Goal: Task Accomplishment & Management: Manage account settings

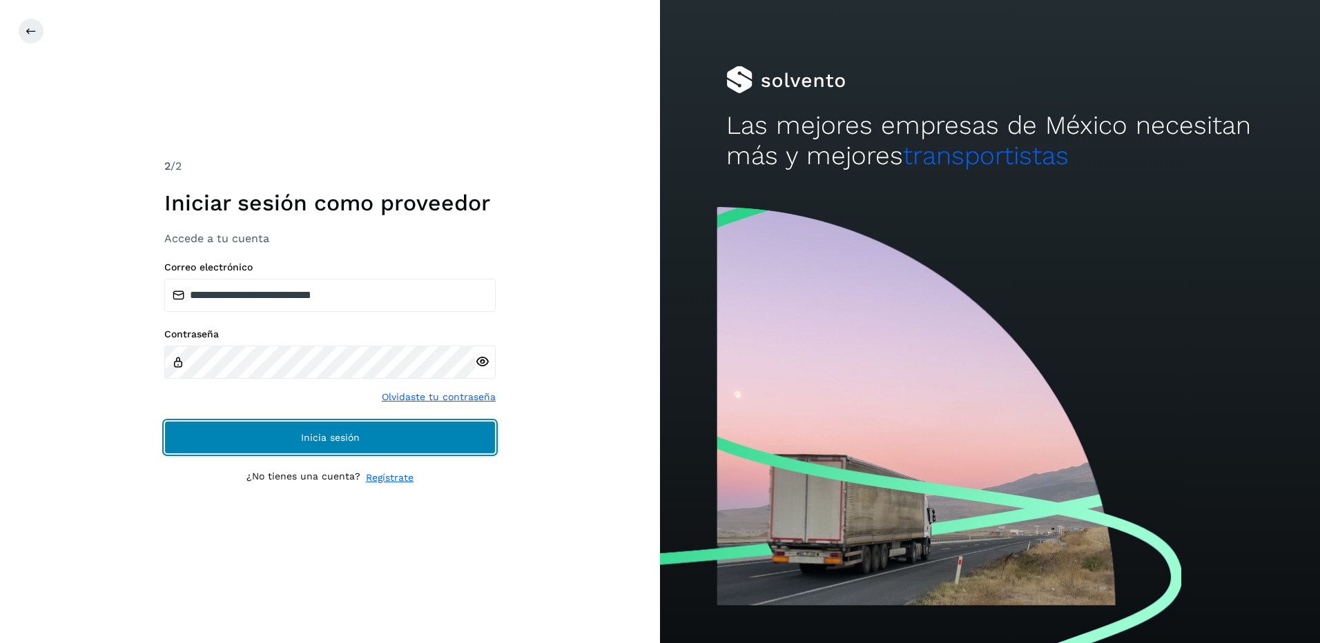
click at [416, 425] on button "Inicia sesión" at bounding box center [329, 437] width 331 height 33
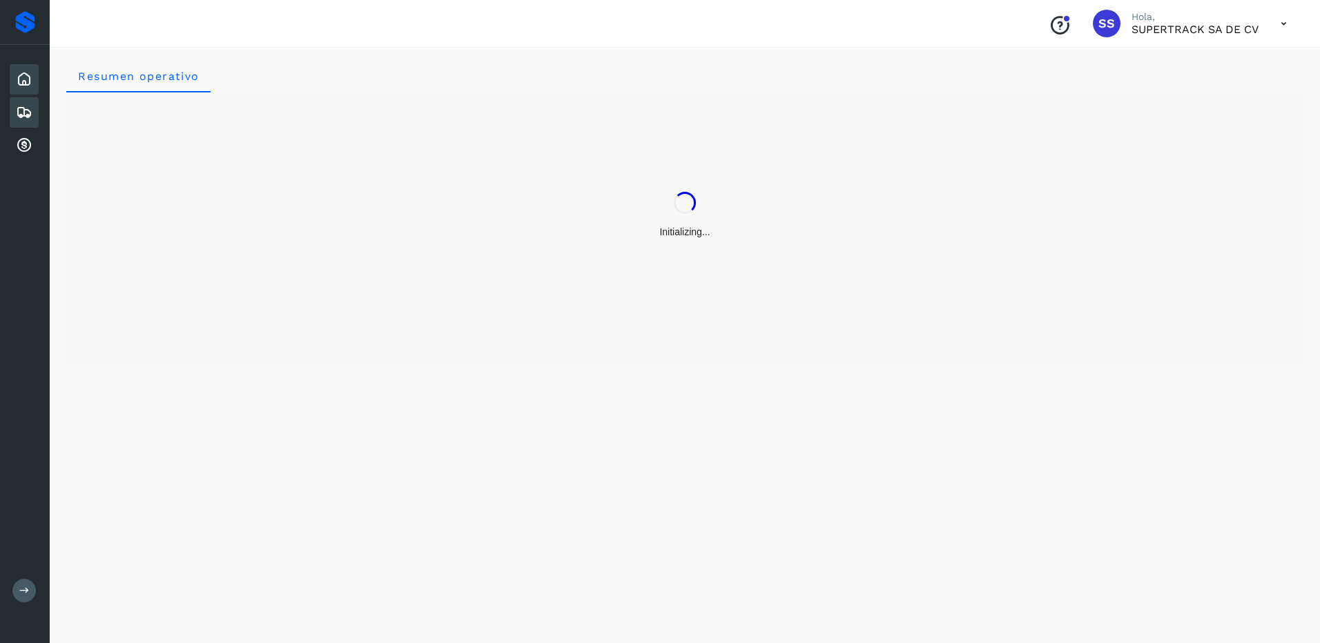
click at [19, 108] on icon at bounding box center [24, 112] width 17 height 17
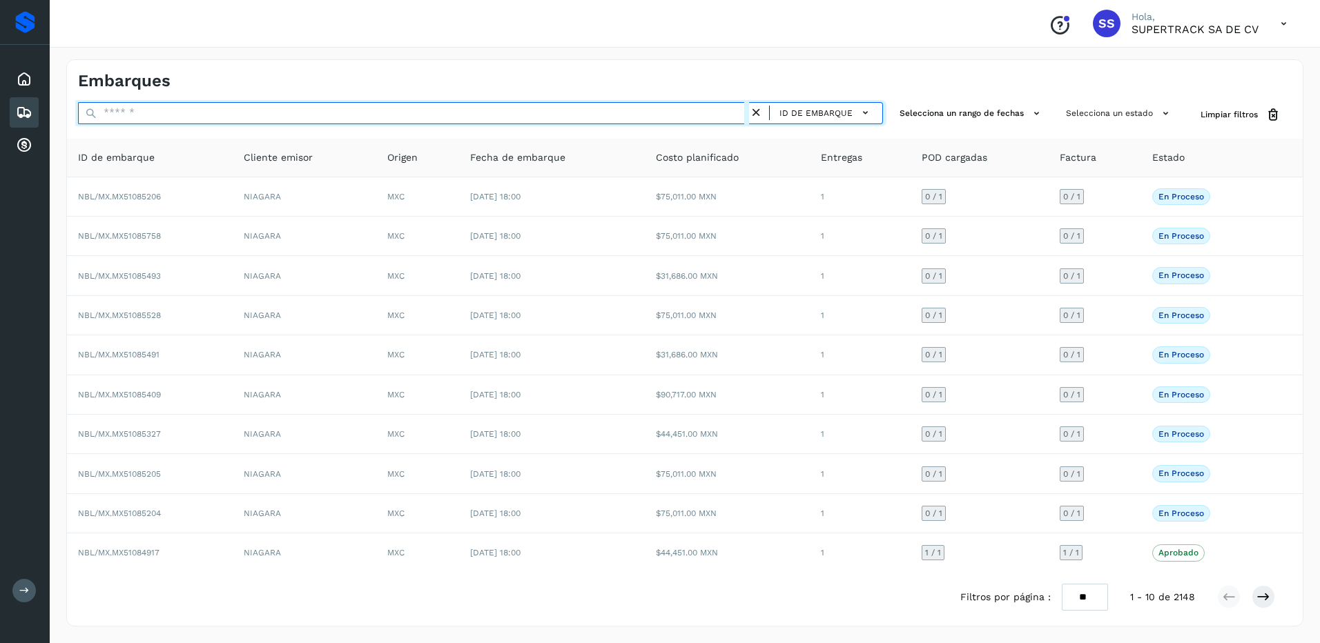
click at [136, 113] on input "text" at bounding box center [413, 113] width 671 height 22
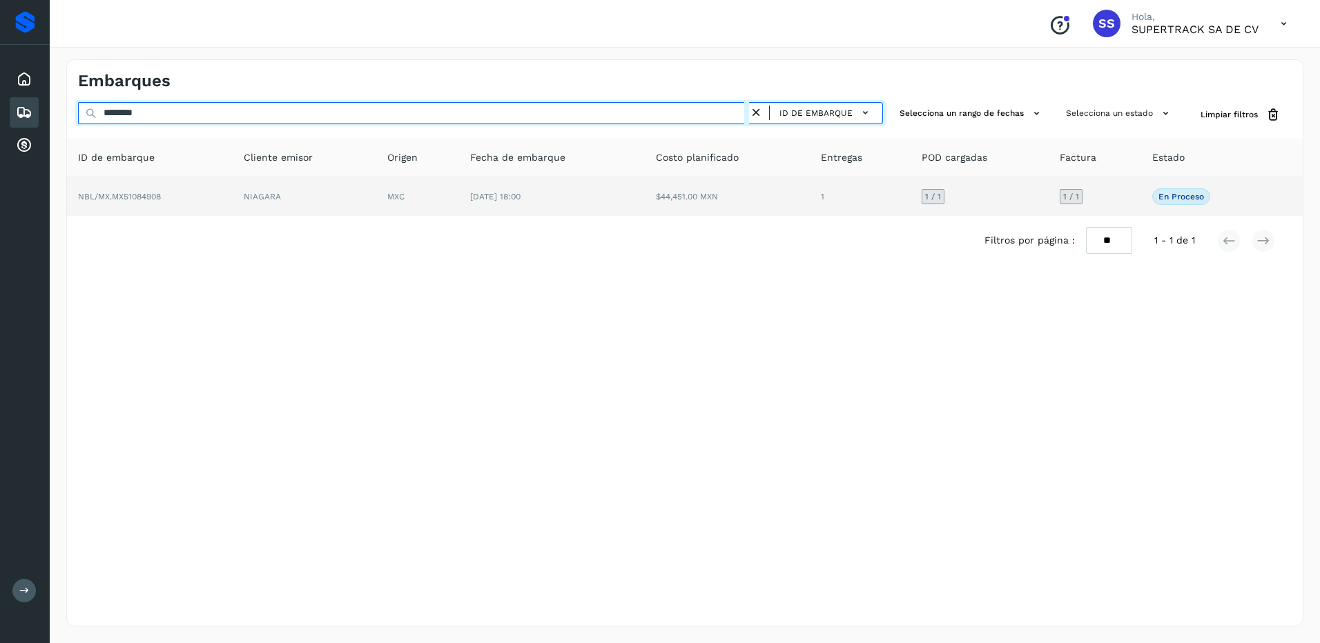
type input "********"
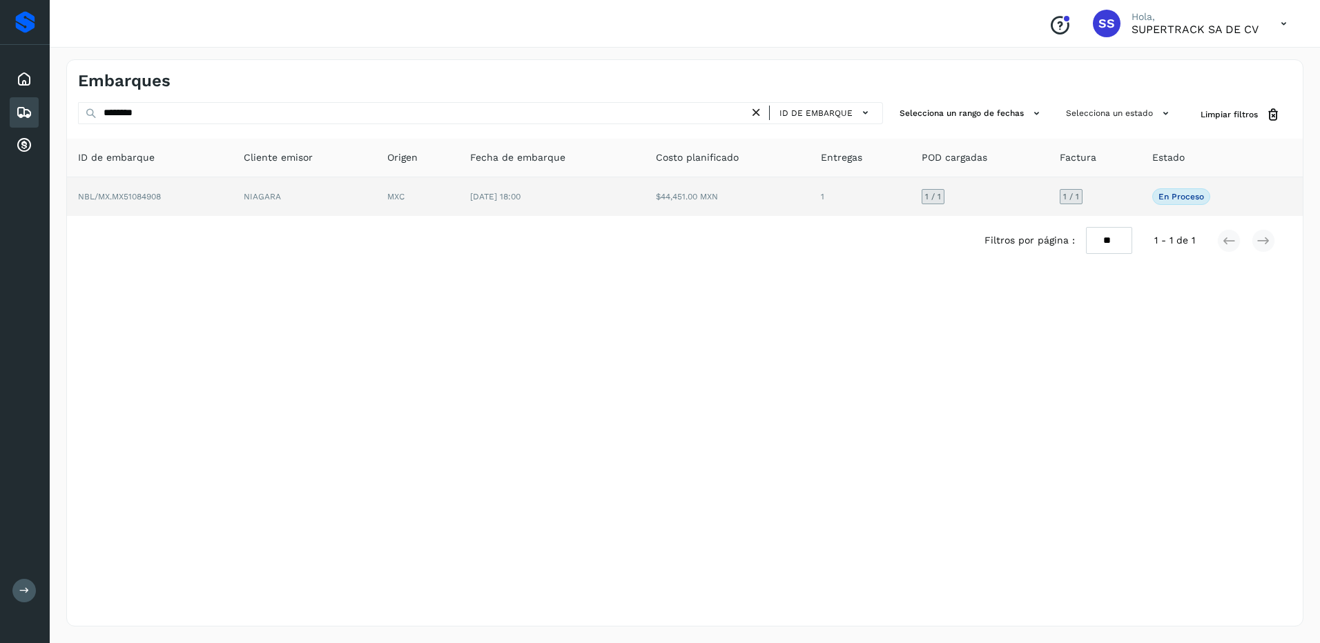
click at [496, 190] on td "[DATE] 18:00" at bounding box center [551, 196] width 185 height 39
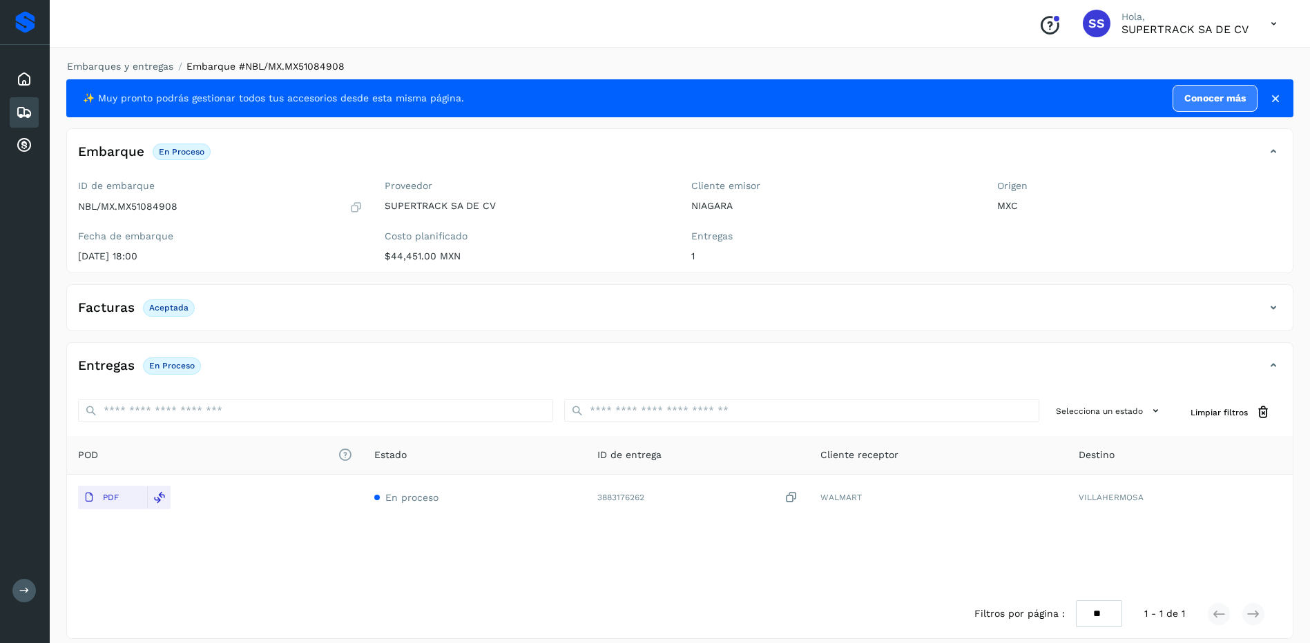
click at [309, 300] on div "Facturas Aceptada" at bounding box center [666, 307] width 1198 height 23
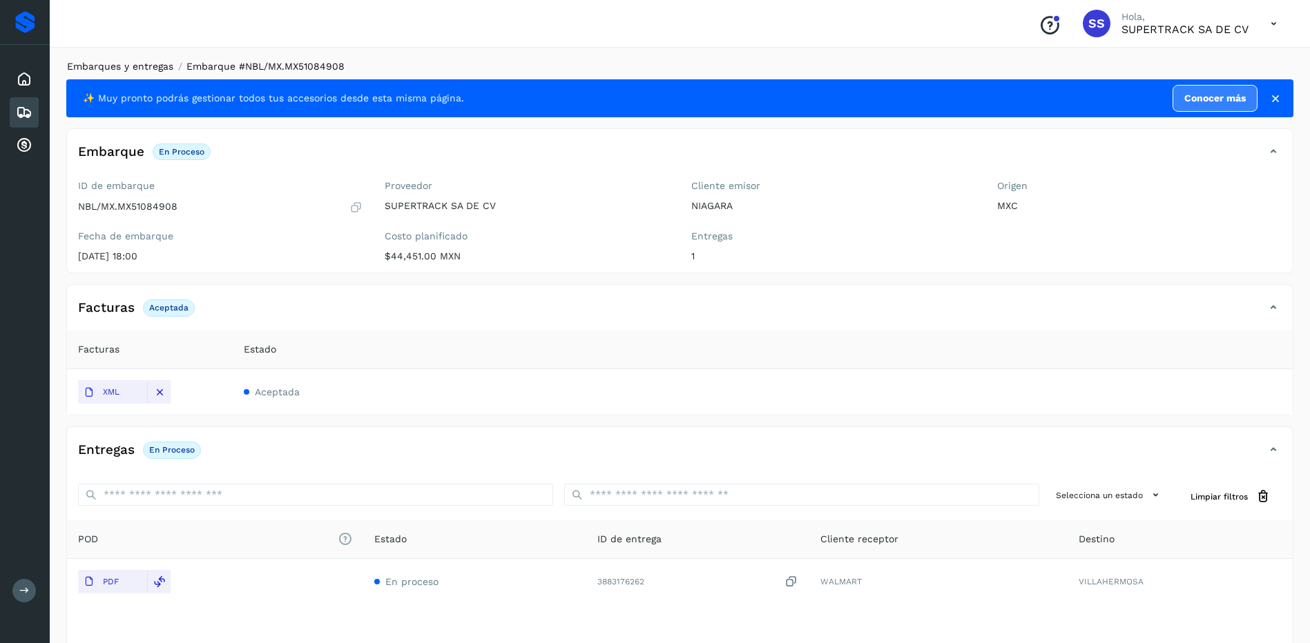
click at [134, 69] on link "Embarques y entregas" at bounding box center [120, 66] width 106 height 11
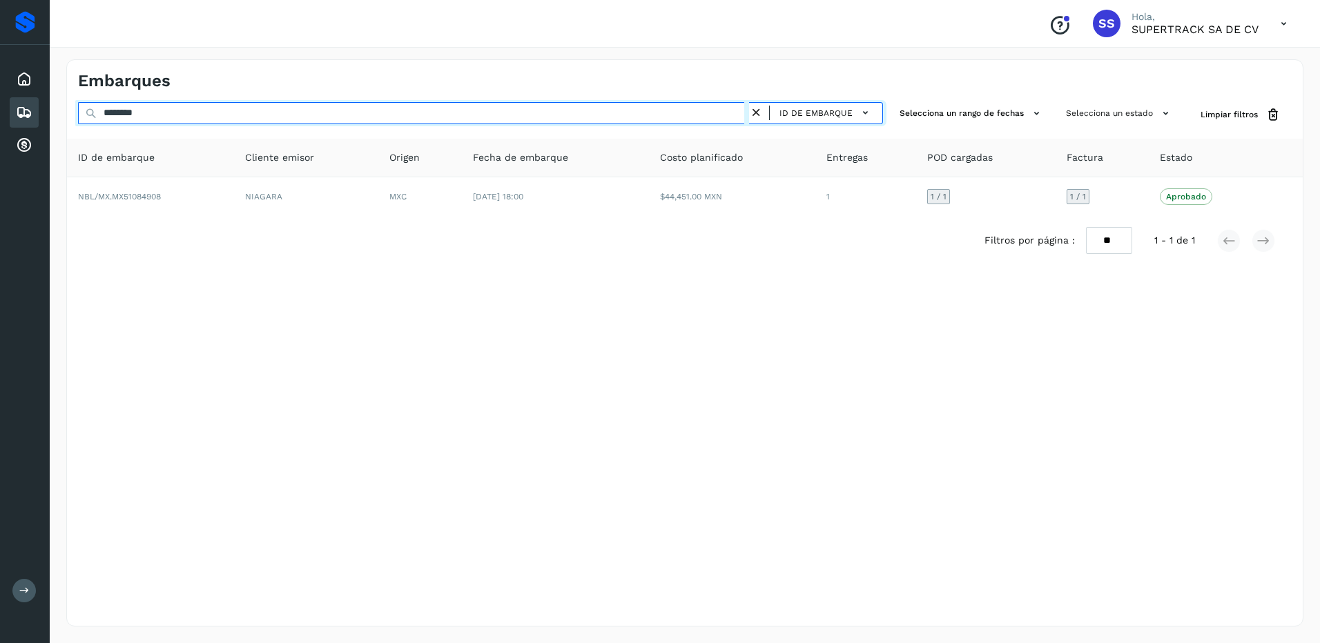
drag, startPoint x: 162, startPoint y: 117, endPoint x: 45, endPoint y: 130, distance: 118.1
click at [45, 130] on div "Proveedores Inicio Embarques Cuentas por cobrar Salir Conoce nuestros beneficio…" at bounding box center [660, 321] width 1320 height 643
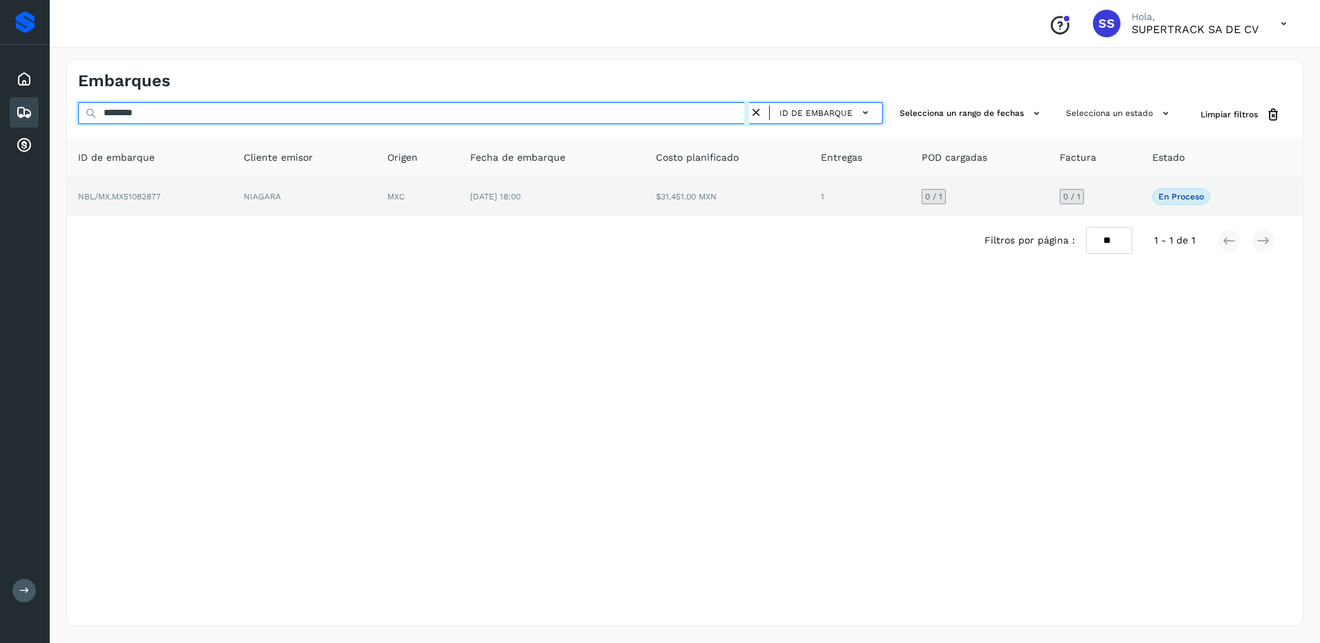
type input "********"
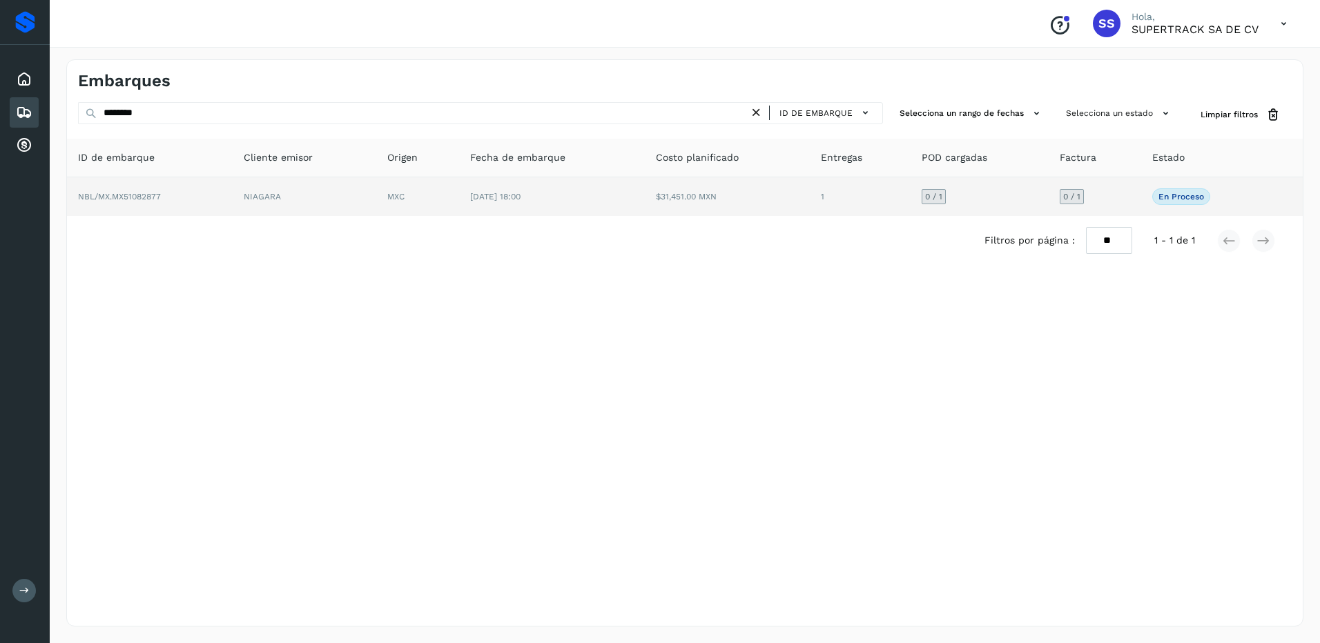
click at [432, 215] on td "MXC" at bounding box center [417, 196] width 83 height 39
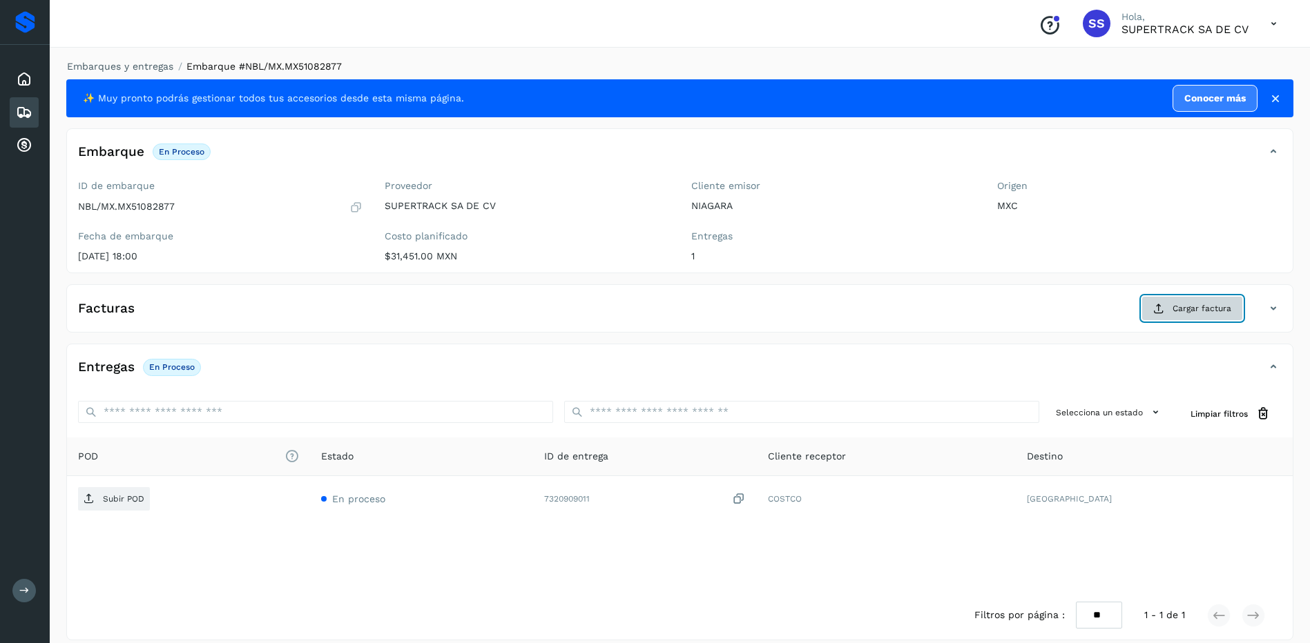
click at [1208, 308] on span "Cargar factura" at bounding box center [1201, 308] width 59 height 12
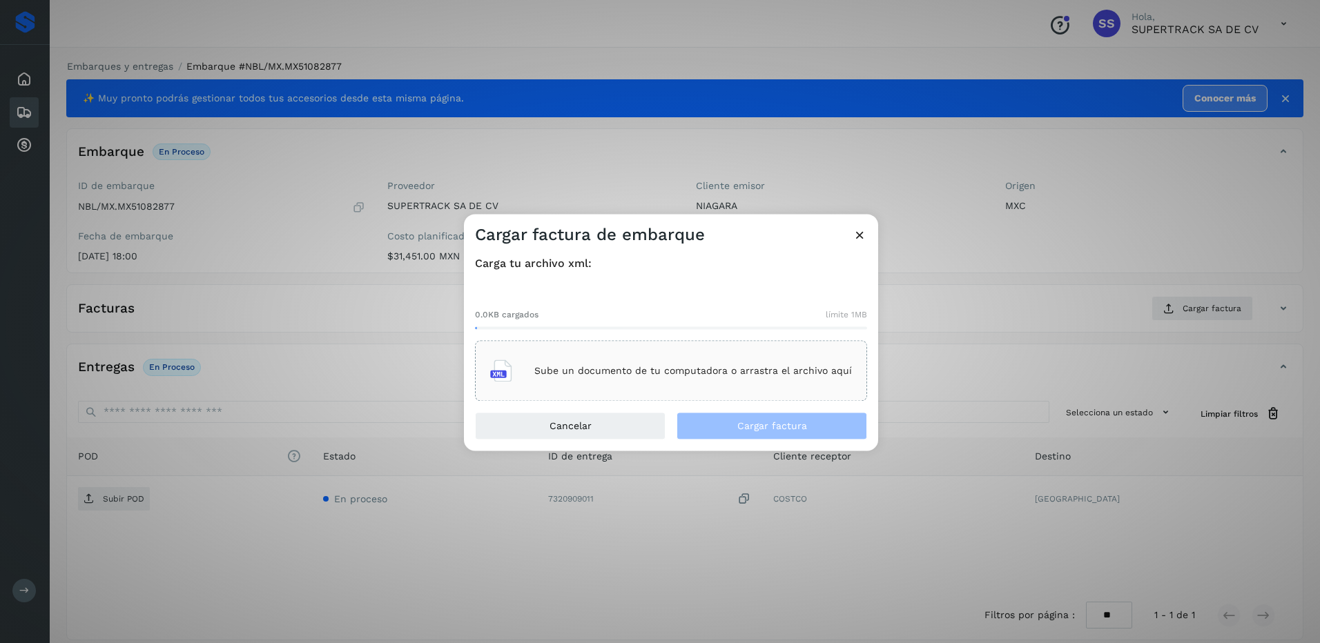
click at [683, 365] on p "Sube un documento de tu computadora o arrastra el archivo aquí" at bounding box center [693, 371] width 318 height 12
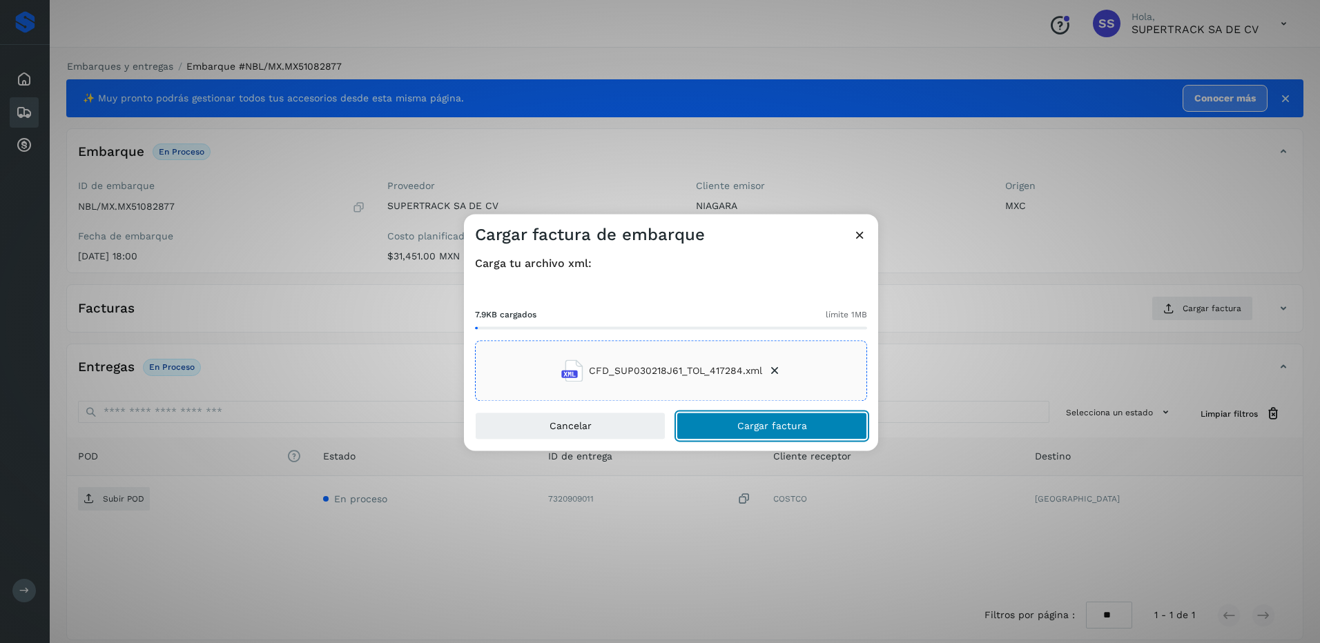
click at [777, 428] on span "Cargar factura" at bounding box center [772, 427] width 70 height 10
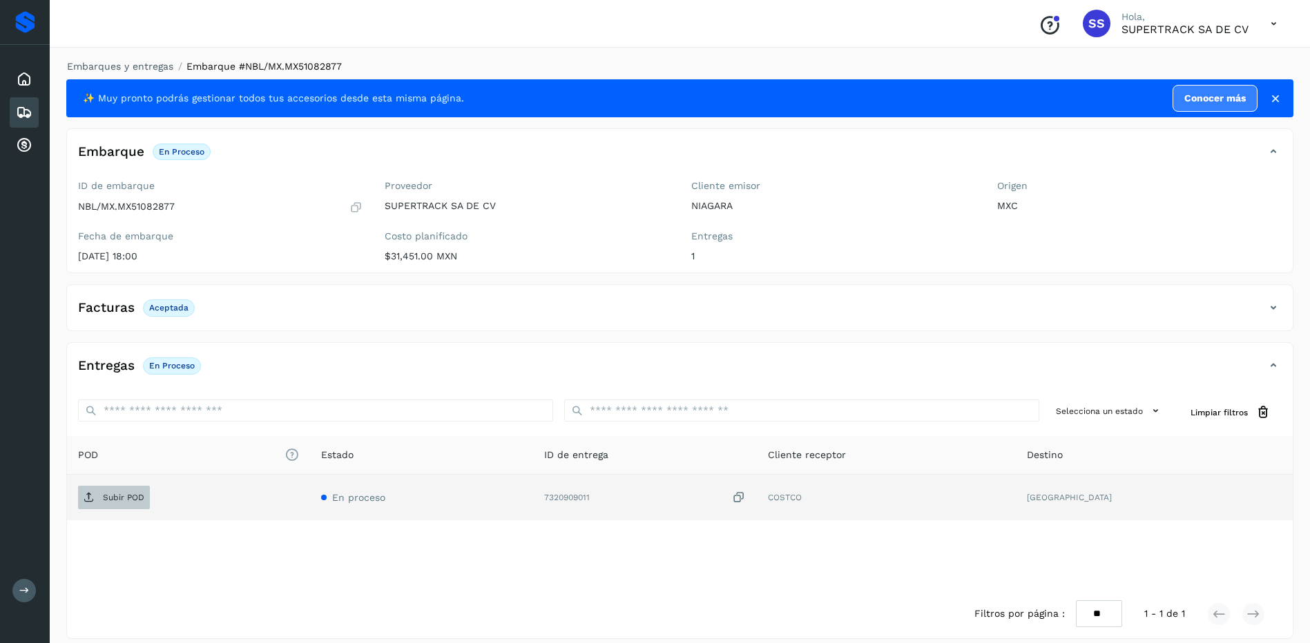
click at [109, 498] on p "Subir POD" at bounding box center [123, 498] width 41 height 10
click at [151, 66] on link "Embarques y entregas" at bounding box center [120, 66] width 106 height 11
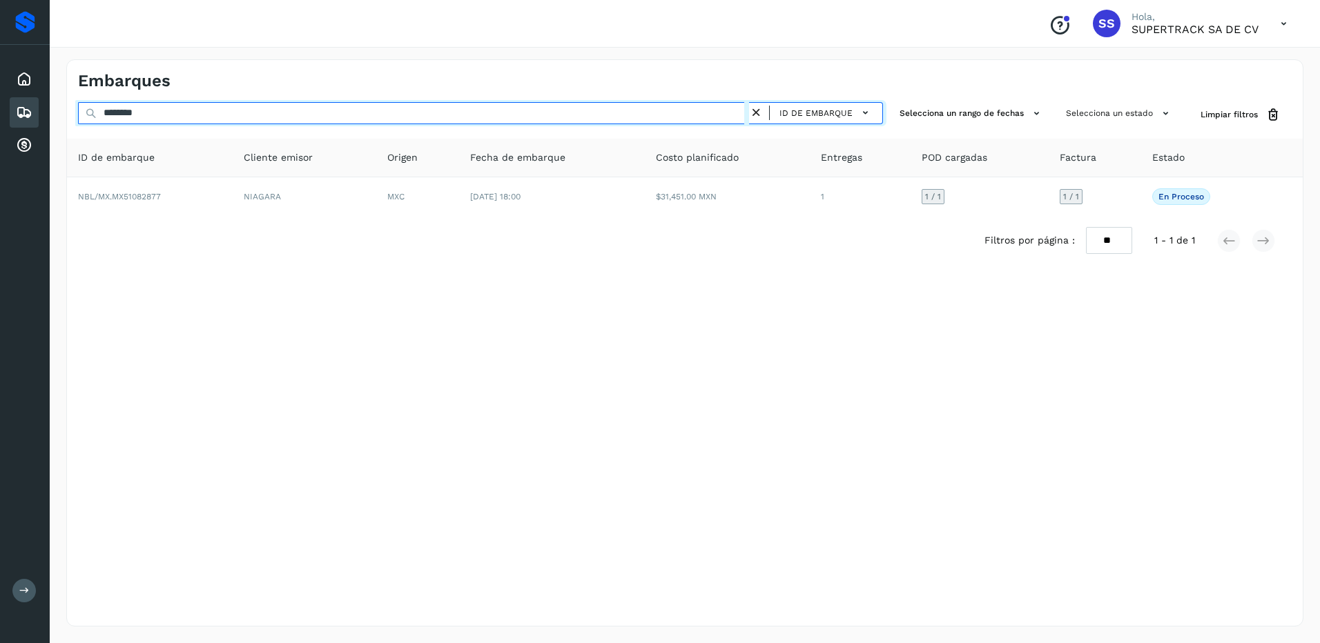
drag, startPoint x: 174, startPoint y: 117, endPoint x: 28, endPoint y: 117, distance: 145.7
click at [28, 117] on div "Proveedores Inicio Embarques Cuentas por cobrar Salir Conoce nuestros beneficio…" at bounding box center [660, 321] width 1320 height 643
type input "*"
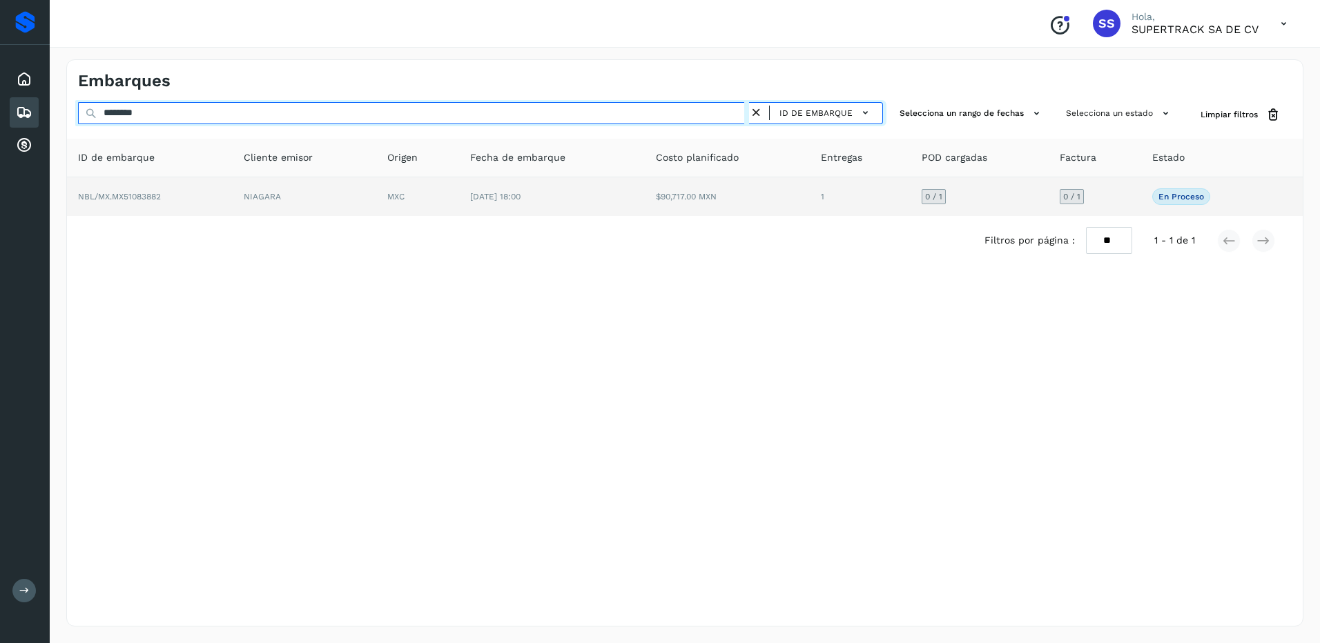
type input "********"
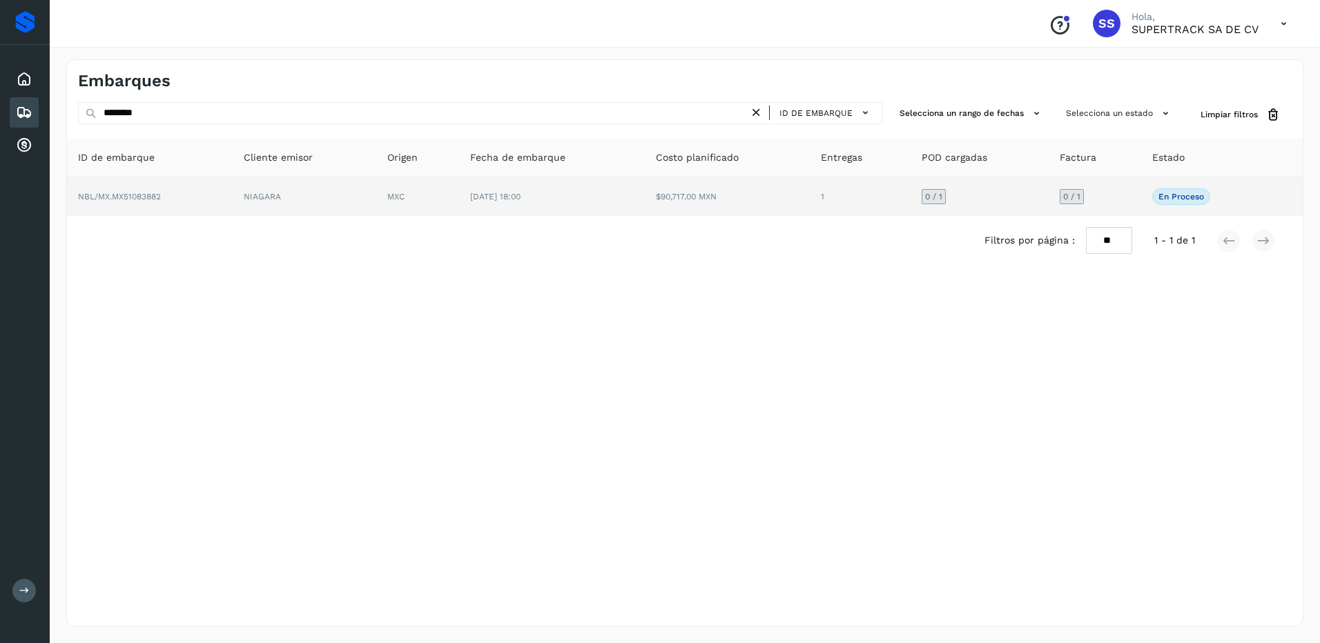
click at [439, 215] on td "MXC" at bounding box center [417, 196] width 83 height 39
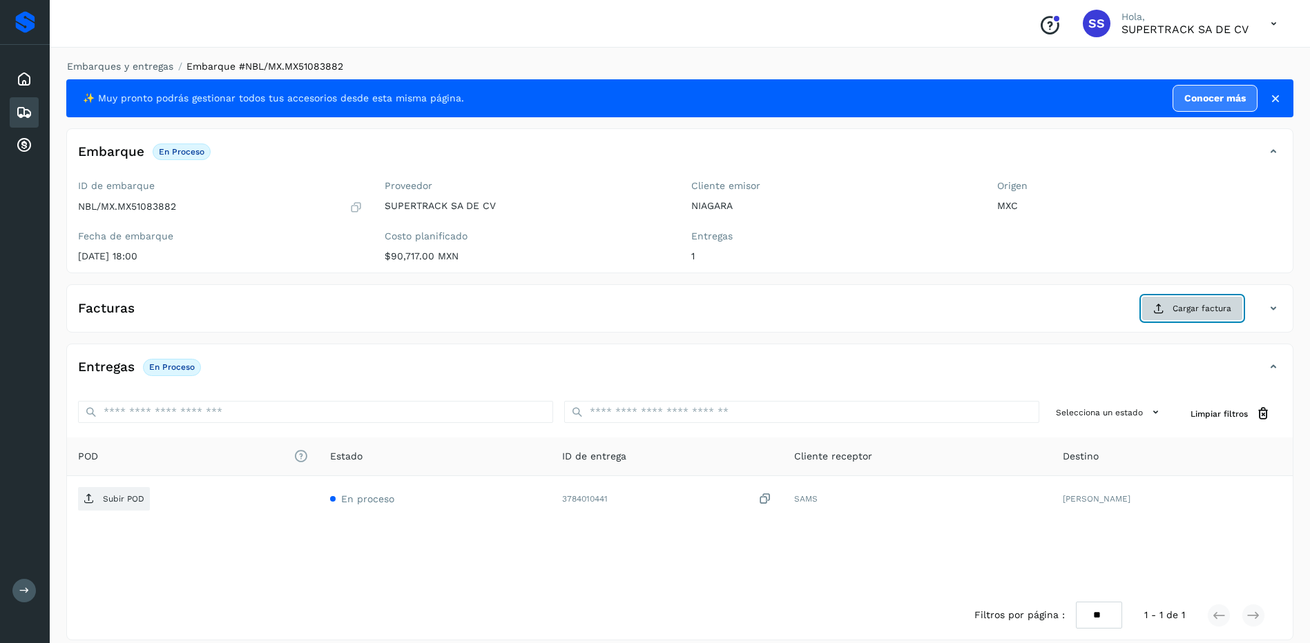
click at [1208, 304] on span "Cargar factura" at bounding box center [1201, 308] width 59 height 12
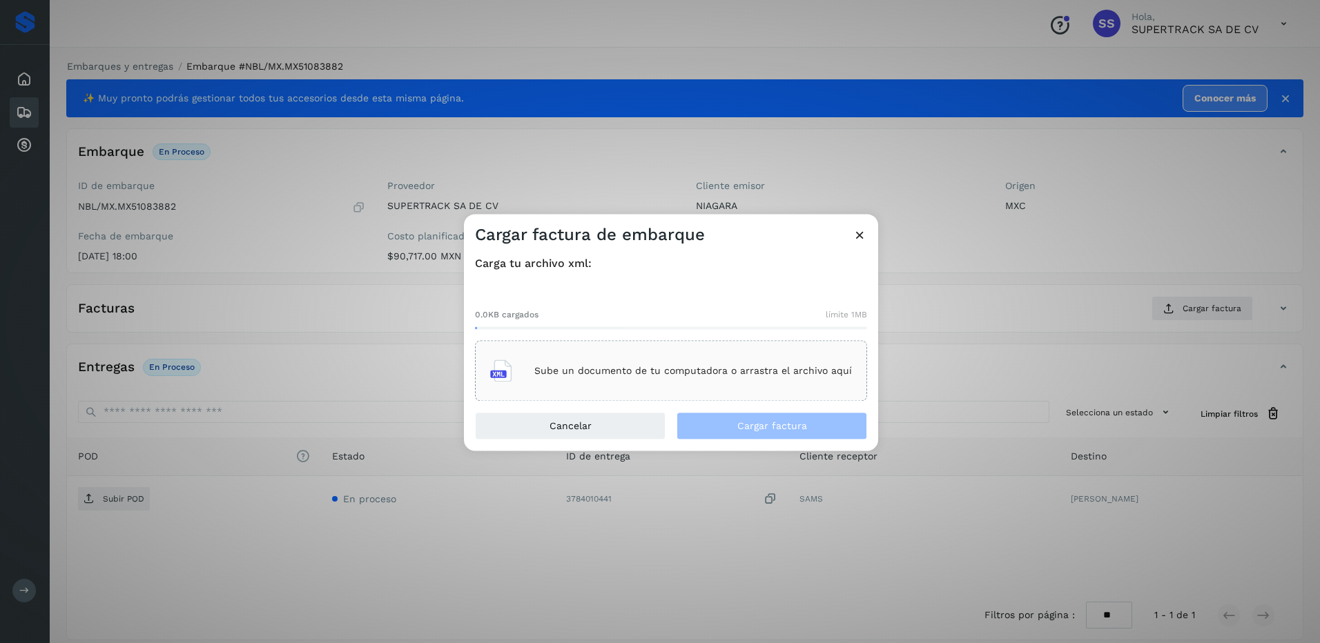
click at [625, 373] on p "Sube un documento de tu computadora o arrastra el archivo aquí" at bounding box center [693, 371] width 318 height 12
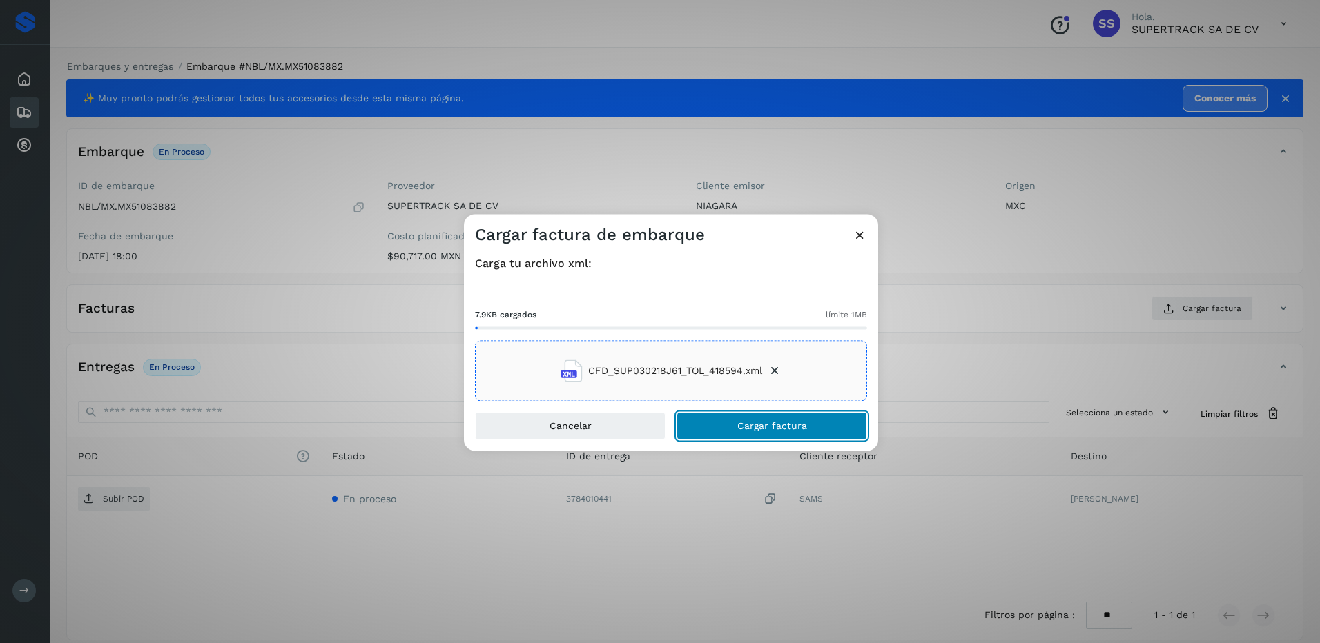
click at [775, 425] on span "Cargar factura" at bounding box center [772, 427] width 70 height 10
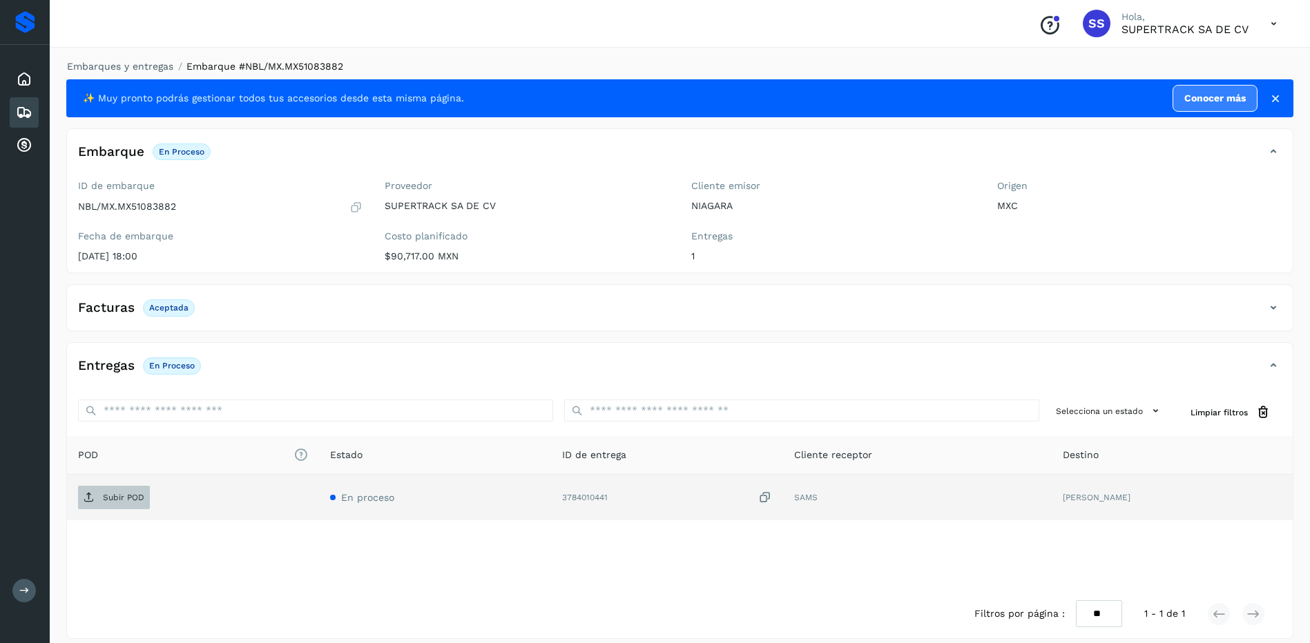
click at [121, 492] on span "Subir POD" at bounding box center [114, 498] width 72 height 22
click at [132, 62] on link "Embarques y entregas" at bounding box center [120, 66] width 106 height 11
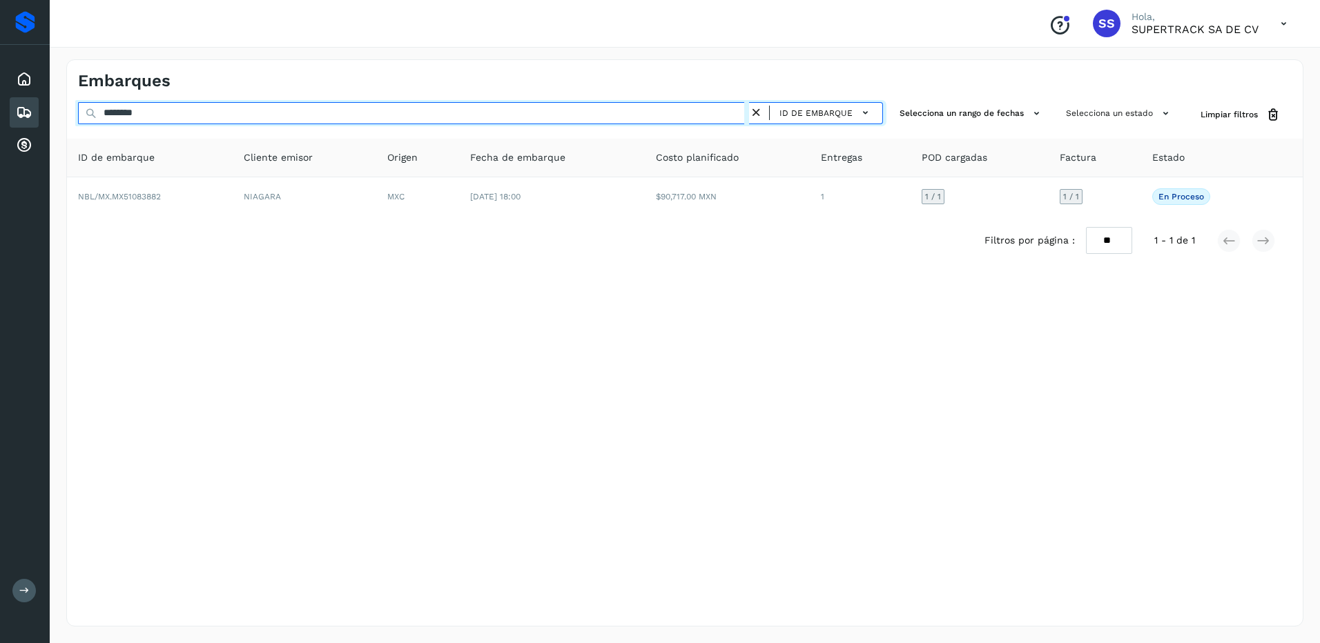
drag, startPoint x: 196, startPoint y: 116, endPoint x: 64, endPoint y: 94, distance: 134.4
click at [64, 94] on div "Embarques ******** ID de embarque Selecciona un rango de fechas Selecciona un e…" at bounding box center [685, 343] width 1270 height 601
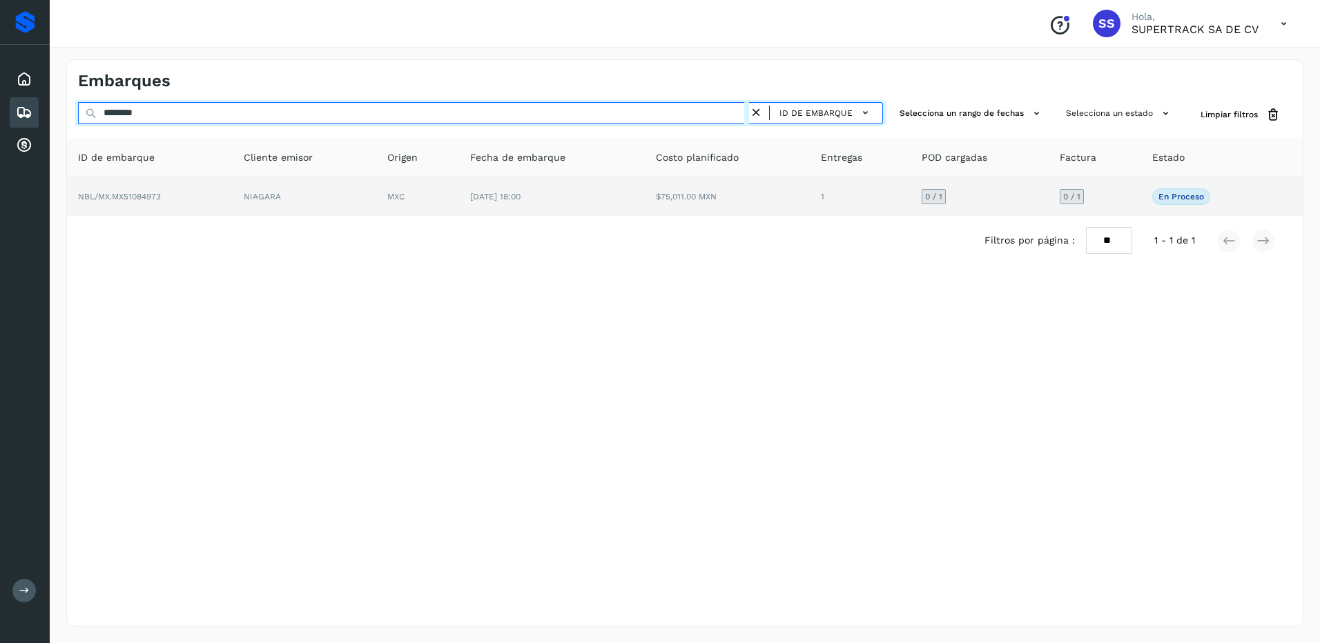
type input "********"
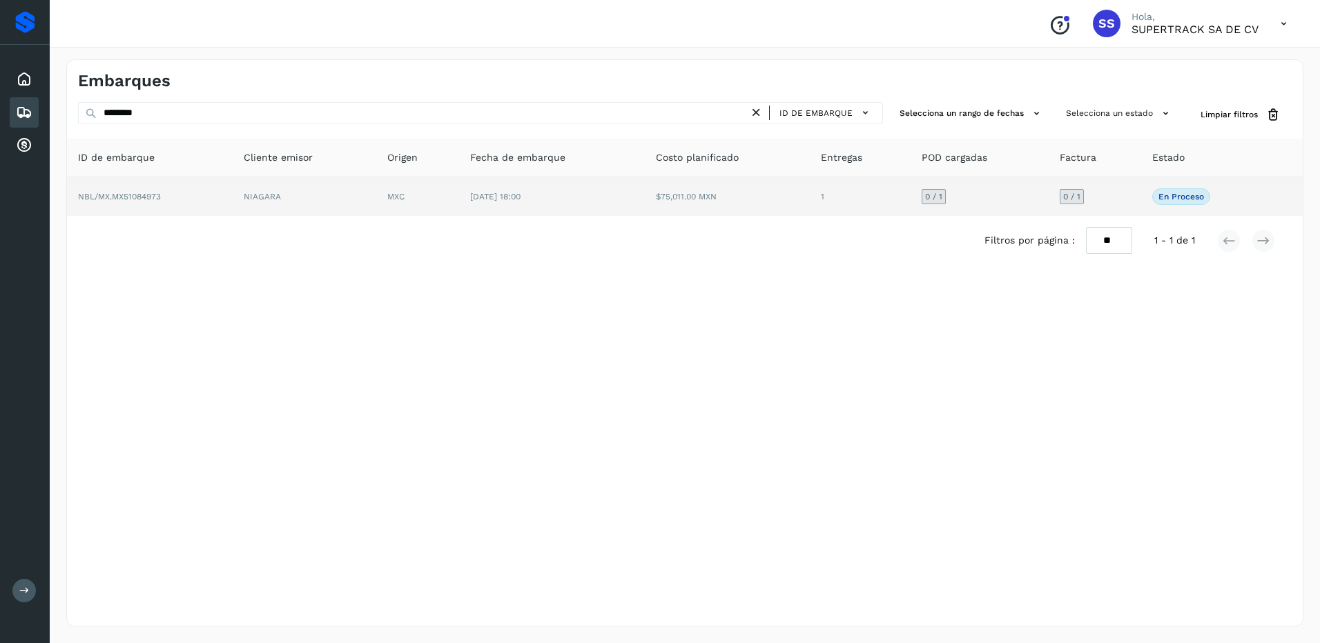
click at [973, 210] on td "0 / 1" at bounding box center [980, 196] width 138 height 39
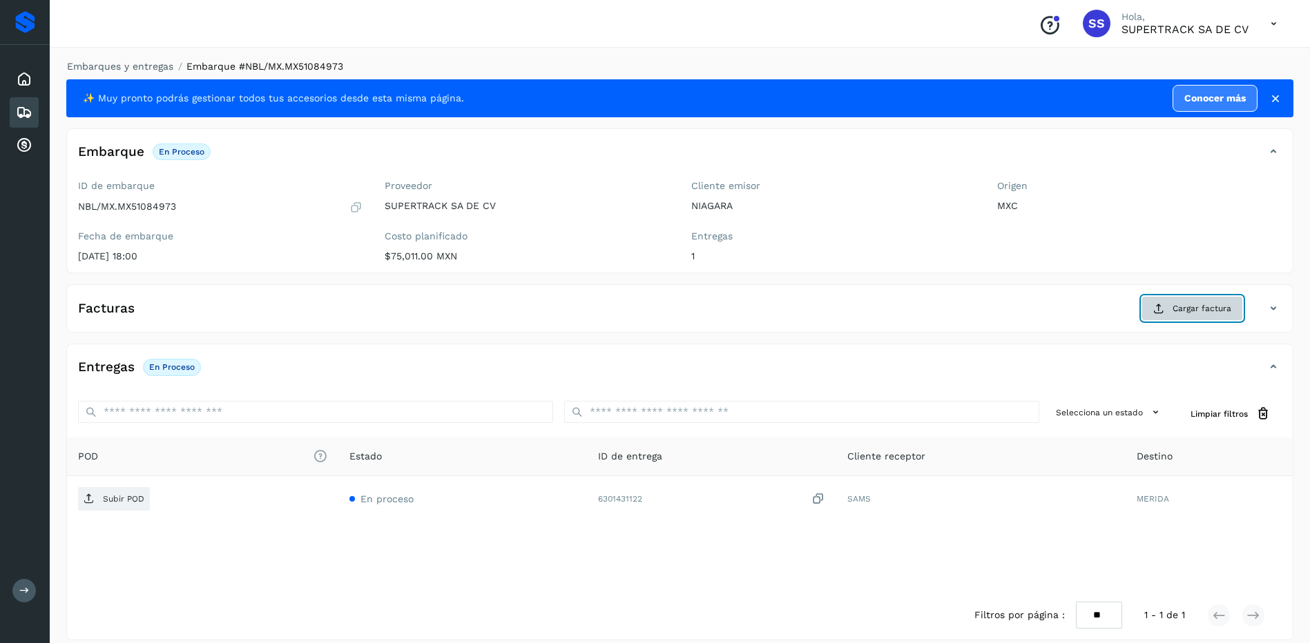
click at [1198, 311] on span "Cargar factura" at bounding box center [1201, 308] width 59 height 12
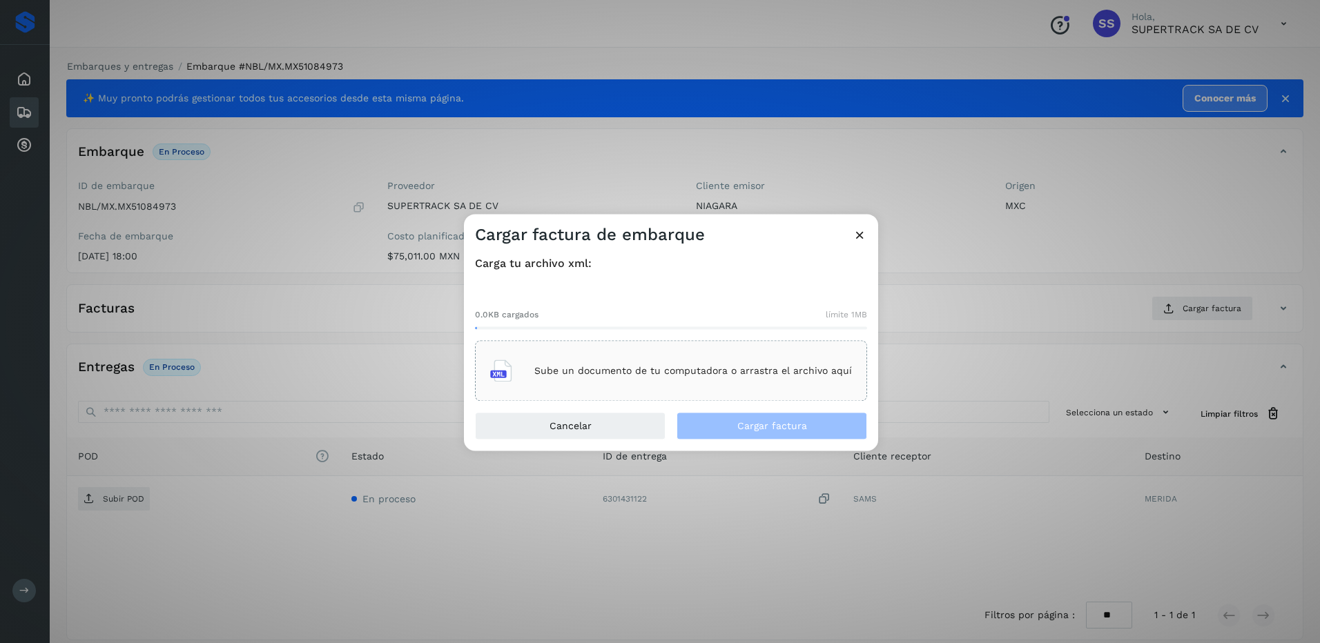
click at [698, 379] on div "Sube un documento de tu computadora o arrastra el archivo aquí" at bounding box center [671, 371] width 362 height 37
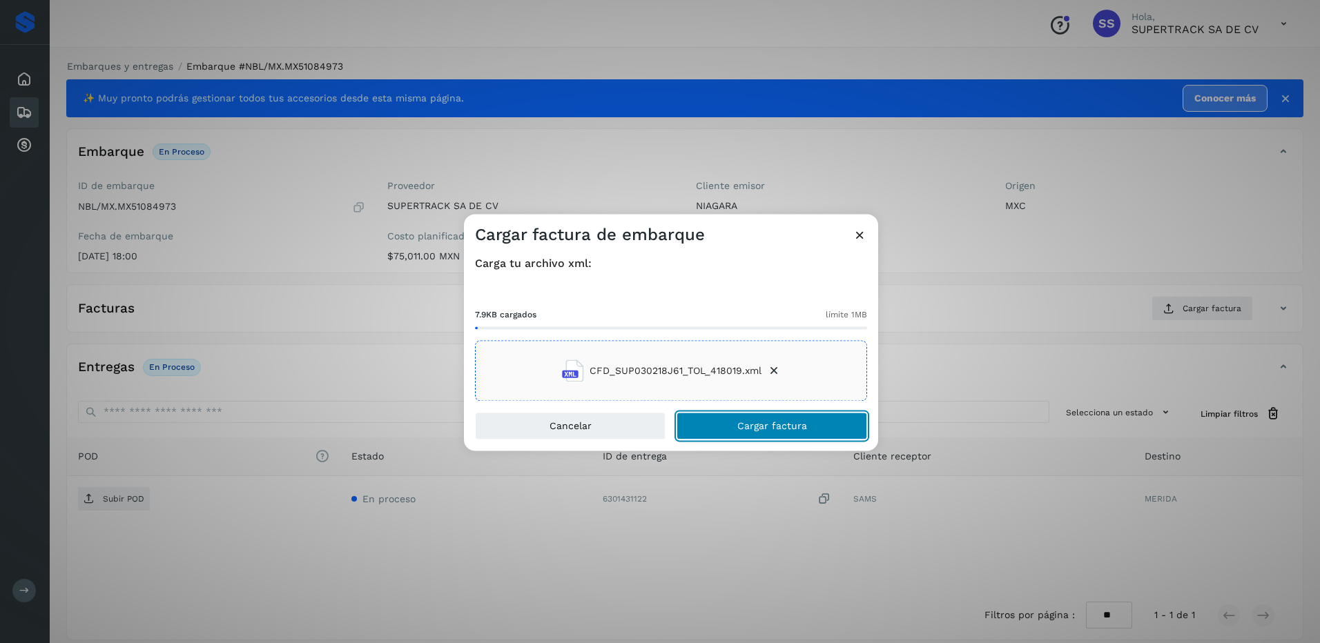
click at [757, 427] on span "Cargar factura" at bounding box center [772, 427] width 70 height 10
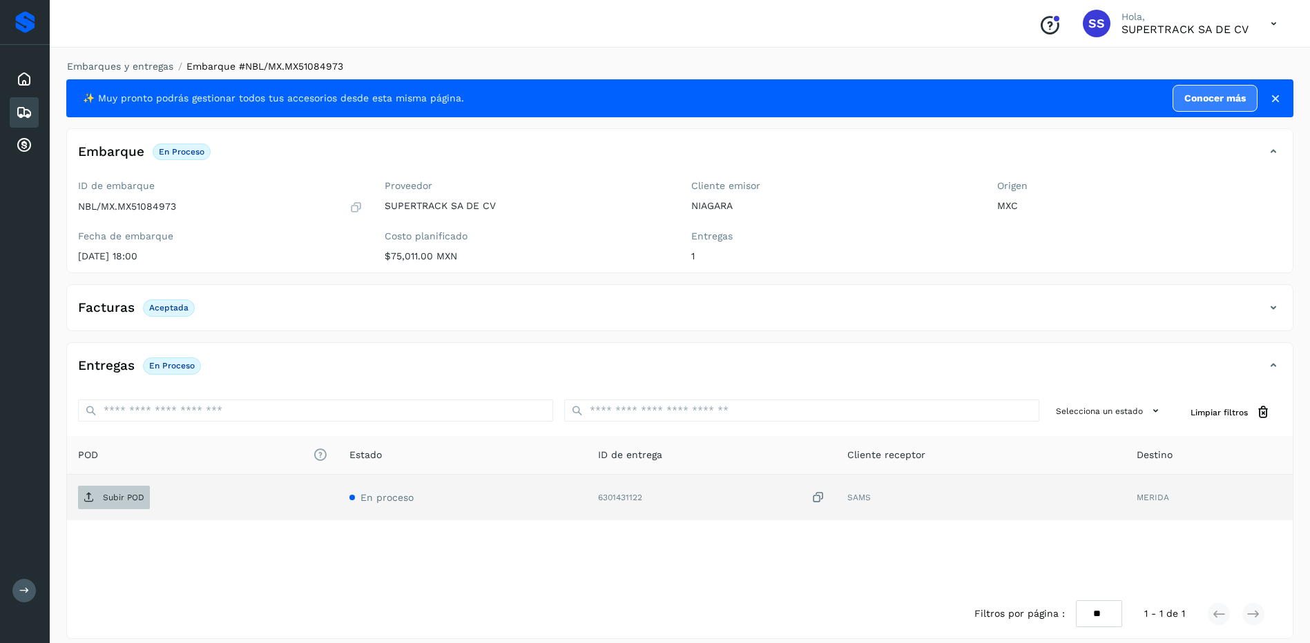
click at [133, 495] on p "Subir POD" at bounding box center [123, 498] width 41 height 10
click at [146, 60] on li "Embarques y entregas" at bounding box center [115, 66] width 115 height 14
click at [148, 63] on link "Embarques y entregas" at bounding box center [120, 66] width 106 height 11
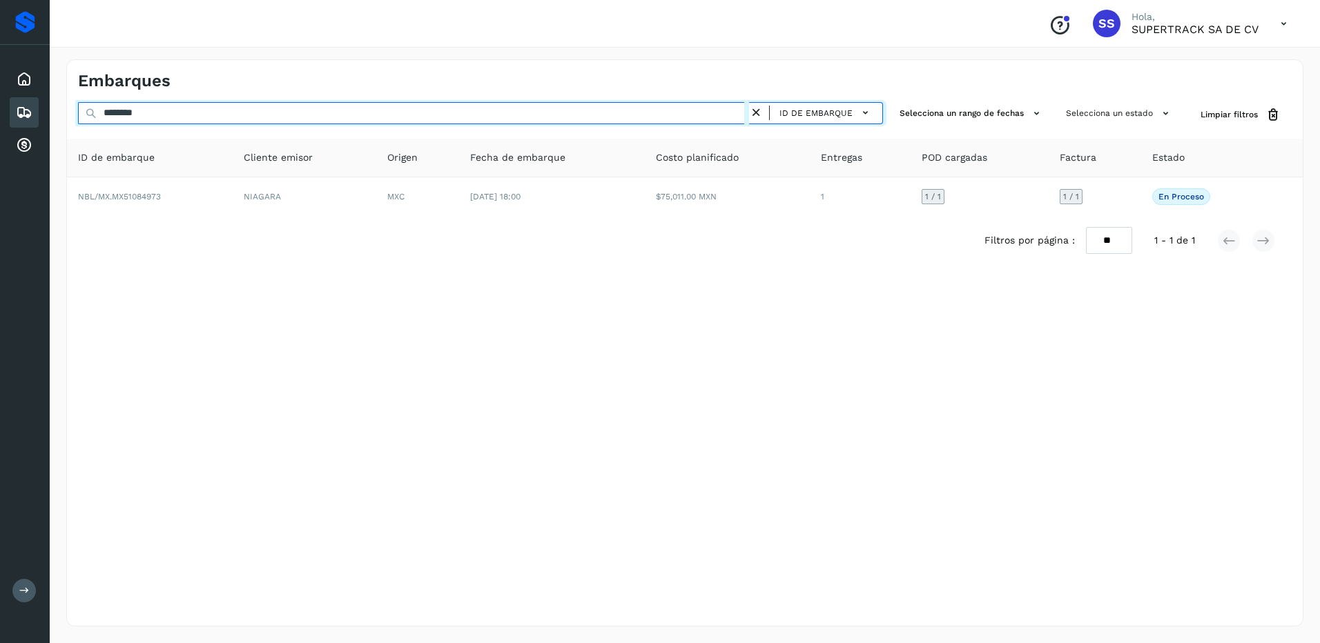
drag, startPoint x: 184, startPoint y: 119, endPoint x: 72, endPoint y: 118, distance: 111.1
click at [72, 118] on div "******** ID de embarque Selecciona un rango de fechas Selecciona un estado Limp…" at bounding box center [685, 115] width 1236 height 26
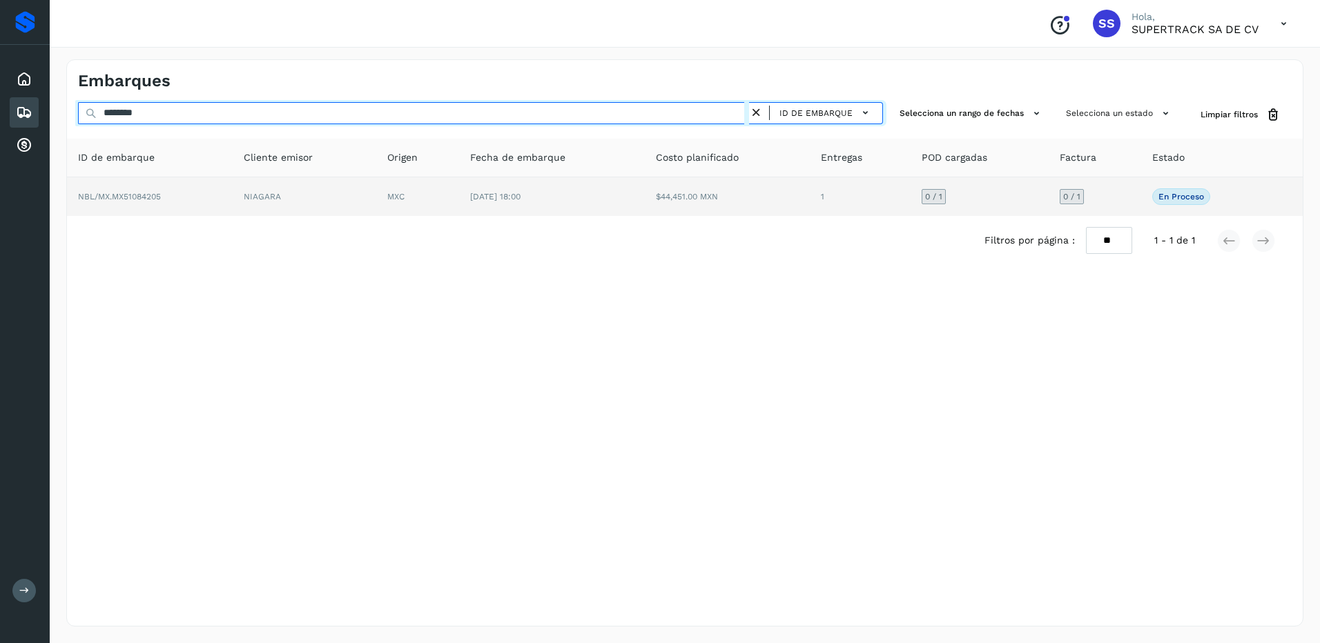
type input "********"
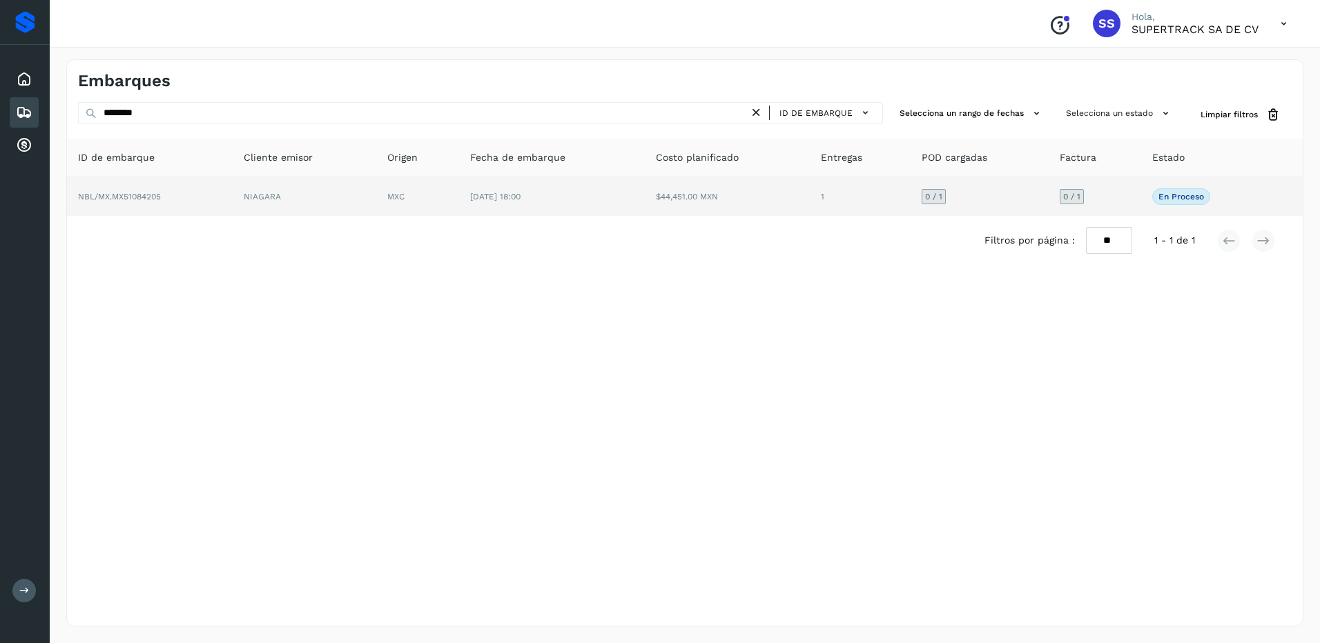
click at [238, 191] on td "NIAGARA" at bounding box center [305, 196] width 144 height 39
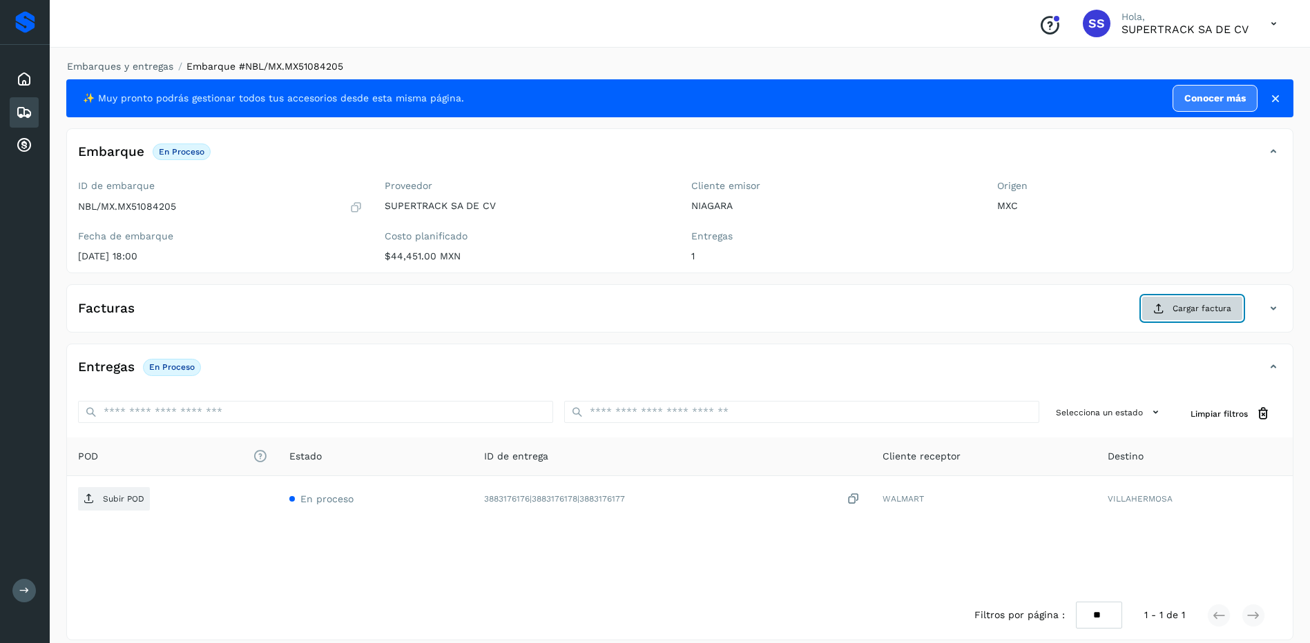
click at [1176, 313] on span "Cargar factura" at bounding box center [1201, 308] width 59 height 12
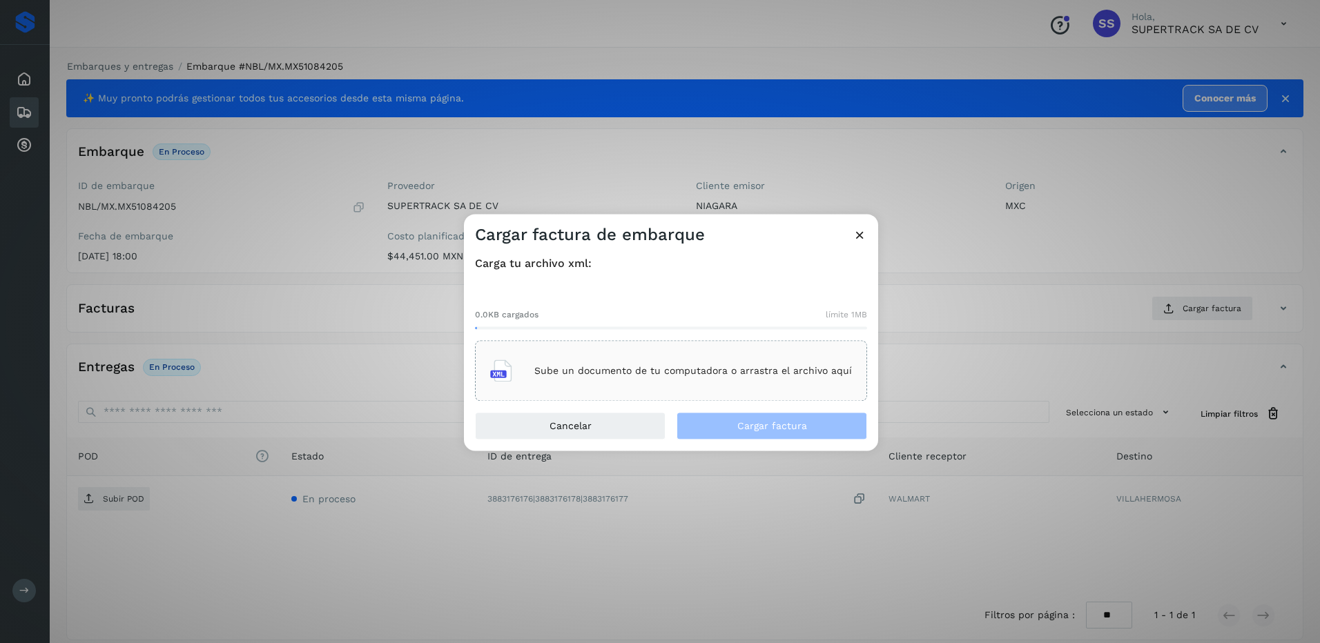
click at [662, 378] on div "Sube un documento de tu computadora o arrastra el archivo aquí" at bounding box center [671, 371] width 362 height 37
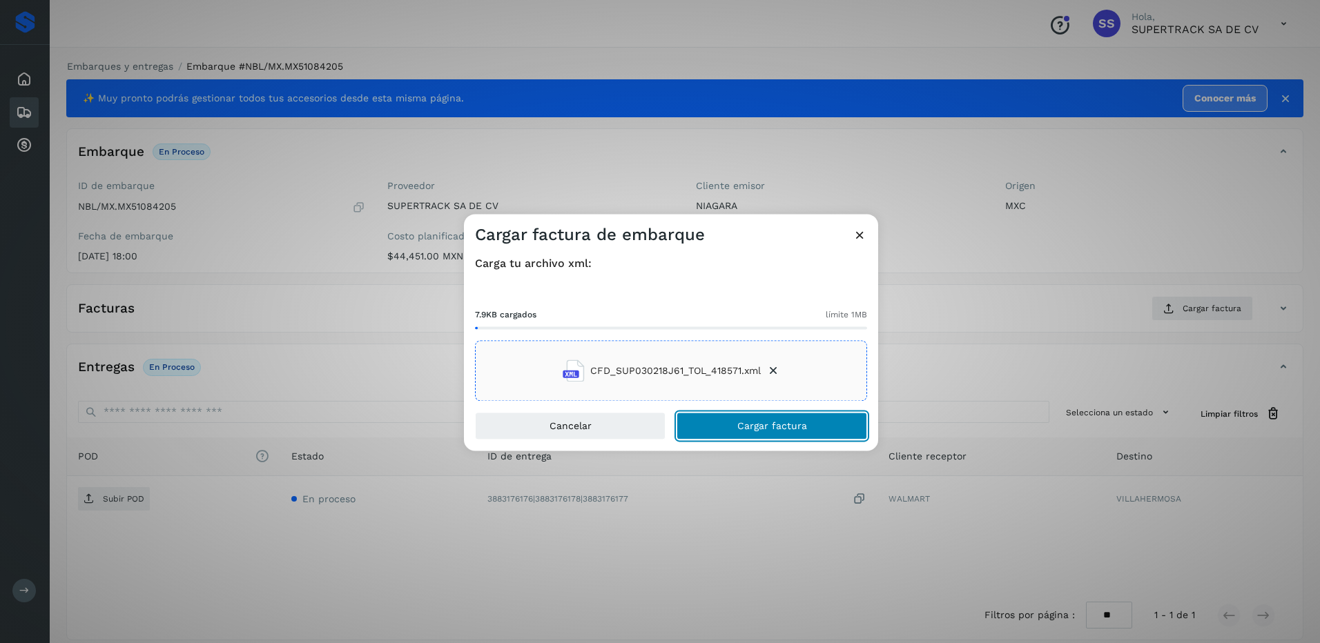
click at [775, 423] on span "Cargar factura" at bounding box center [772, 427] width 70 height 10
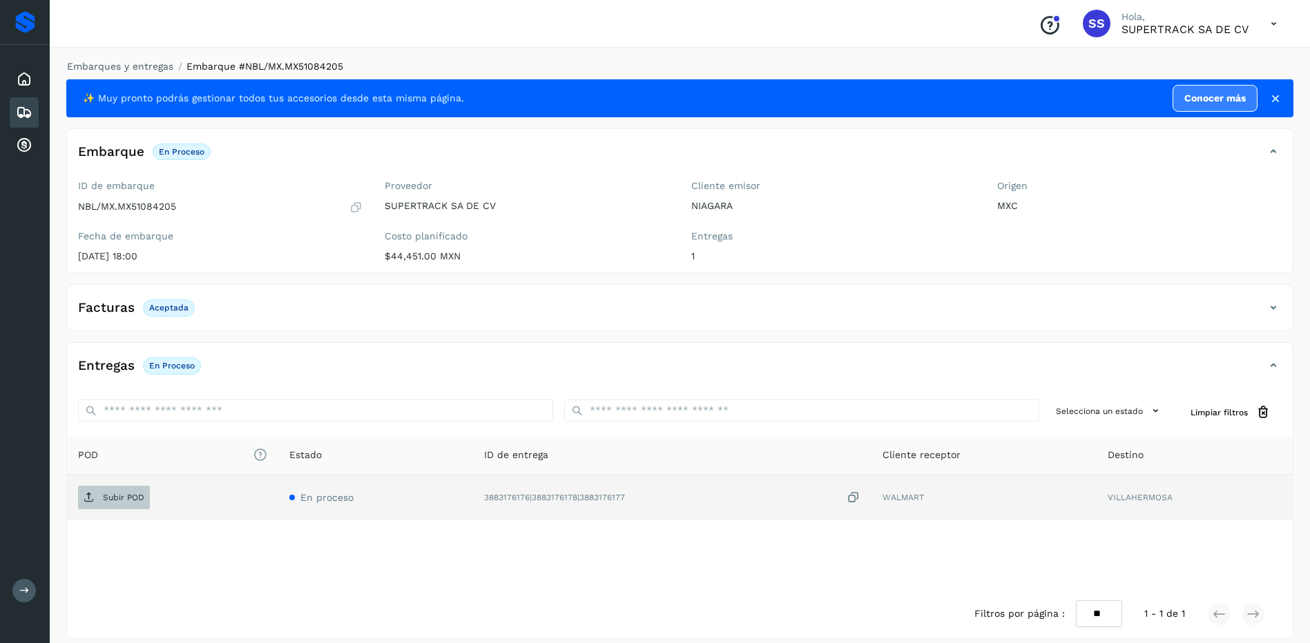
click at [108, 496] on p "Subir POD" at bounding box center [123, 498] width 41 height 10
click at [150, 61] on link "Embarques y entregas" at bounding box center [120, 66] width 106 height 11
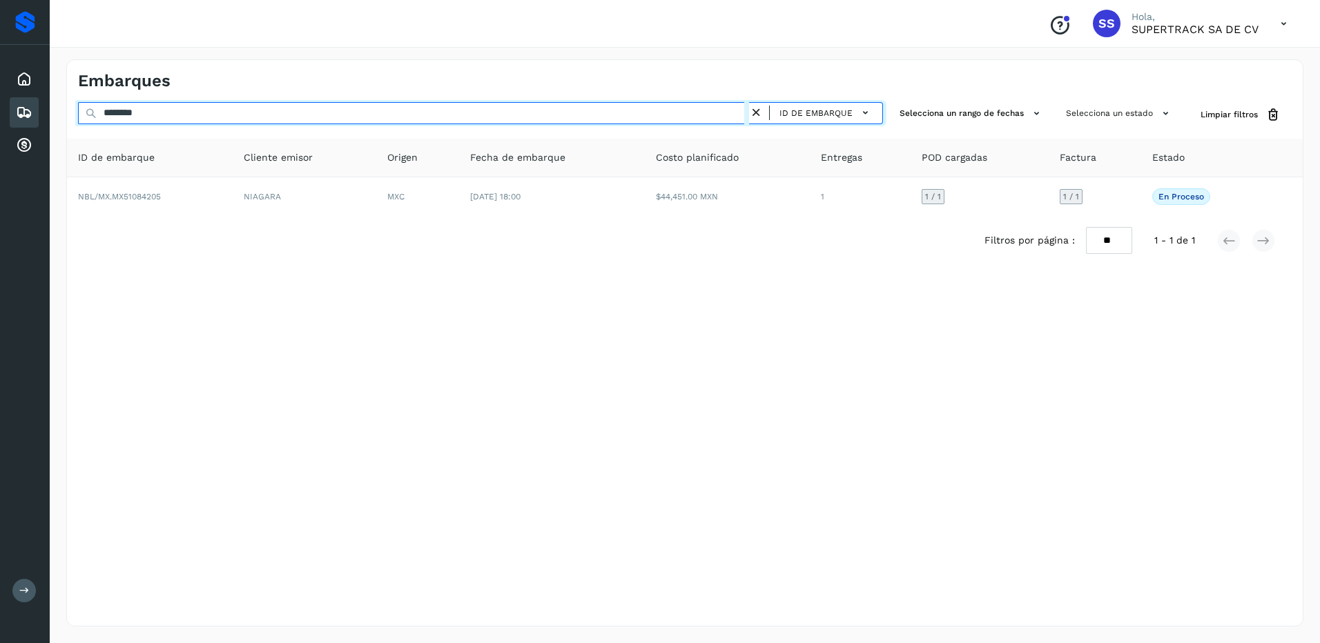
drag, startPoint x: 155, startPoint y: 113, endPoint x: 71, endPoint y: 113, distance: 84.2
click at [75, 113] on div "******** ID de embarque Selecciona un rango de fechas Selecciona un estado Limp…" at bounding box center [685, 115] width 1236 height 26
paste input "**"
type input "**********"
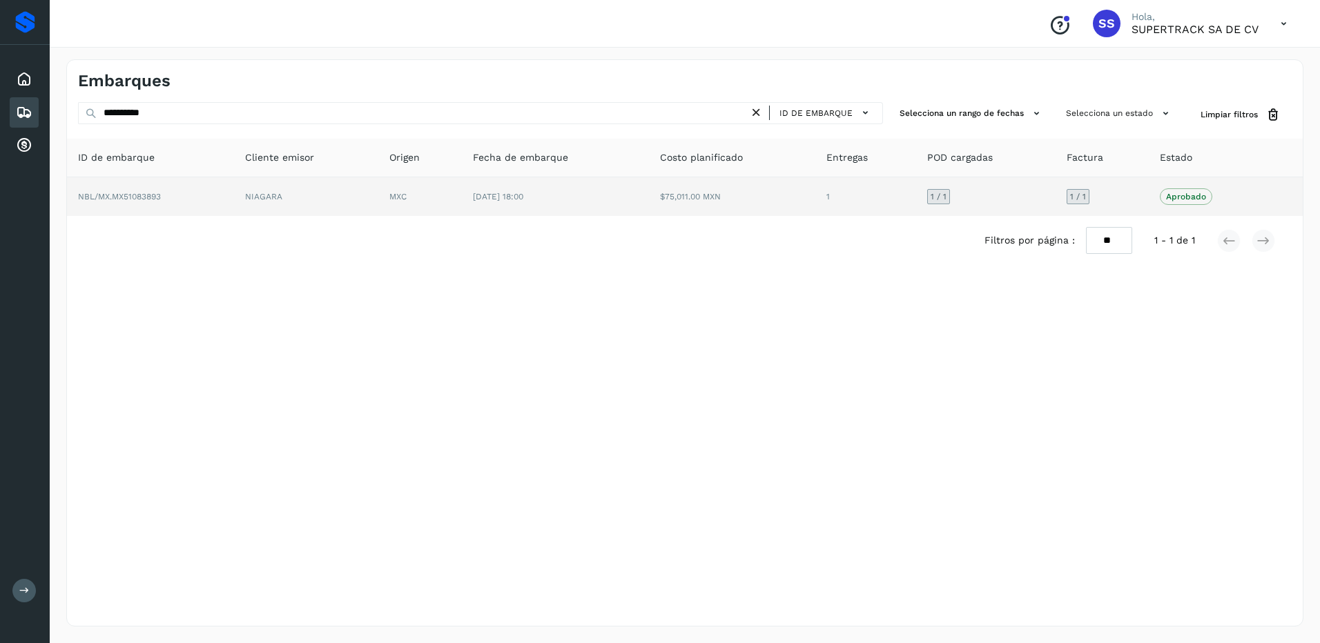
click at [679, 179] on table "ID de embarque Cliente emisor Origen Fecha de embarque Costo planificado Entreg…" at bounding box center [685, 177] width 1236 height 77
click at [665, 204] on td "$75,011.00 MXN" at bounding box center [732, 196] width 167 height 39
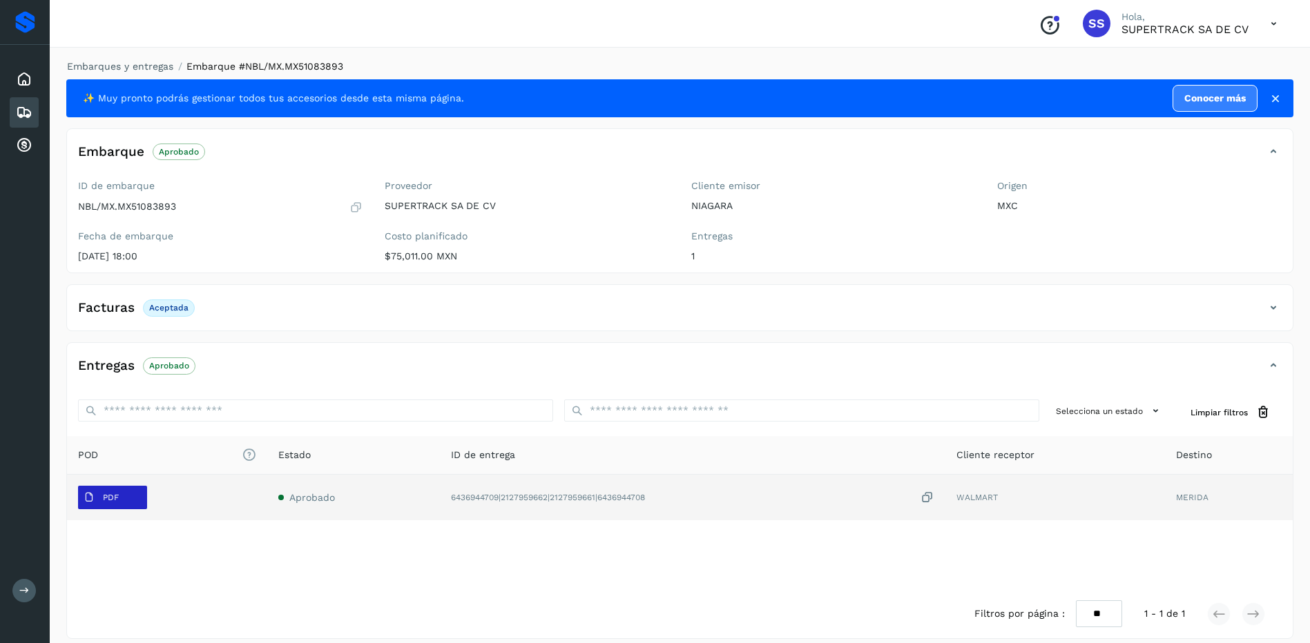
click at [138, 494] on button "PDF" at bounding box center [112, 497] width 69 height 23
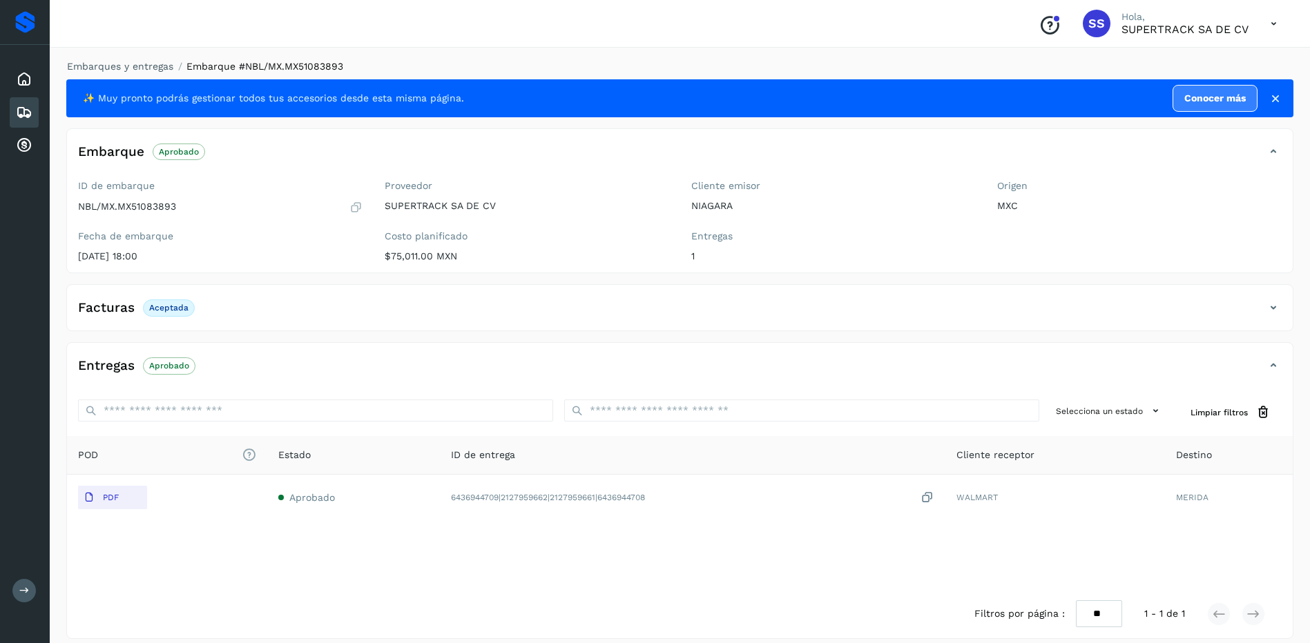
click at [157, 73] on li "Embarques y entregas" at bounding box center [115, 66] width 115 height 14
drag, startPoint x: 126, startPoint y: 57, endPoint x: 130, endPoint y: 65, distance: 9.0
click at [126, 57] on div "Embarques y entregas Embarque #NBL/MX.MX51083893 ✨ Muy pronto podrás gestionar …" at bounding box center [680, 349] width 1260 height 613
click at [133, 66] on link "Embarques y entregas" at bounding box center [120, 66] width 106 height 11
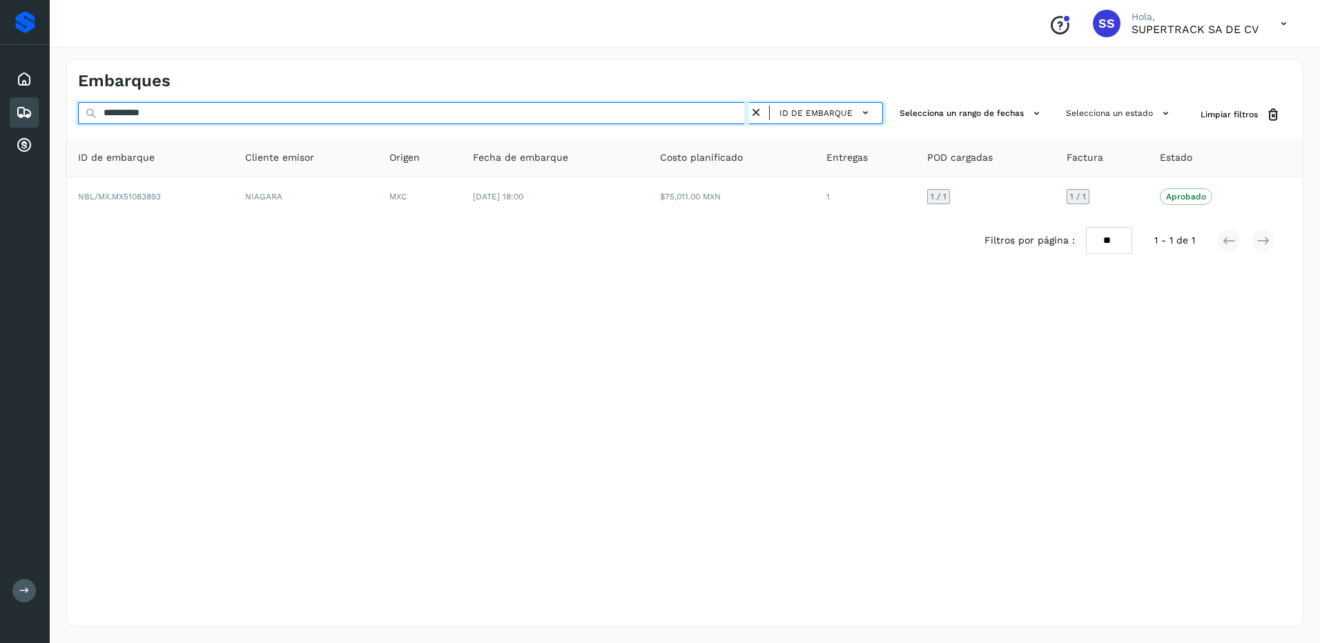
drag, startPoint x: 123, startPoint y: 123, endPoint x: 54, endPoint y: 123, distance: 69.0
click at [57, 123] on div "**********" at bounding box center [685, 343] width 1270 height 601
paste input "text"
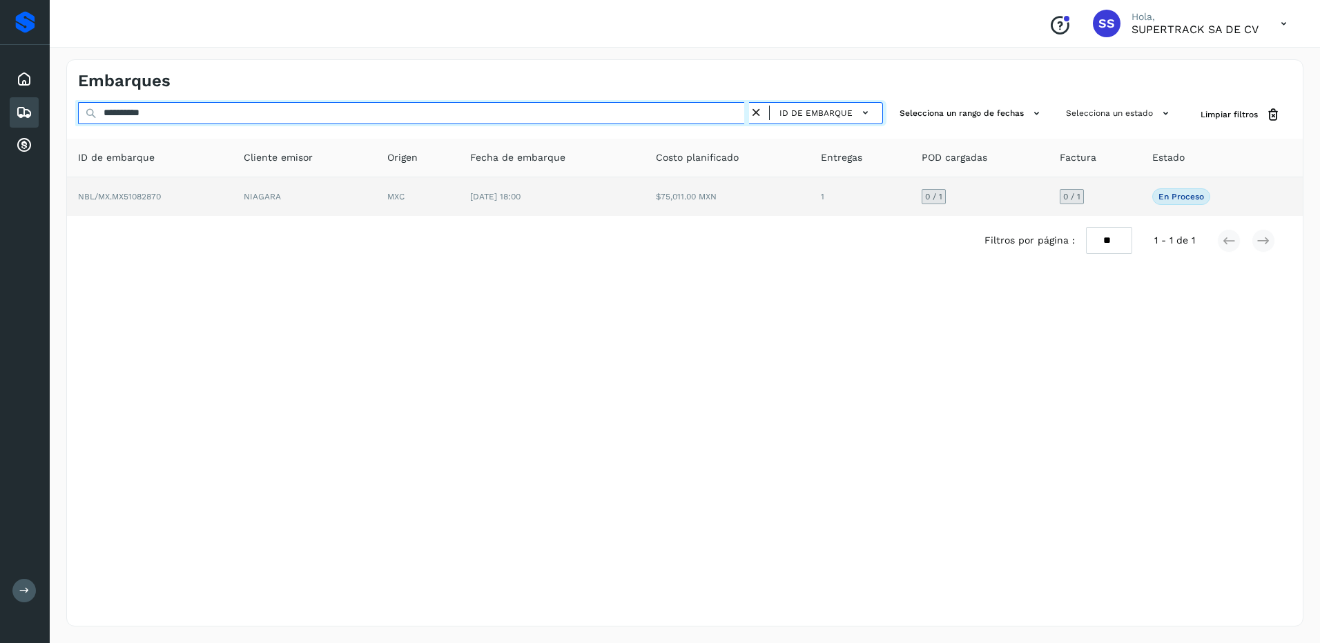
type input "**********"
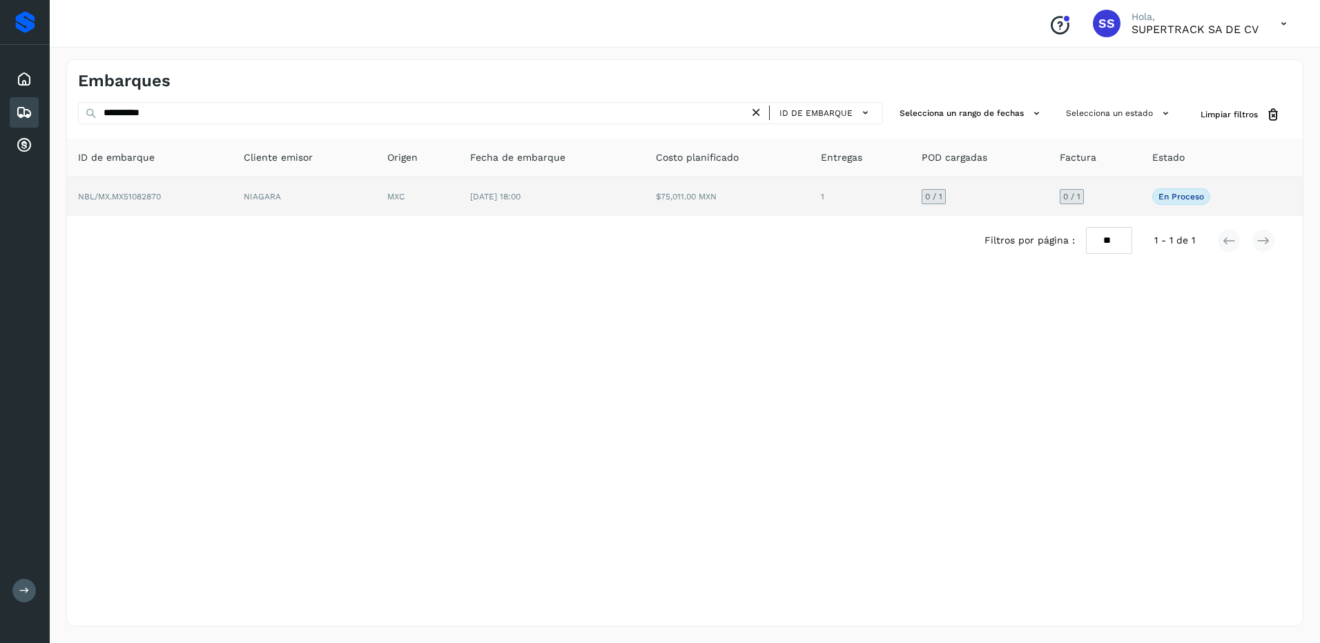
click at [643, 206] on td "[DATE] 18:00" at bounding box center [551, 196] width 185 height 39
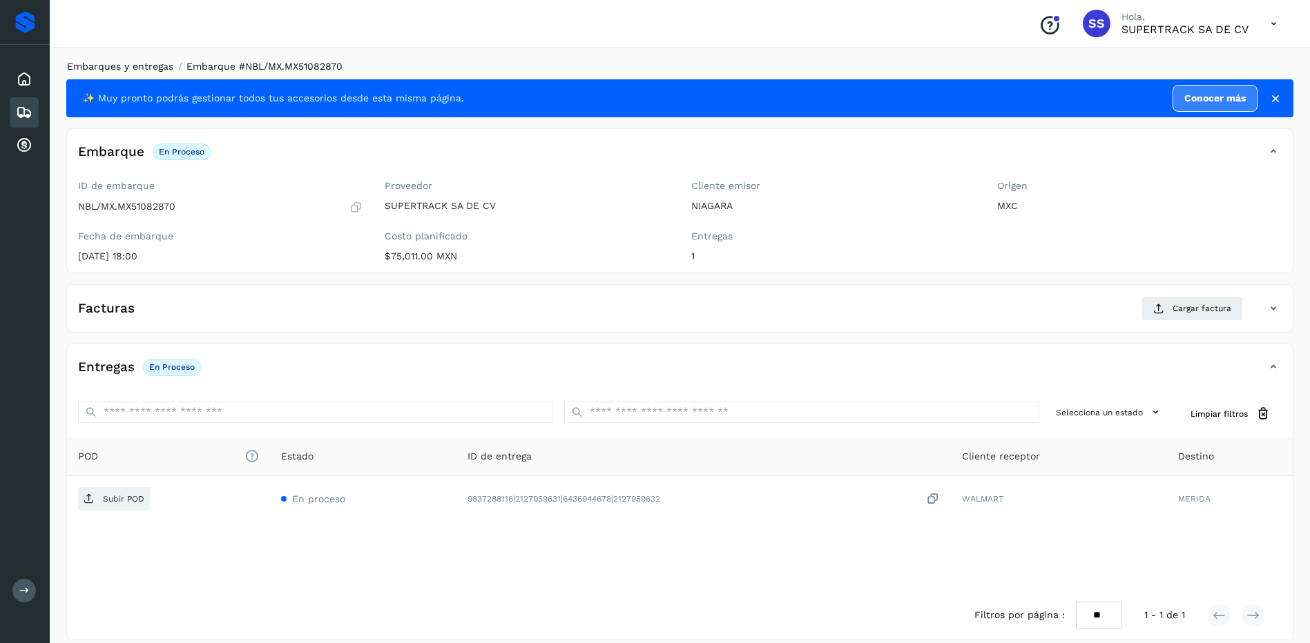
click at [148, 66] on link "Embarques y entregas" at bounding box center [120, 66] width 106 height 11
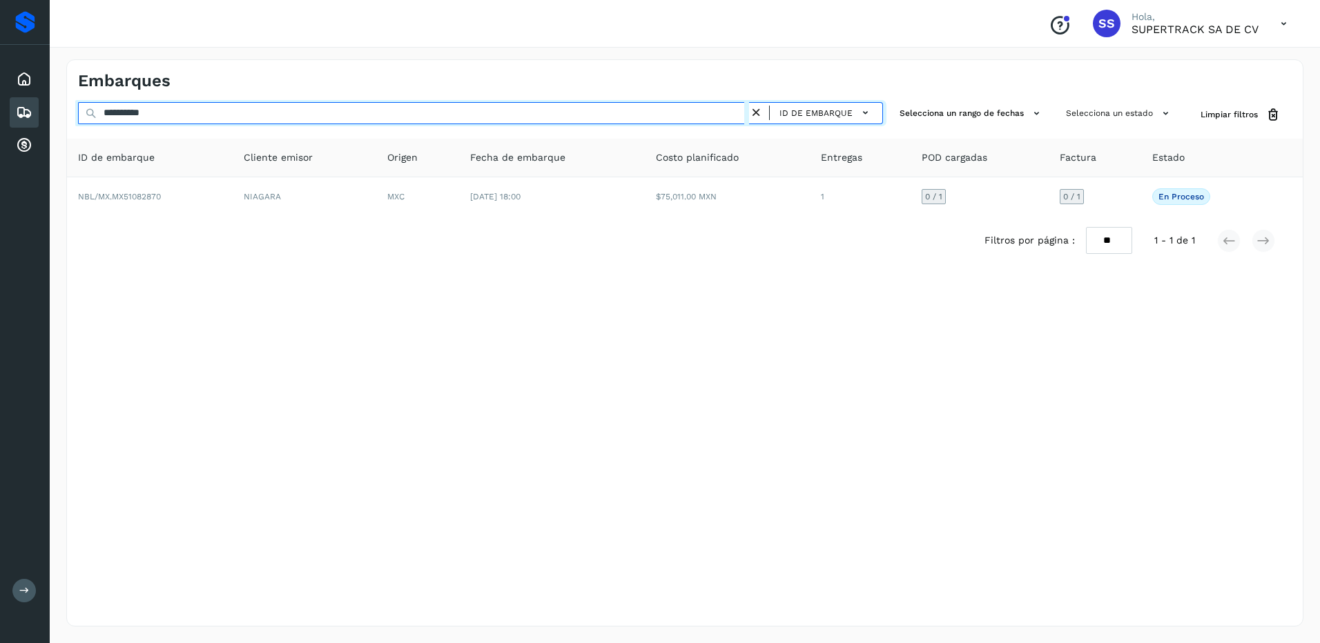
drag, startPoint x: 186, startPoint y: 104, endPoint x: 77, endPoint y: 104, distance: 109.1
click at [77, 104] on div "**********" at bounding box center [685, 115] width 1236 height 26
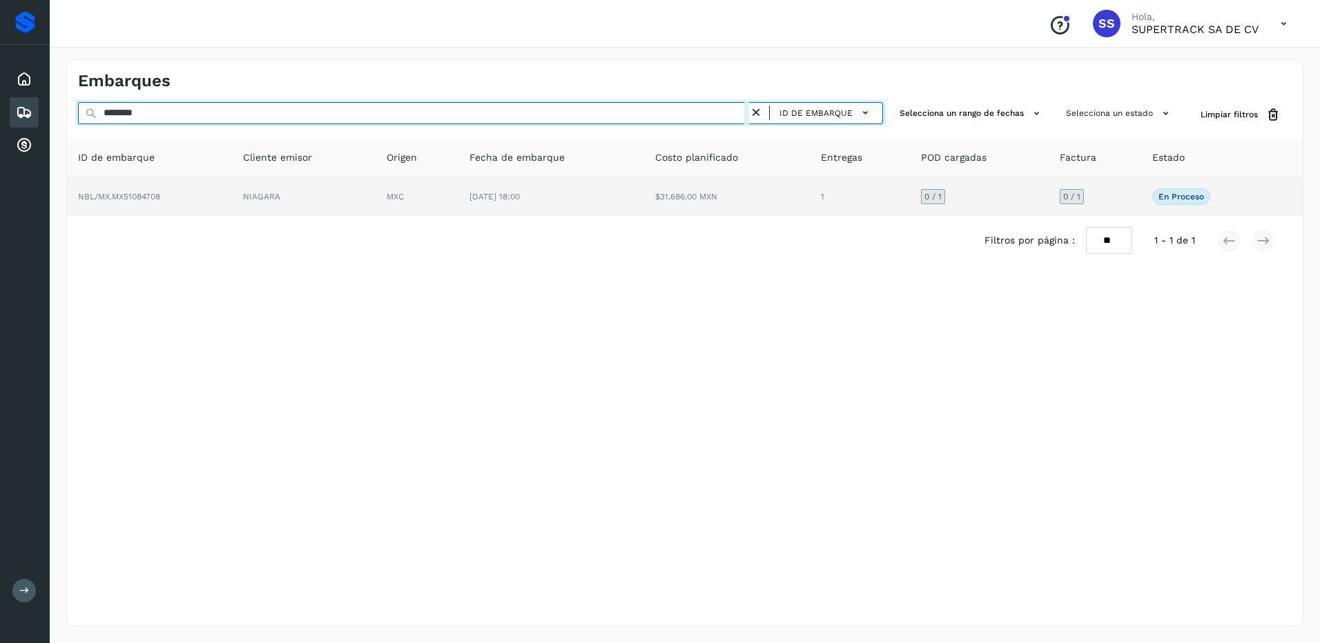
type input "********"
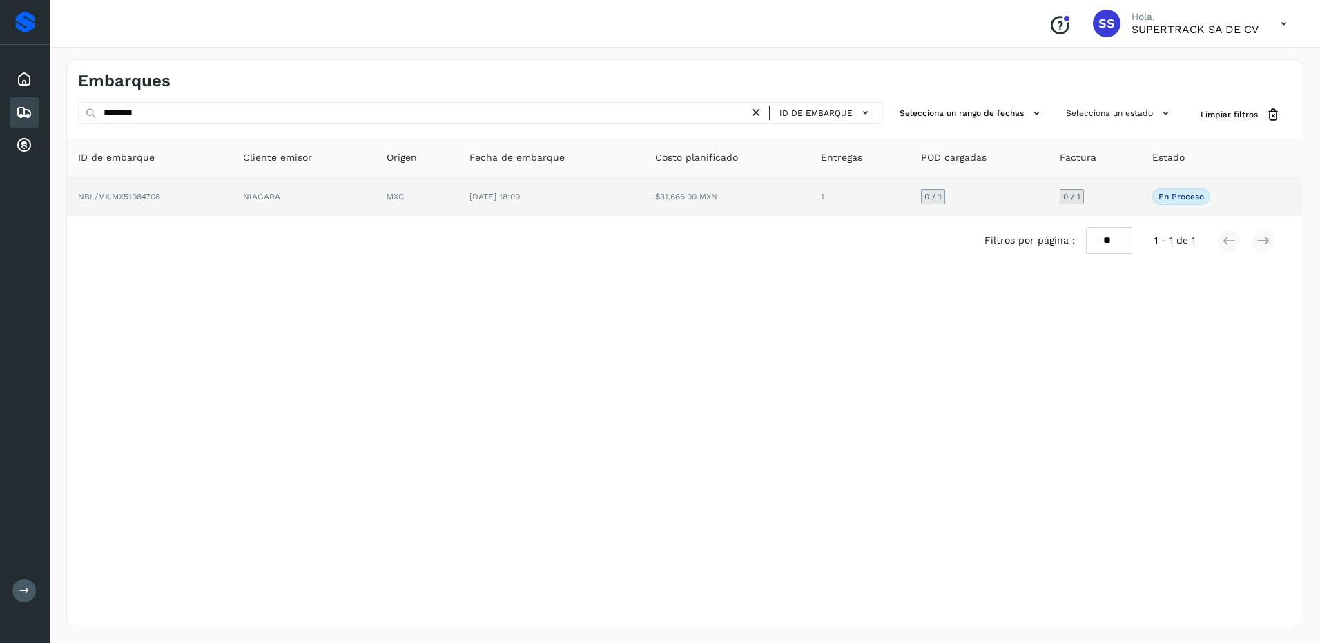
click at [439, 188] on td "MXC" at bounding box center [417, 196] width 83 height 39
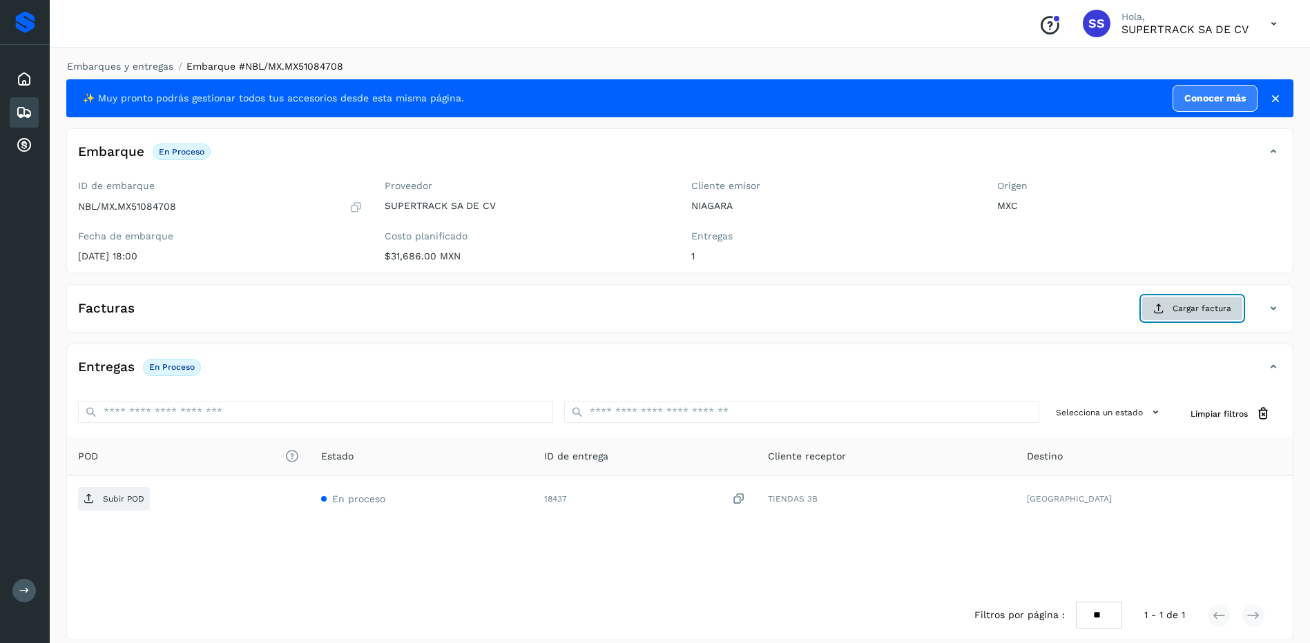
click at [1169, 307] on button "Cargar factura" at bounding box center [1191, 308] width 101 height 25
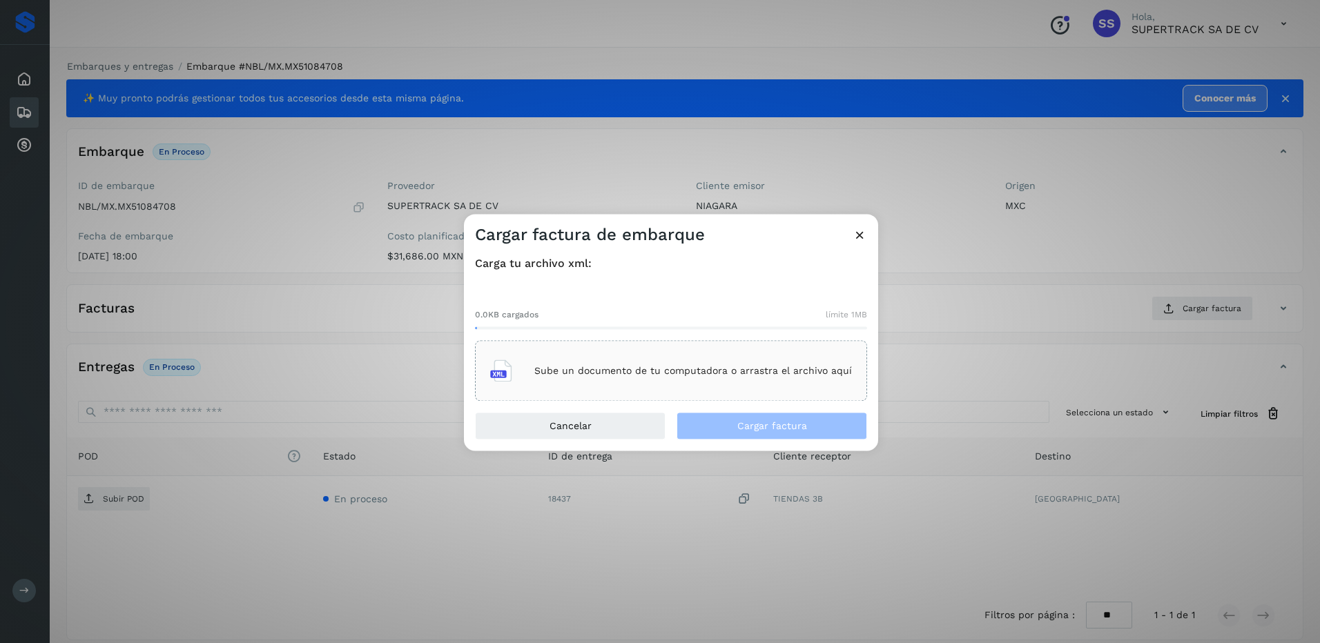
click at [595, 372] on p "Sube un documento de tu computadora o arrastra el archivo aquí" at bounding box center [693, 371] width 318 height 12
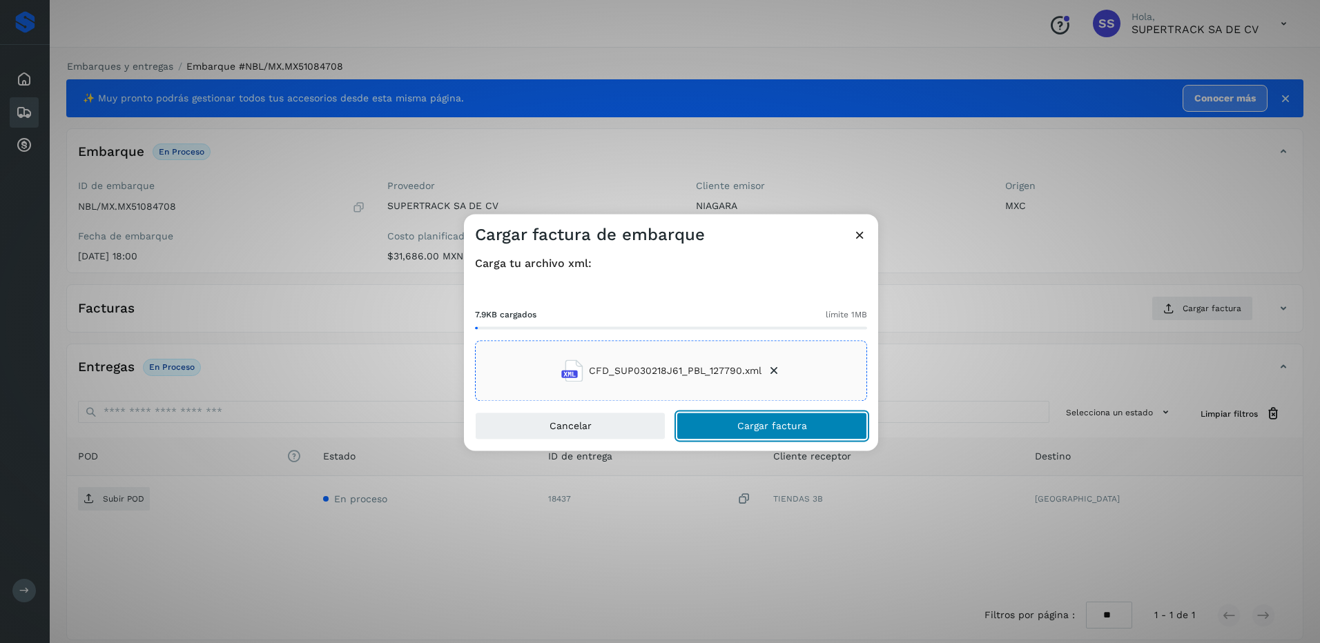
click at [770, 415] on button "Cargar factura" at bounding box center [772, 427] width 191 height 28
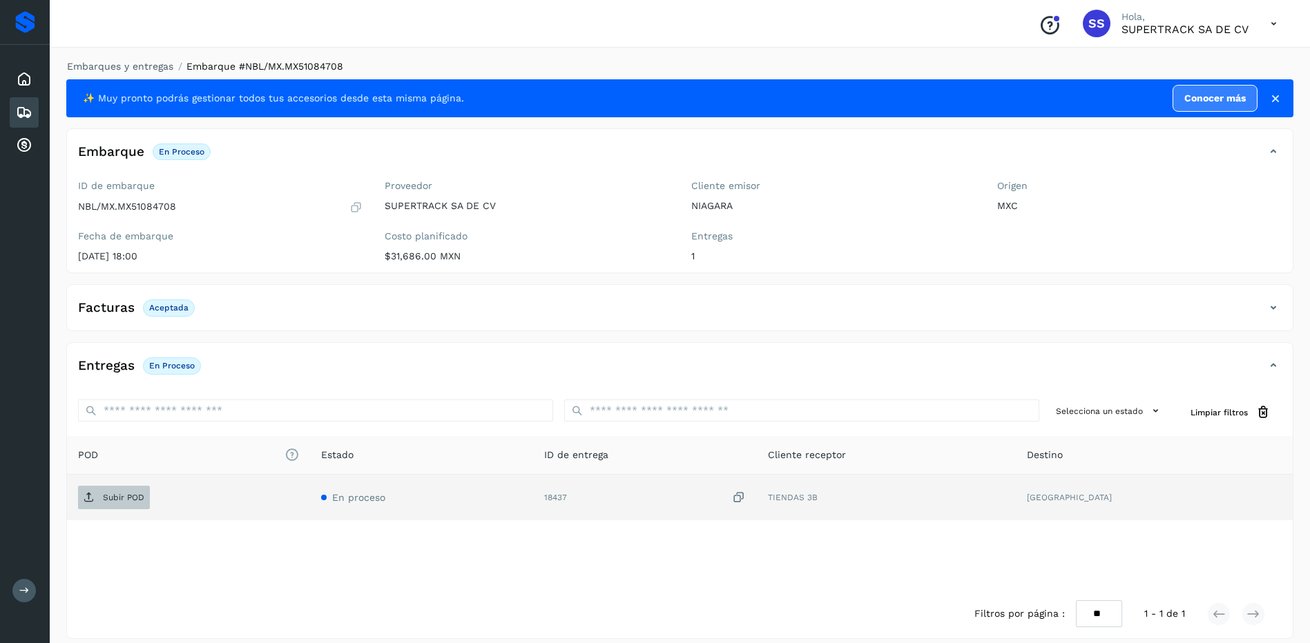
click at [110, 496] on p "Subir POD" at bounding box center [123, 498] width 41 height 10
drag, startPoint x: 105, startPoint y: 54, endPoint x: 113, endPoint y: 69, distance: 17.0
click at [105, 55] on div "Embarques y entregas Embarque #NBL/MX.MX51084708 ✨ Muy pronto podrás gestionar …" at bounding box center [680, 349] width 1260 height 613
click at [113, 70] on link "Embarques y entregas" at bounding box center [120, 66] width 106 height 11
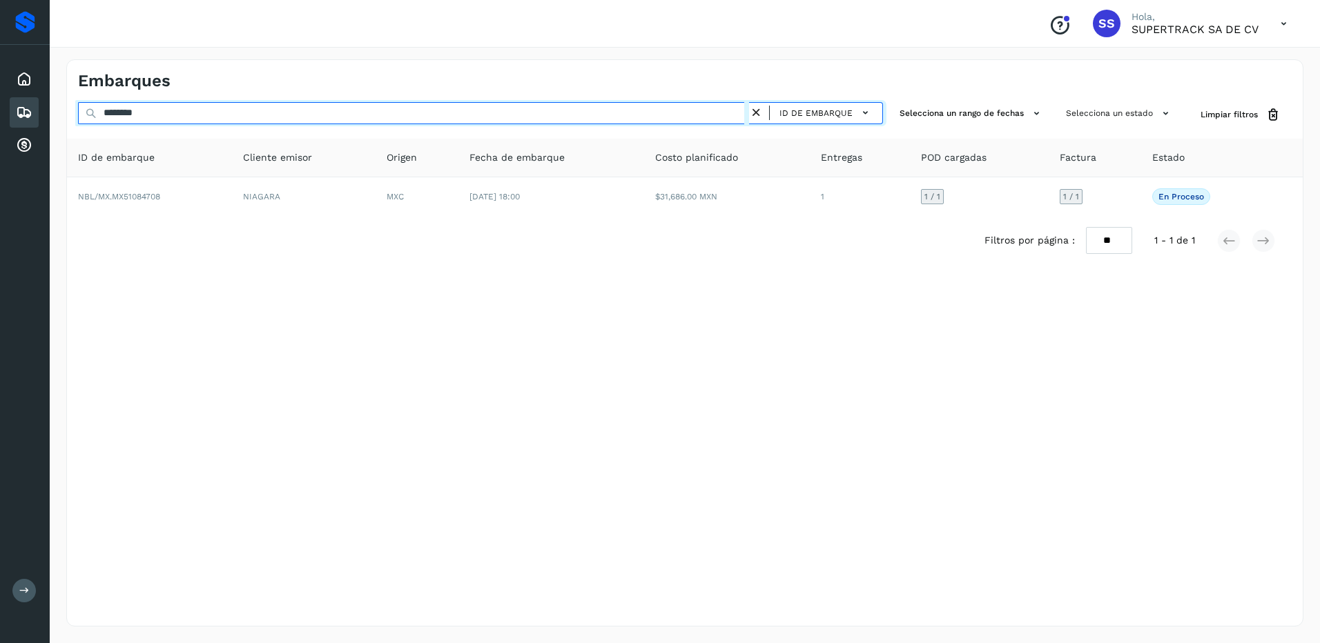
drag, startPoint x: 175, startPoint y: 121, endPoint x: 75, endPoint y: 123, distance: 99.4
click at [76, 124] on div "******** ID de embarque Selecciona un rango de fechas Selecciona un estado Limp…" at bounding box center [685, 115] width 1236 height 26
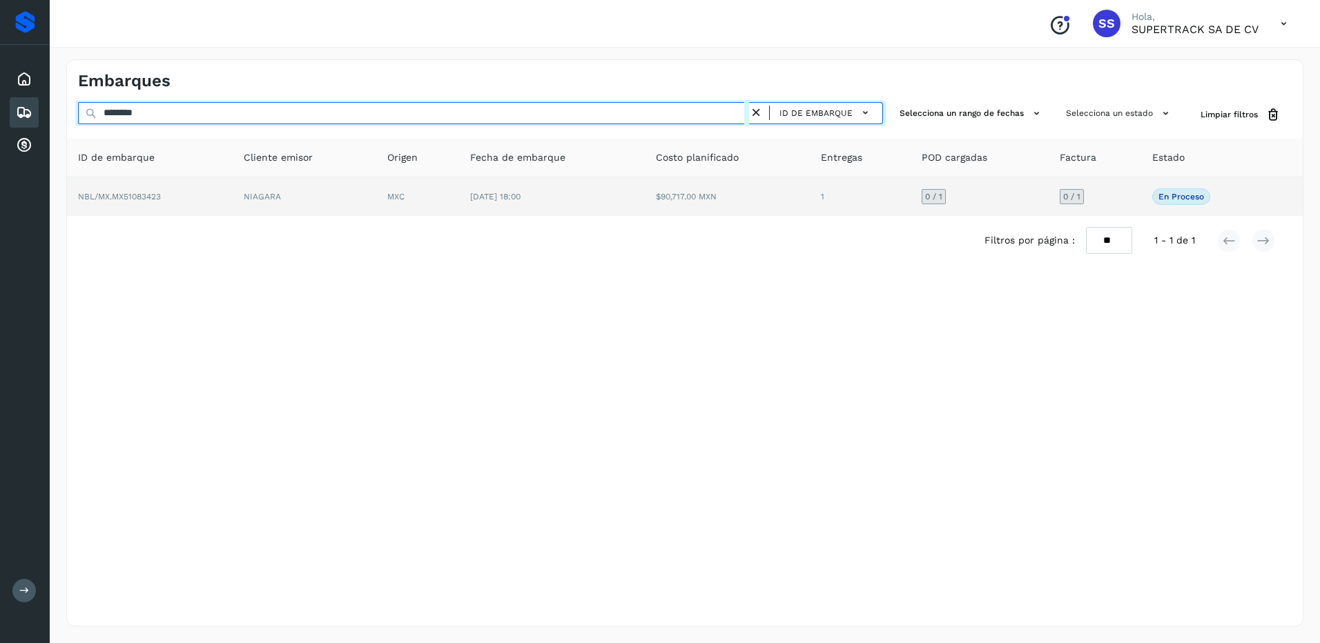
type input "********"
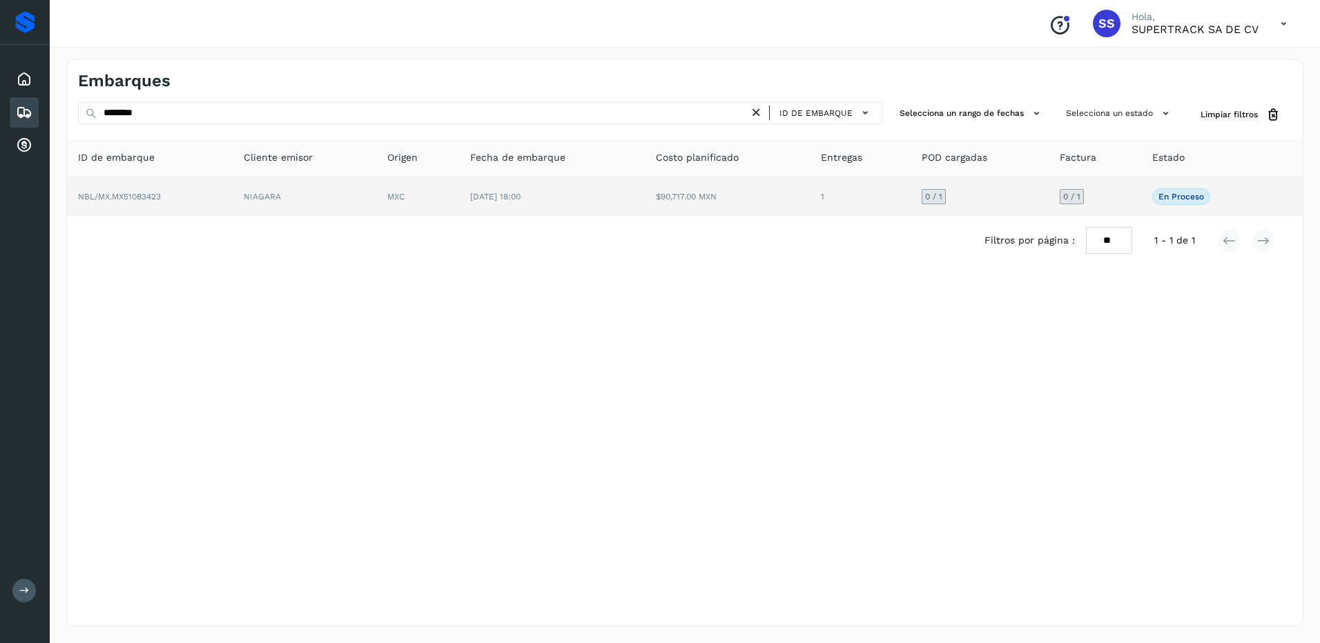
click at [192, 189] on td "NBL/MX.MX51083423" at bounding box center [150, 196] width 166 height 39
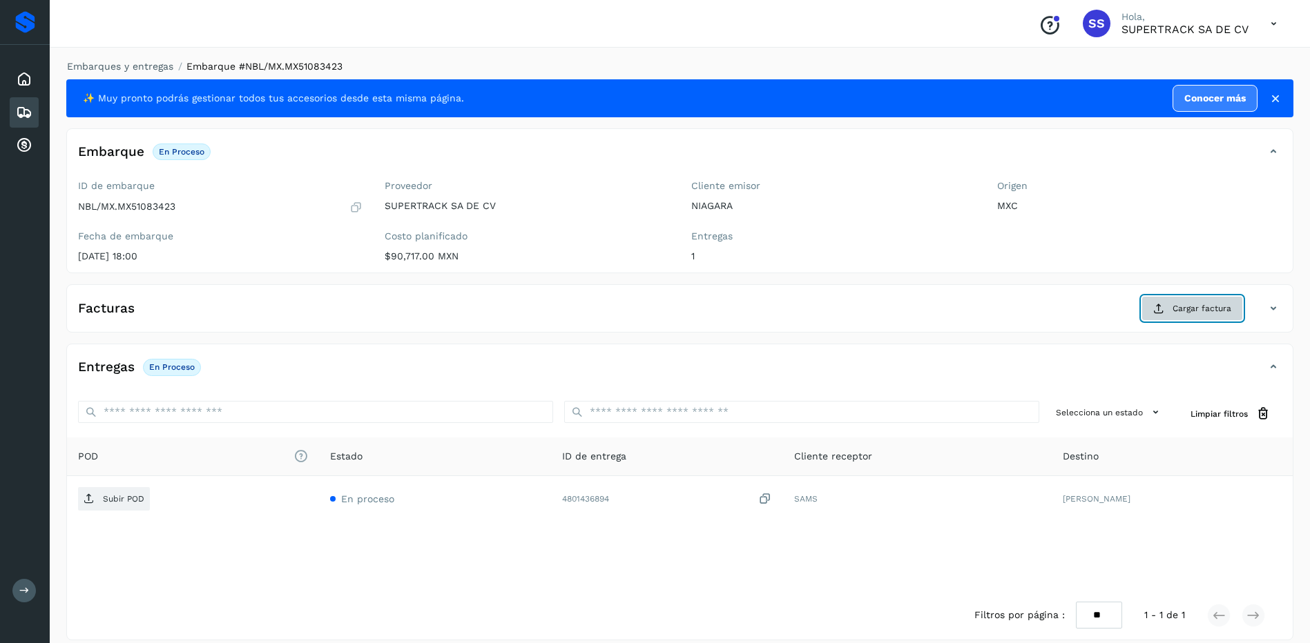
click at [1186, 307] on span "Cargar factura" at bounding box center [1201, 308] width 59 height 12
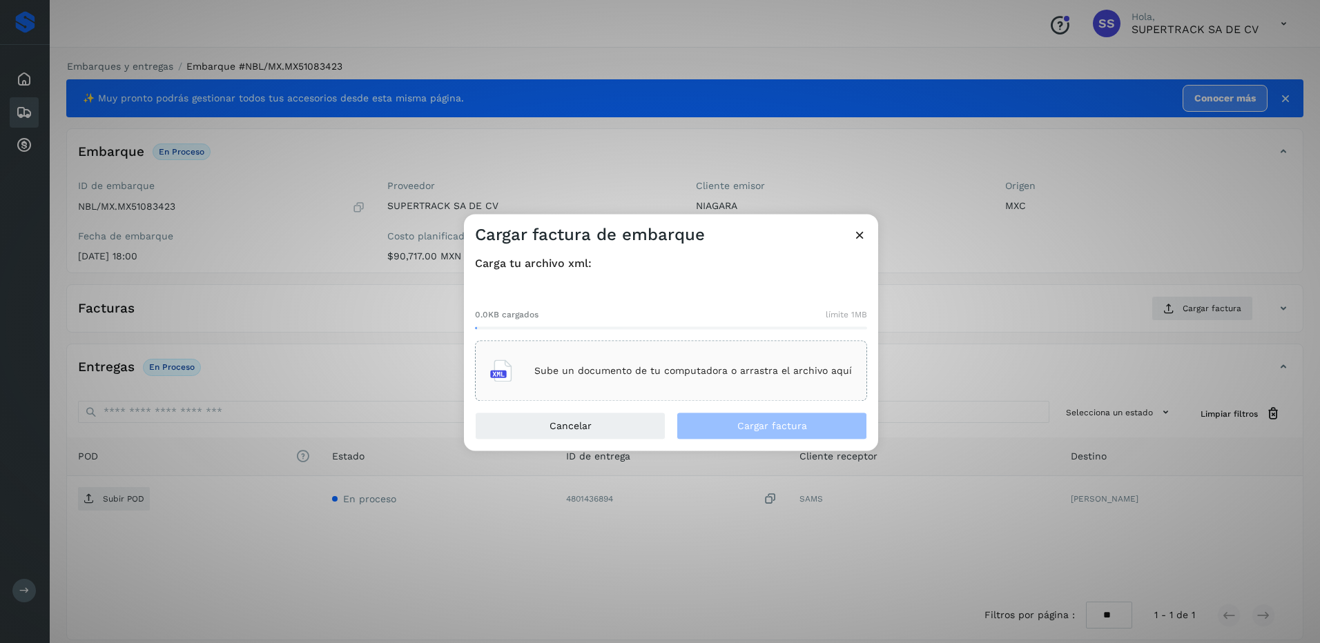
click at [625, 365] on p "Sube un documento de tu computadora o arrastra el archivo aquí" at bounding box center [693, 371] width 318 height 12
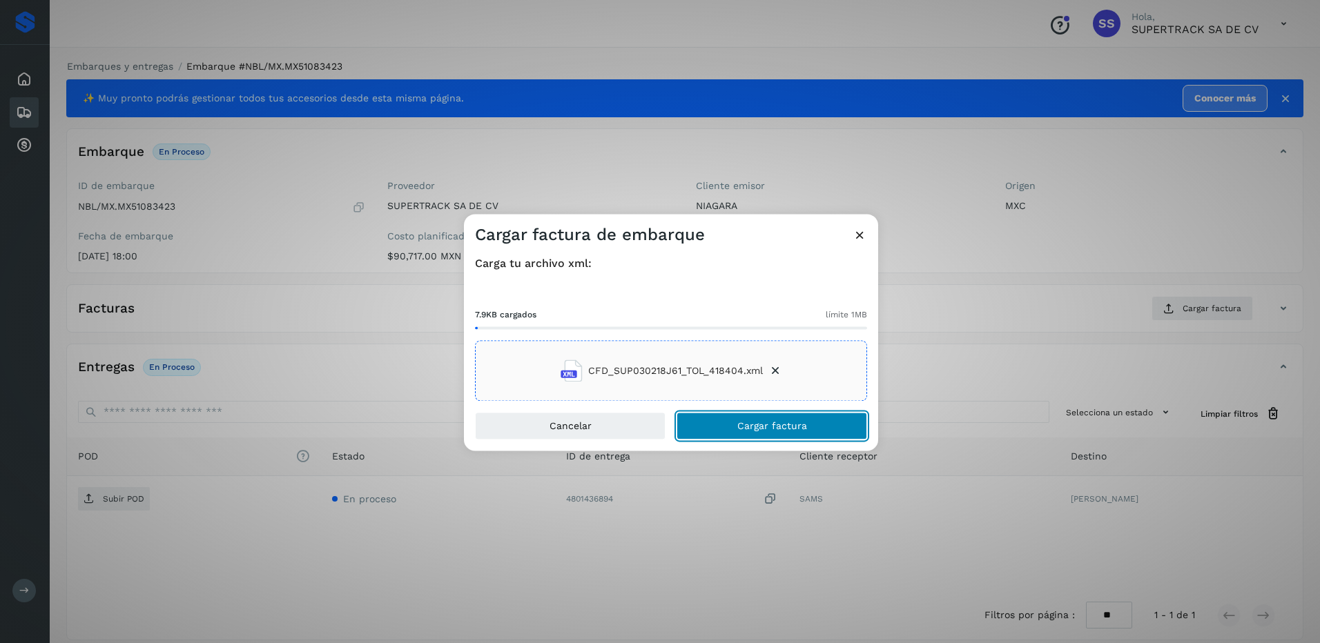
click at [767, 429] on span "Cargar factura" at bounding box center [772, 427] width 70 height 10
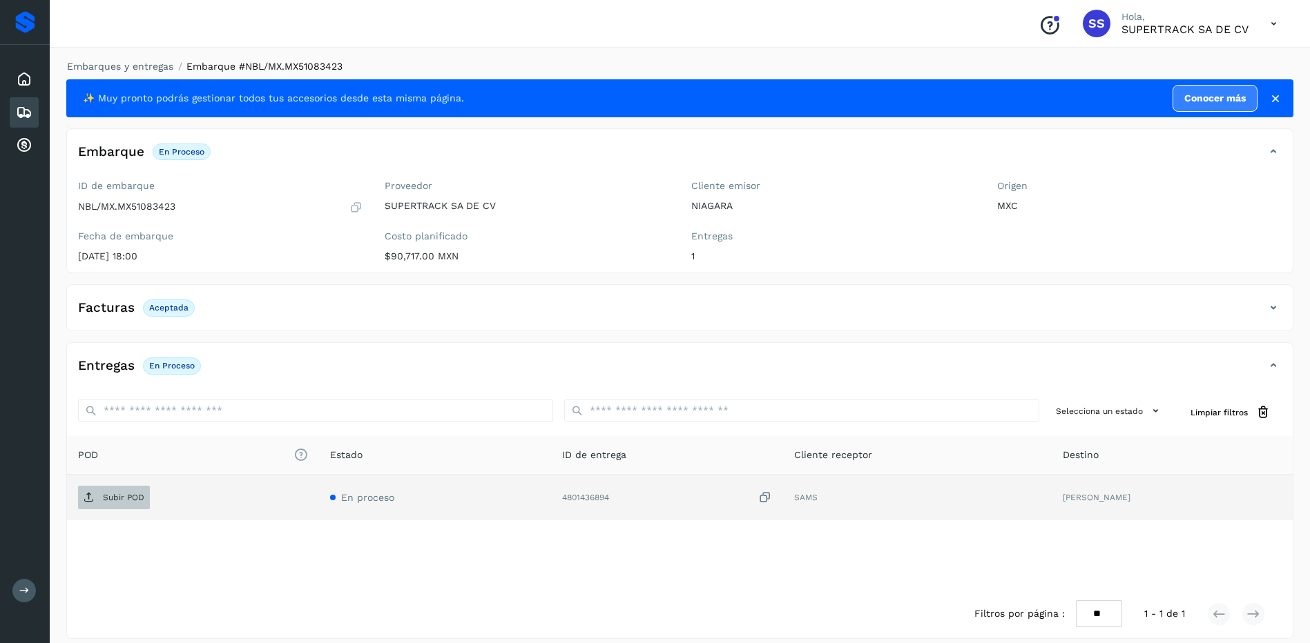
click at [119, 497] on p "Subir POD" at bounding box center [123, 498] width 41 height 10
click at [131, 66] on link "Embarques y entregas" at bounding box center [120, 66] width 106 height 11
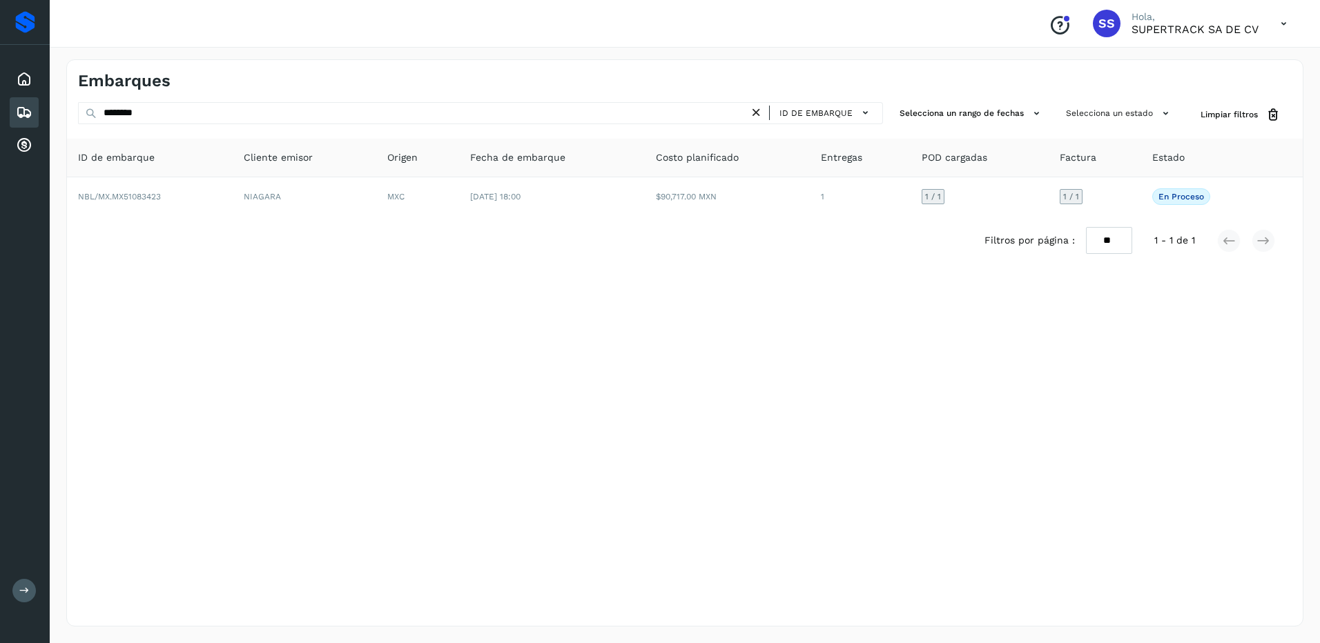
drag, startPoint x: 162, startPoint y: 124, endPoint x: 119, endPoint y: 117, distance: 43.4
click at [119, 117] on div "******** ID de embarque" at bounding box center [480, 115] width 805 height 26
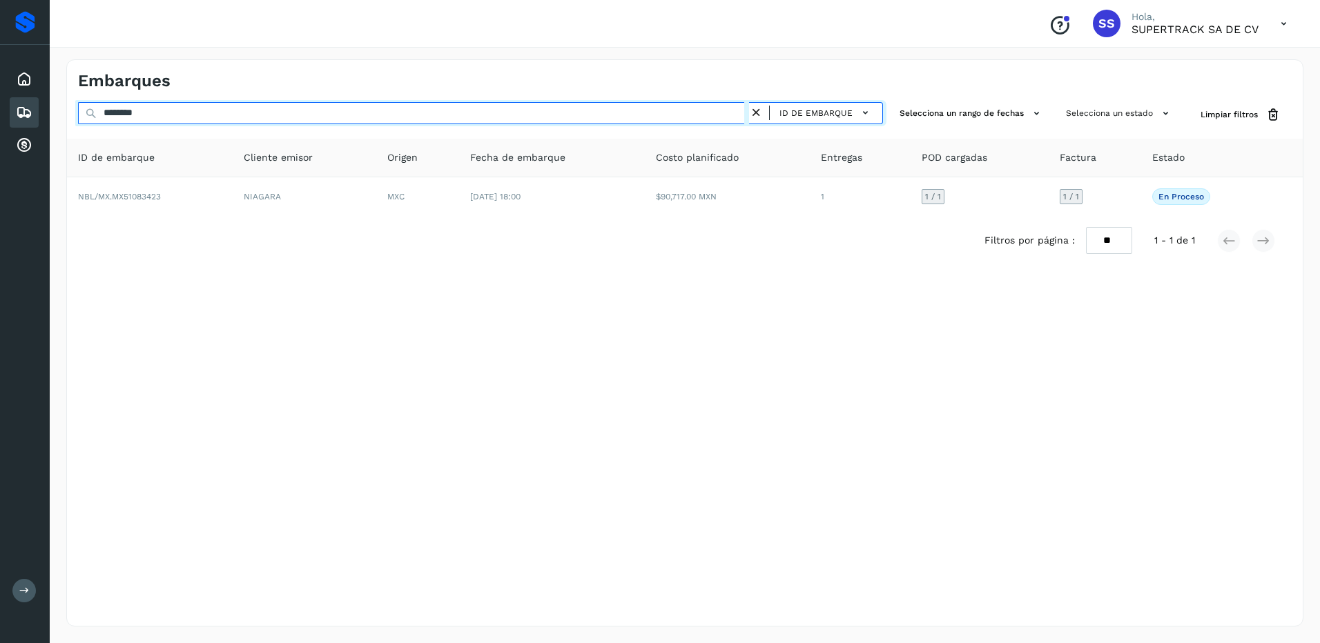
drag, startPoint x: 161, startPoint y: 109, endPoint x: 37, endPoint y: 110, distance: 123.6
click at [37, 110] on div "Proveedores Inicio Embarques Cuentas por cobrar Salir Conoce nuestros beneficio…" at bounding box center [660, 321] width 1320 height 643
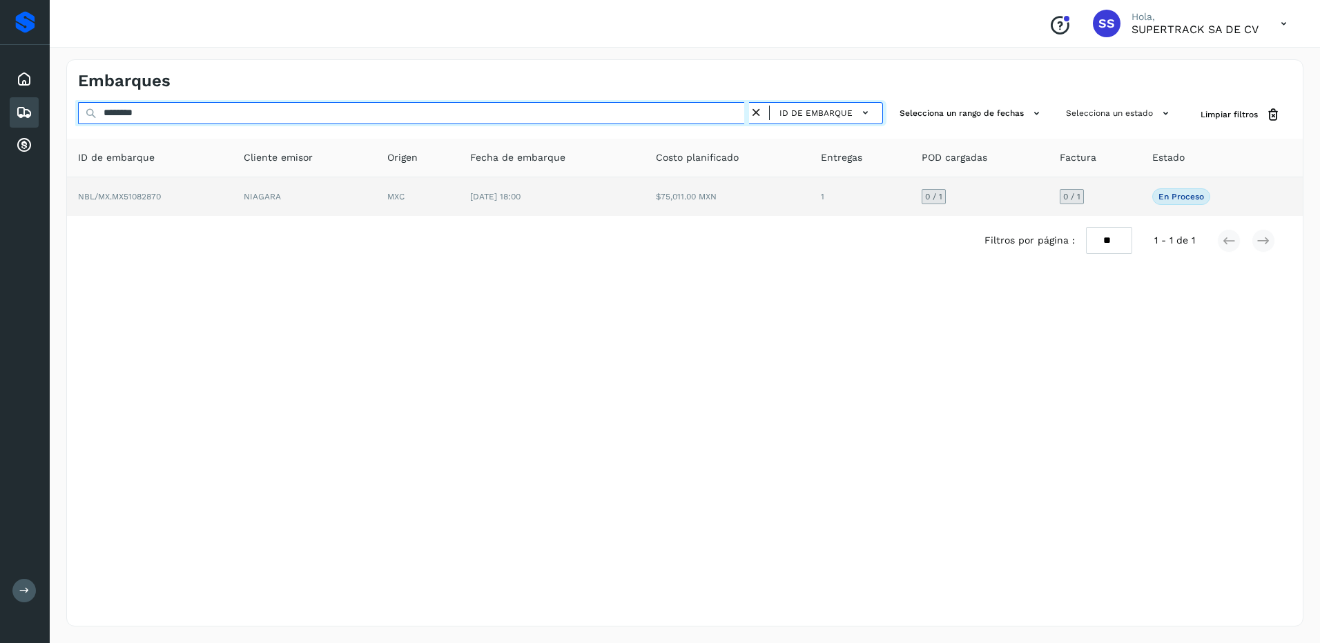
type input "********"
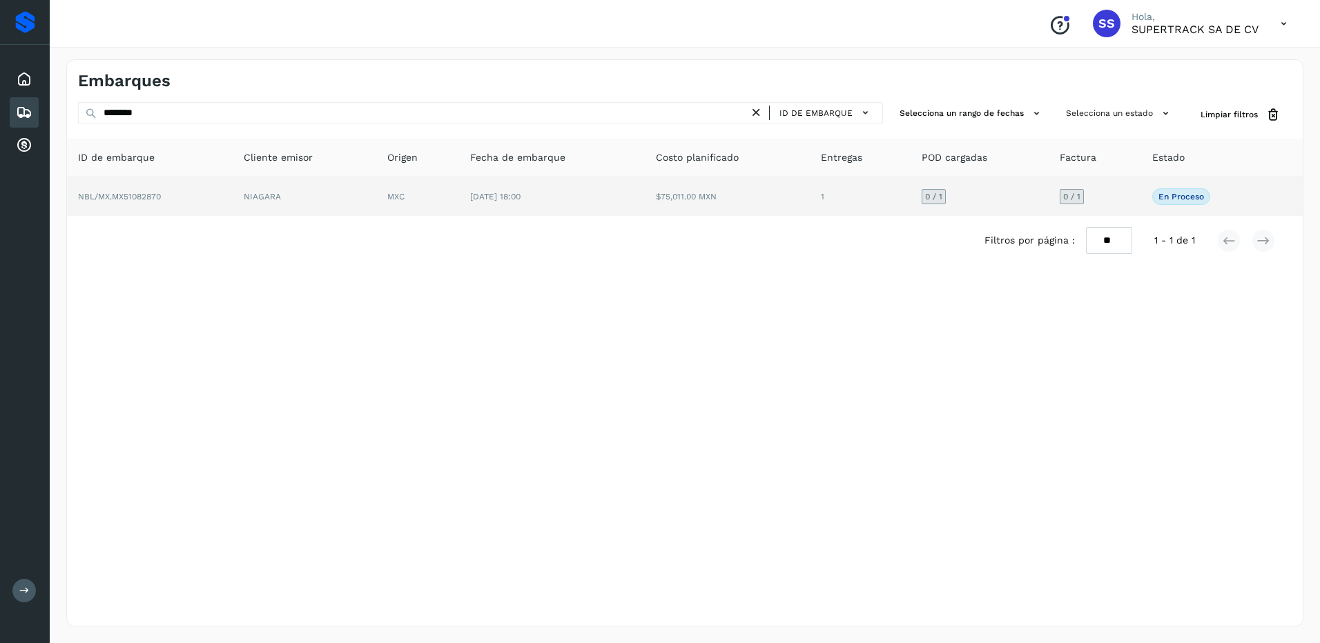
click at [232, 206] on td "NBL/MX.MX51082870" at bounding box center [150, 196] width 166 height 39
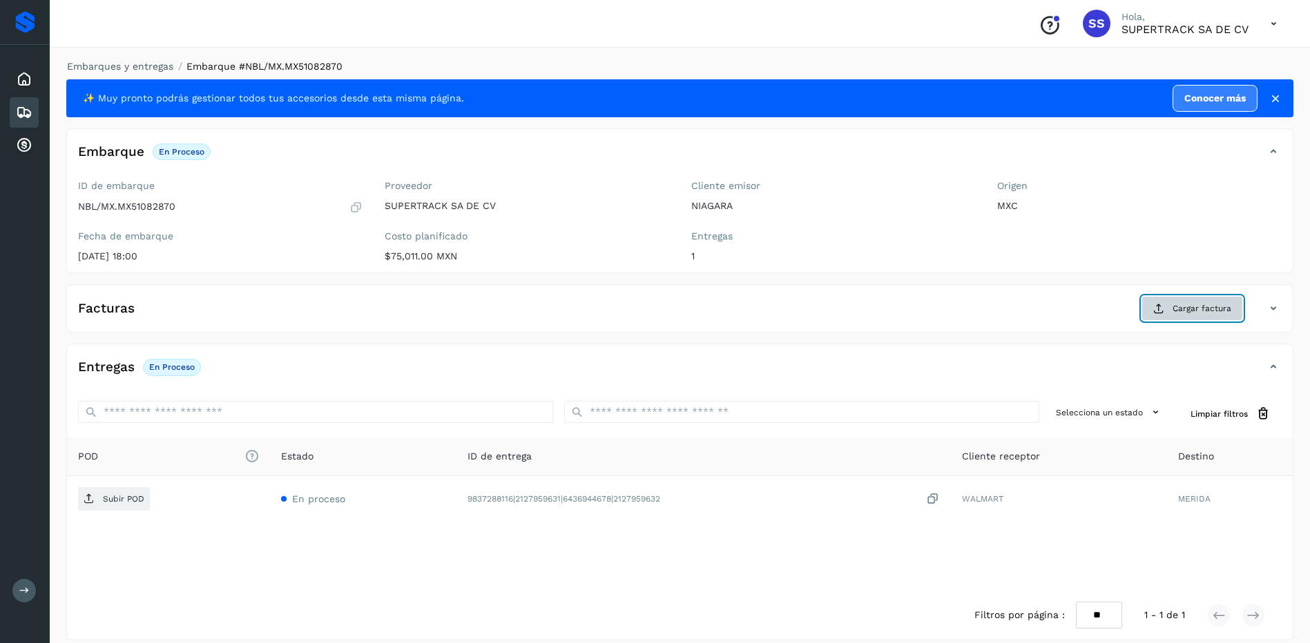
click at [1208, 312] on span "Cargar factura" at bounding box center [1201, 308] width 59 height 12
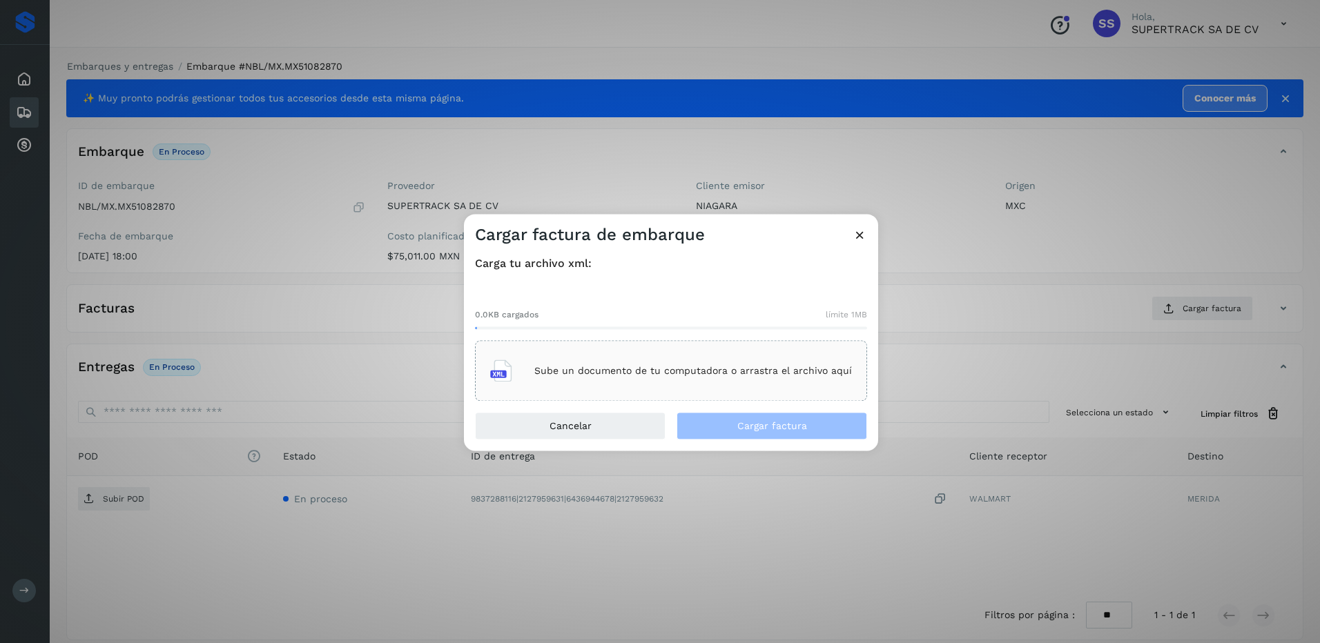
click at [779, 440] on div "Cancelar Cargar factura" at bounding box center [671, 432] width 414 height 39
click at [749, 382] on div "Sube un documento de tu computadora o arrastra el archivo aquí" at bounding box center [671, 371] width 362 height 37
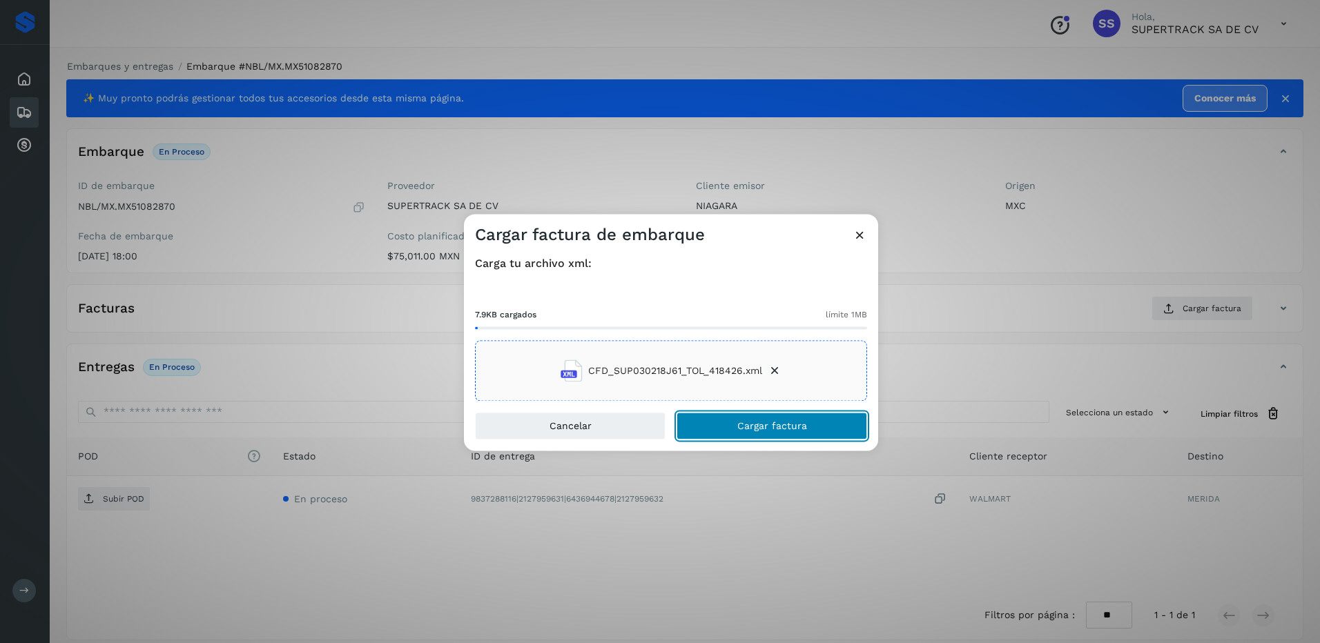
click at [755, 423] on span "Cargar factura" at bounding box center [772, 427] width 70 height 10
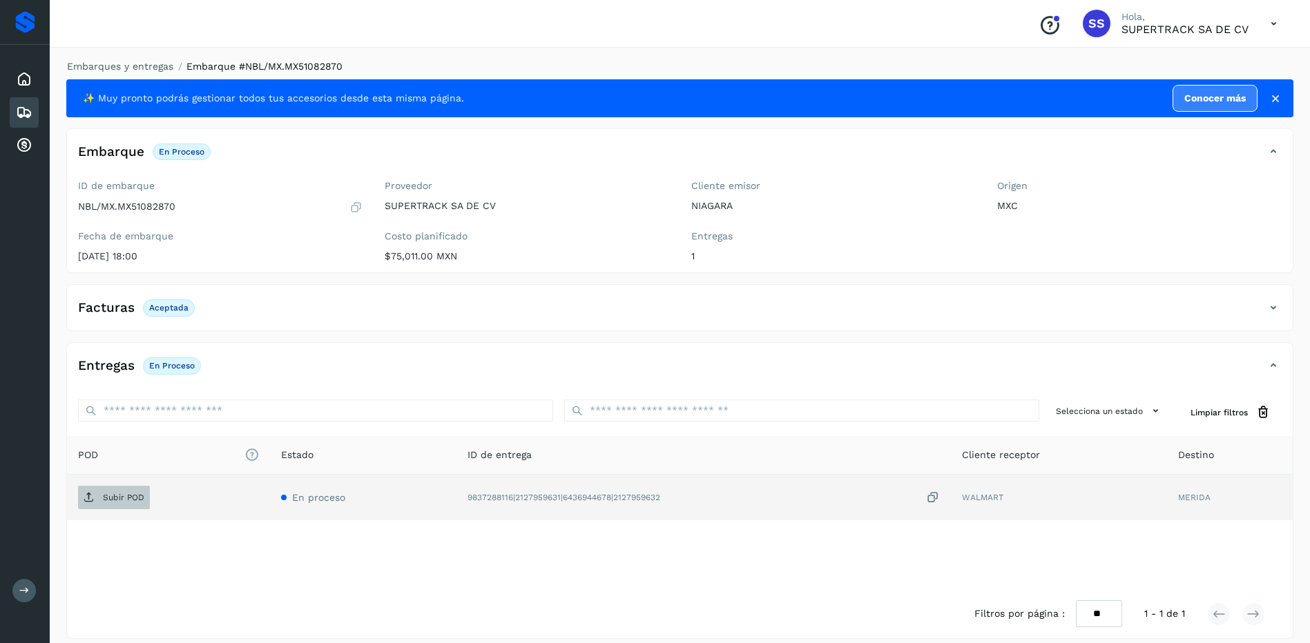
click at [132, 493] on p "Subir POD" at bounding box center [123, 498] width 41 height 10
click at [745, 496] on div "9837288116|2127959631|6436944678|2127959632" at bounding box center [724, 498] width 454 height 14
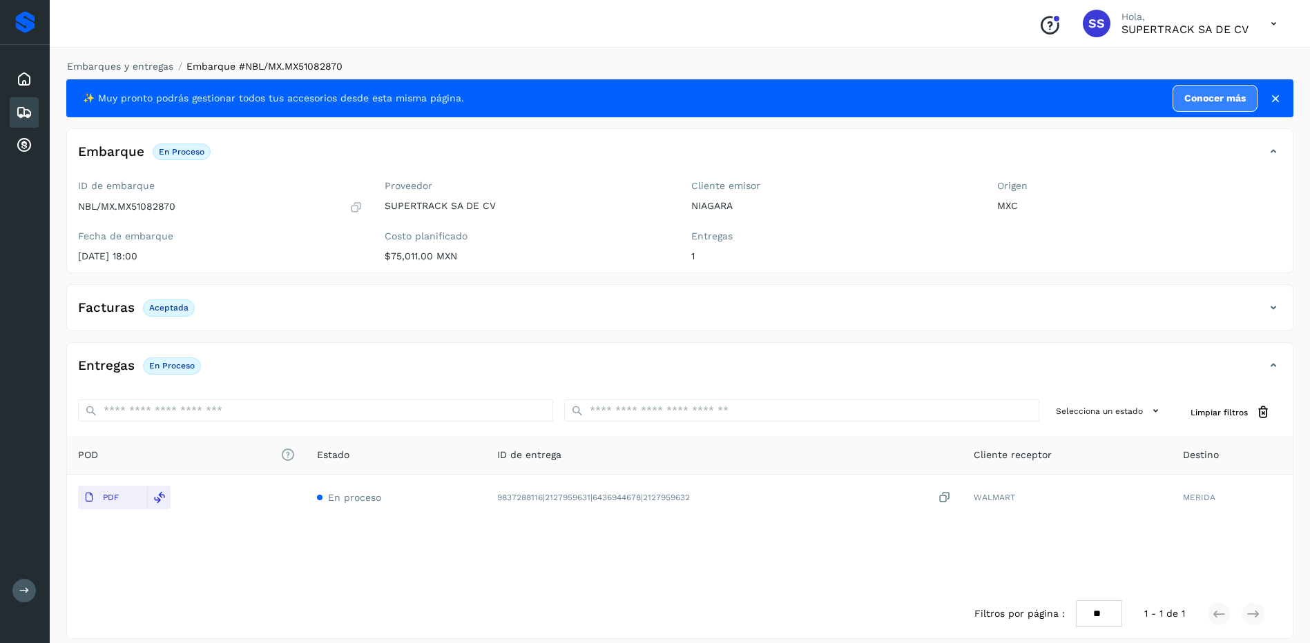
click at [806, 429] on div "Selecciona un estado Limpiar filtros" at bounding box center [679, 413] width 1225 height 48
click at [750, 583] on div "POD El tamaño máximo de archivo es de 20 Mb. Estado ID de entrega Cliente recep…" at bounding box center [679, 512] width 1225 height 153
click at [133, 66] on link "Embarques y entregas" at bounding box center [120, 66] width 106 height 11
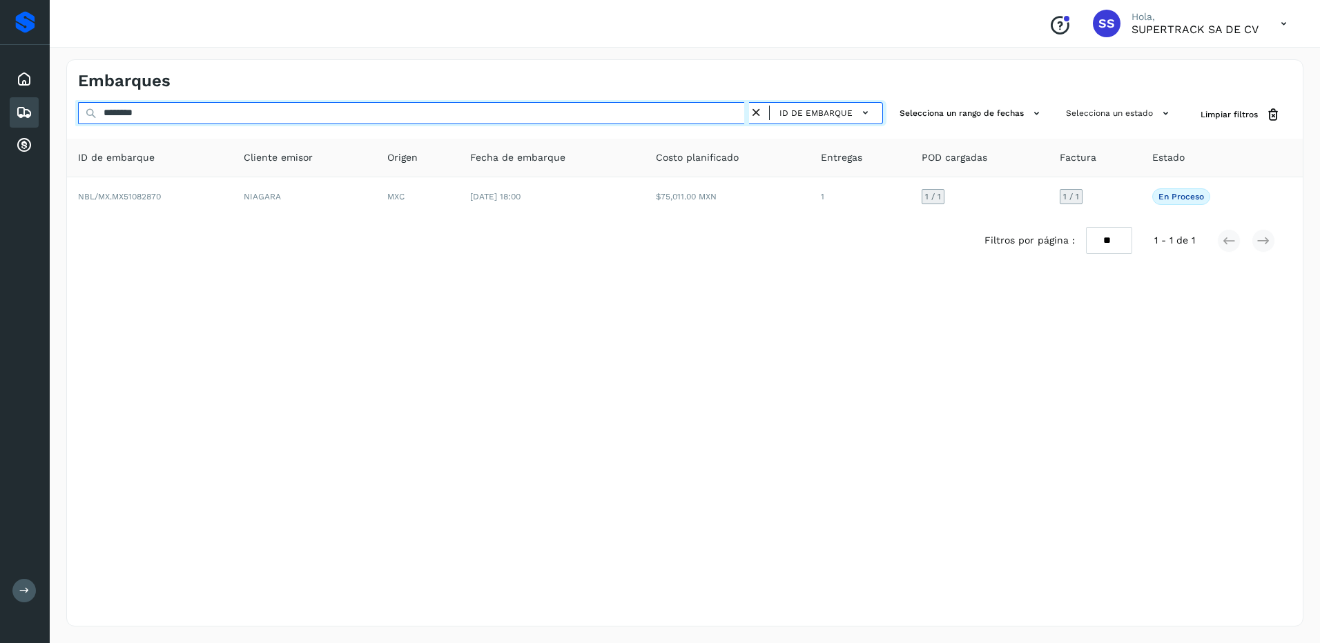
drag, startPoint x: 161, startPoint y: 111, endPoint x: 51, endPoint y: 112, distance: 109.8
click at [53, 113] on div "Embarques ******** ID de embarque Selecciona un rango de fechas Selecciona un e…" at bounding box center [685, 343] width 1270 height 601
paste input "**"
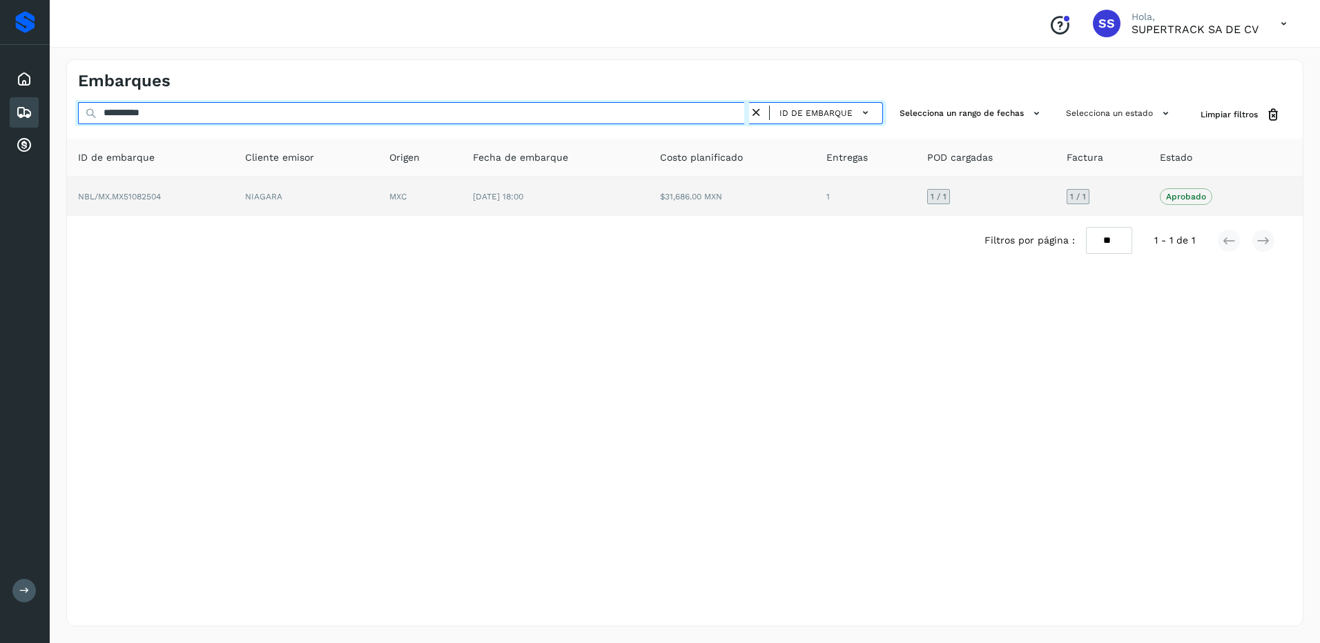
type input "**********"
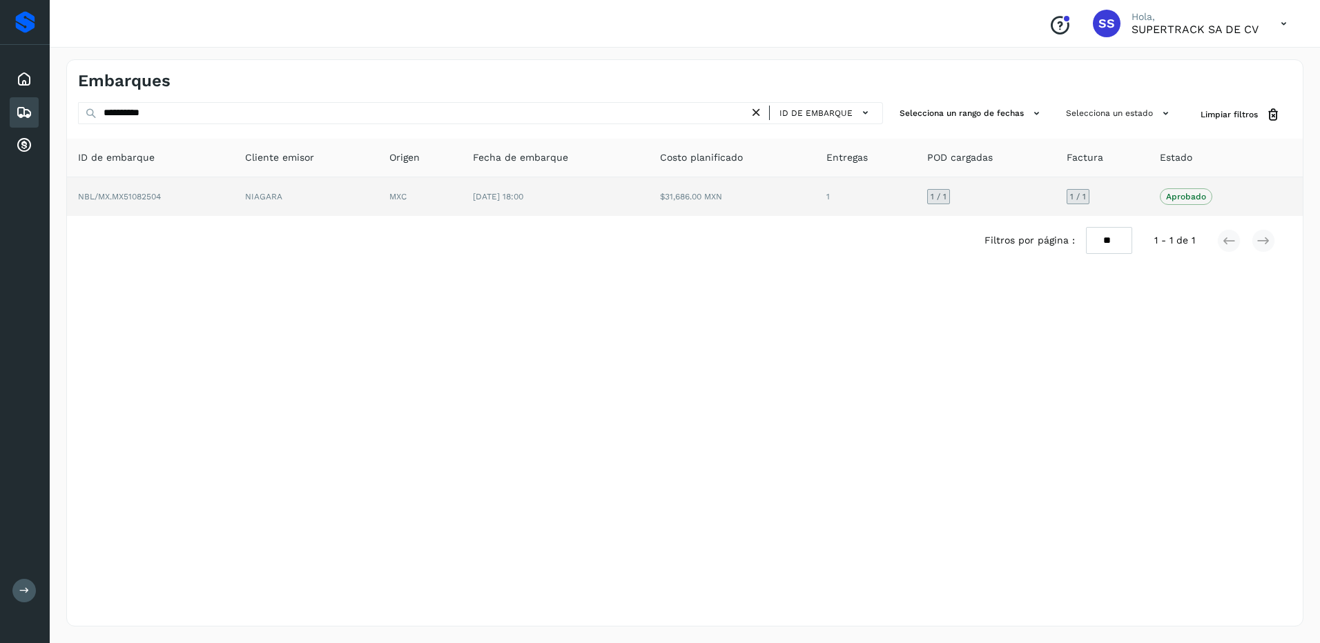
click at [1073, 200] on span "1 / 1" at bounding box center [1078, 197] width 16 height 8
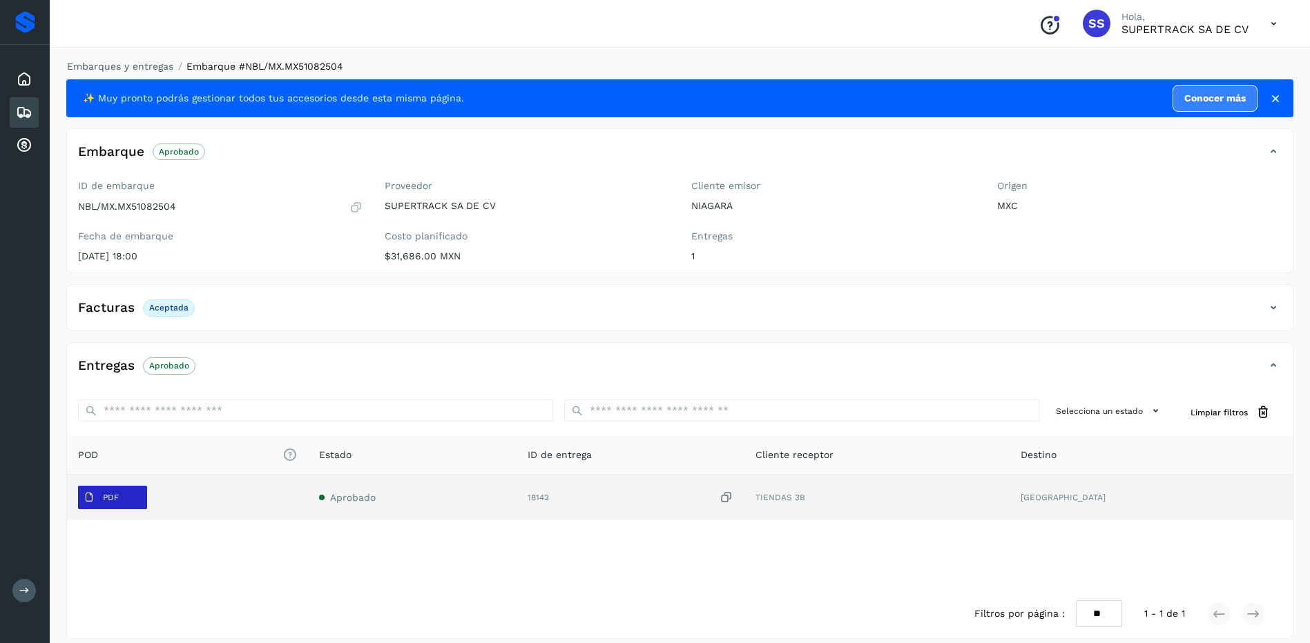
click at [131, 488] on button "PDF" at bounding box center [112, 497] width 69 height 23
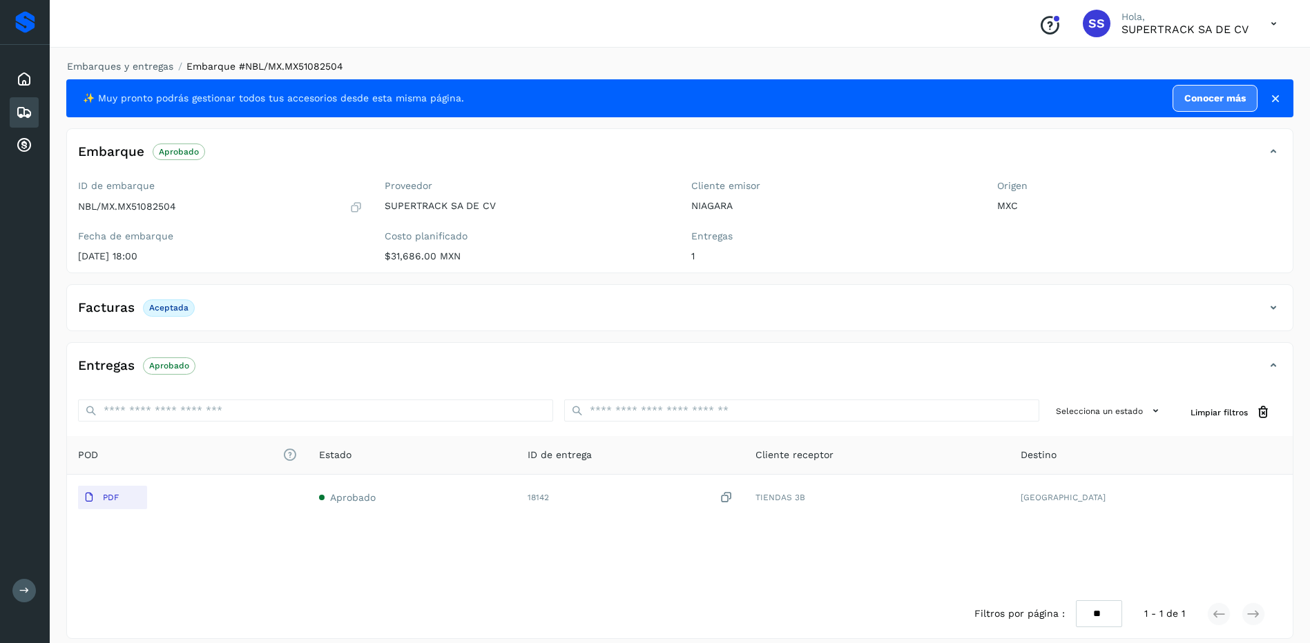
drag, startPoint x: 787, startPoint y: 324, endPoint x: 792, endPoint y: 313, distance: 11.4
click at [787, 324] on div "Facturas Aceptada" at bounding box center [679, 313] width 1225 height 35
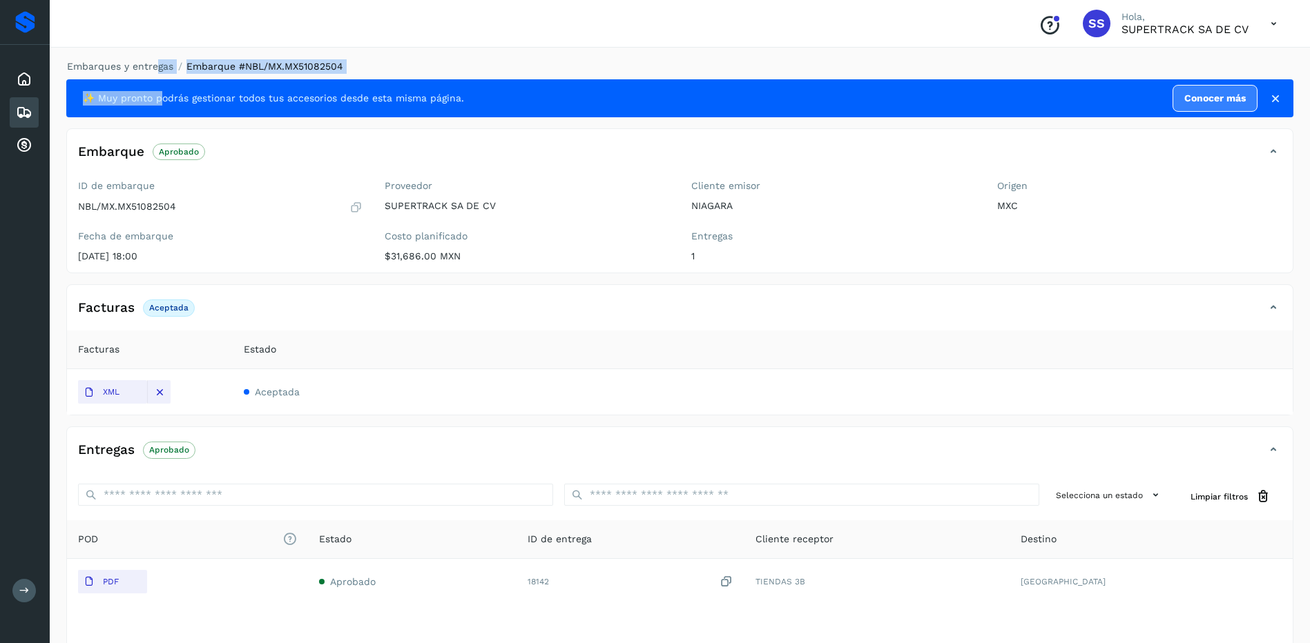
click at [158, 73] on div "Embarques y entregas Embarque #NBL/MX.MX51082504 ✨ Muy pronto podrás gestionar …" at bounding box center [679, 391] width 1227 height 664
click at [460, 311] on div "Facturas Aceptada" at bounding box center [666, 307] width 1198 height 23
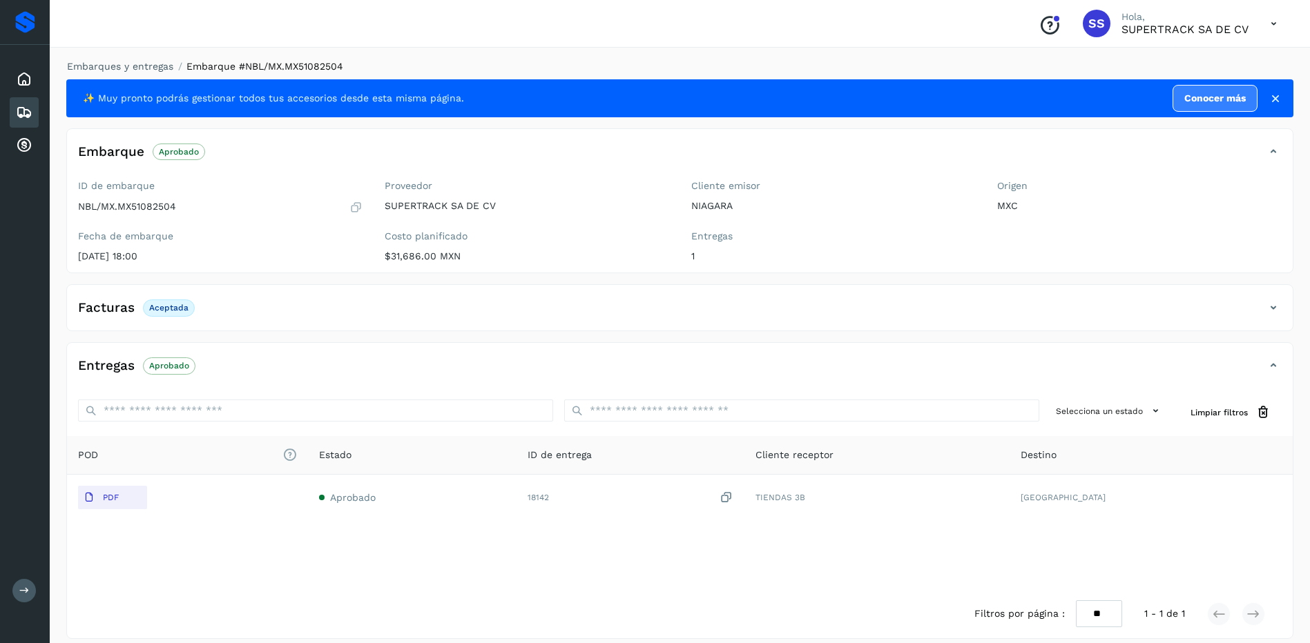
click at [1261, 362] on div "Entregas Aprobado" at bounding box center [666, 365] width 1198 height 23
click at [124, 62] on link "Embarques y entregas" at bounding box center [120, 66] width 106 height 11
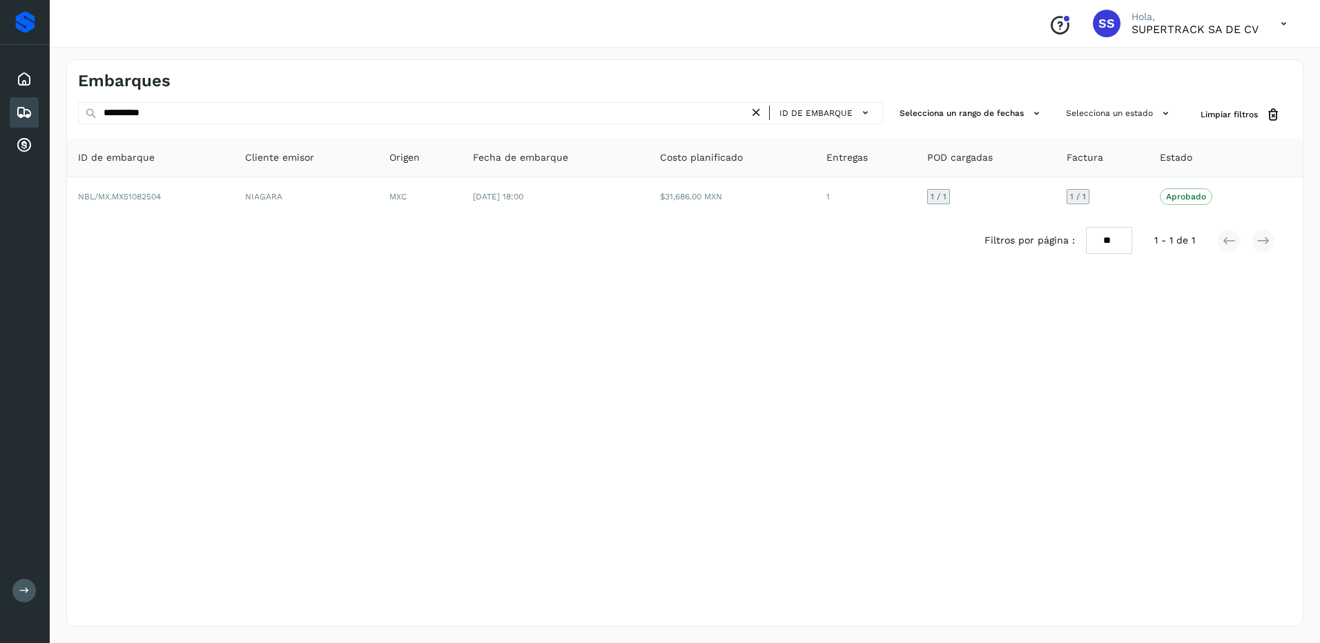
click at [762, 116] on icon at bounding box center [756, 113] width 14 height 14
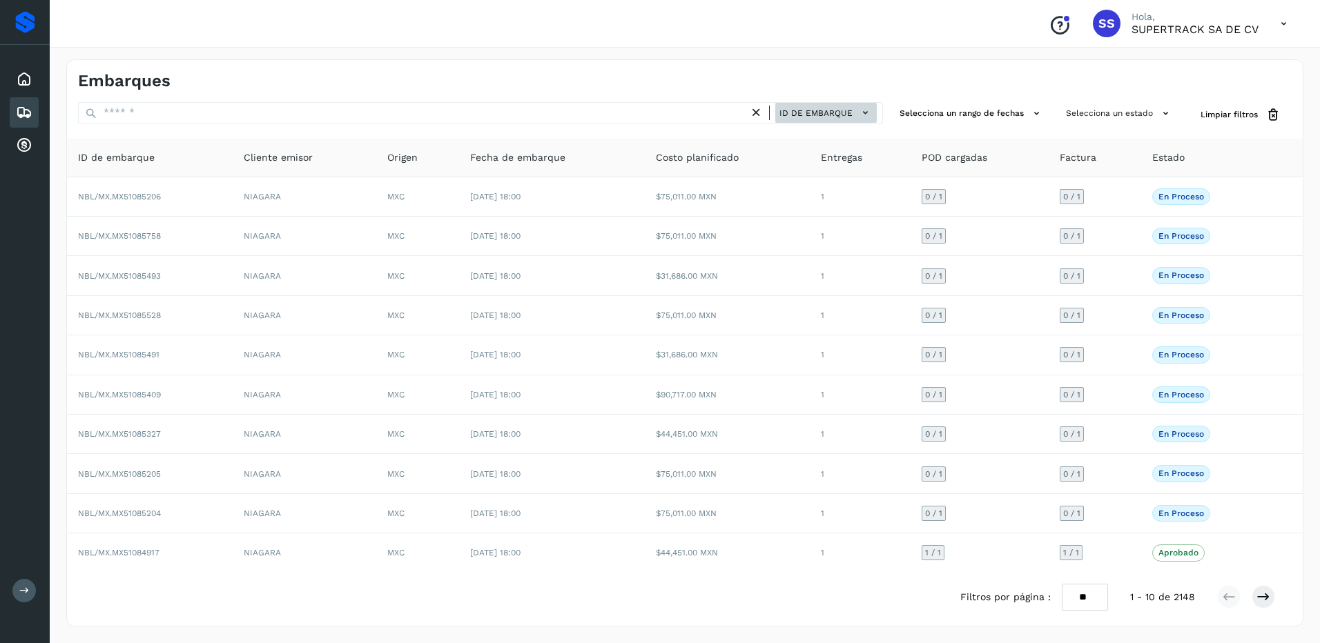
click at [837, 117] on span "ID de embarque" at bounding box center [815, 113] width 73 height 12
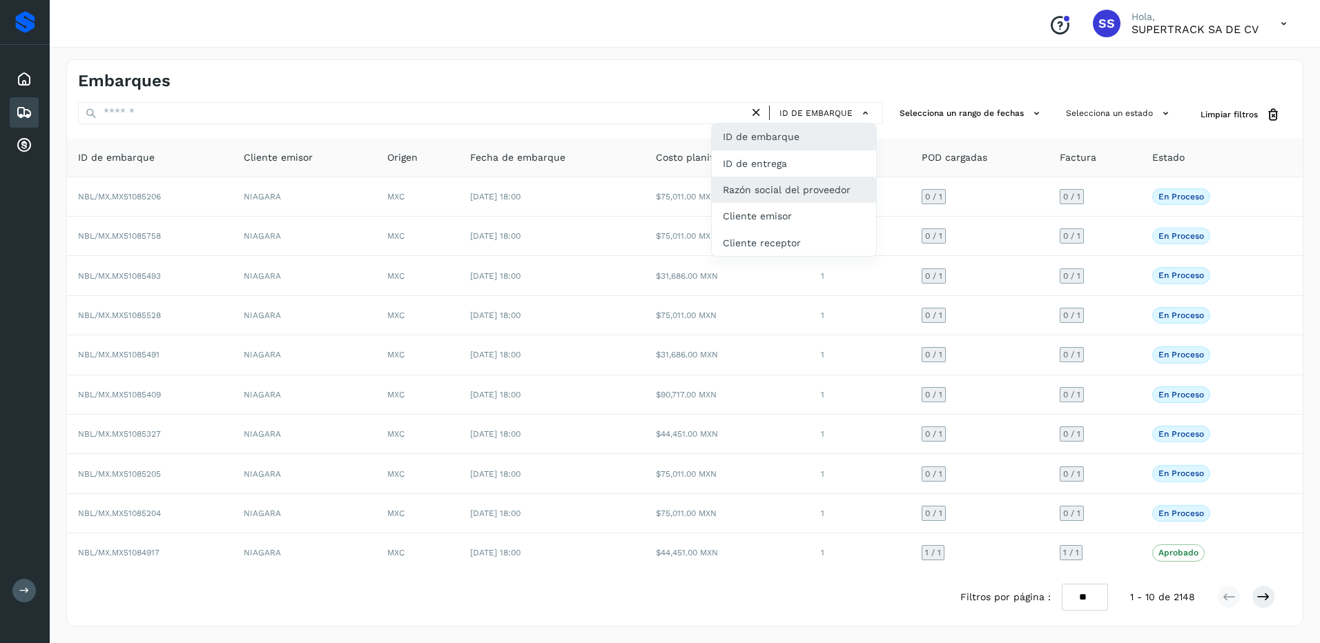
click at [818, 196] on div "Razón social del proveedor" at bounding box center [794, 190] width 164 height 26
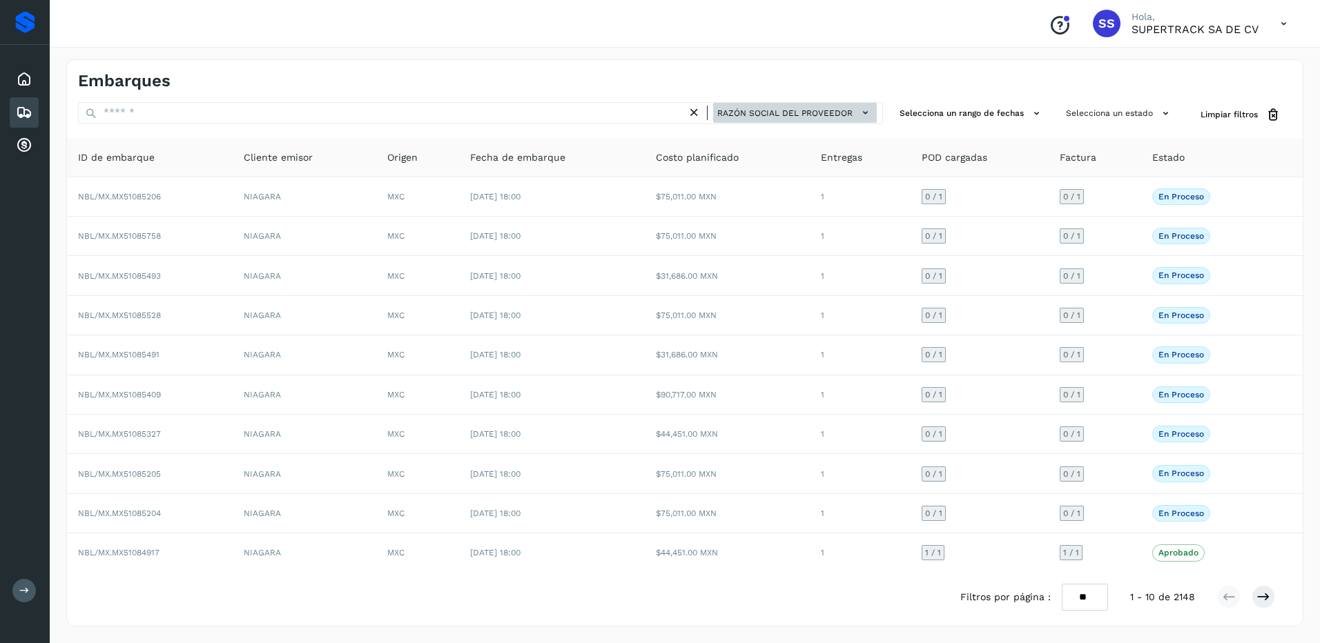
click at [863, 117] on icon at bounding box center [865, 113] width 14 height 14
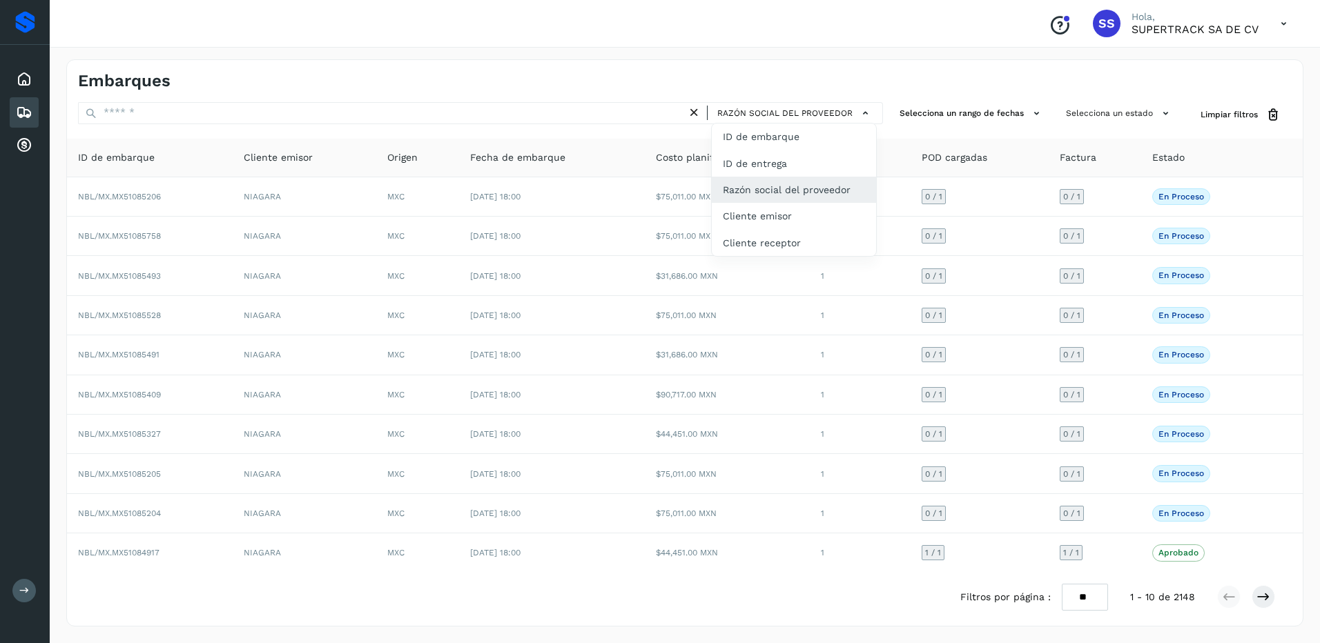
click at [697, 119] on div at bounding box center [660, 321] width 1320 height 643
click at [698, 113] on icon at bounding box center [694, 113] width 14 height 14
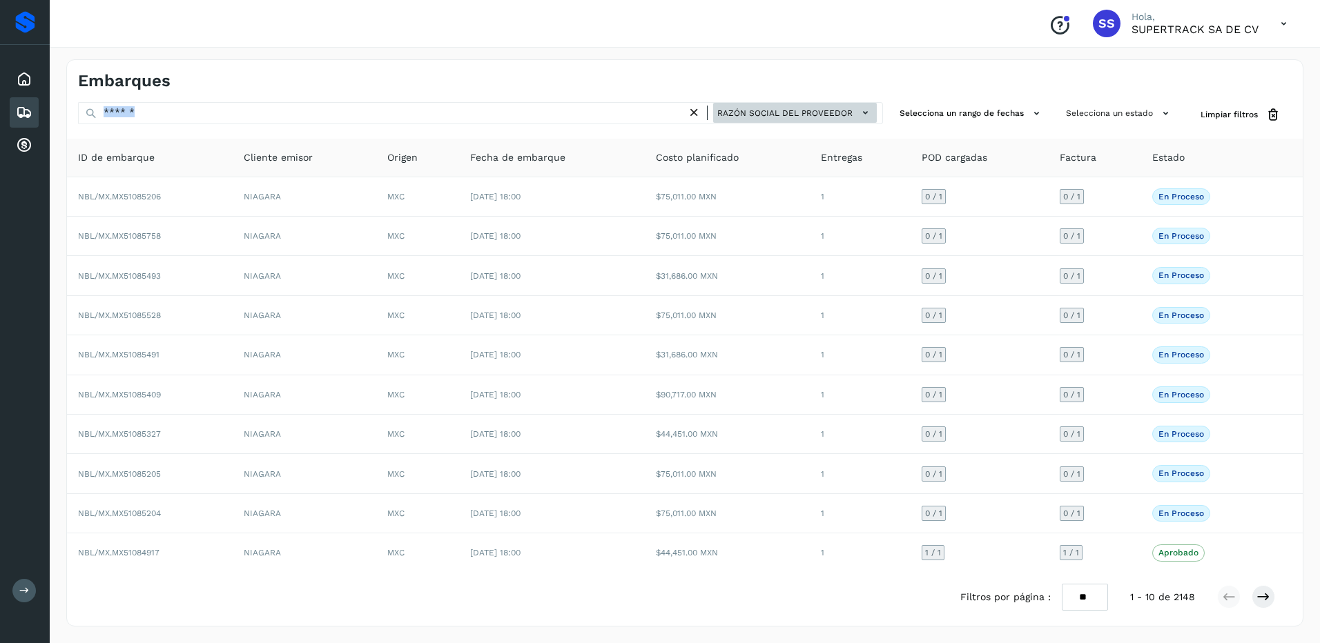
drag, startPoint x: 698, startPoint y: 113, endPoint x: 848, endPoint y: 111, distance: 150.5
click at [848, 111] on span "Razón social del proveedor" at bounding box center [784, 113] width 135 height 12
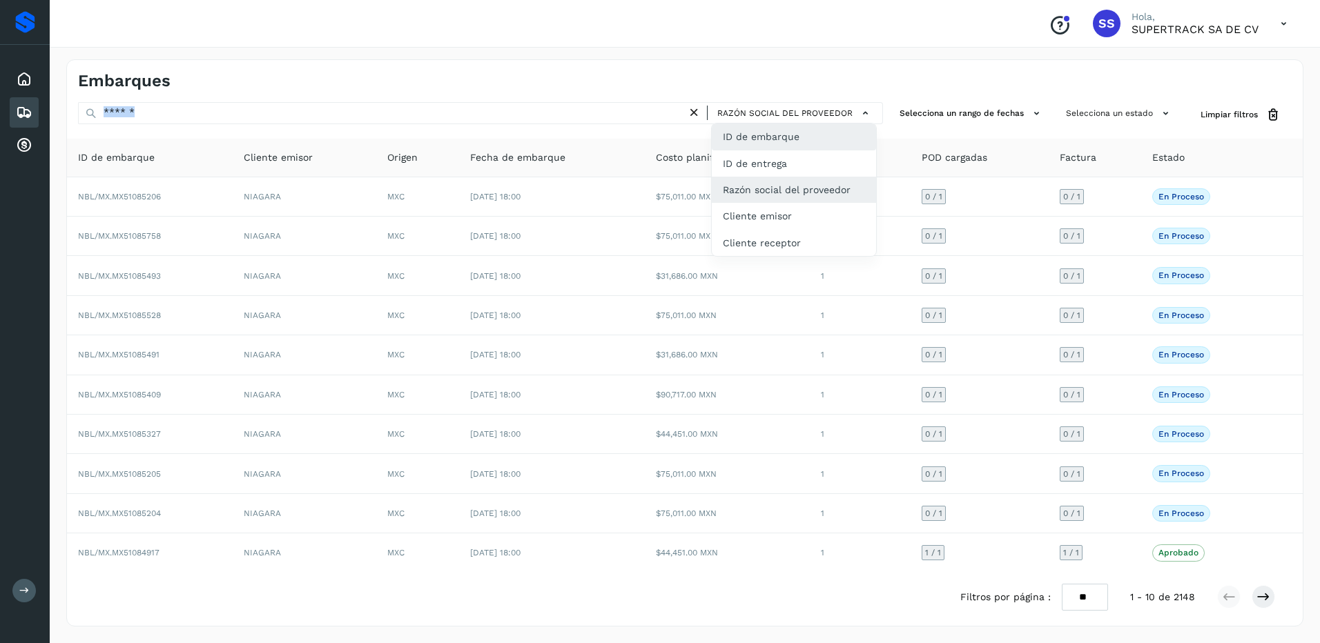
click at [806, 137] on div "ID de embarque" at bounding box center [794, 137] width 164 height 26
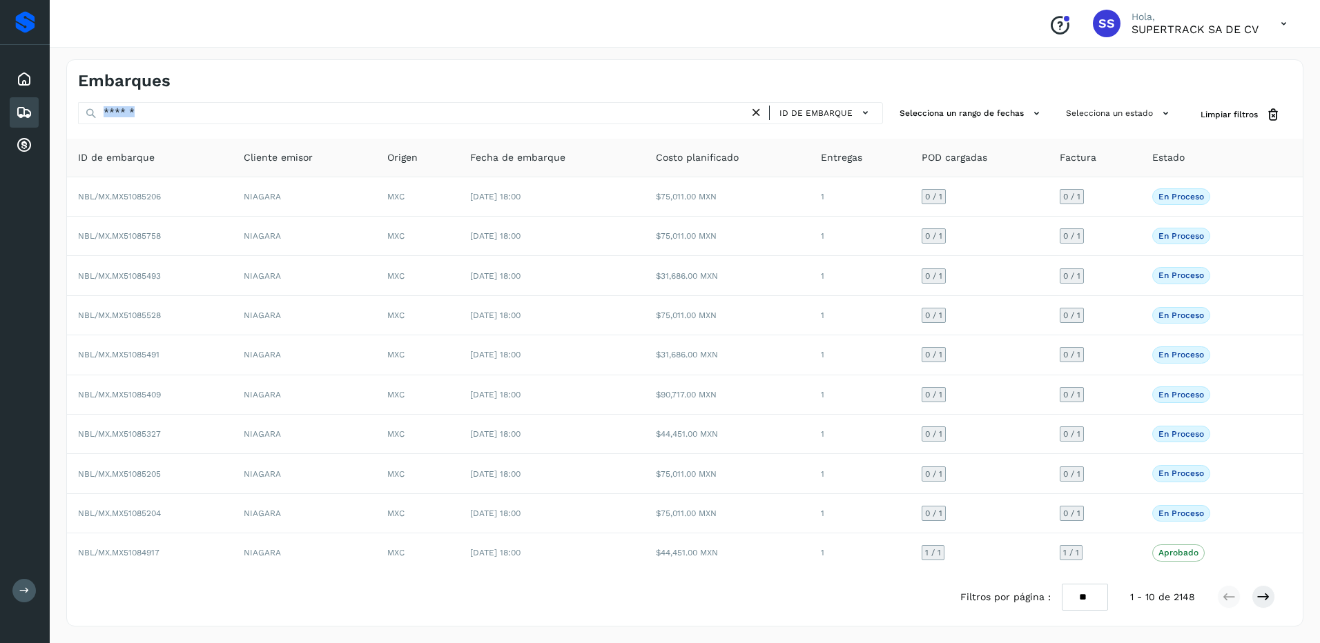
click at [559, 154] on span "Fecha de embarque" at bounding box center [517, 157] width 95 height 14
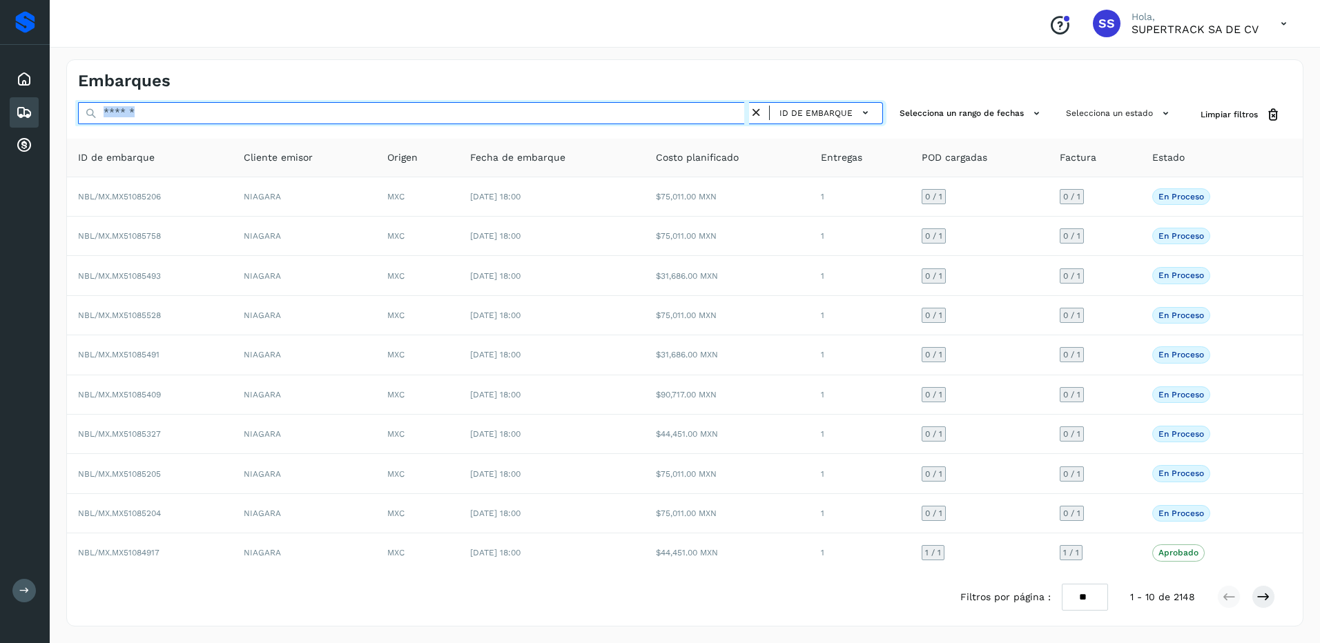
click at [512, 124] on input "text" at bounding box center [413, 113] width 671 height 22
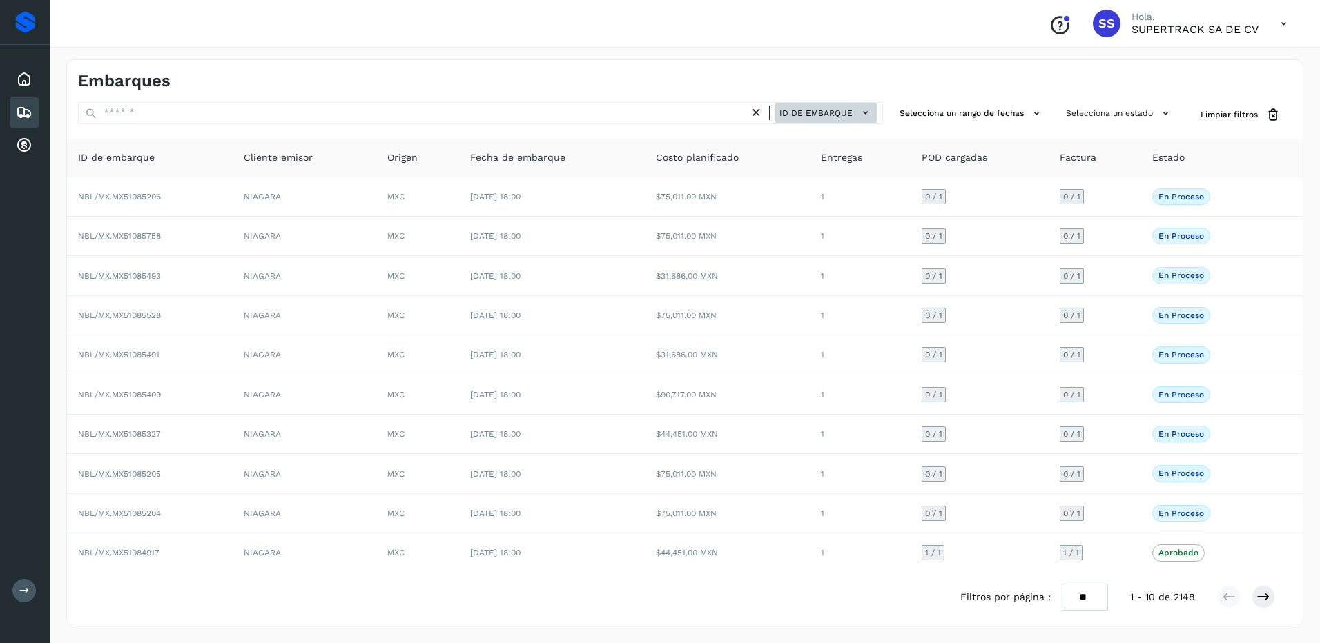
click at [873, 108] on icon at bounding box center [865, 113] width 14 height 14
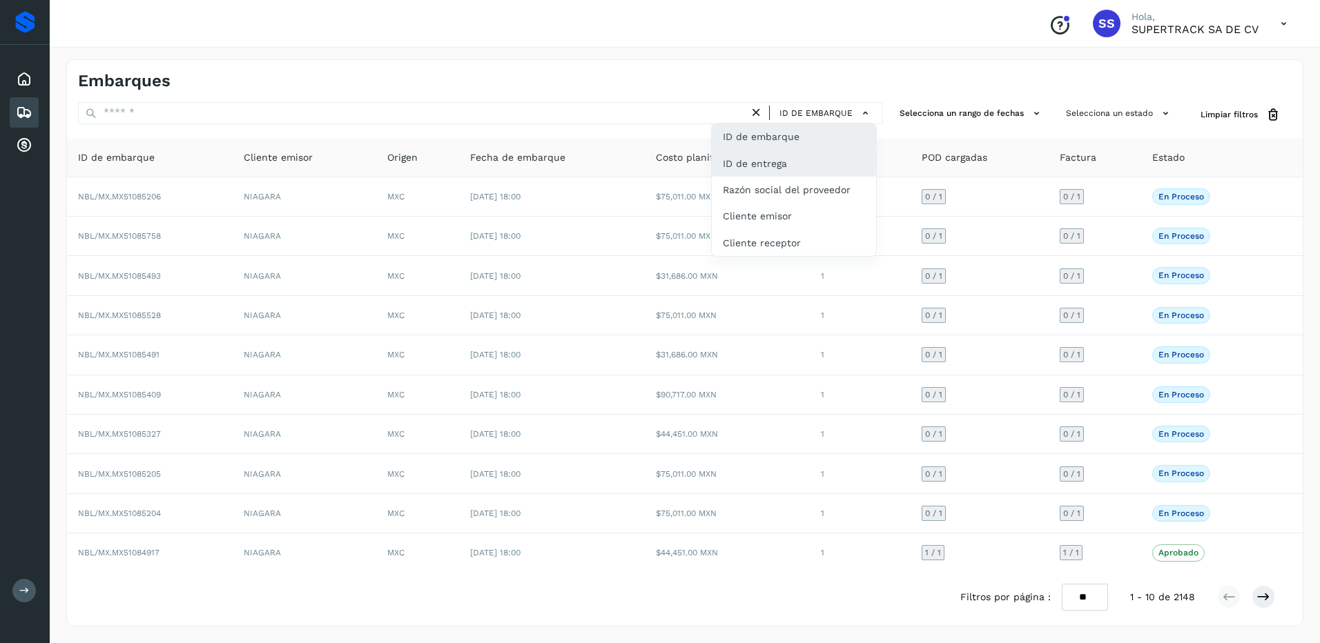
click at [823, 171] on div "ID de entrega" at bounding box center [794, 163] width 164 height 26
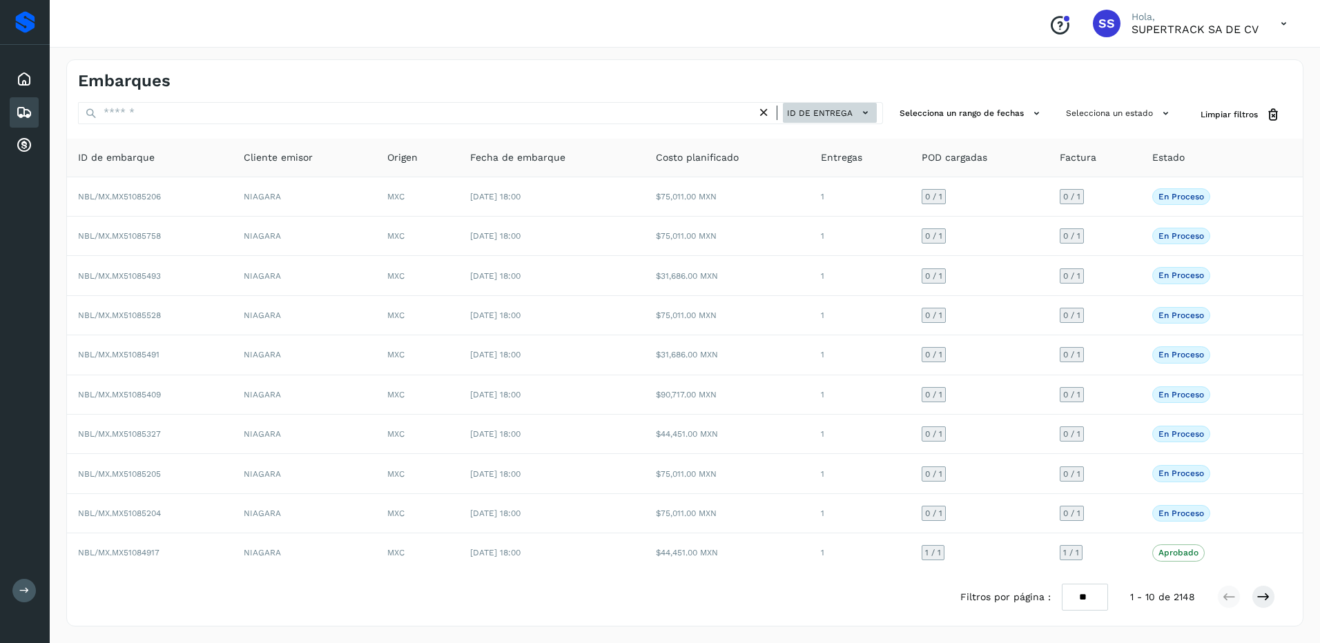
click at [876, 121] on button "ID de entrega" at bounding box center [830, 113] width 94 height 20
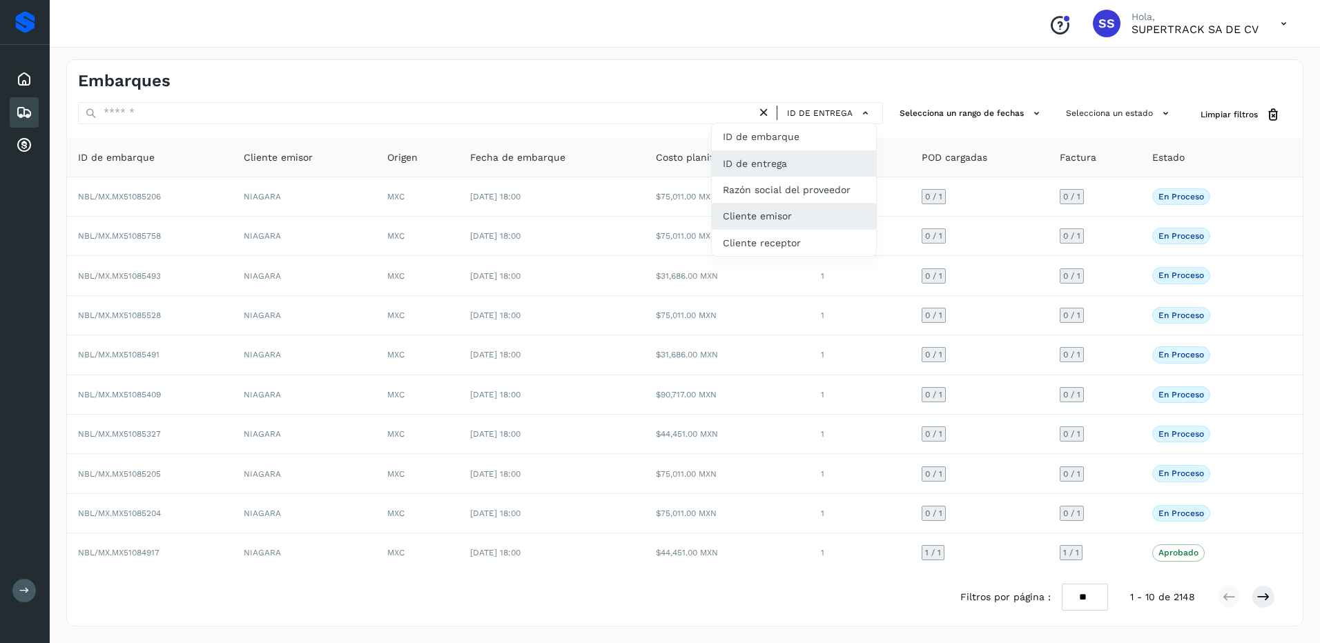
click at [786, 215] on div "Cliente emisor" at bounding box center [794, 216] width 164 height 26
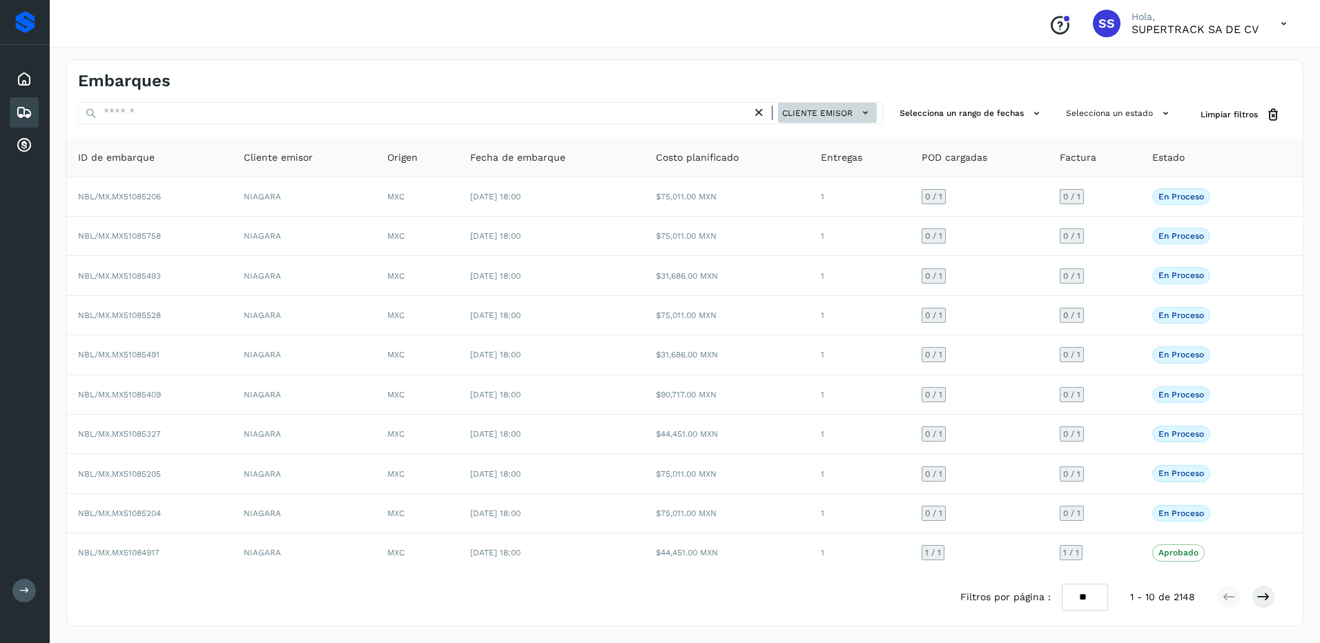
click at [848, 115] on span "Cliente emisor" at bounding box center [817, 113] width 70 height 12
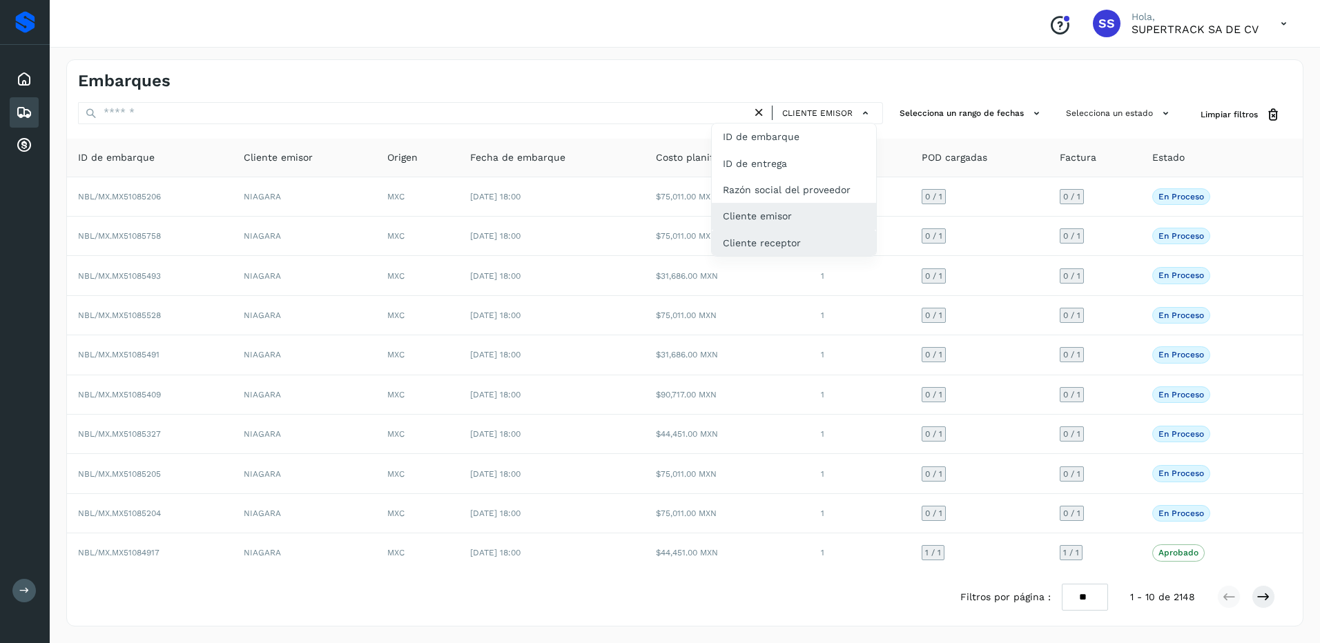
click at [803, 246] on div "Cliente receptor" at bounding box center [794, 243] width 164 height 26
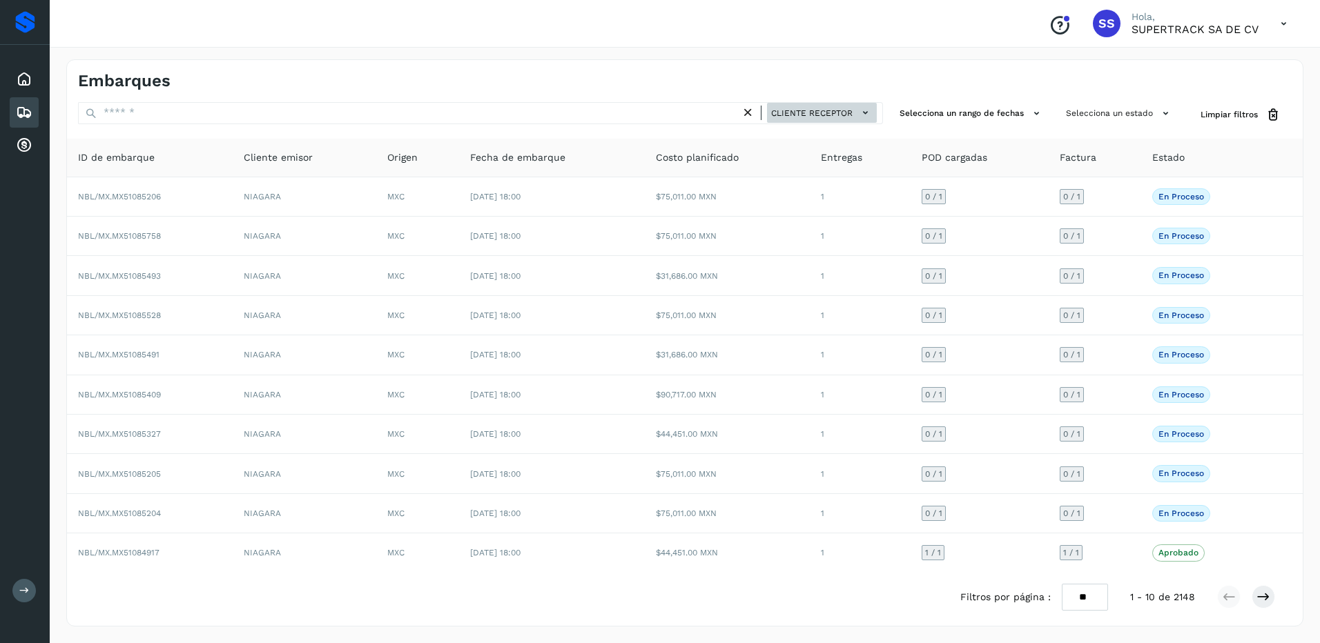
click at [852, 118] on span "Cliente receptor" at bounding box center [811, 113] width 81 height 12
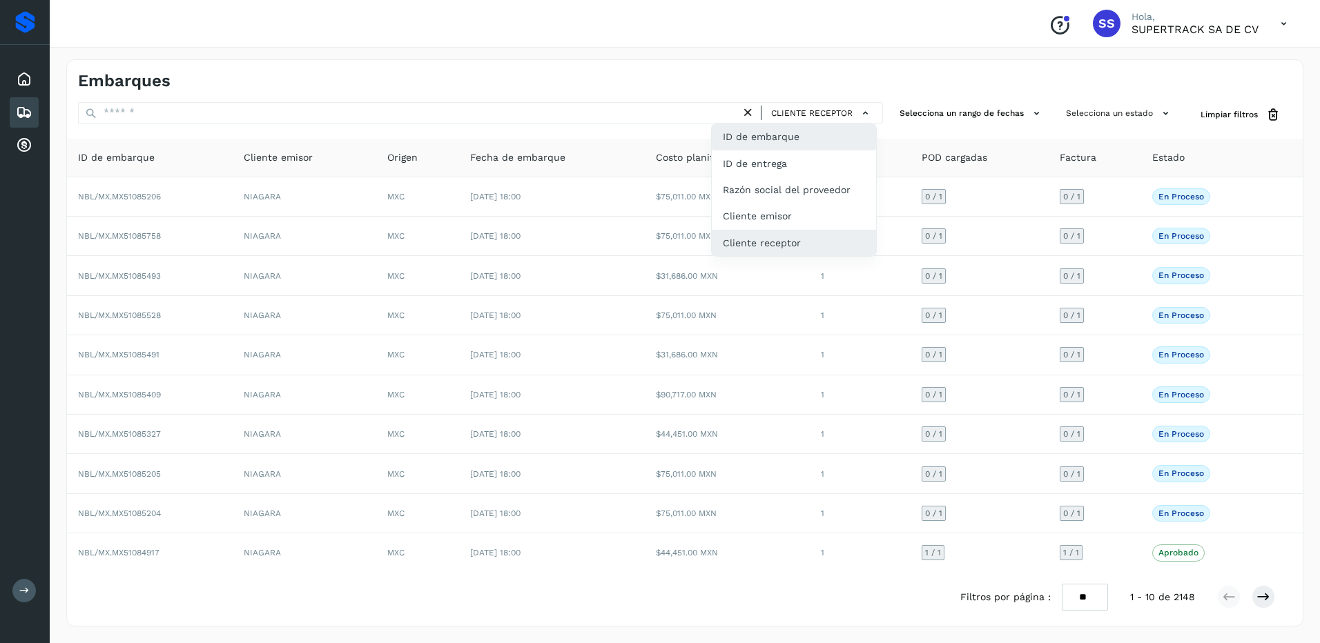
click at [782, 128] on div "ID de embarque" at bounding box center [794, 137] width 164 height 26
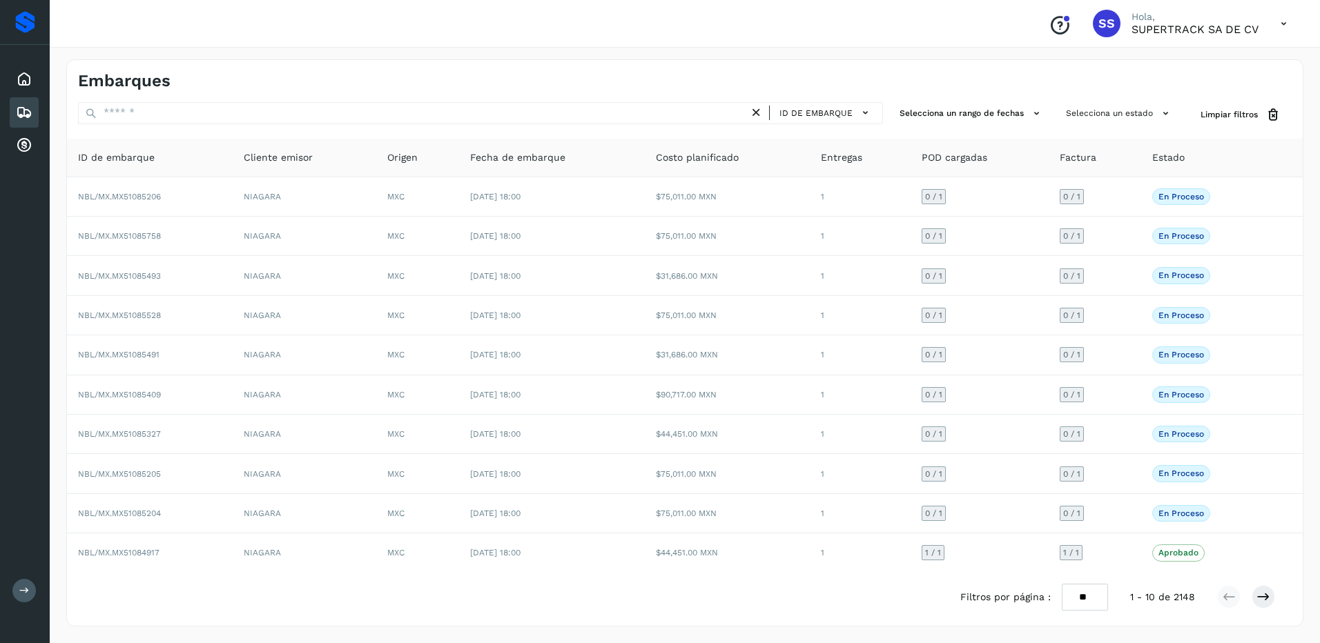
click at [835, 100] on div "Embarques ID de embarque Selecciona un rango de fechas Selecciona un estado Lim…" at bounding box center [684, 342] width 1237 height 567
click at [837, 110] on span "ID de embarque" at bounding box center [815, 113] width 73 height 12
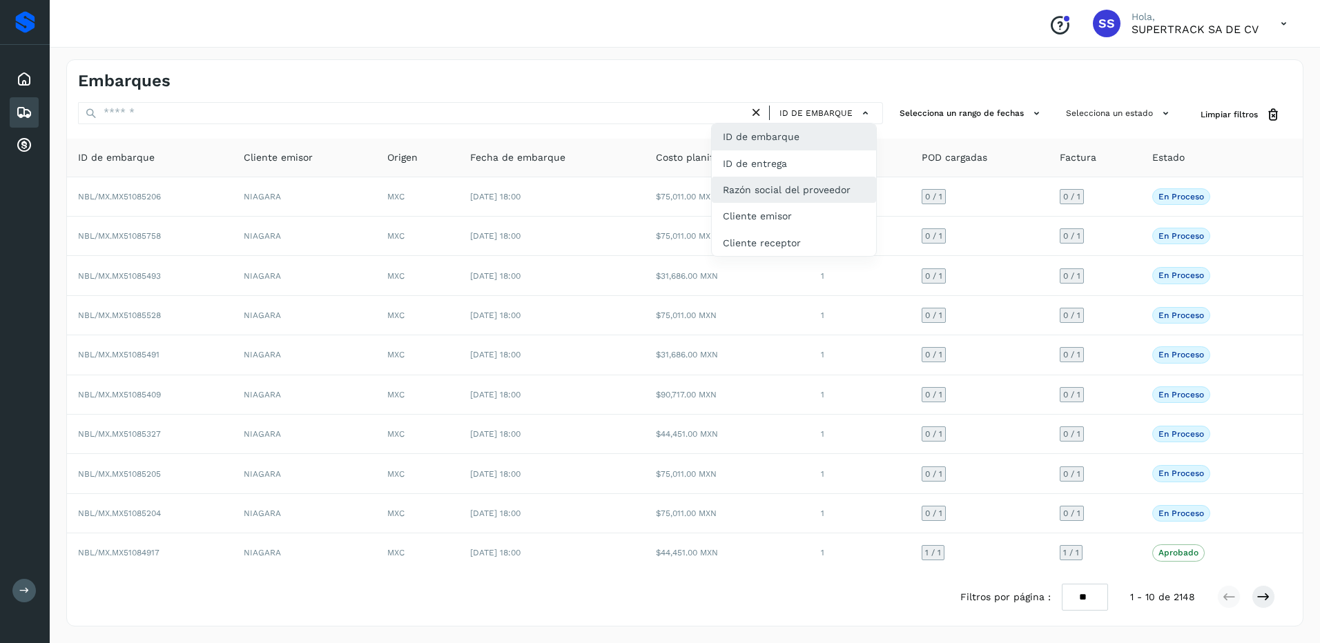
click at [844, 188] on div "Razón social del proveedor" at bounding box center [794, 190] width 164 height 26
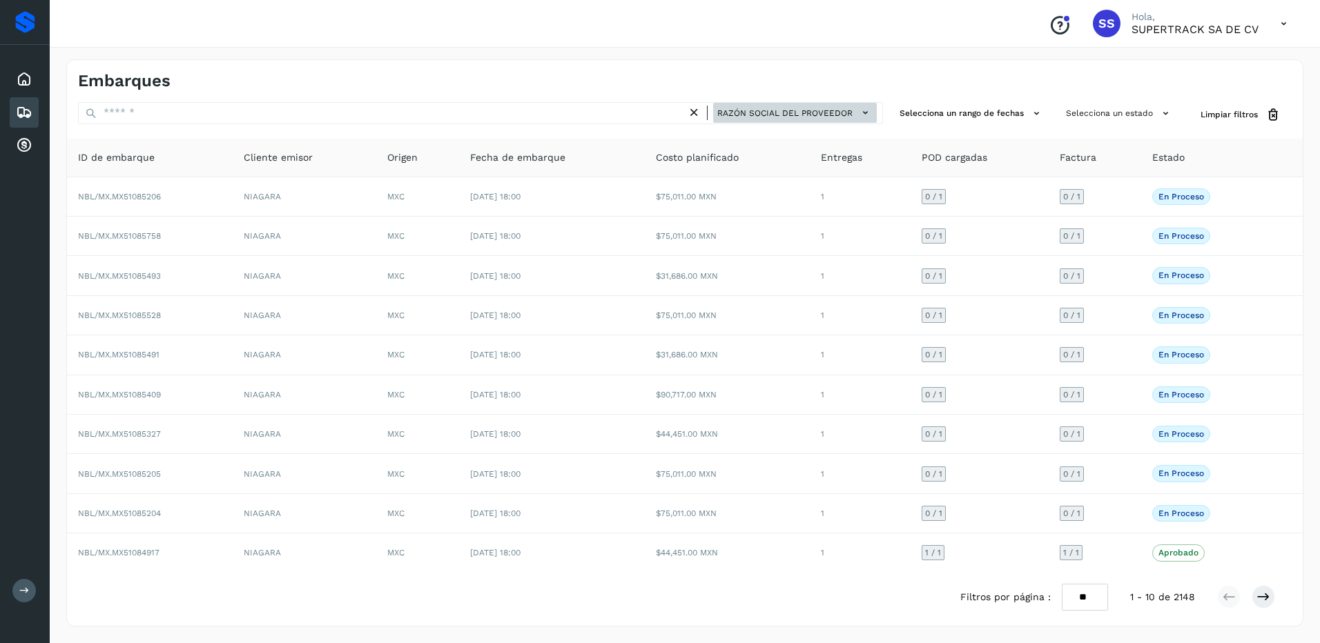
click at [835, 110] on span "Razón social del proveedor" at bounding box center [784, 113] width 135 height 12
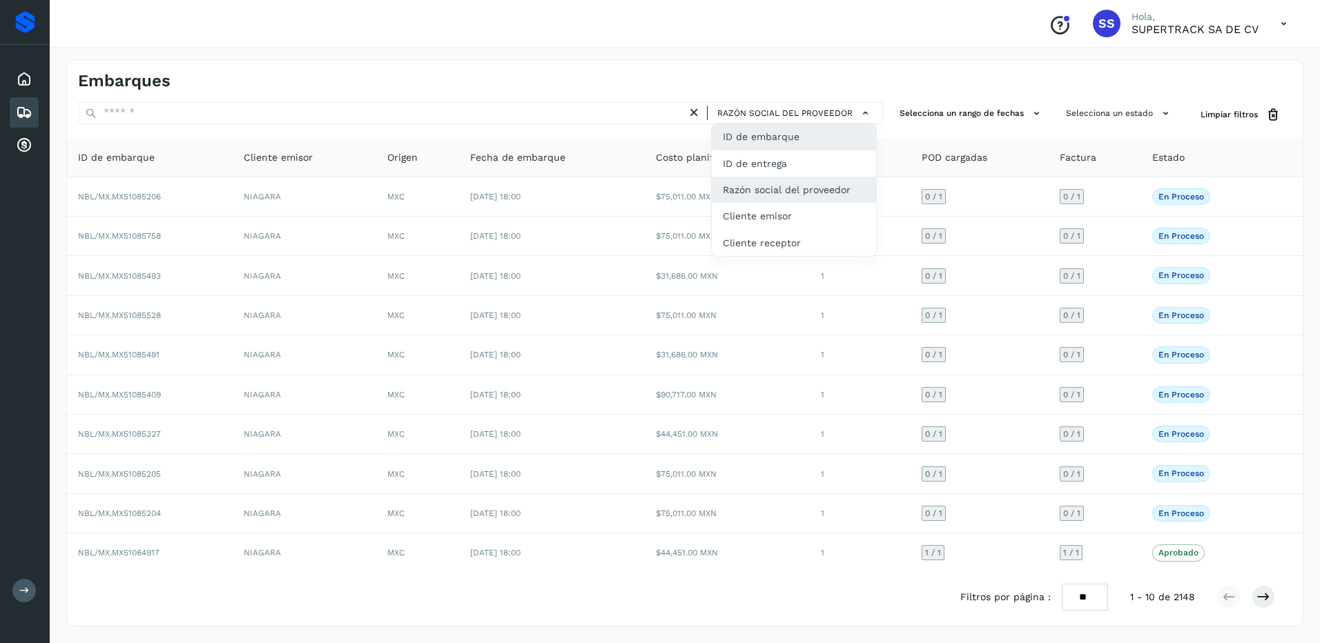
click at [808, 138] on div "ID de embarque" at bounding box center [794, 137] width 164 height 26
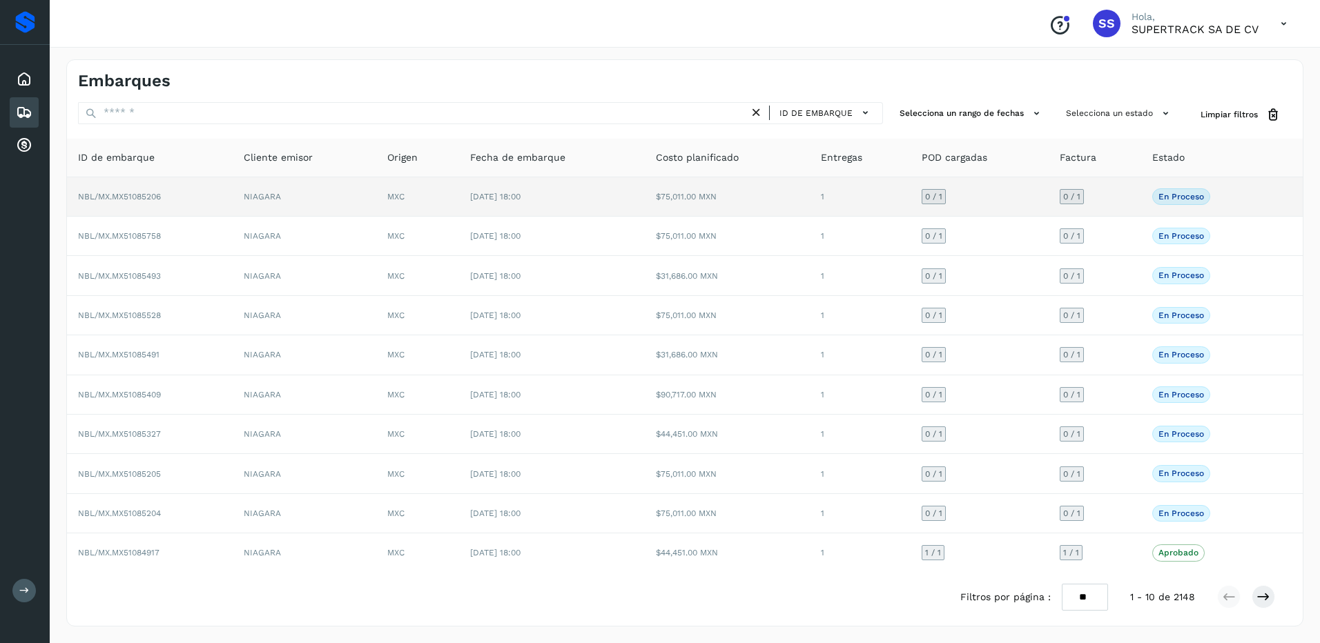
click at [175, 185] on td "NBL/MX.MX51085206" at bounding box center [150, 196] width 166 height 39
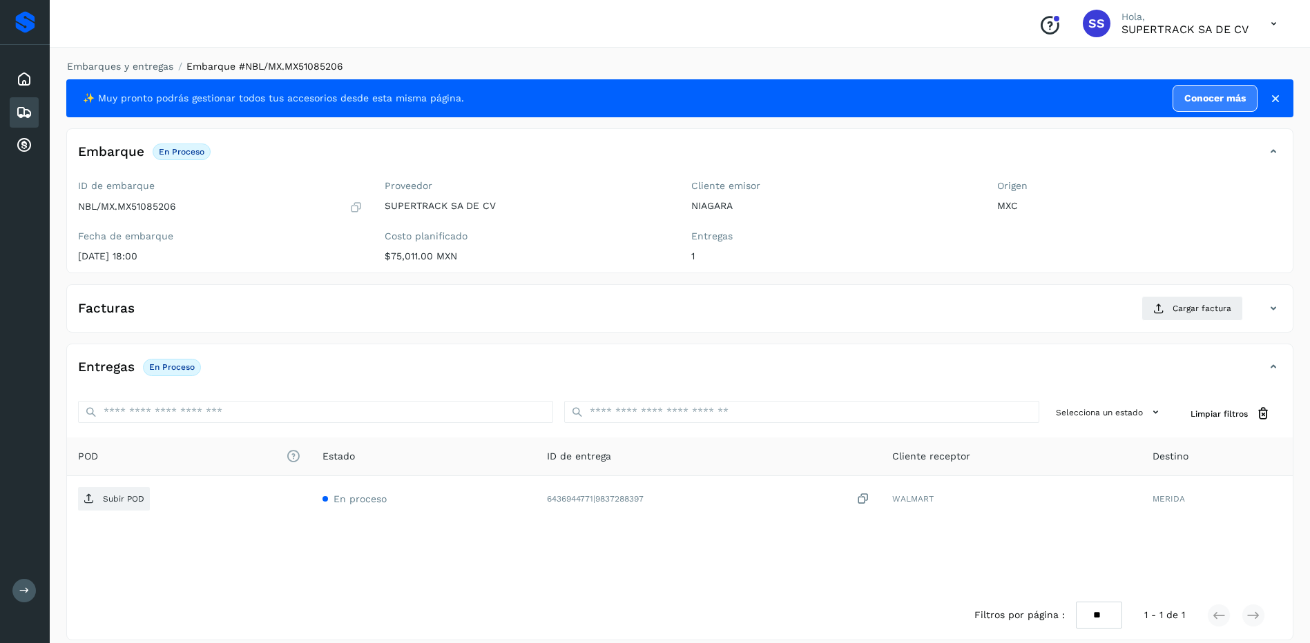
scroll to position [14, 0]
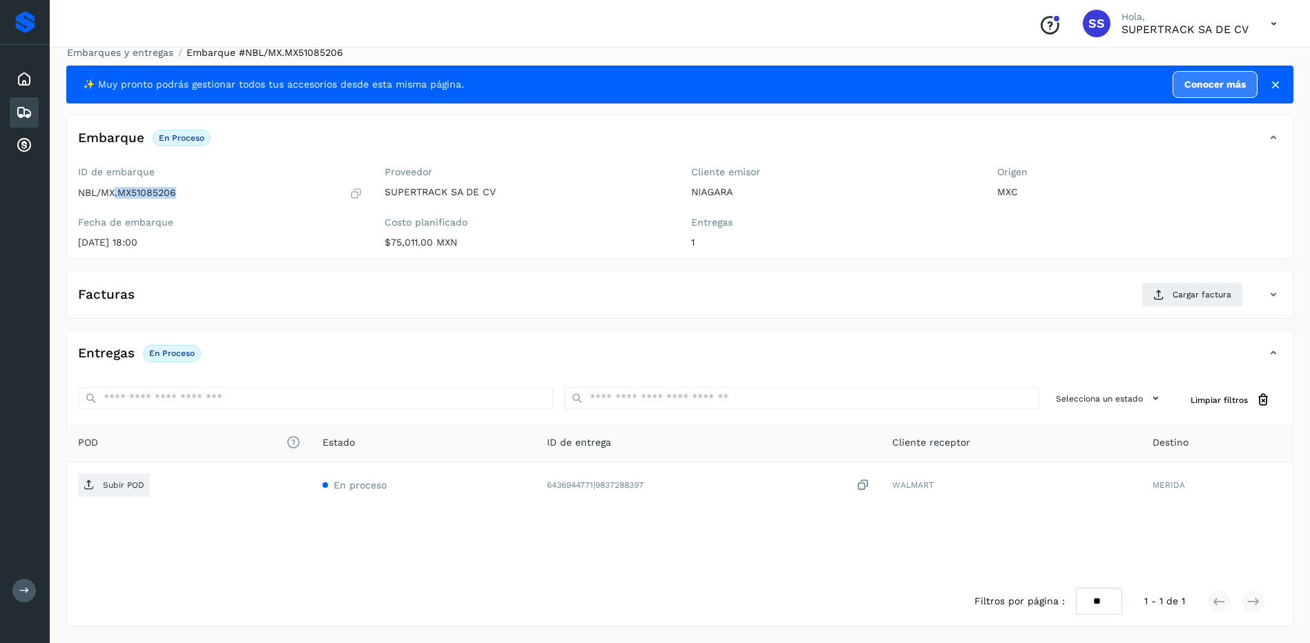
drag, startPoint x: 177, startPoint y: 195, endPoint x: 113, endPoint y: 196, distance: 63.5
click at [113, 196] on div "NBL/MX.MX51085206" at bounding box center [220, 193] width 284 height 14
copy p ".MX51085206"
click at [142, 48] on link "Embarques y entregas" at bounding box center [120, 52] width 106 height 11
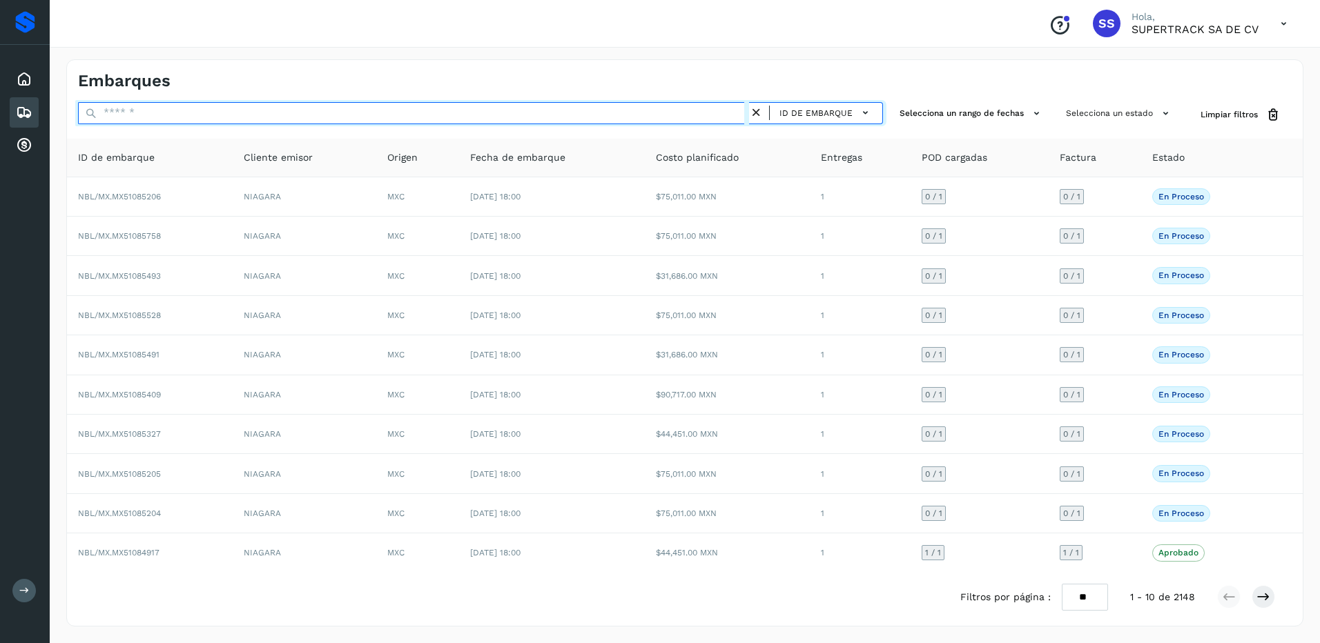
click at [163, 118] on input "text" at bounding box center [413, 113] width 671 height 22
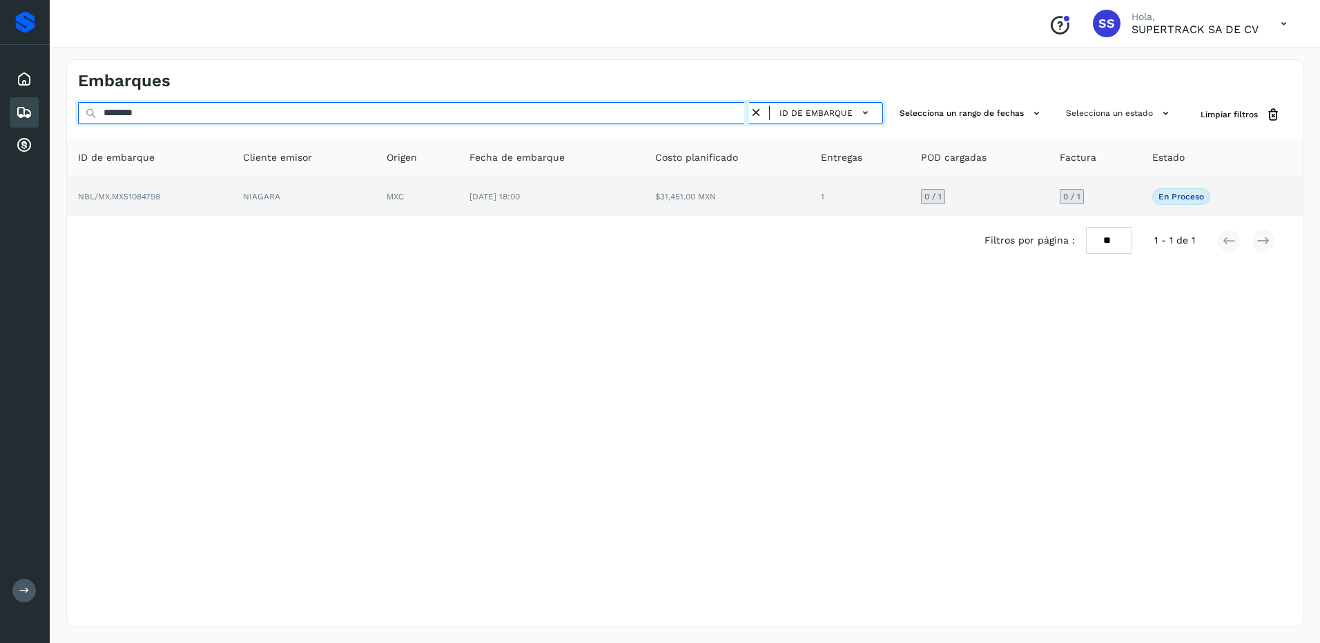
type input "********"
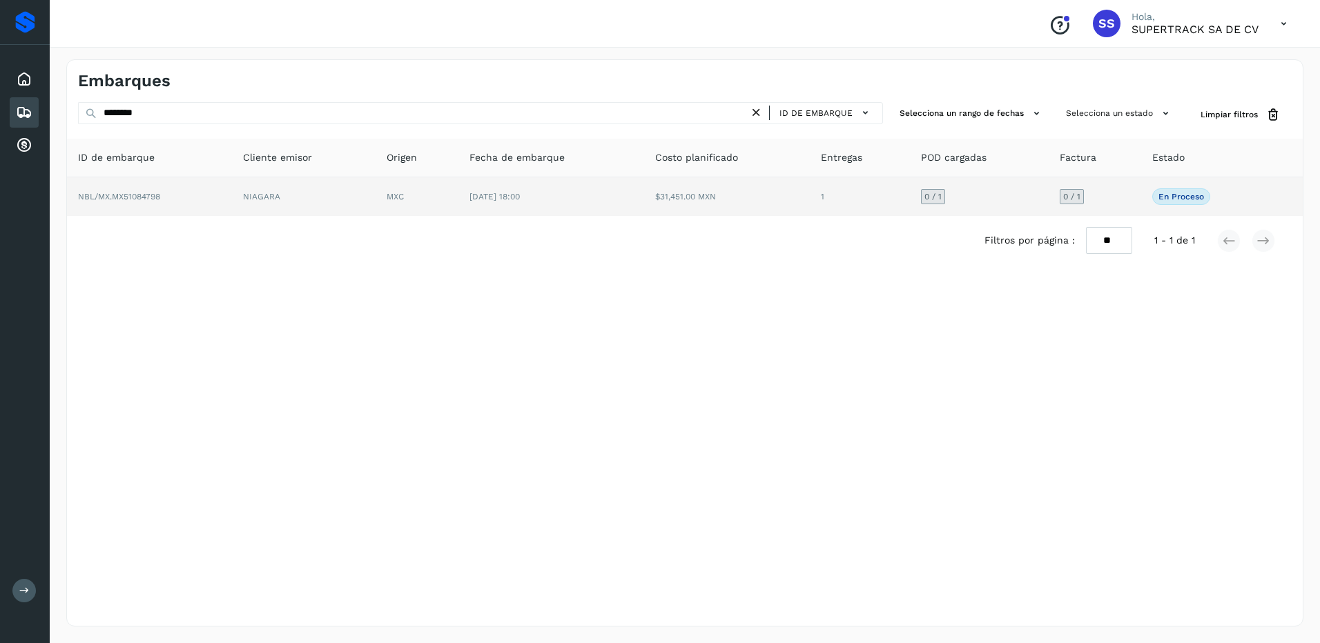
click at [643, 200] on td "[DATE] 18:00" at bounding box center [551, 196] width 186 height 39
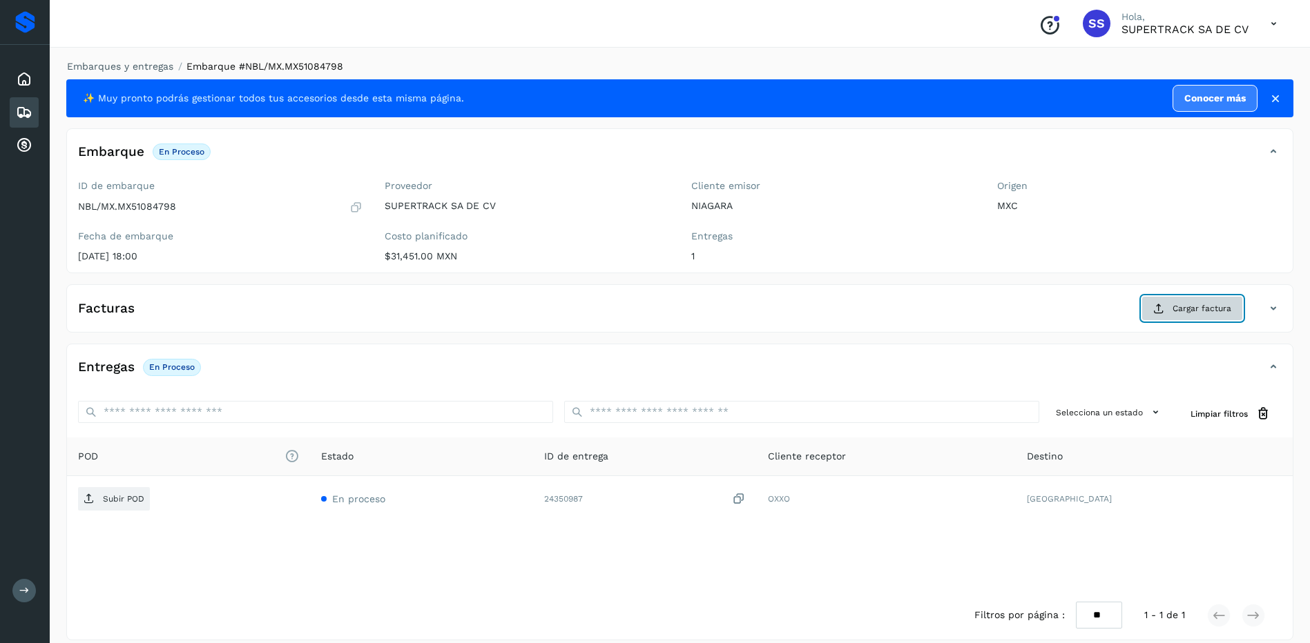
click at [1176, 311] on span "Cargar factura" at bounding box center [1201, 308] width 59 height 12
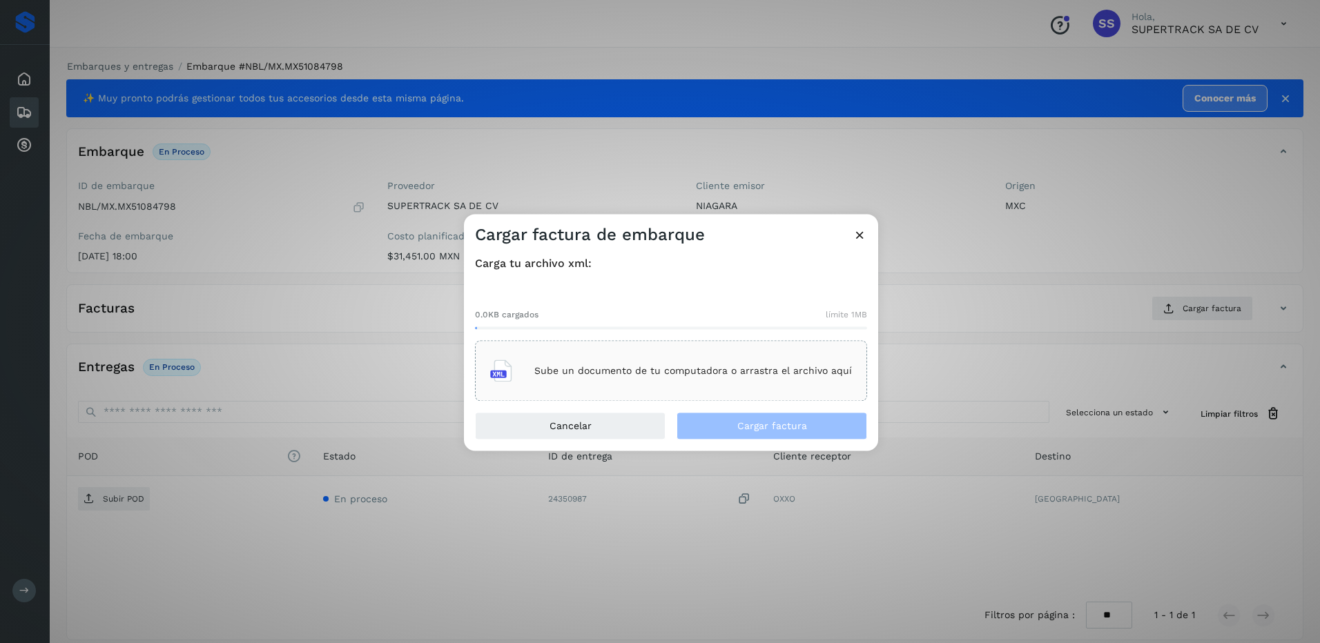
click at [662, 385] on div "Sube un documento de tu computadora o arrastra el archivo aquí" at bounding box center [671, 371] width 362 height 37
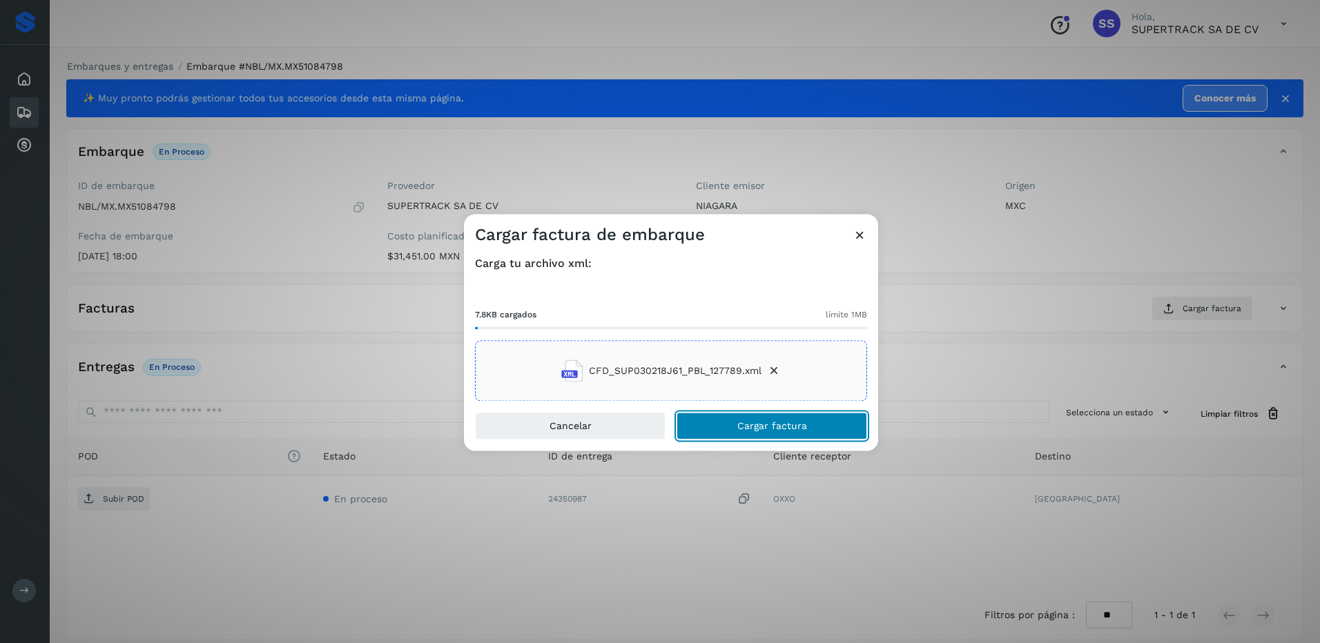
click at [774, 414] on button "Cargar factura" at bounding box center [772, 427] width 191 height 28
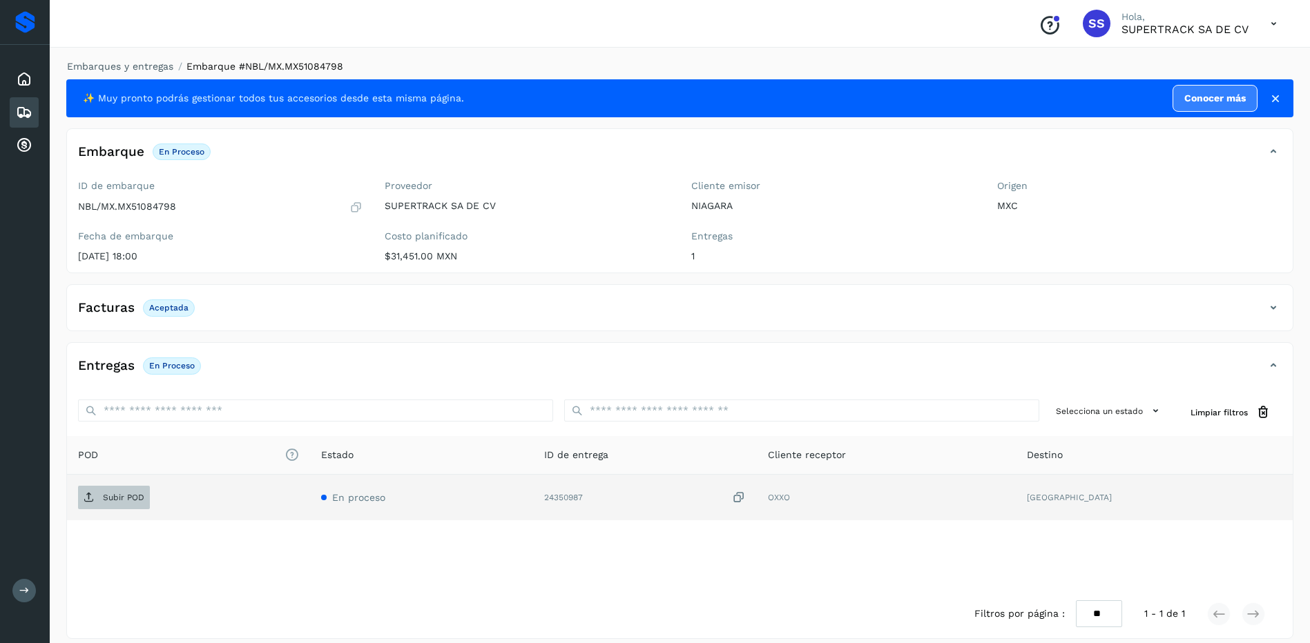
click at [130, 495] on p "Subir POD" at bounding box center [123, 498] width 41 height 10
click at [137, 69] on link "Embarques y entregas" at bounding box center [120, 66] width 106 height 11
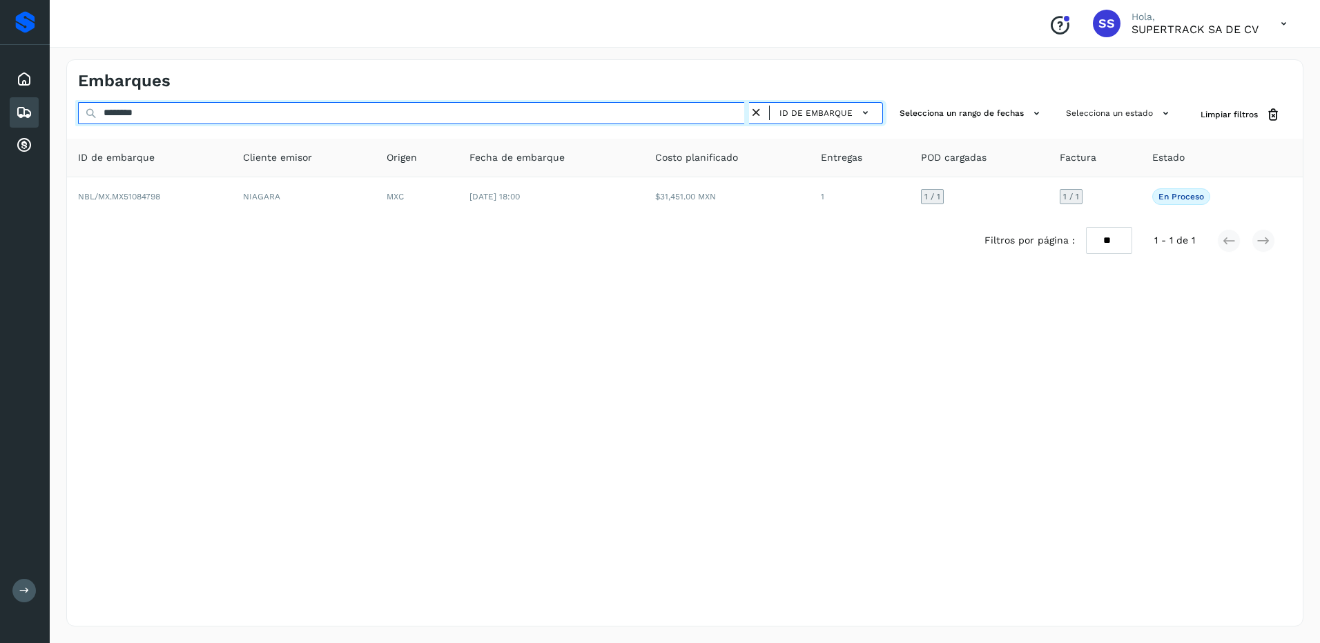
drag, startPoint x: 199, startPoint y: 119, endPoint x: 187, endPoint y: 117, distance: 11.9
click at [190, 117] on input "********" at bounding box center [413, 113] width 671 height 22
drag, startPoint x: 186, startPoint y: 116, endPoint x: 51, endPoint y: 114, distance: 134.6
click at [51, 114] on div "Embarques ******** ID de embarque Selecciona un rango de fechas Selecciona un e…" at bounding box center [685, 343] width 1270 height 601
type input "*"
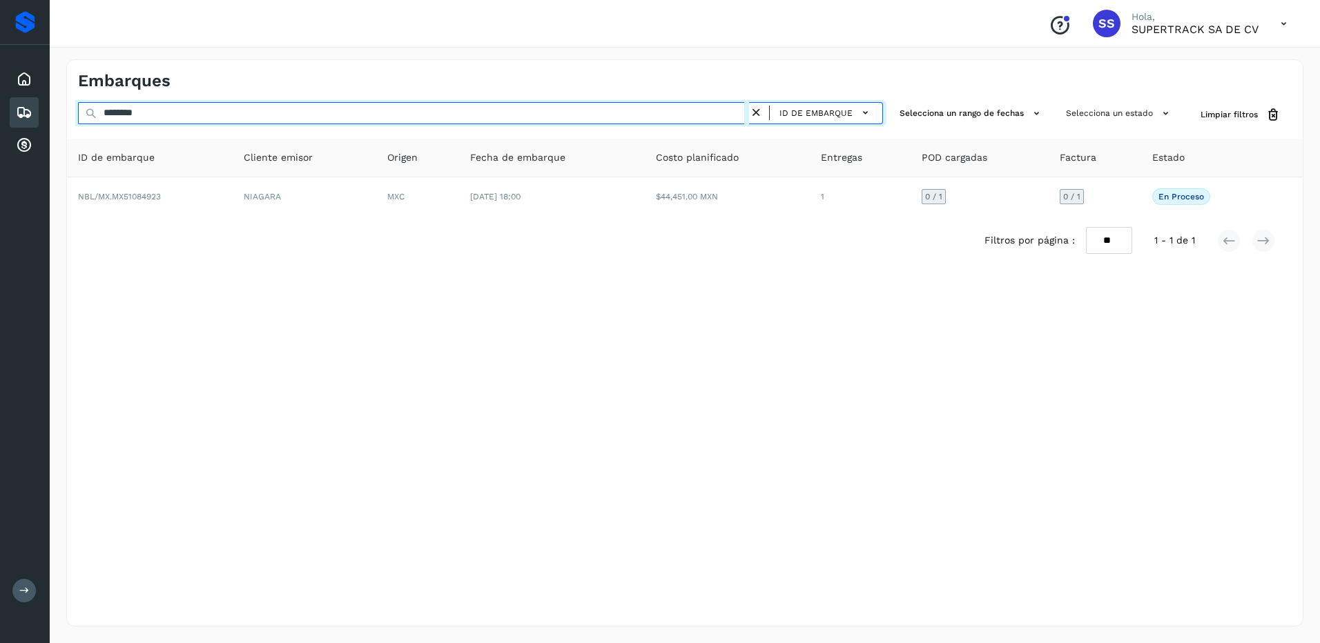
click at [233, 115] on input "********" at bounding box center [413, 113] width 671 height 22
drag, startPoint x: 233, startPoint y: 115, endPoint x: 0, endPoint y: 121, distance: 232.7
click at [0, 121] on html "Proveedores Inicio Embarques Cuentas por cobrar Salir Conoce nuestros beneficio…" at bounding box center [660, 321] width 1320 height 643
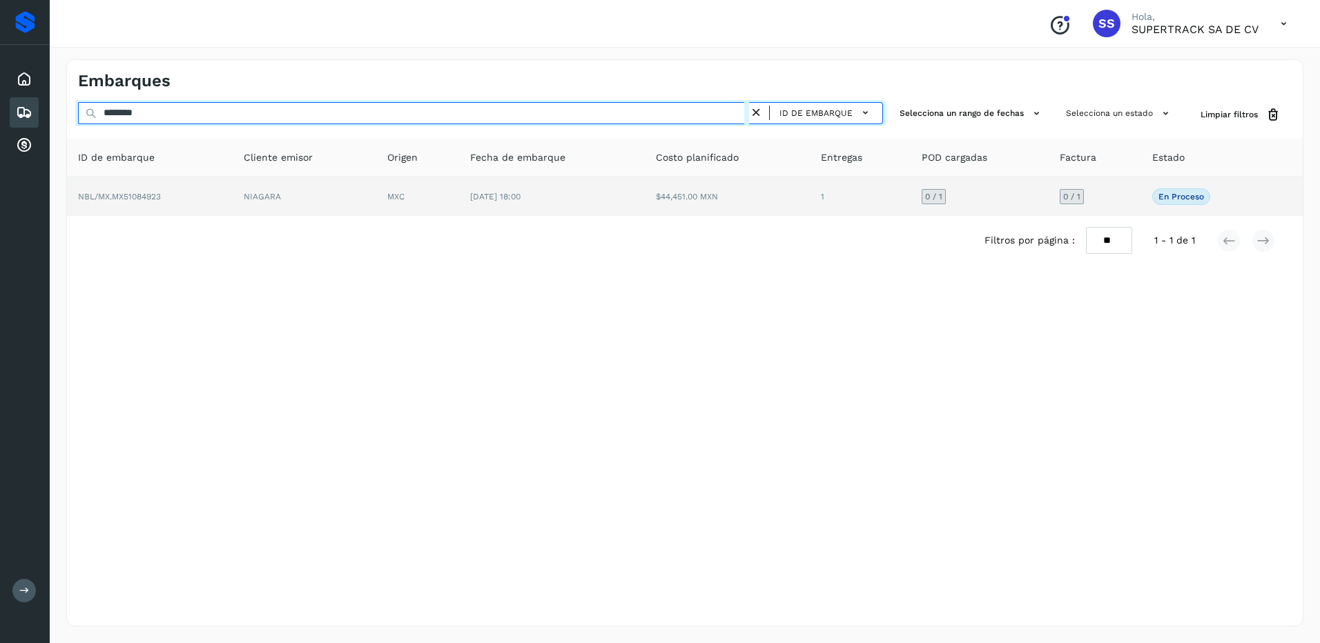
type input "********"
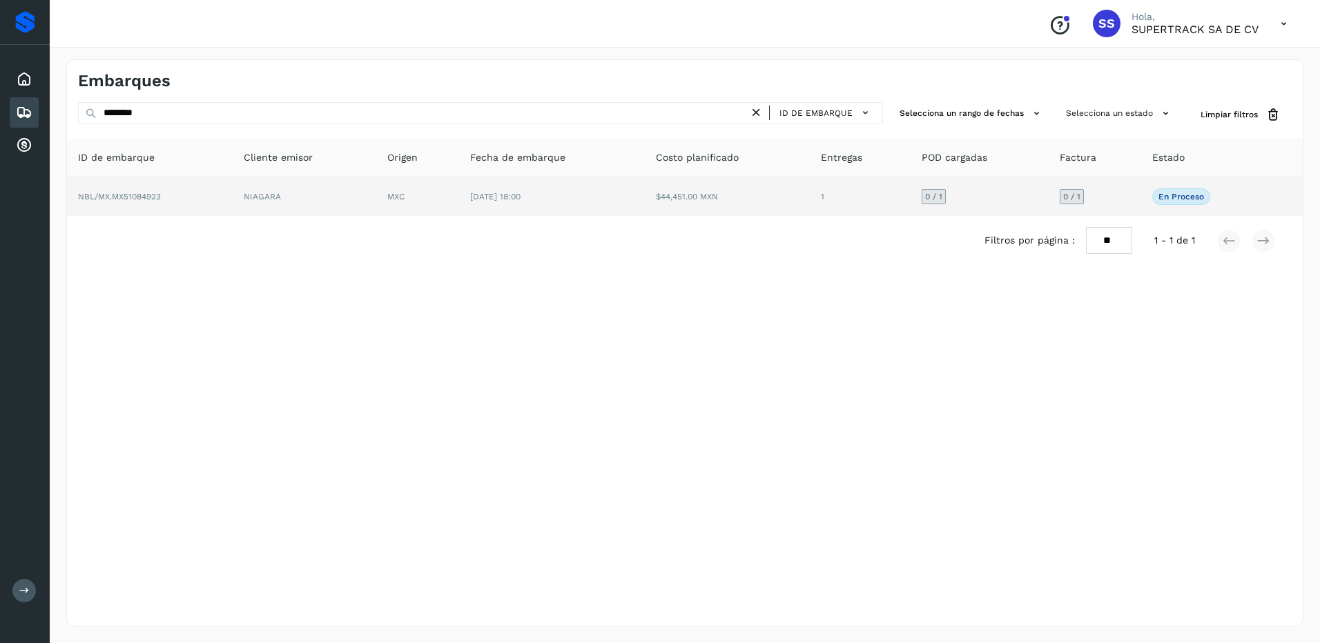
click at [532, 206] on td "[DATE] 18:00" at bounding box center [551, 196] width 185 height 39
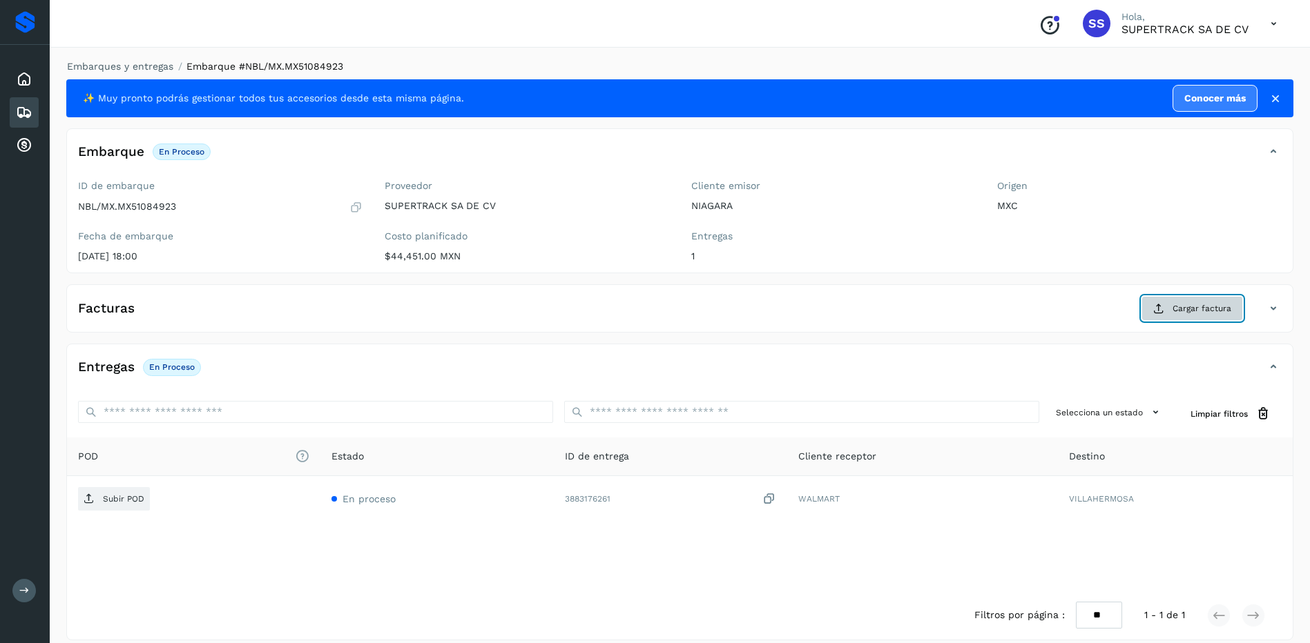
click at [1176, 317] on button "Cargar factura" at bounding box center [1191, 308] width 101 height 25
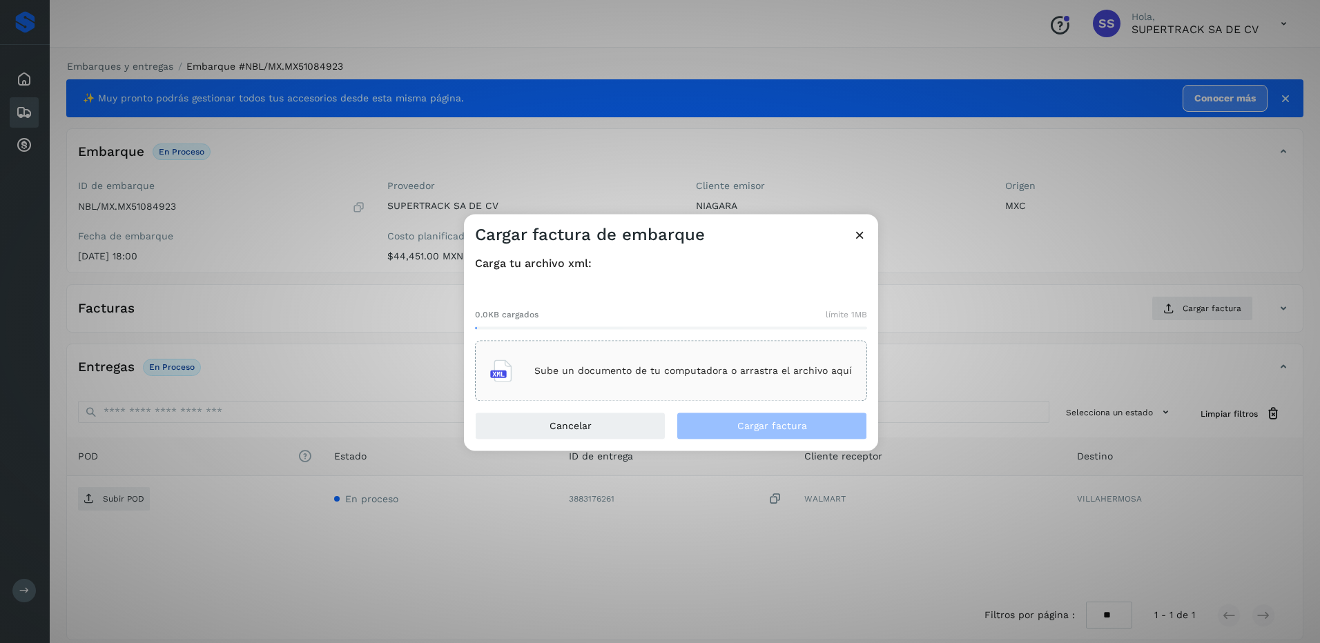
click at [659, 370] on p "Sube un documento de tu computadora o arrastra el archivo aquí" at bounding box center [693, 371] width 318 height 12
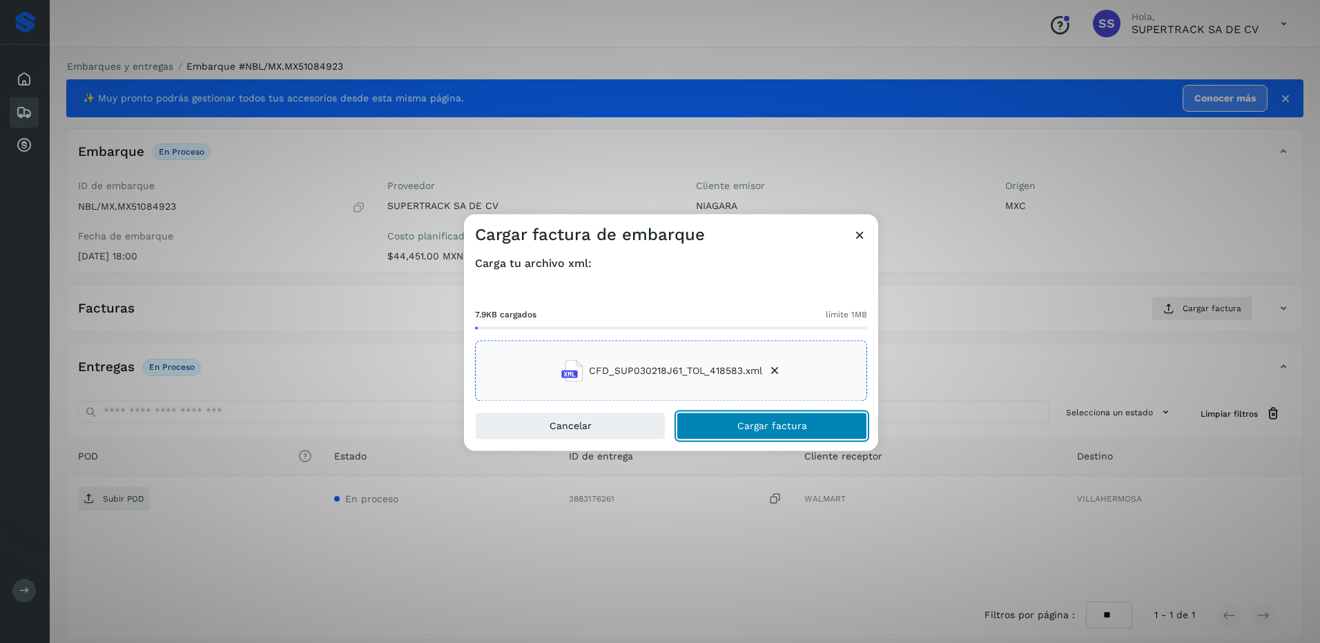
click at [773, 427] on span "Cargar factura" at bounding box center [772, 427] width 70 height 10
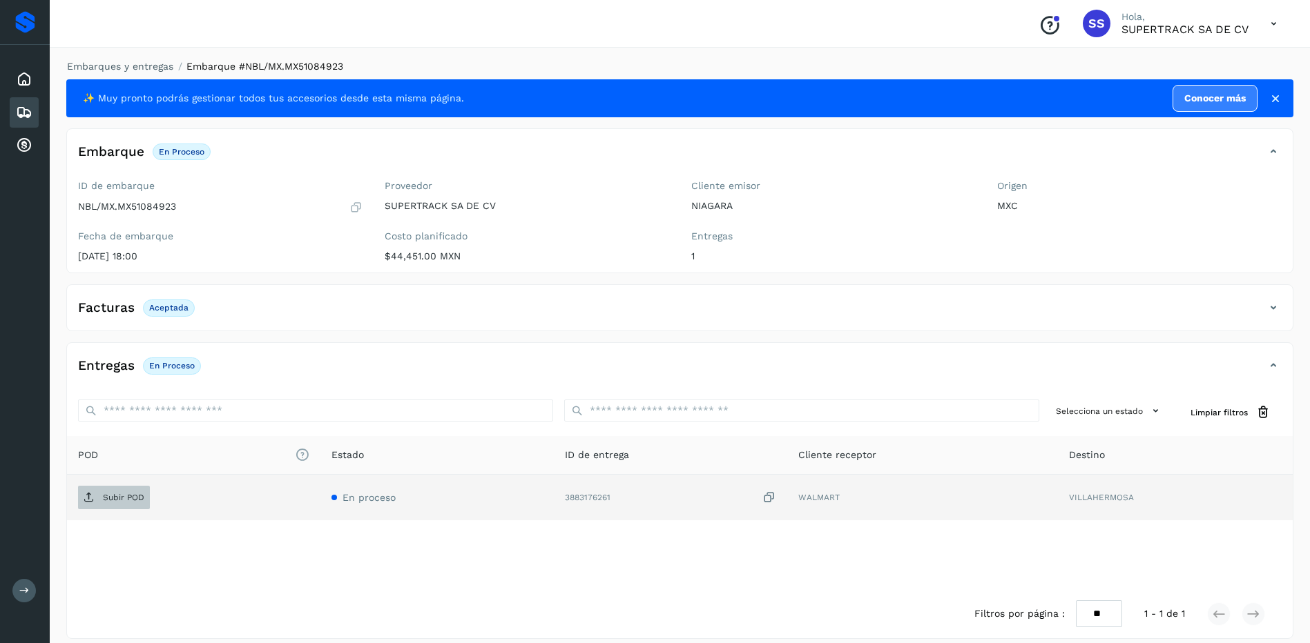
click at [118, 494] on p "Subir POD" at bounding box center [123, 498] width 41 height 10
click at [295, 308] on div "Facturas Aceptada" at bounding box center [666, 307] width 1198 height 23
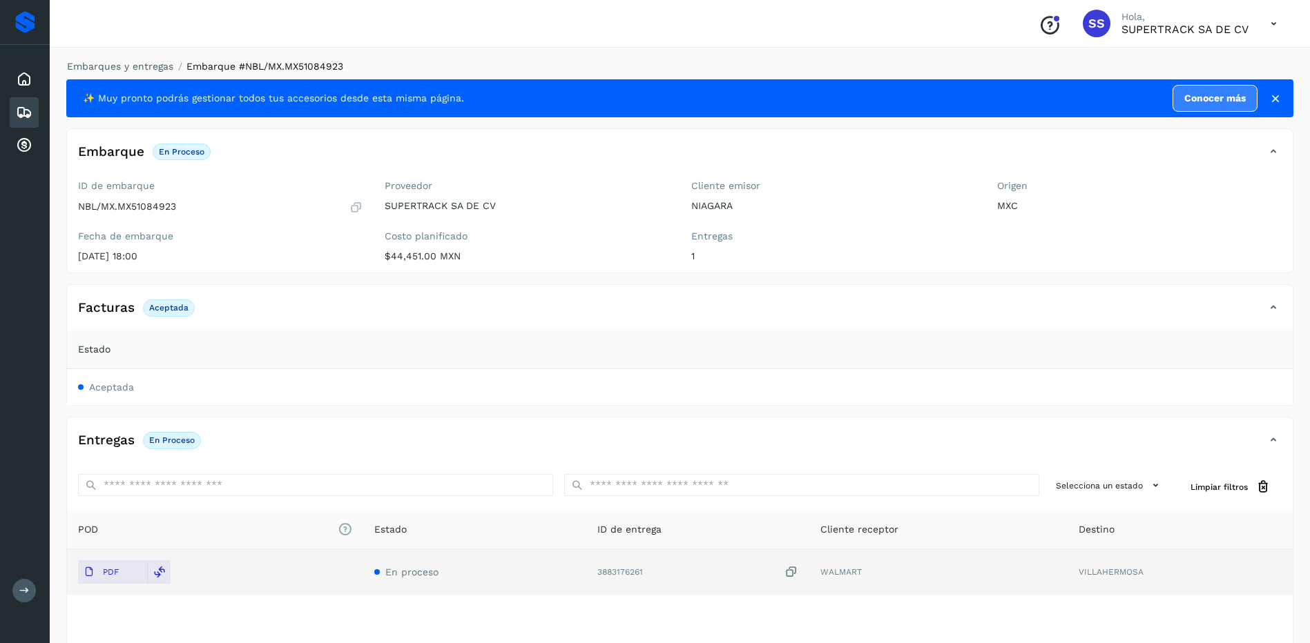
click at [294, 309] on div "Facturas Aceptada" at bounding box center [666, 307] width 1198 height 23
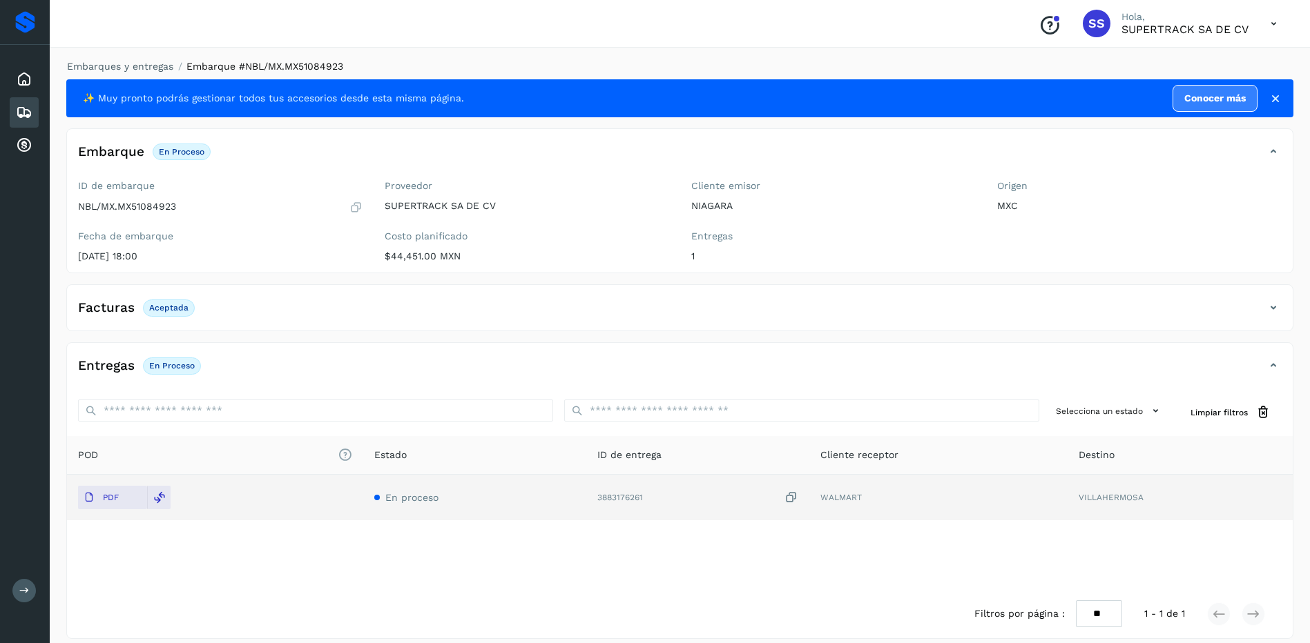
click at [345, 358] on div "Entregas En proceso" at bounding box center [666, 365] width 1198 height 23
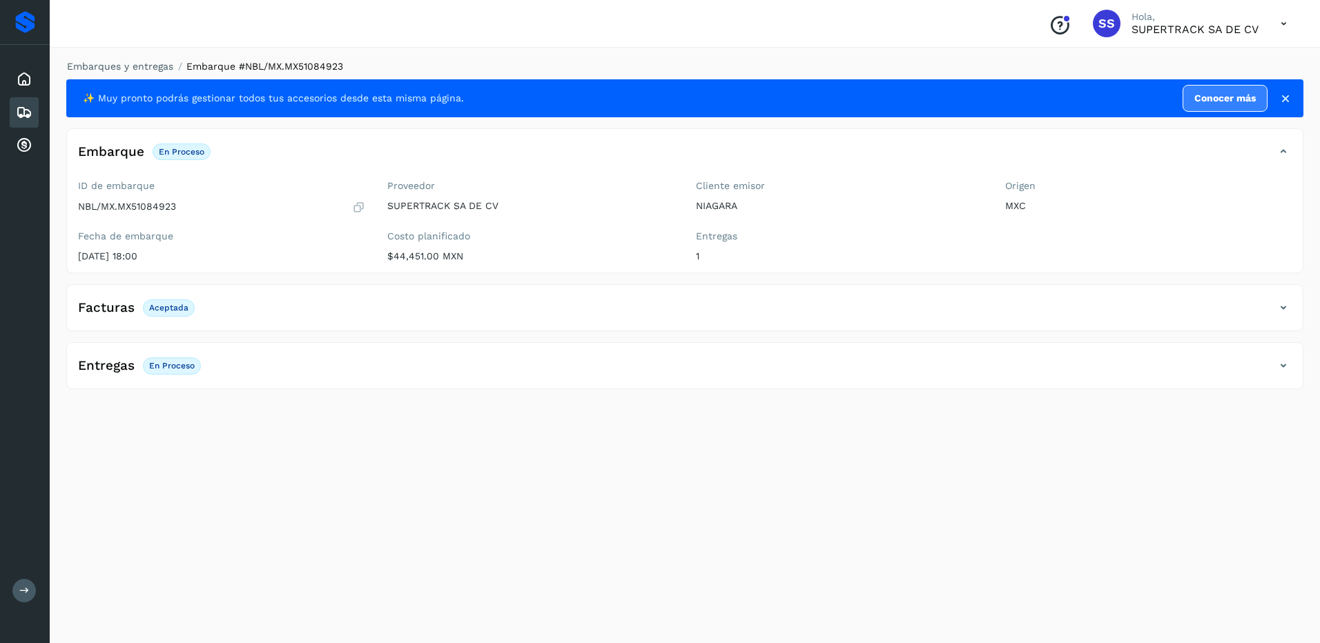
click at [303, 369] on div "Entregas En proceso" at bounding box center [671, 365] width 1208 height 23
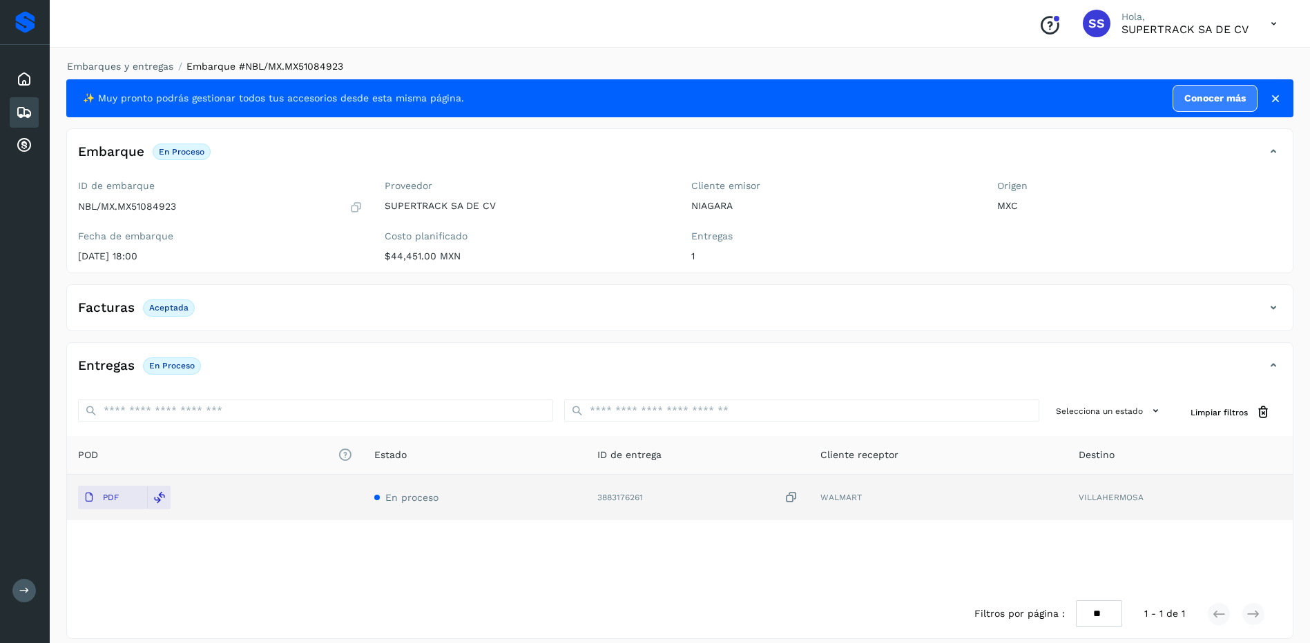
click at [246, 369] on div "Entregas En proceso" at bounding box center [666, 365] width 1198 height 23
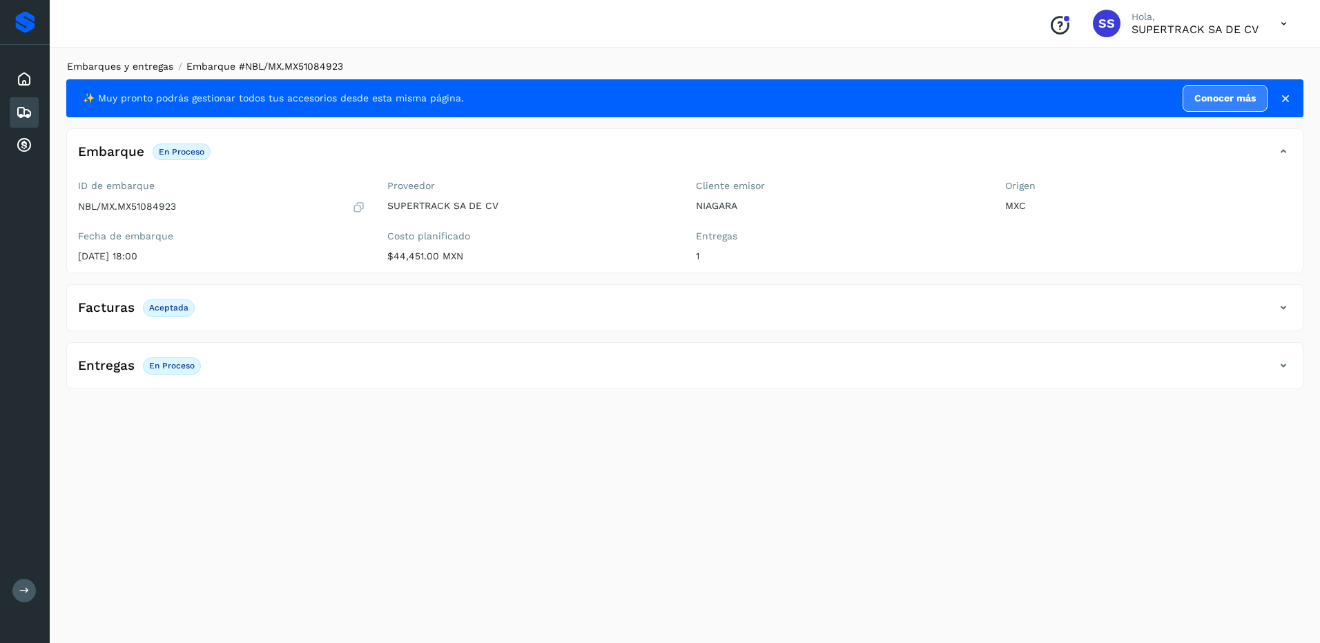
click at [112, 66] on link "Embarques y entregas" at bounding box center [120, 66] width 106 height 11
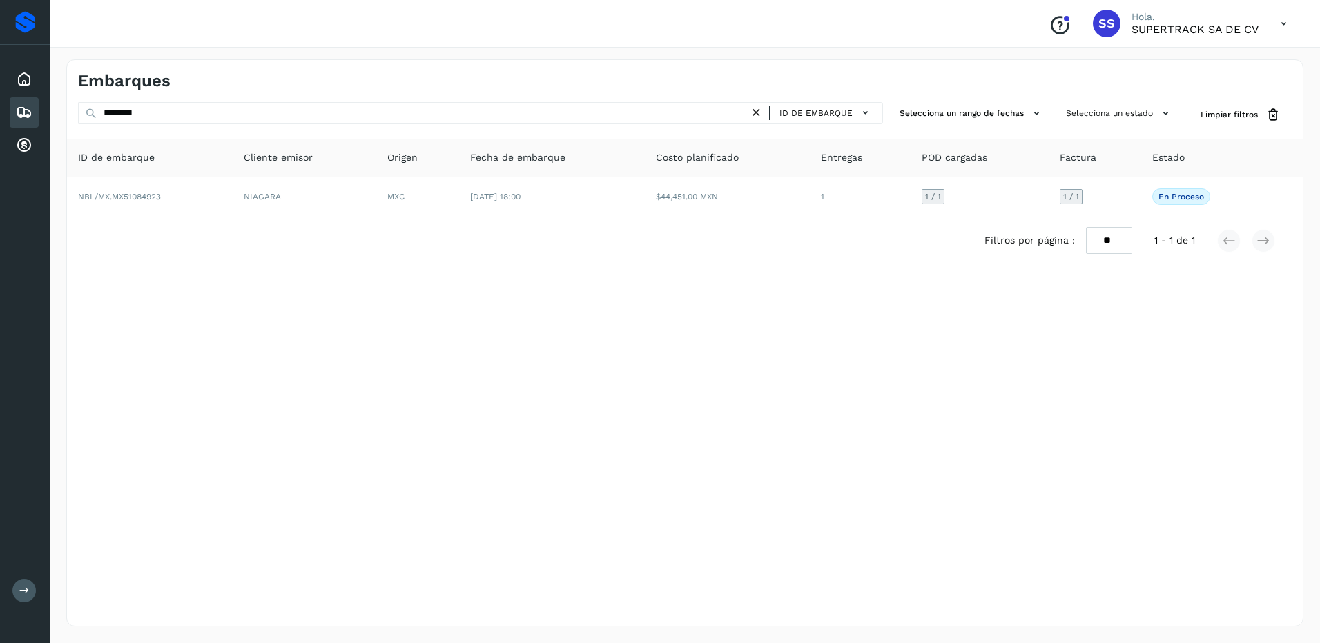
click at [756, 113] on icon at bounding box center [756, 113] width 14 height 14
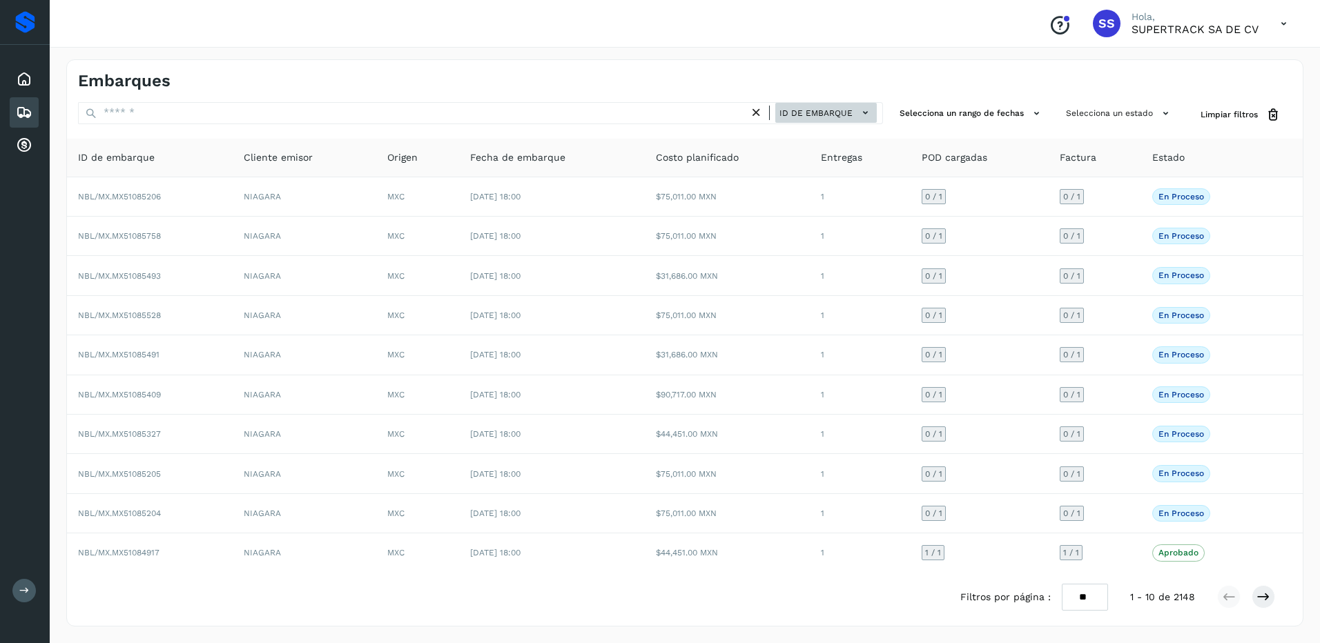
click at [818, 112] on span "ID de embarque" at bounding box center [815, 113] width 73 height 12
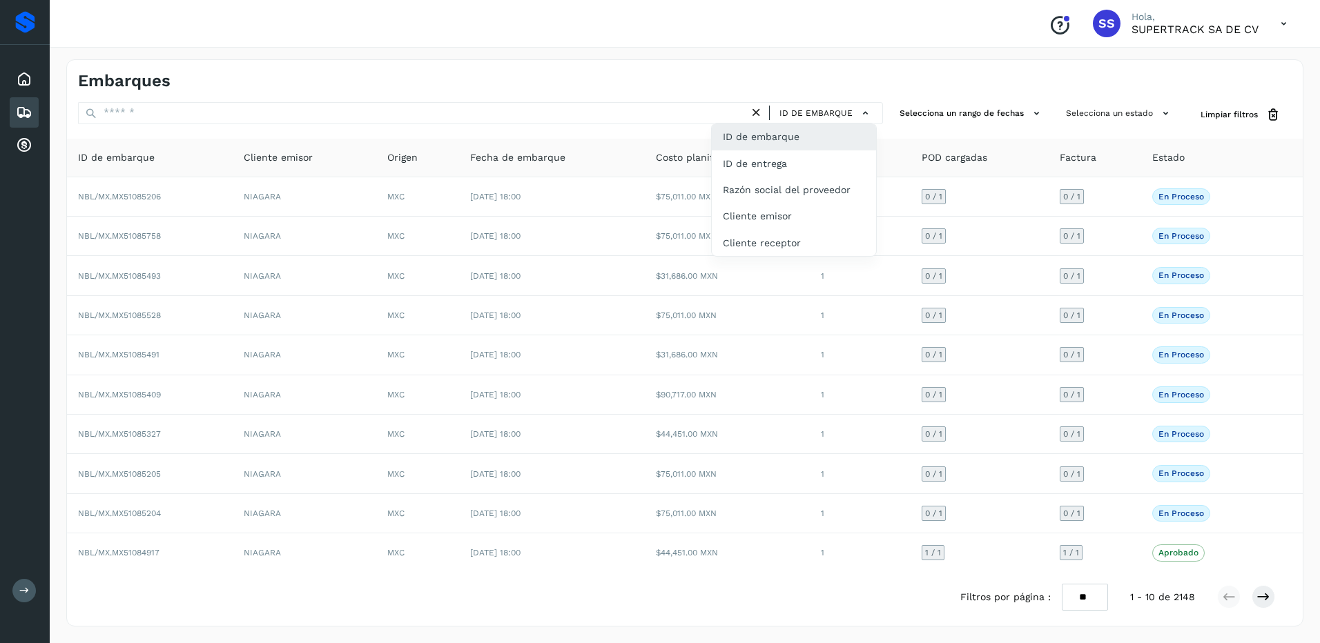
click at [835, 97] on div at bounding box center [660, 321] width 1320 height 643
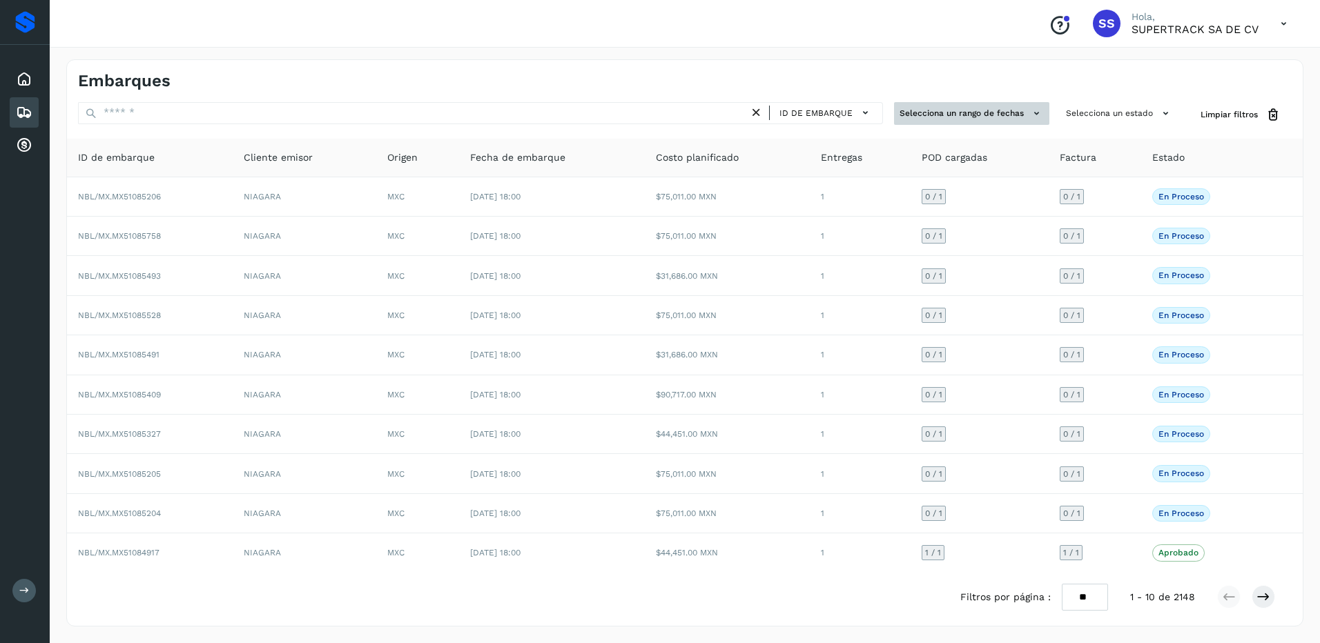
click at [980, 117] on button "Selecciona un rango de fechas" at bounding box center [971, 113] width 155 height 23
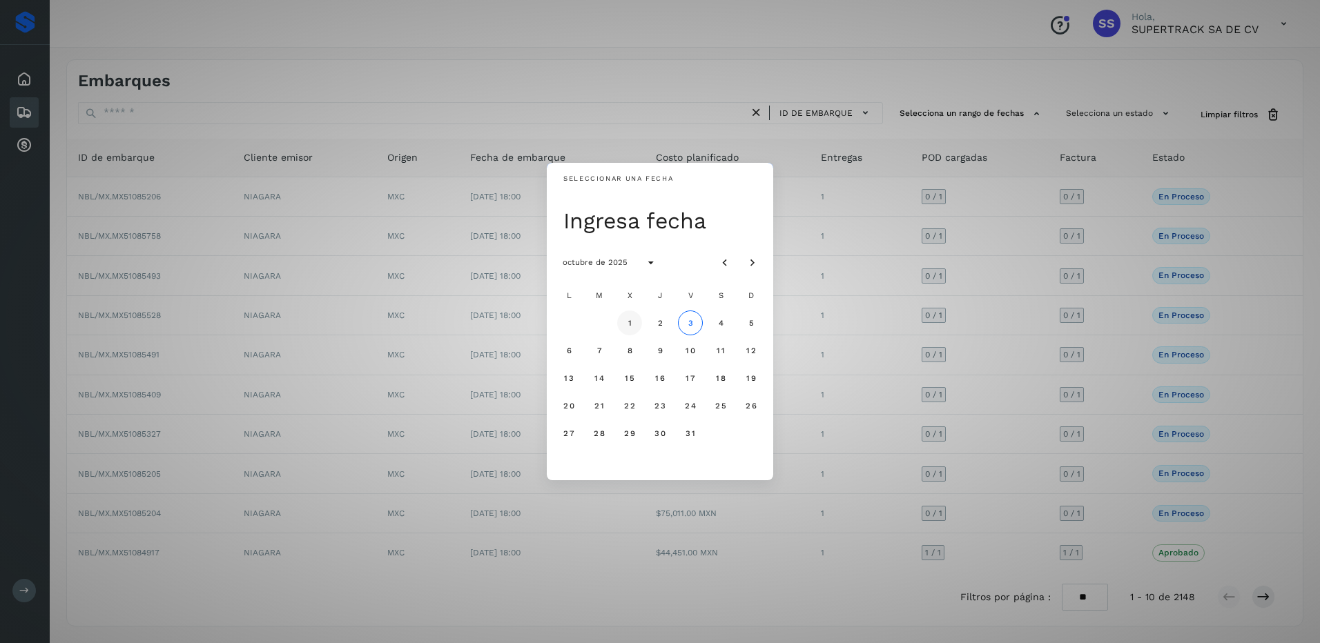
drag, startPoint x: 621, startPoint y: 325, endPoint x: 633, endPoint y: 327, distance: 11.8
click at [622, 325] on button "1" at bounding box center [629, 323] width 25 height 25
click at [695, 322] on button "3" at bounding box center [690, 323] width 25 height 25
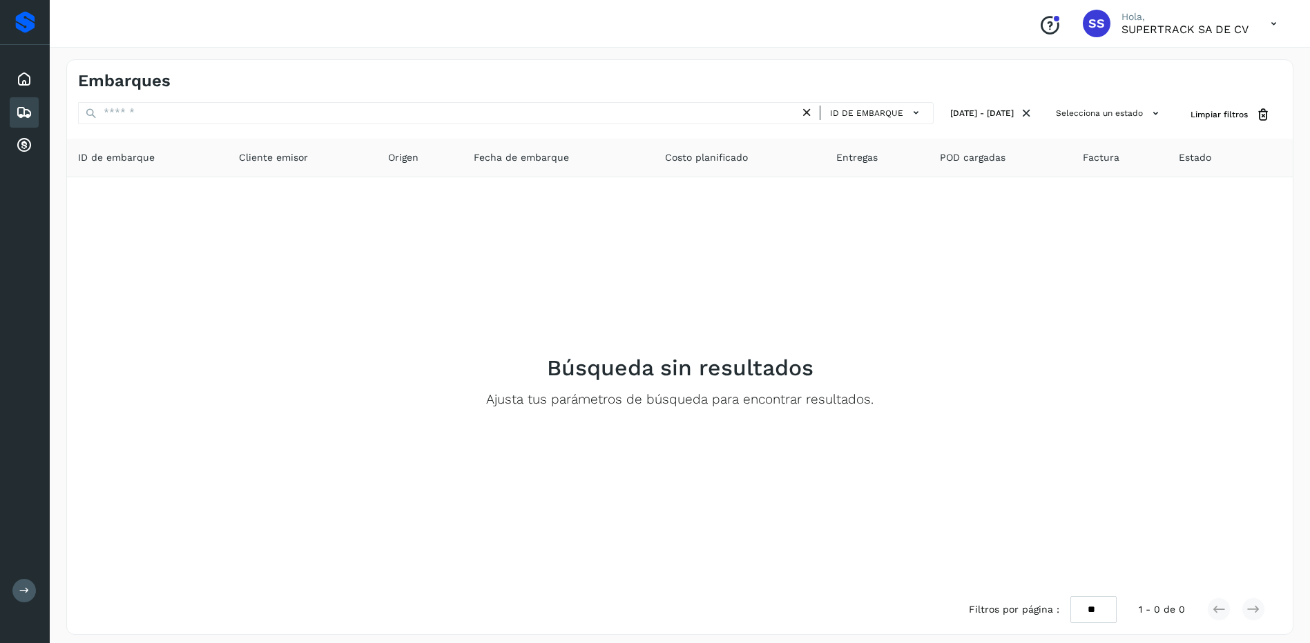
click at [845, 124] on div "ID de embarque" at bounding box center [505, 115] width 855 height 26
click at [845, 120] on button "ID de embarque" at bounding box center [876, 113] width 101 height 20
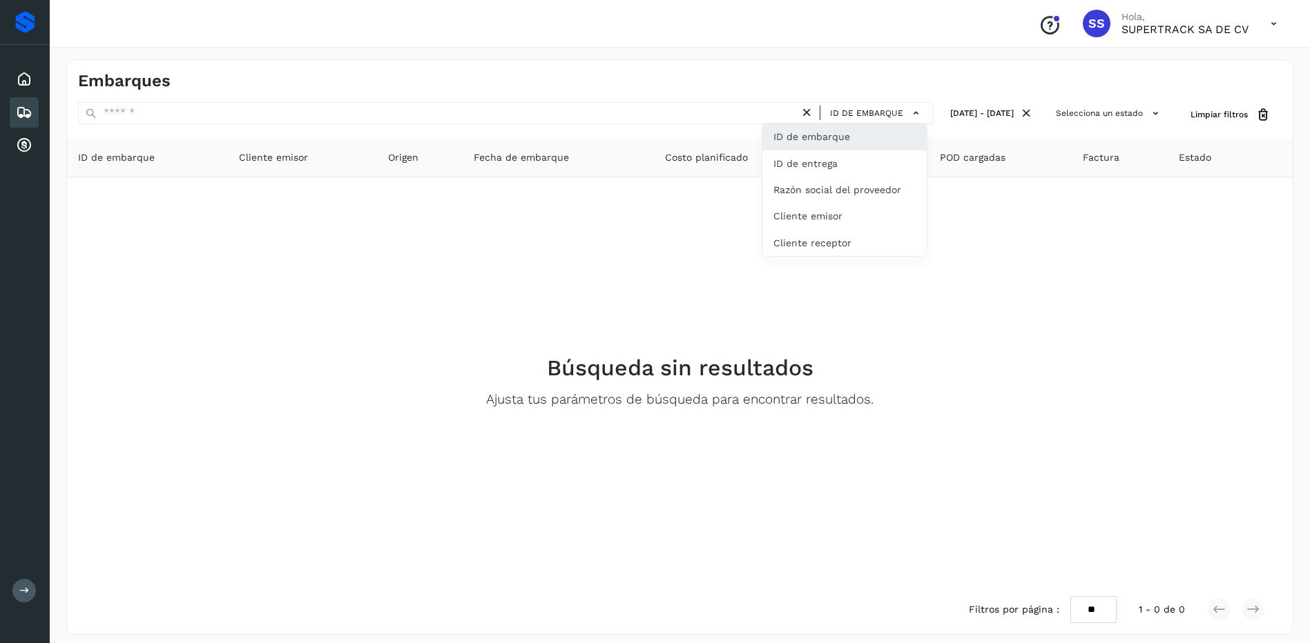
click at [1028, 161] on div at bounding box center [655, 321] width 1310 height 643
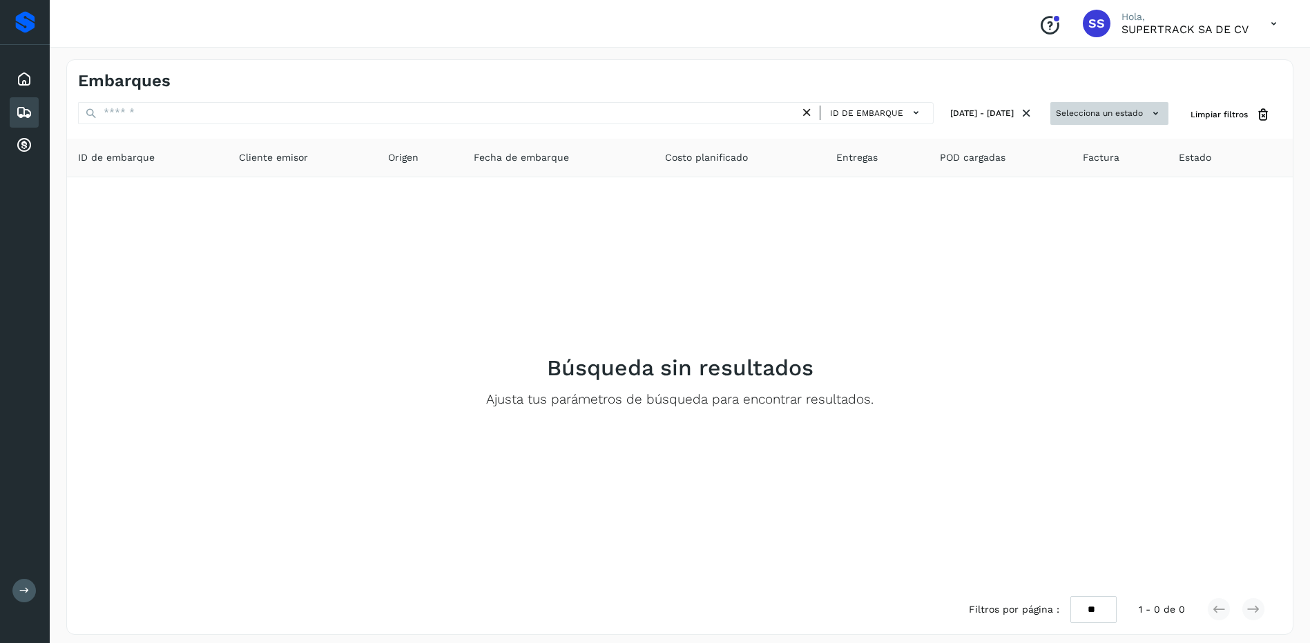
click at [1105, 115] on button "Selecciona un estado" at bounding box center [1109, 113] width 118 height 23
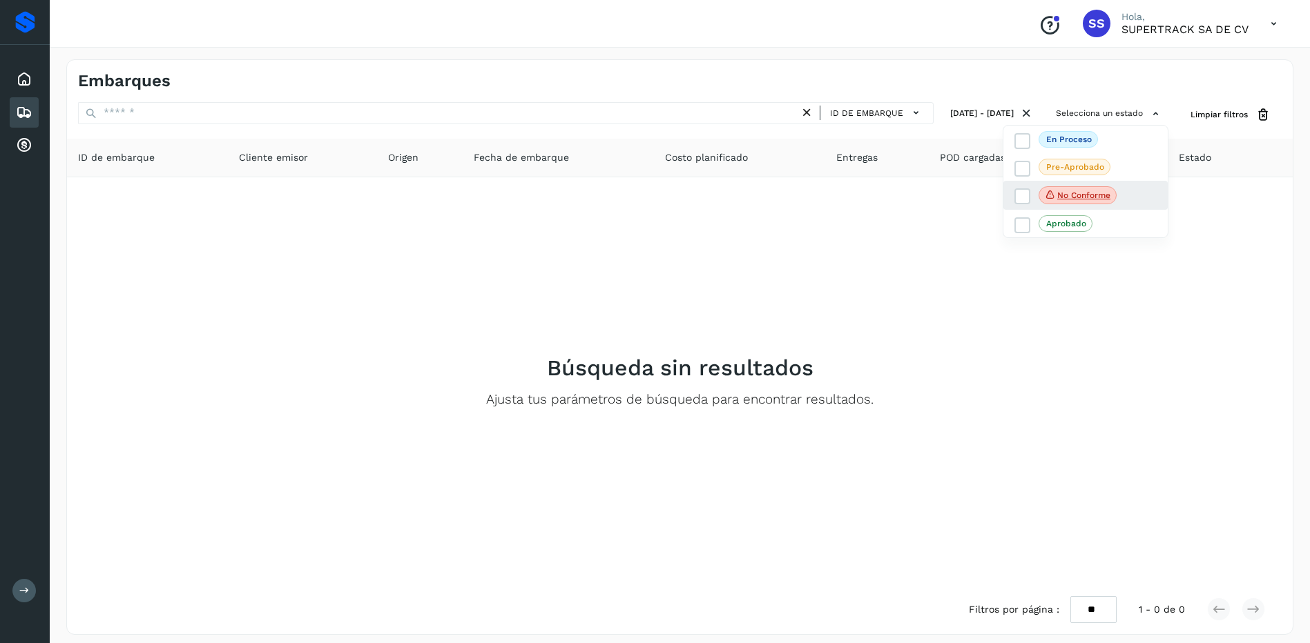
click at [1089, 184] on div "No conforme" at bounding box center [1085, 195] width 164 height 29
click at [1029, 188] on label "No conforme" at bounding box center [1065, 195] width 102 height 18
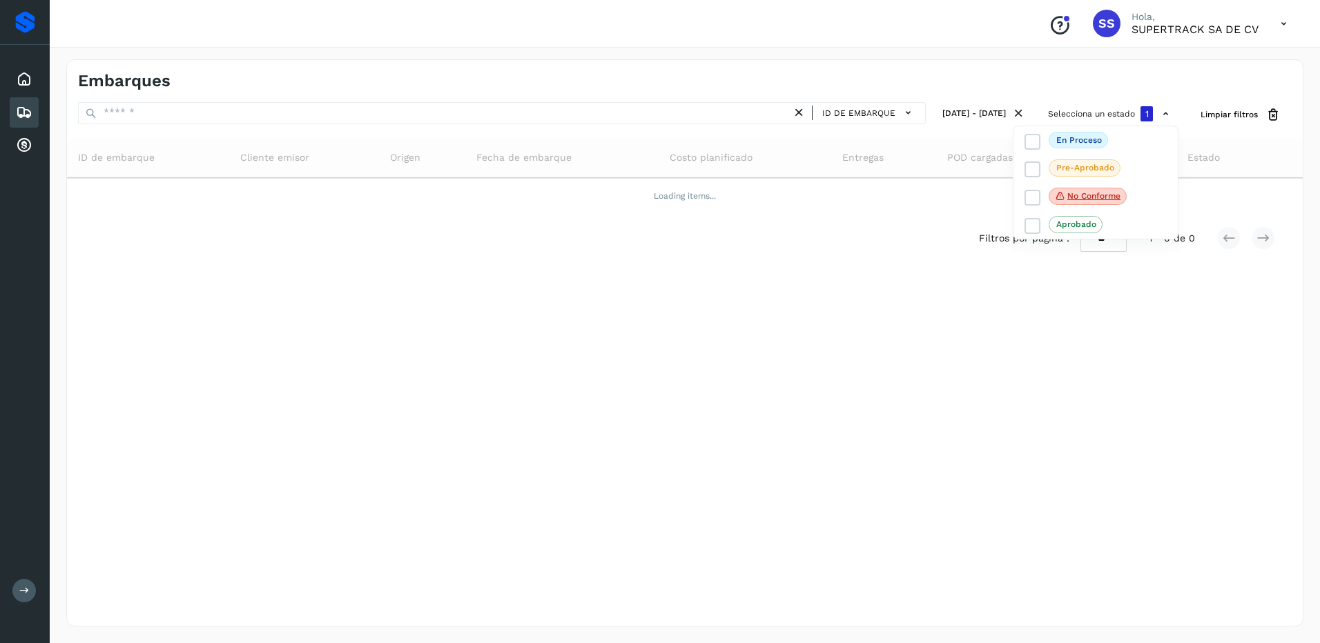
click at [934, 262] on div at bounding box center [660, 321] width 1320 height 643
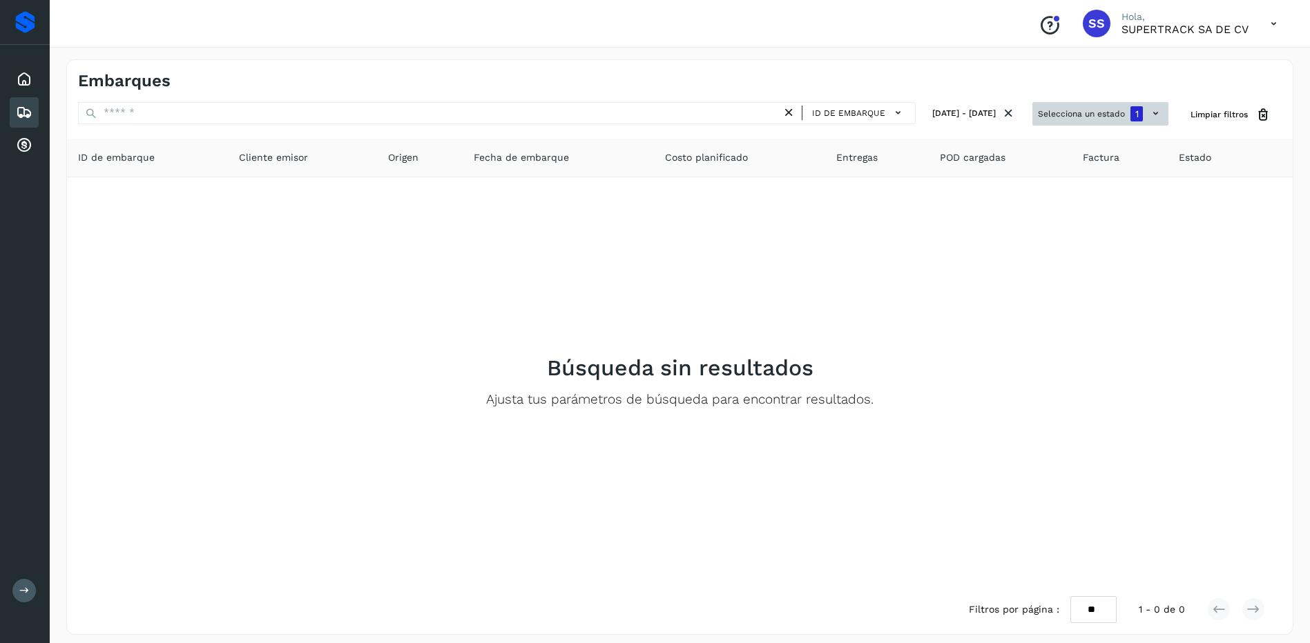
click at [1102, 114] on button "Selecciona un estado 1" at bounding box center [1100, 113] width 136 height 23
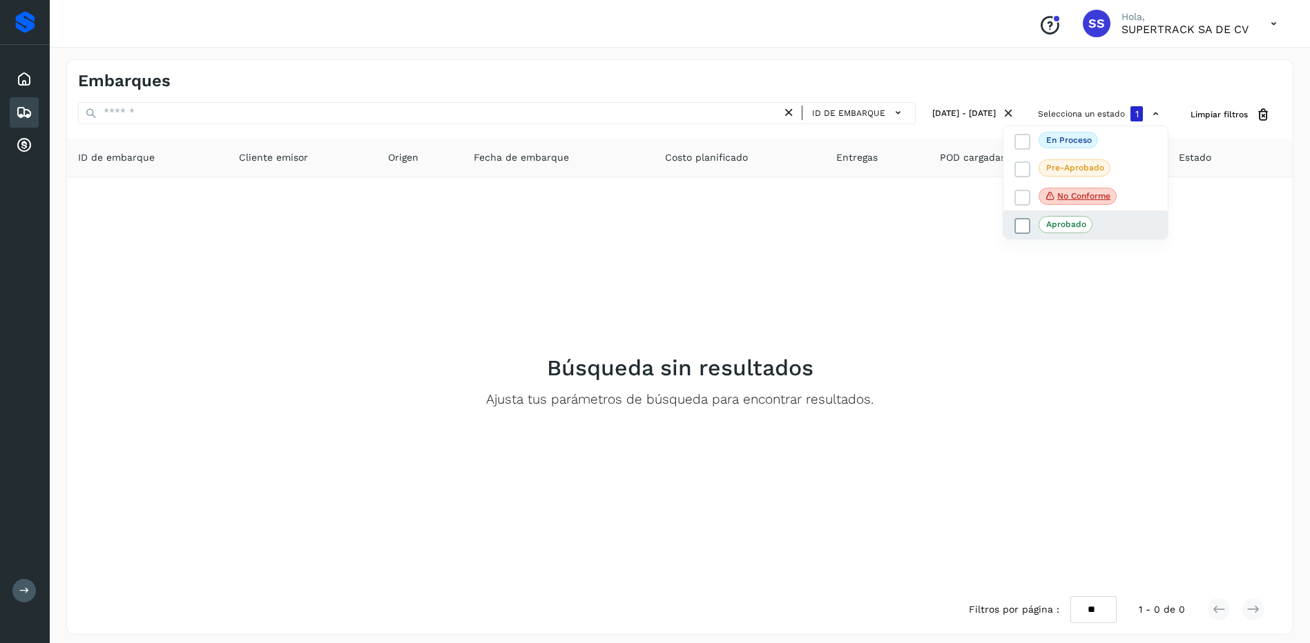
click at [1025, 213] on div "Aprobado" at bounding box center [1085, 225] width 164 height 28
click at [1033, 231] on label "Aprobado" at bounding box center [1053, 224] width 78 height 17
click at [1028, 198] on icon at bounding box center [1022, 198] width 14 height 14
drag, startPoint x: 993, startPoint y: 358, endPoint x: 1003, endPoint y: 354, distance: 10.5
click at [993, 359] on div at bounding box center [655, 321] width 1310 height 643
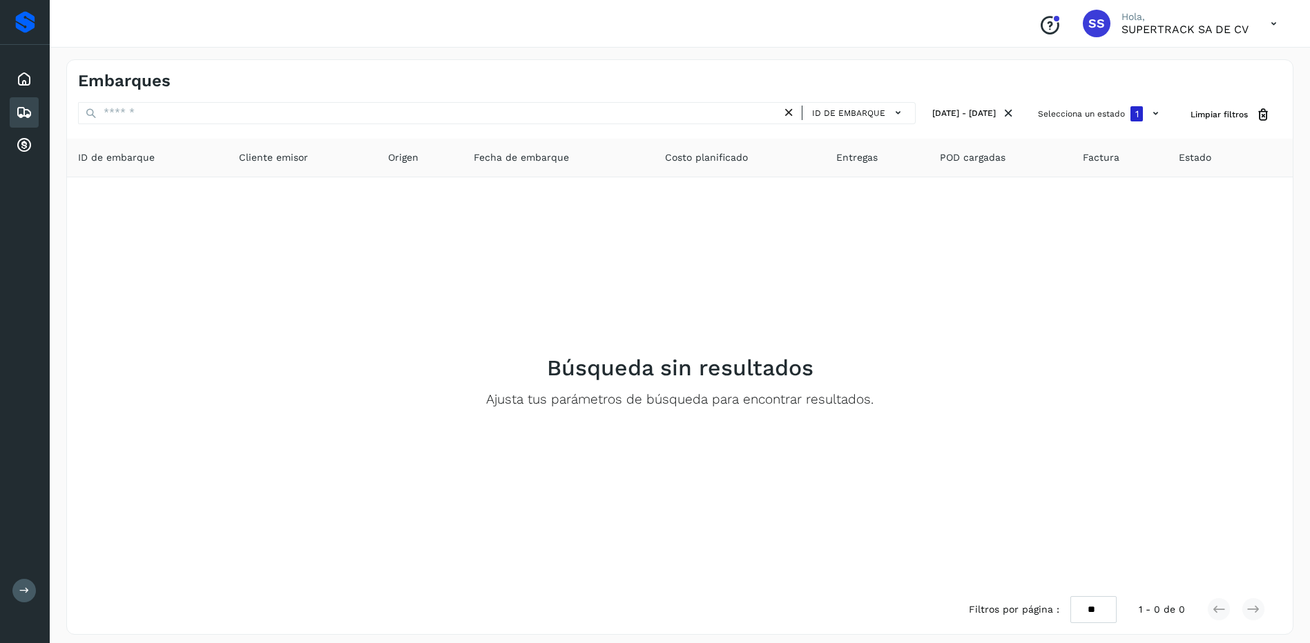
click at [1100, 128] on div "ID de embarque 01 oct 2025 - 03 oct 2025 Selecciona un estado 1 Limpiar filtros…" at bounding box center [679, 368] width 1225 height 532
click at [1101, 126] on div "Selecciona un estado 1" at bounding box center [1100, 115] width 136 height 26
click at [1102, 121] on button "Selecciona un estado 1" at bounding box center [1100, 113] width 136 height 23
click at [1020, 142] on icon at bounding box center [1022, 142] width 14 height 14
click at [1026, 223] on icon at bounding box center [1022, 227] width 14 height 14
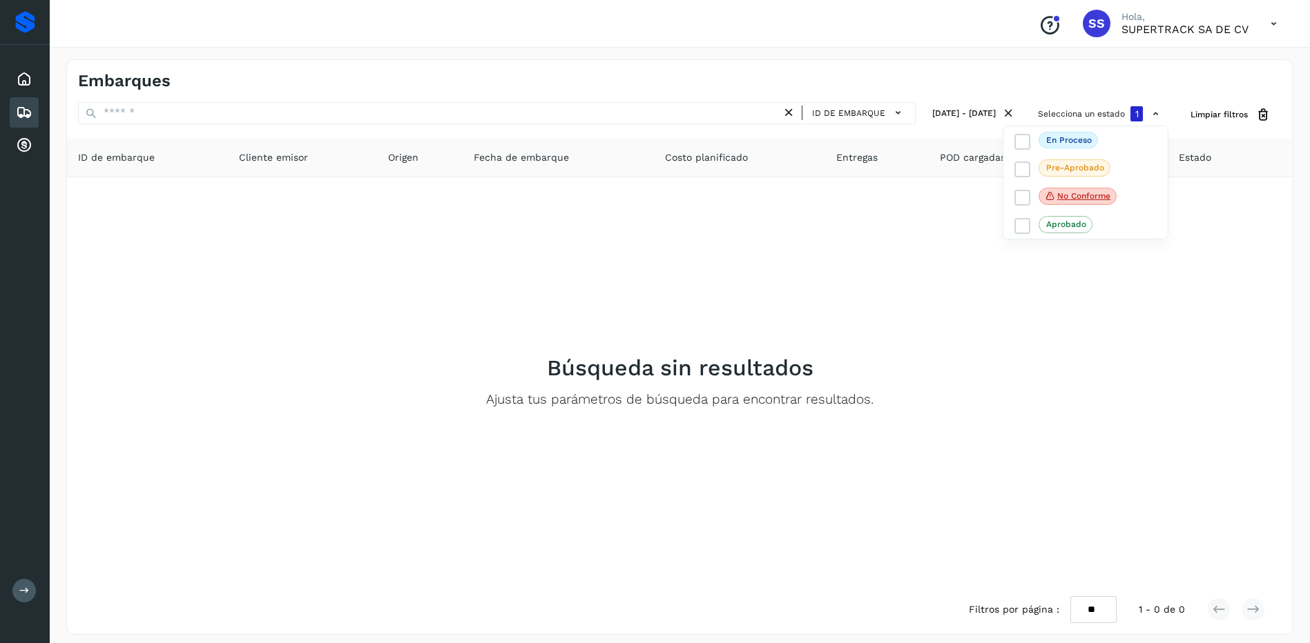
click at [1109, 327] on div at bounding box center [655, 321] width 1310 height 643
click at [941, 113] on button "01 oct 2025 - 03 oct 2025" at bounding box center [973, 113] width 95 height 23
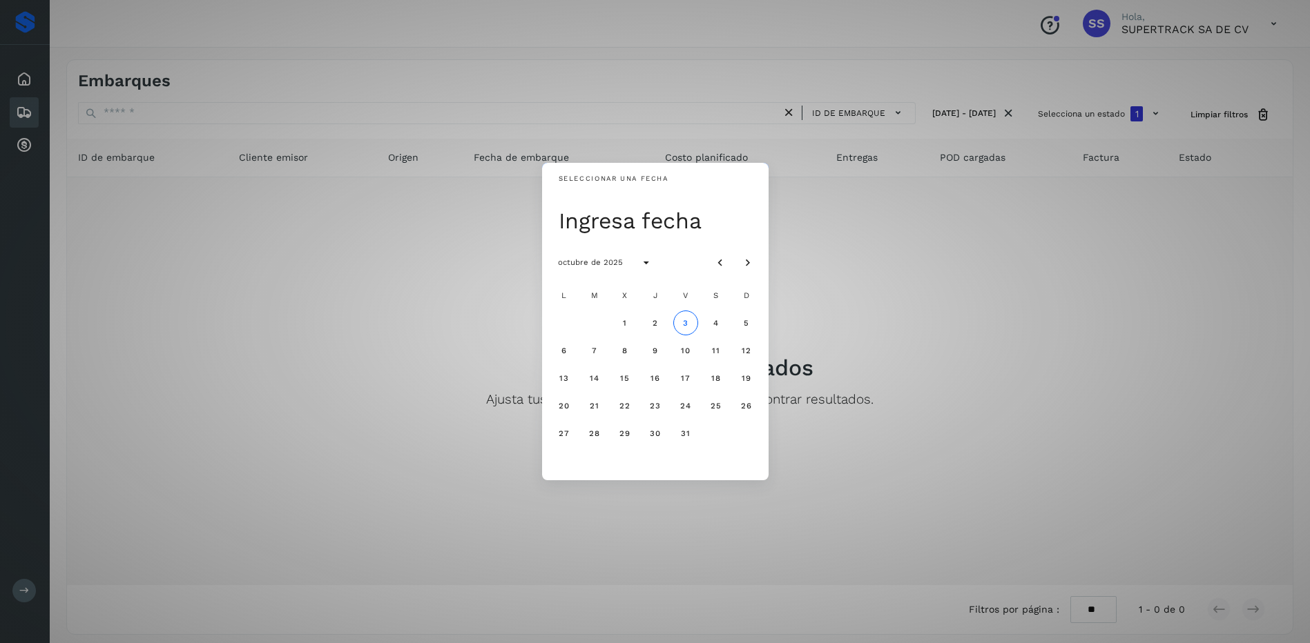
drag, startPoint x: 953, startPoint y: 261, endPoint x: 970, endPoint y: 233, distance: 32.8
click at [964, 245] on div "Seleccionar una fecha Ingresa fecha octubre de 2025 L M X J V S D 1 2 3 4 5 6 7…" at bounding box center [655, 321] width 1310 height 643
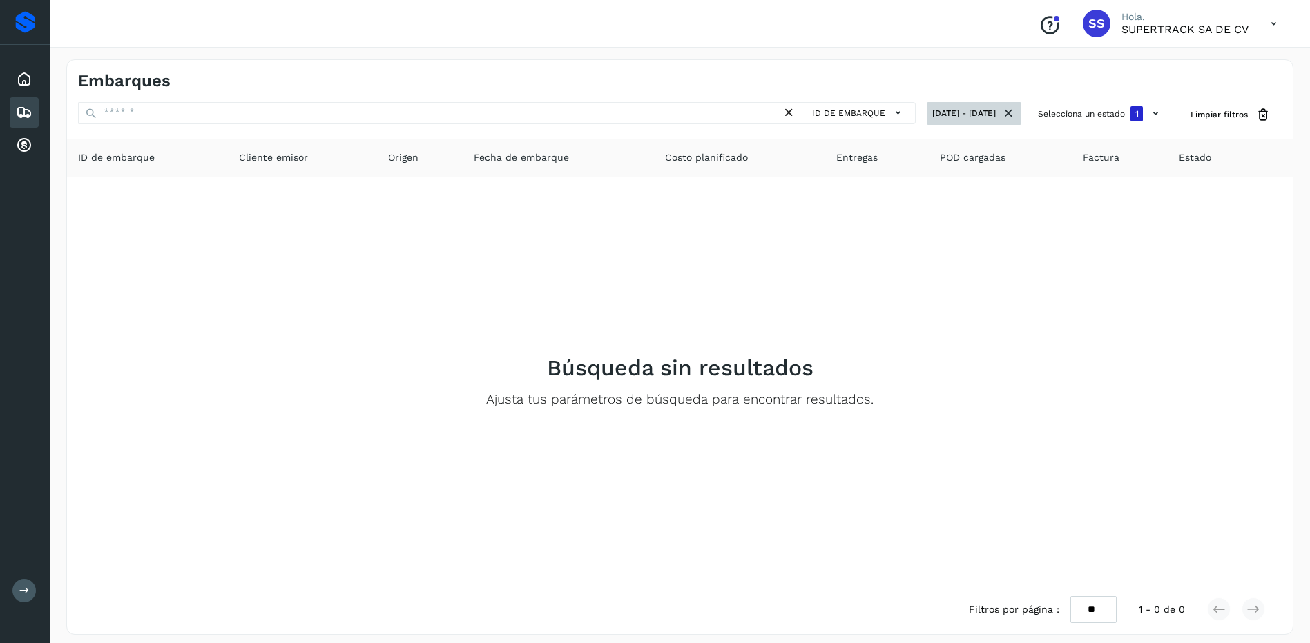
click at [1007, 108] on icon at bounding box center [1008, 113] width 14 height 14
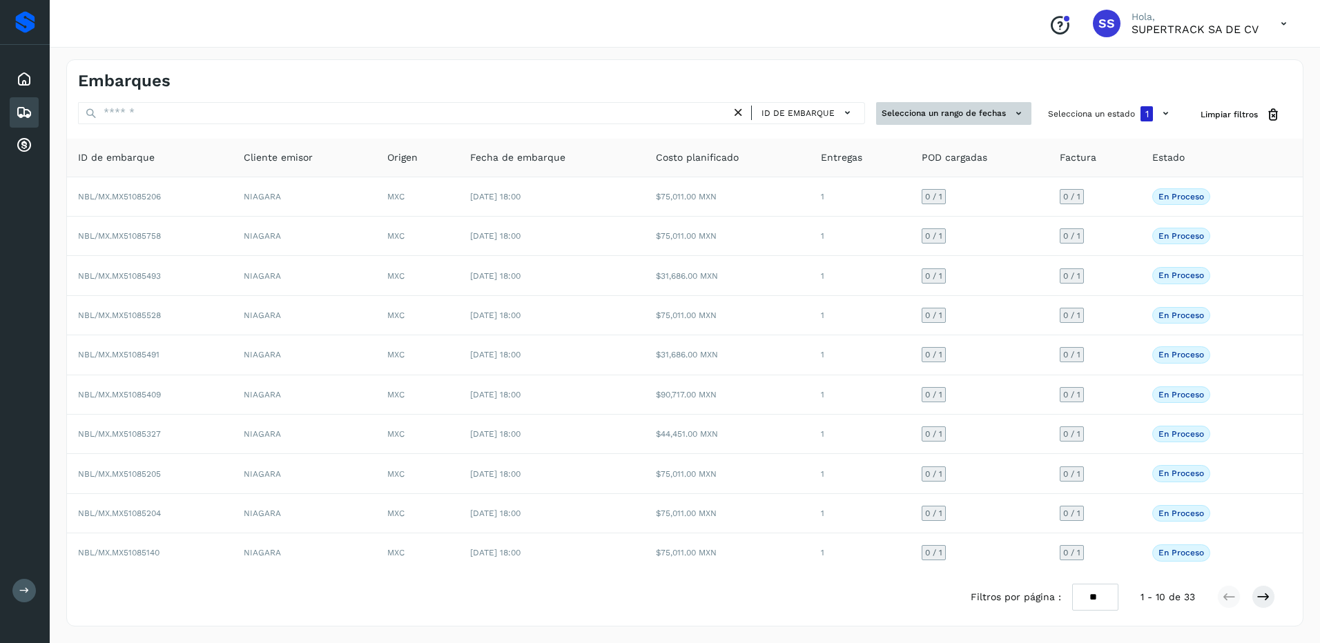
click at [971, 115] on button "Selecciona un rango de fechas" at bounding box center [953, 113] width 155 height 23
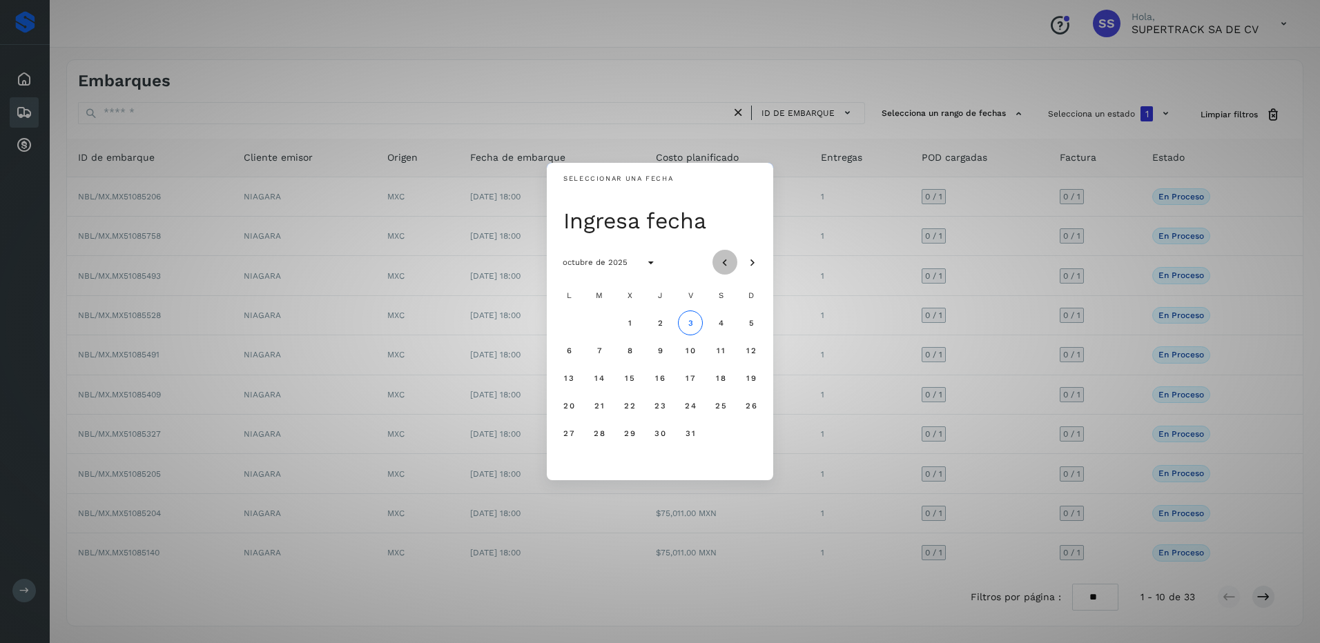
click at [719, 260] on icon "Mes anterior" at bounding box center [725, 263] width 14 height 14
click at [574, 324] on button "1" at bounding box center [568, 323] width 25 height 25
click at [598, 439] on button "30" at bounding box center [599, 433] width 25 height 25
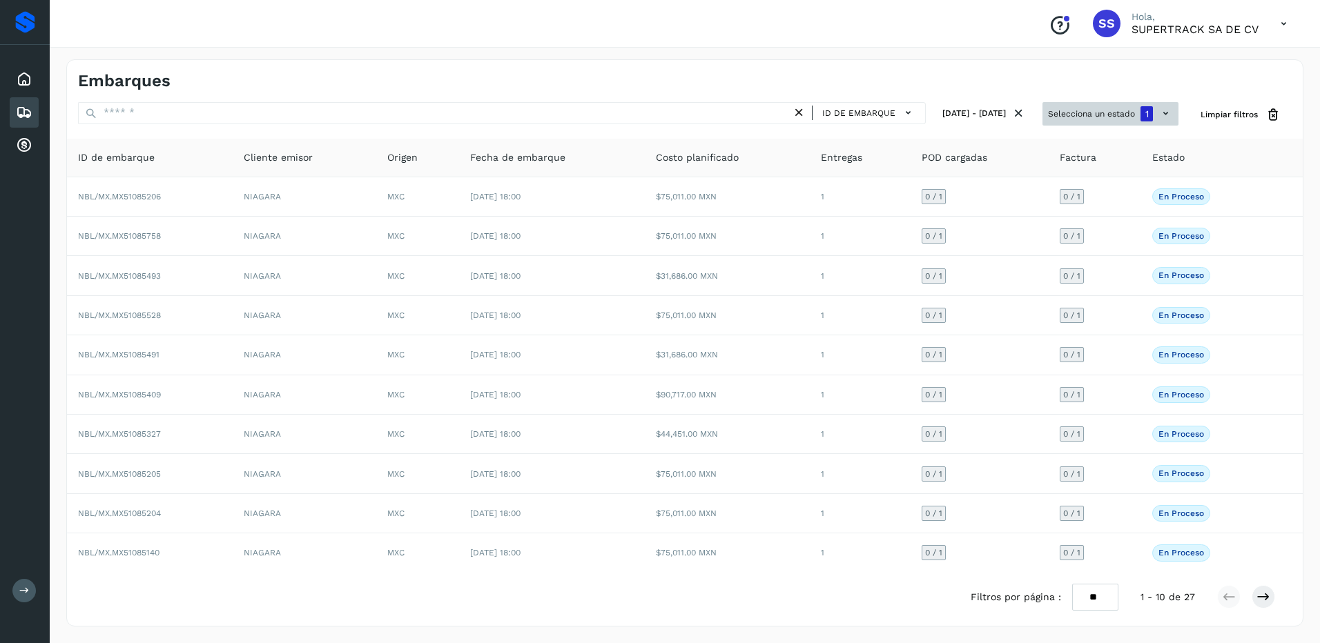
click at [1108, 117] on button "Selecciona un estado 1" at bounding box center [1110, 113] width 136 height 23
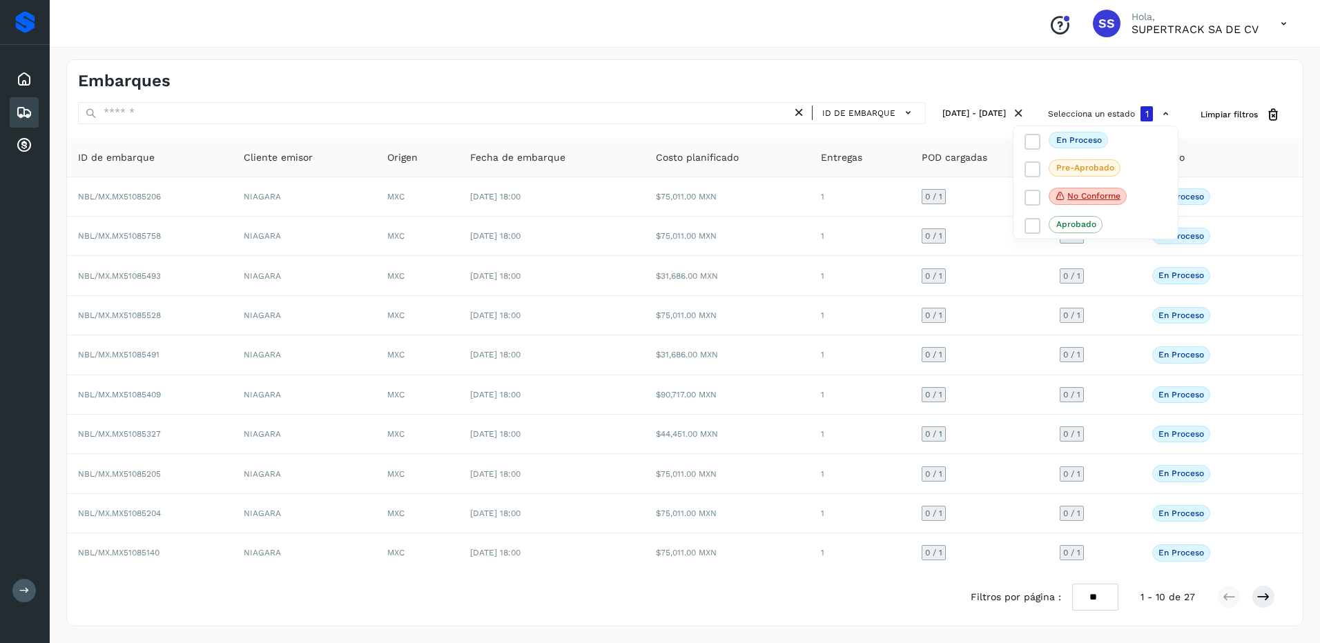
drag, startPoint x: 1035, startPoint y: 145, endPoint x: 1102, endPoint y: 124, distance: 70.8
click at [1035, 144] on icon at bounding box center [1033, 142] width 14 height 14
click at [1136, 110] on div at bounding box center [660, 321] width 1320 height 643
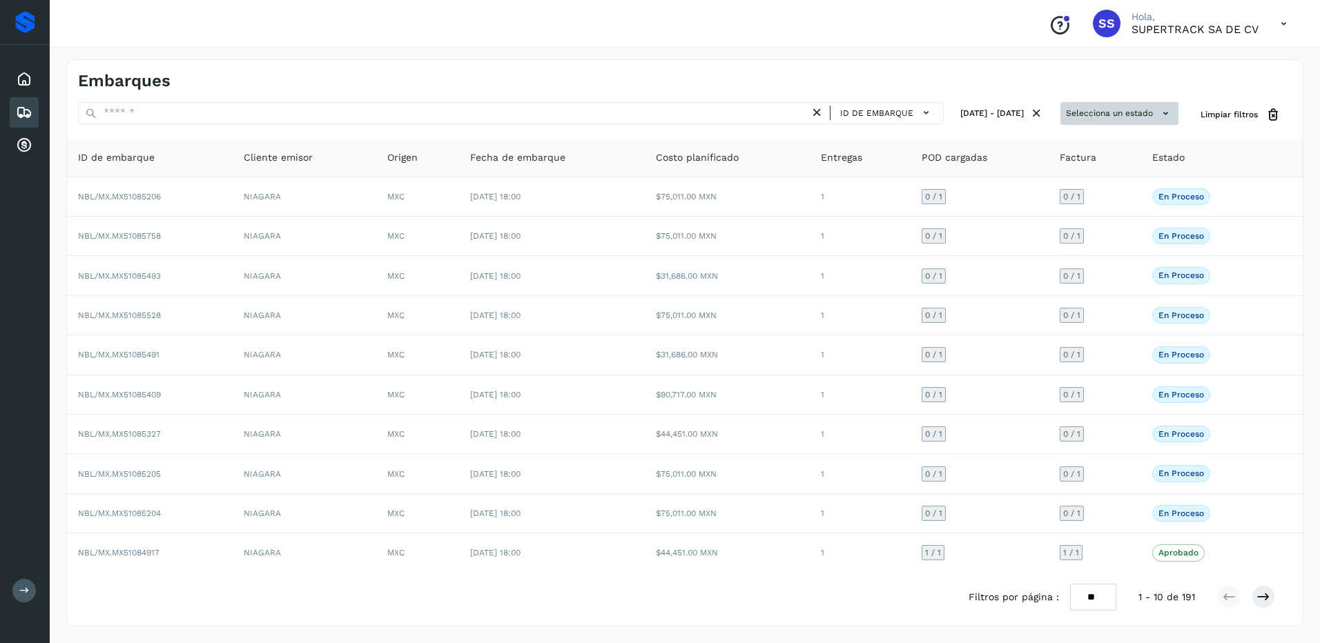
click at [1118, 114] on button "Selecciona un estado" at bounding box center [1119, 113] width 118 height 23
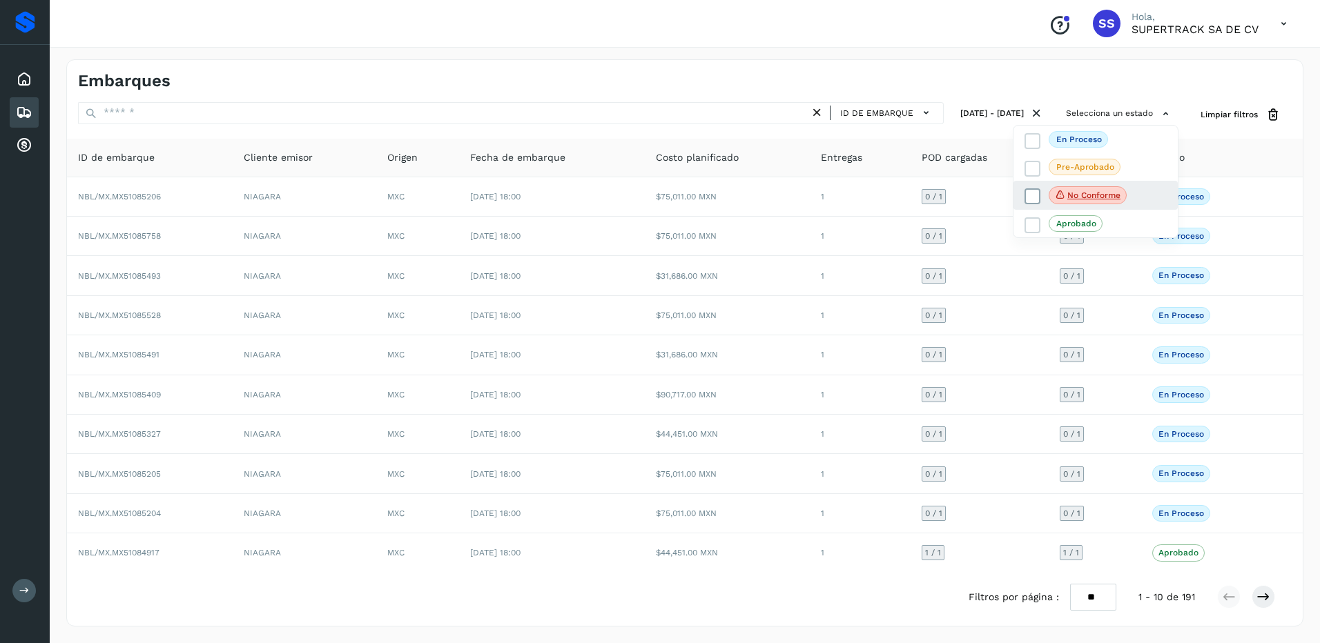
click at [1033, 200] on icon at bounding box center [1033, 197] width 14 height 14
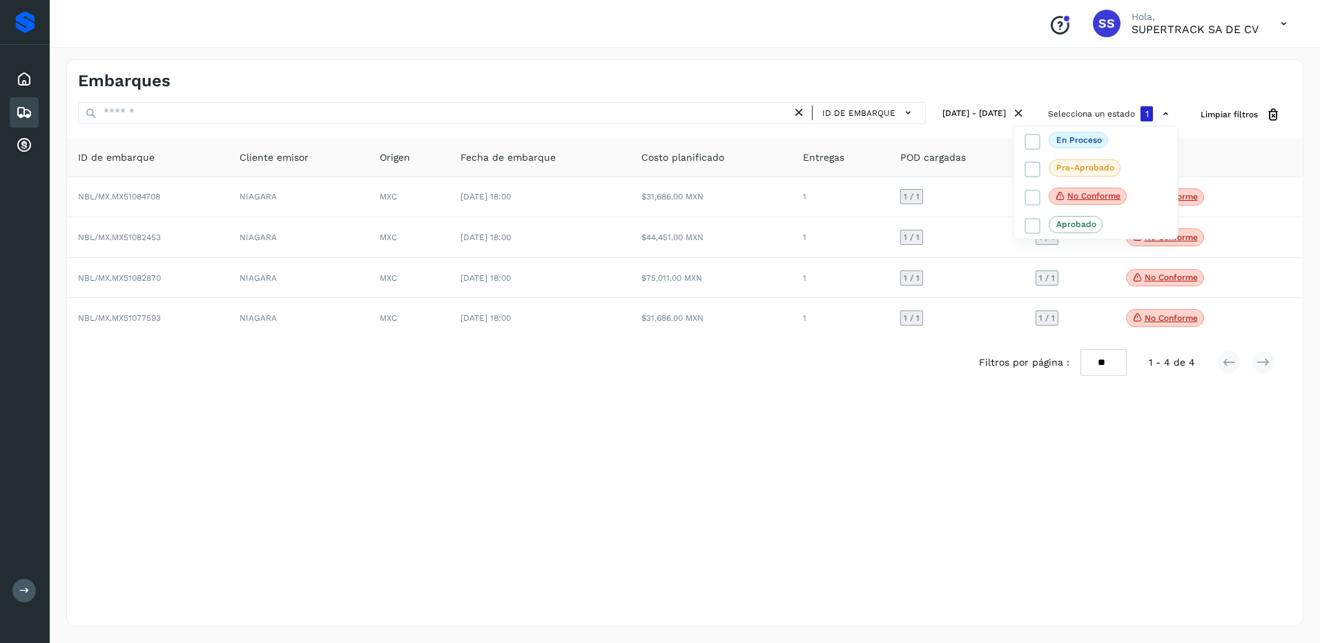
click at [1002, 380] on div at bounding box center [660, 321] width 1320 height 643
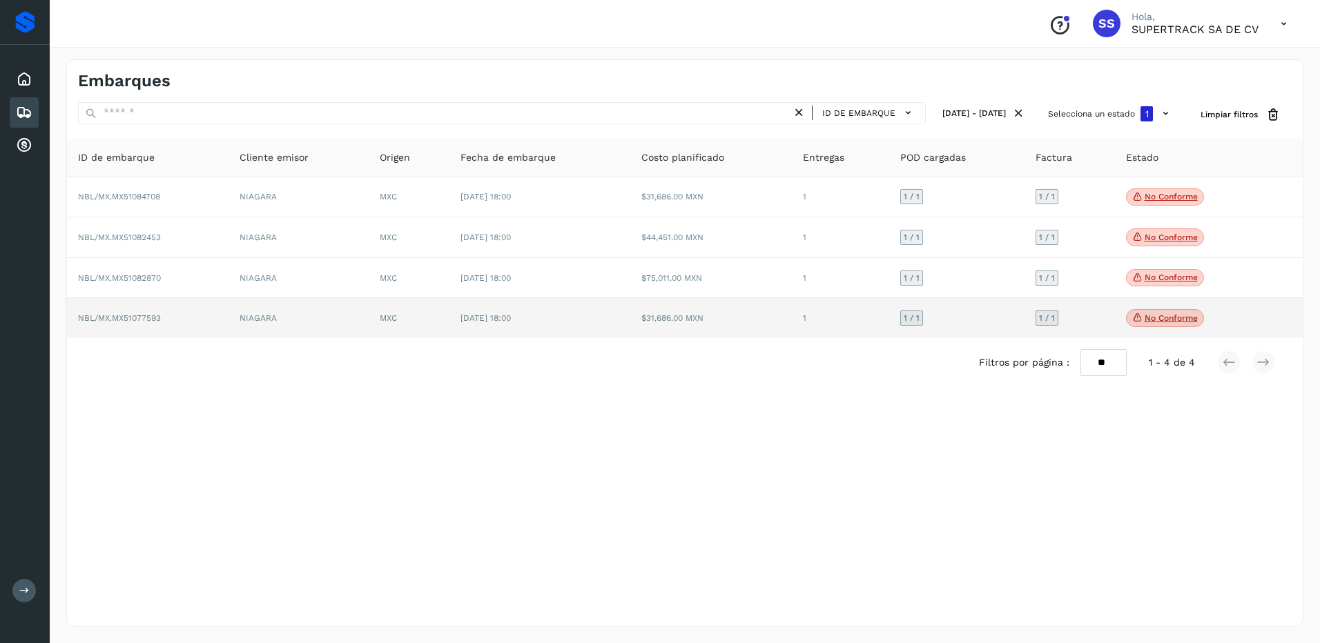
click at [1160, 313] on span "No conforme" at bounding box center [1165, 318] width 78 height 18
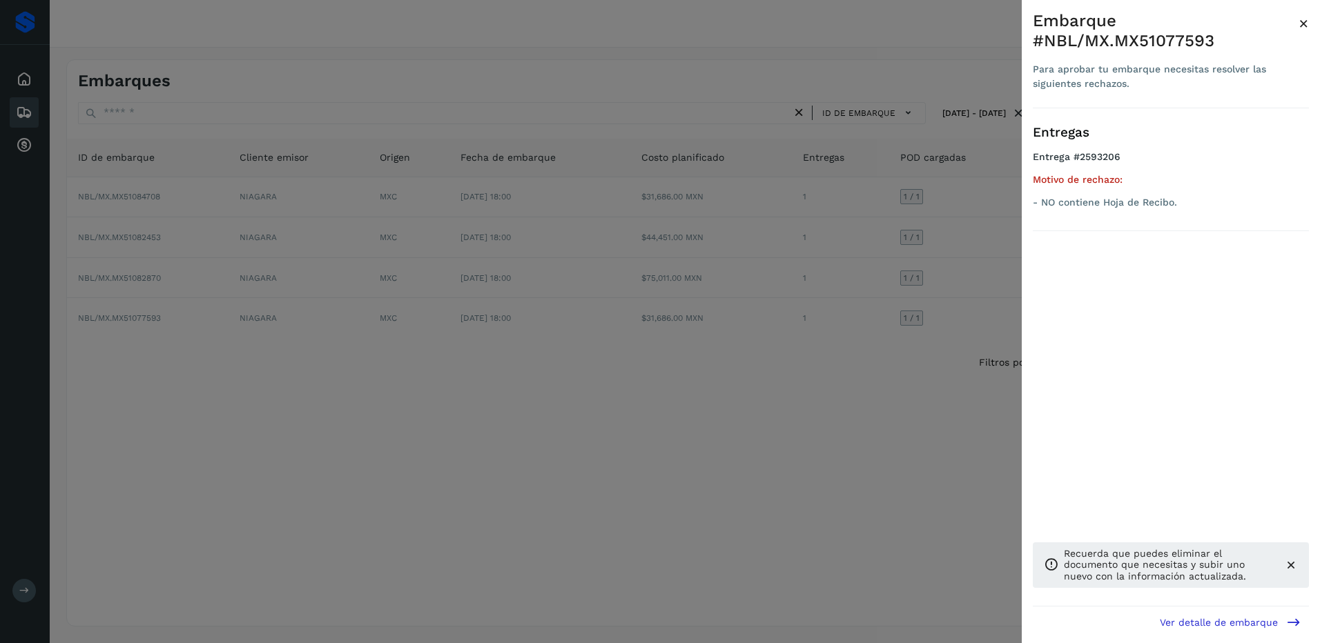
drag, startPoint x: 920, startPoint y: 369, endPoint x: 1051, endPoint y: 292, distance: 151.3
click at [921, 369] on div at bounding box center [660, 321] width 1320 height 643
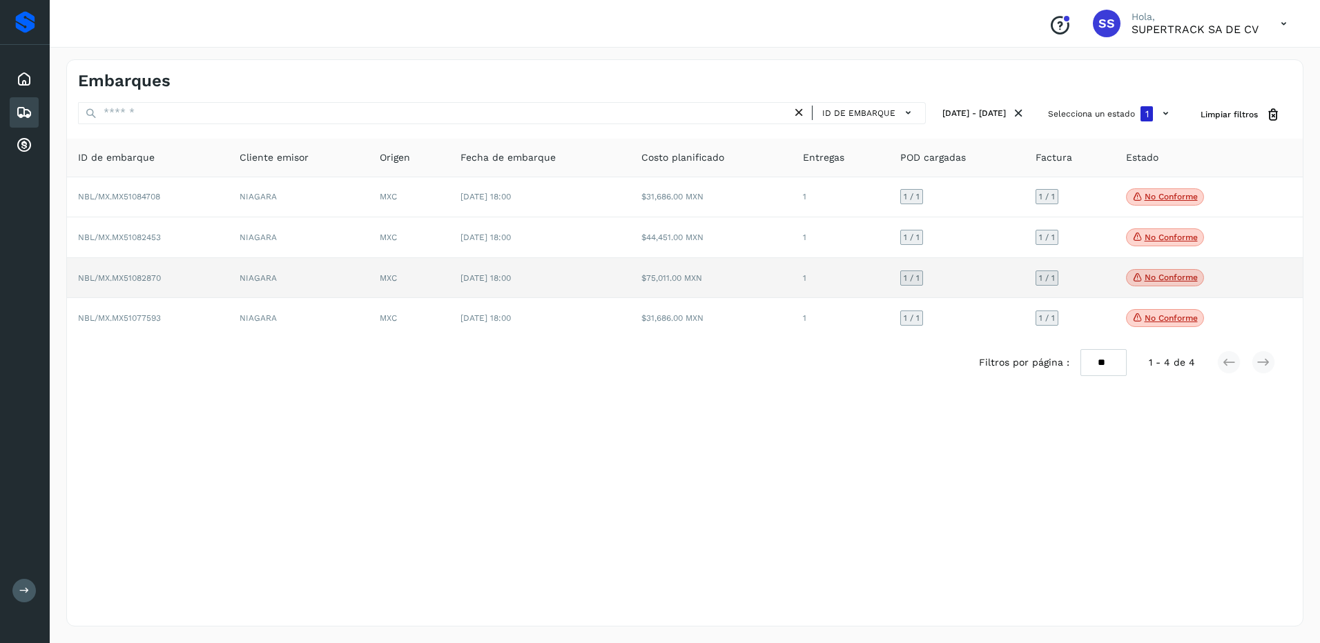
click at [1143, 271] on span "No conforme" at bounding box center [1165, 278] width 78 height 18
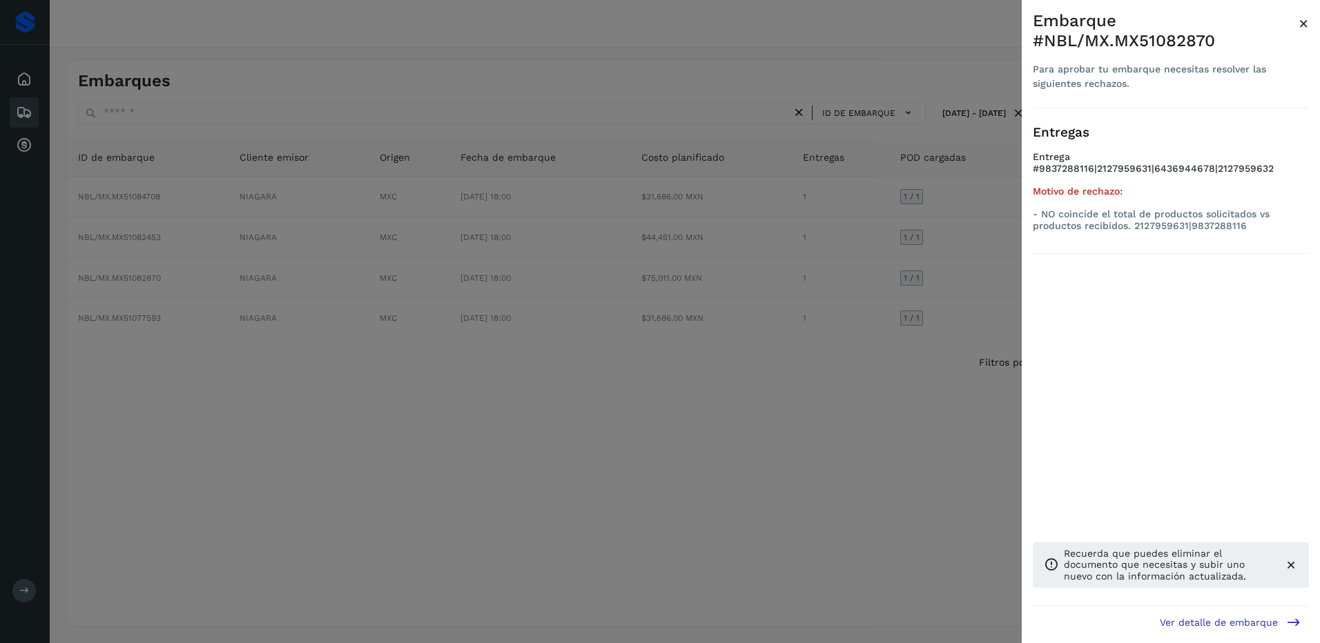
drag, startPoint x: 917, startPoint y: 373, endPoint x: 1106, endPoint y: 259, distance: 220.2
click at [922, 373] on div at bounding box center [660, 321] width 1320 height 643
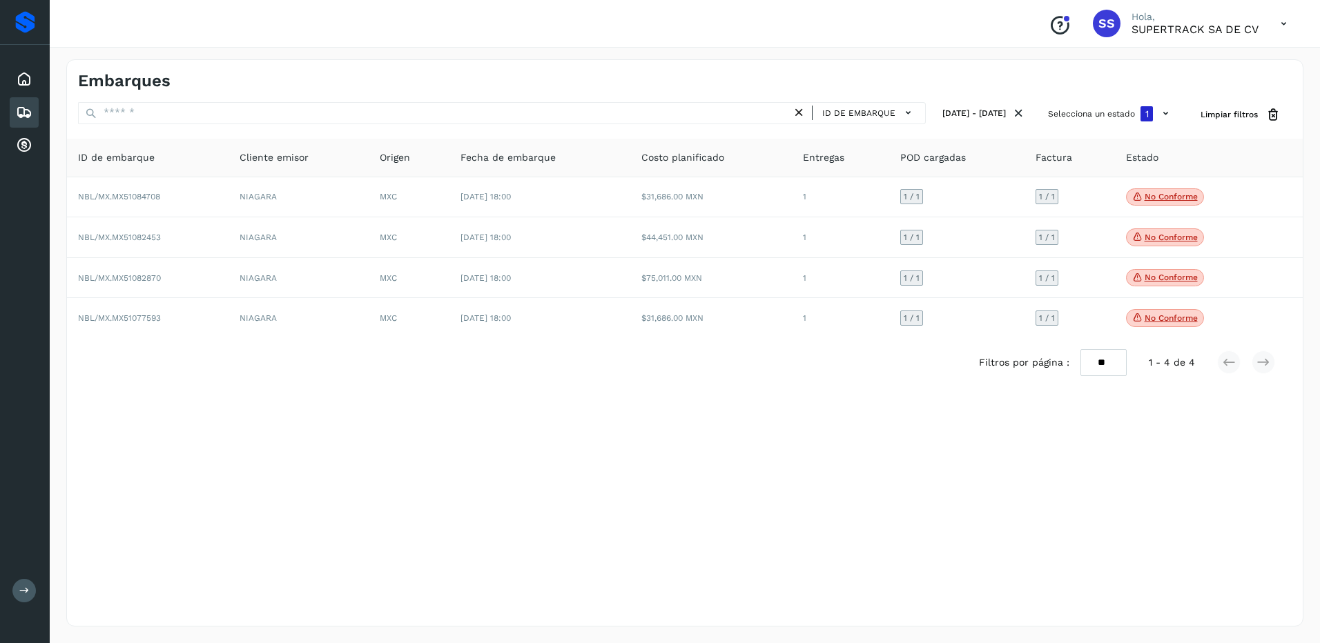
click at [1147, 237] on p "No conforme" at bounding box center [1171, 238] width 53 height 10
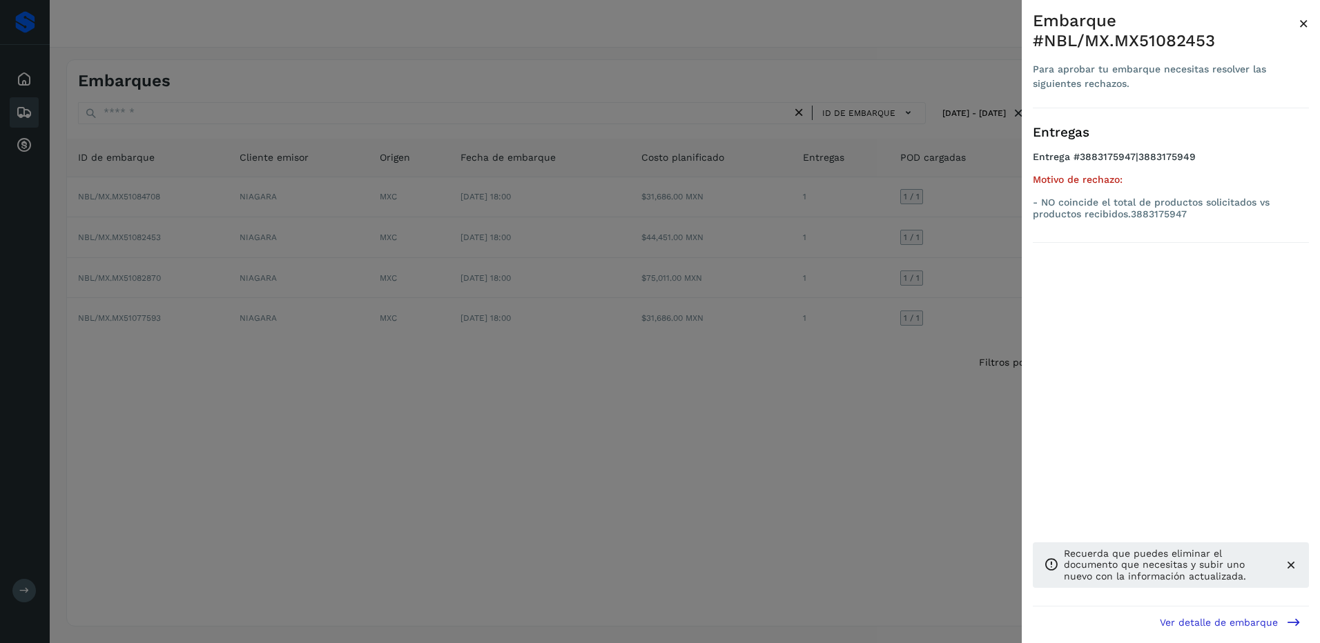
drag, startPoint x: 892, startPoint y: 407, endPoint x: 1080, endPoint y: 286, distance: 223.9
click at [905, 410] on div at bounding box center [660, 321] width 1320 height 643
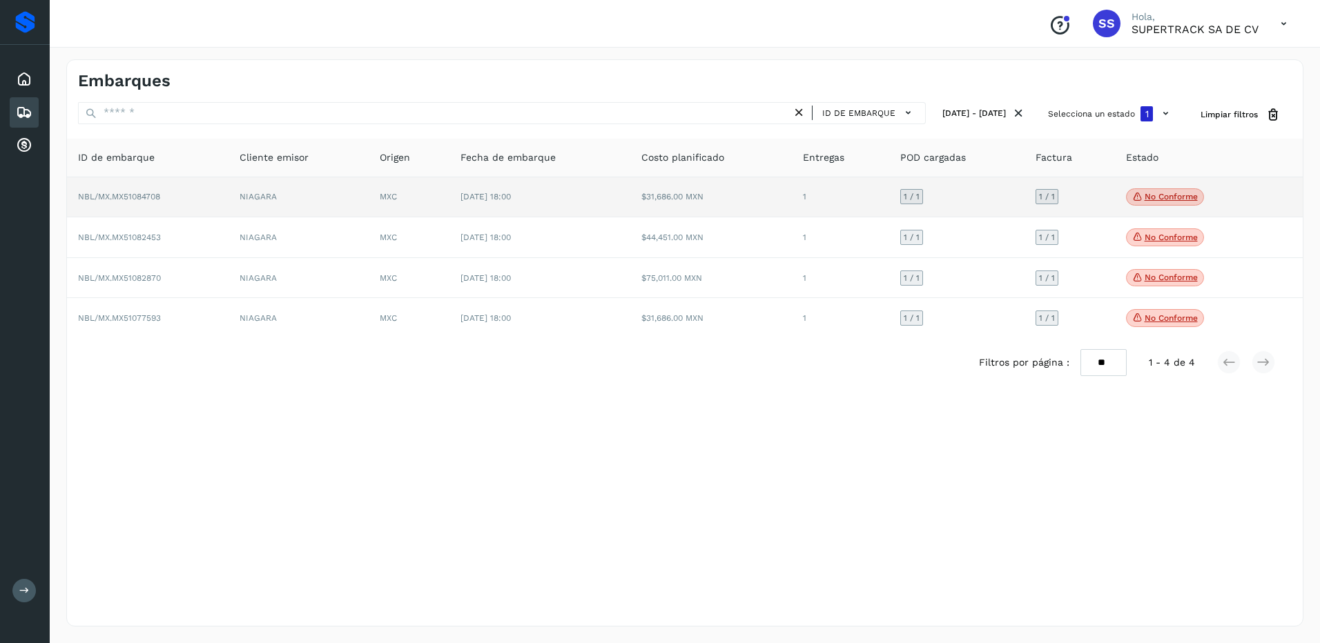
click at [1149, 197] on p "No conforme" at bounding box center [1171, 197] width 53 height 10
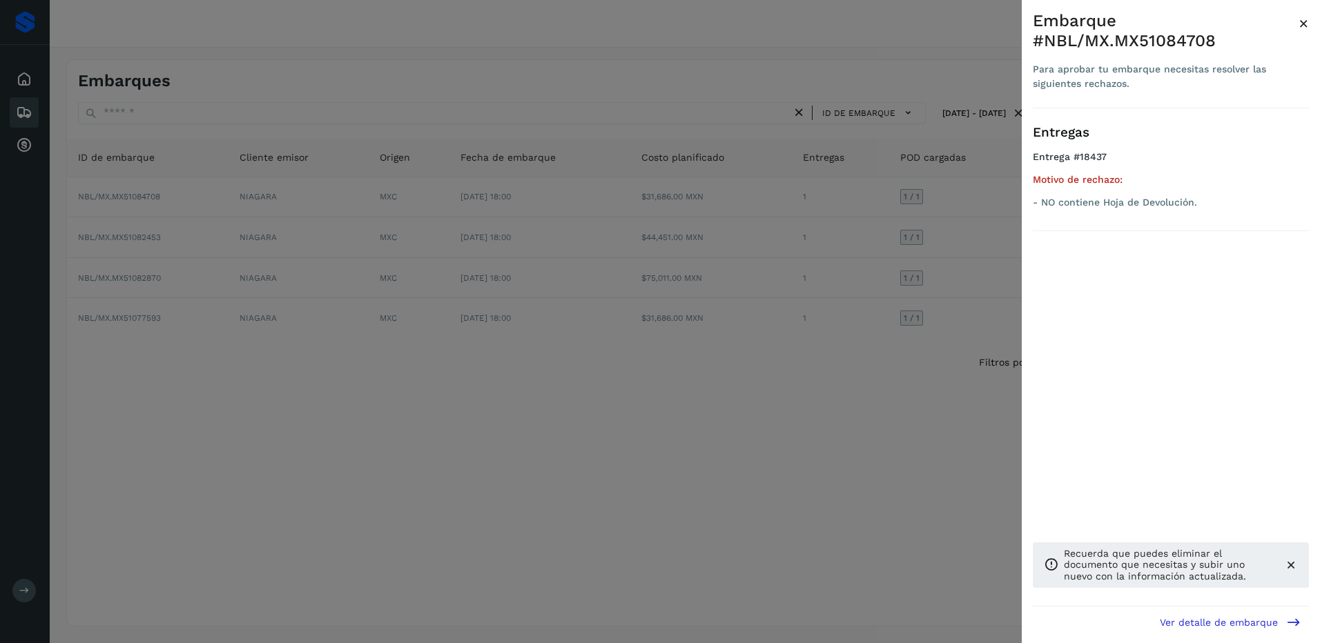
click at [918, 377] on div at bounding box center [660, 321] width 1320 height 643
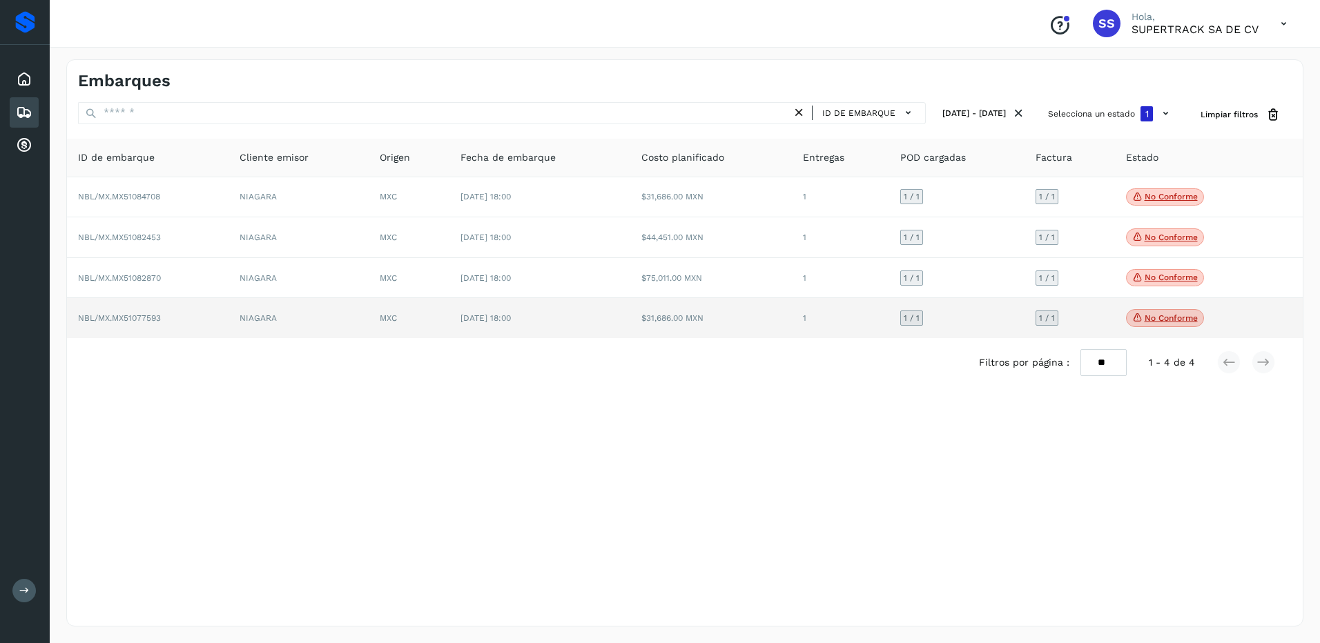
click at [1180, 318] on p "No conforme" at bounding box center [1171, 318] width 53 height 10
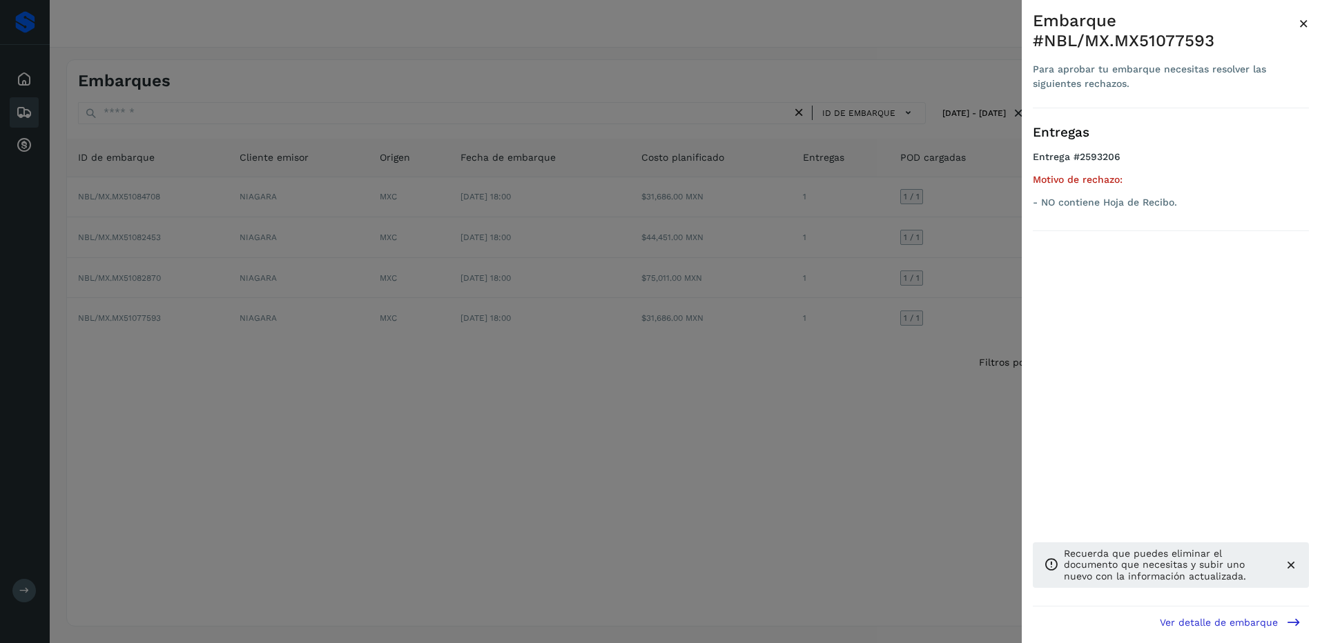
drag, startPoint x: 946, startPoint y: 307, endPoint x: 982, endPoint y: 241, distance: 74.8
click at [946, 307] on div at bounding box center [660, 321] width 1320 height 643
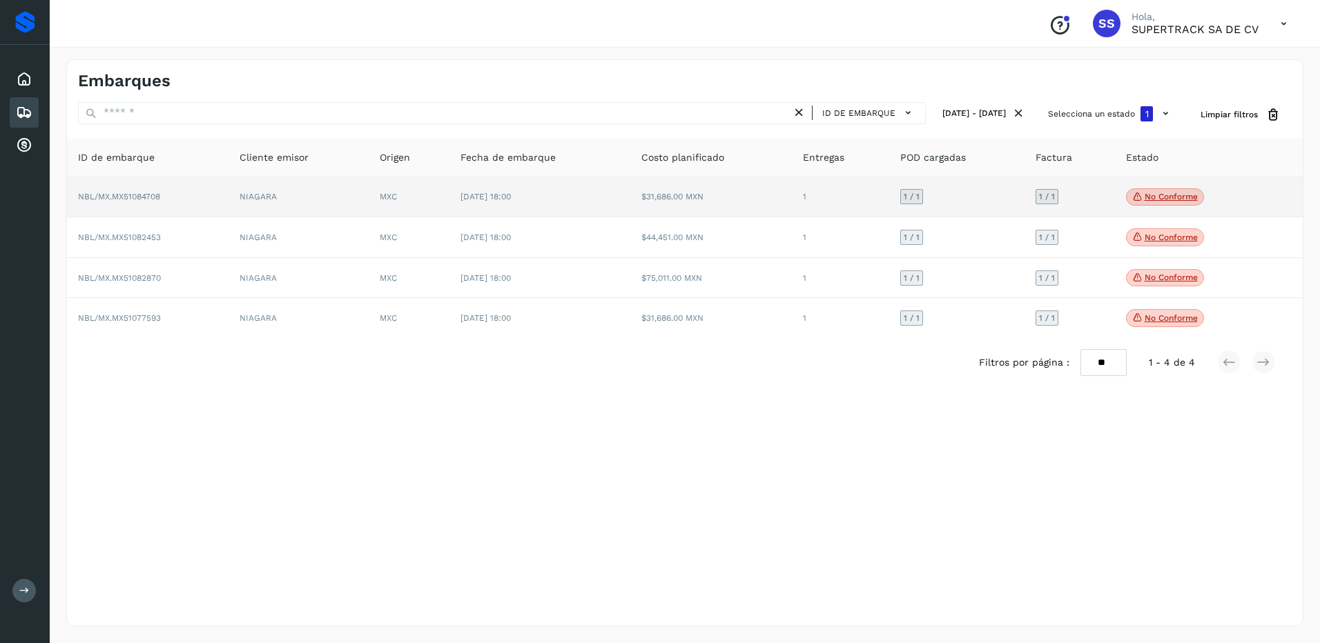
click at [1157, 195] on p "No conforme" at bounding box center [1171, 197] width 53 height 10
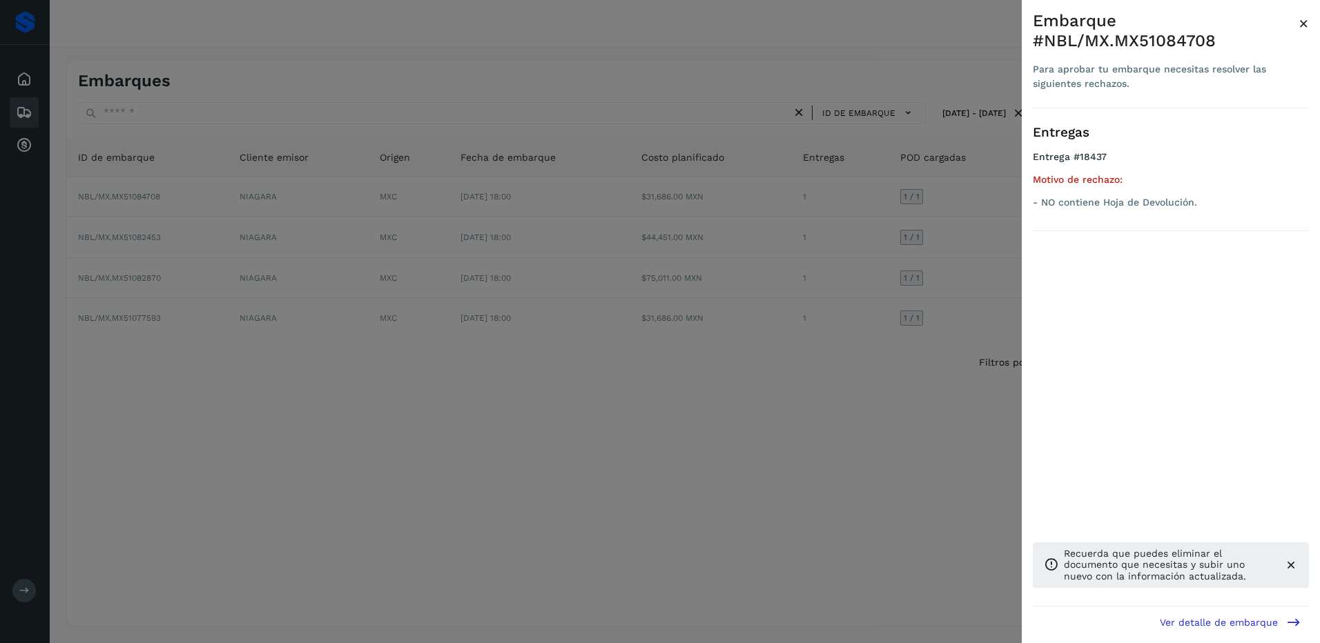
click at [714, 218] on div at bounding box center [660, 321] width 1320 height 643
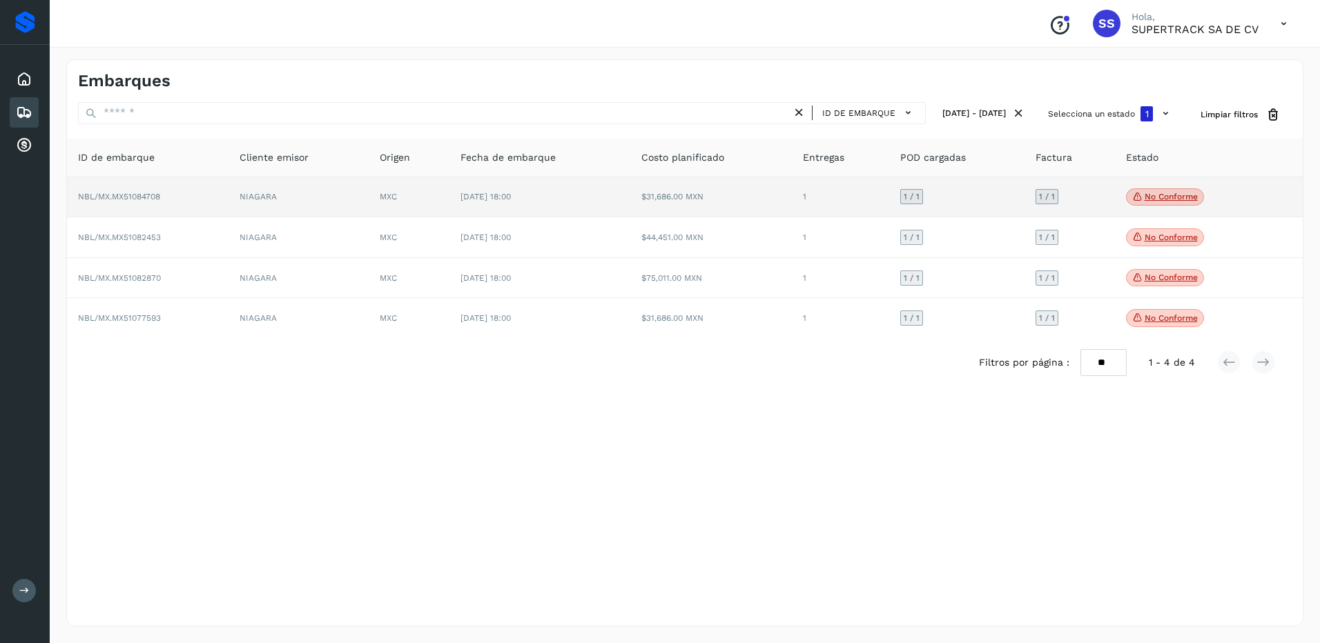
click at [699, 201] on td "$31,686.00 MXN" at bounding box center [711, 197] width 162 height 41
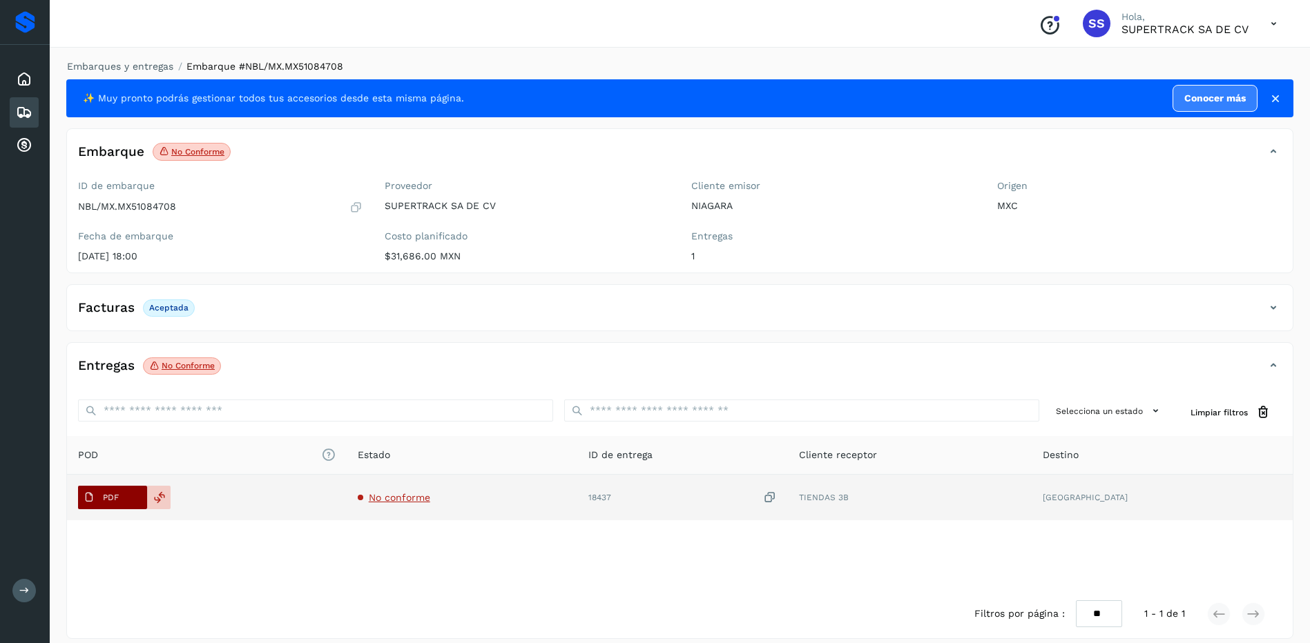
click at [133, 495] on button "PDF" at bounding box center [112, 497] width 69 height 23
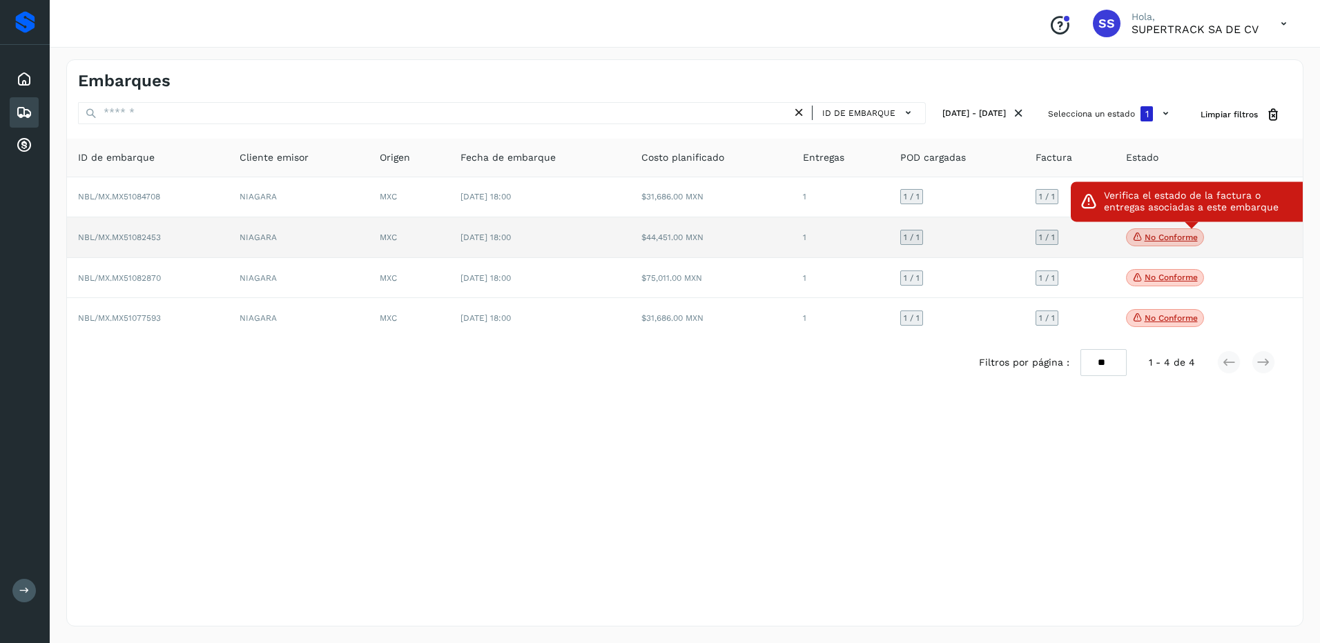
click at [1158, 233] on p "No conforme" at bounding box center [1171, 238] width 53 height 10
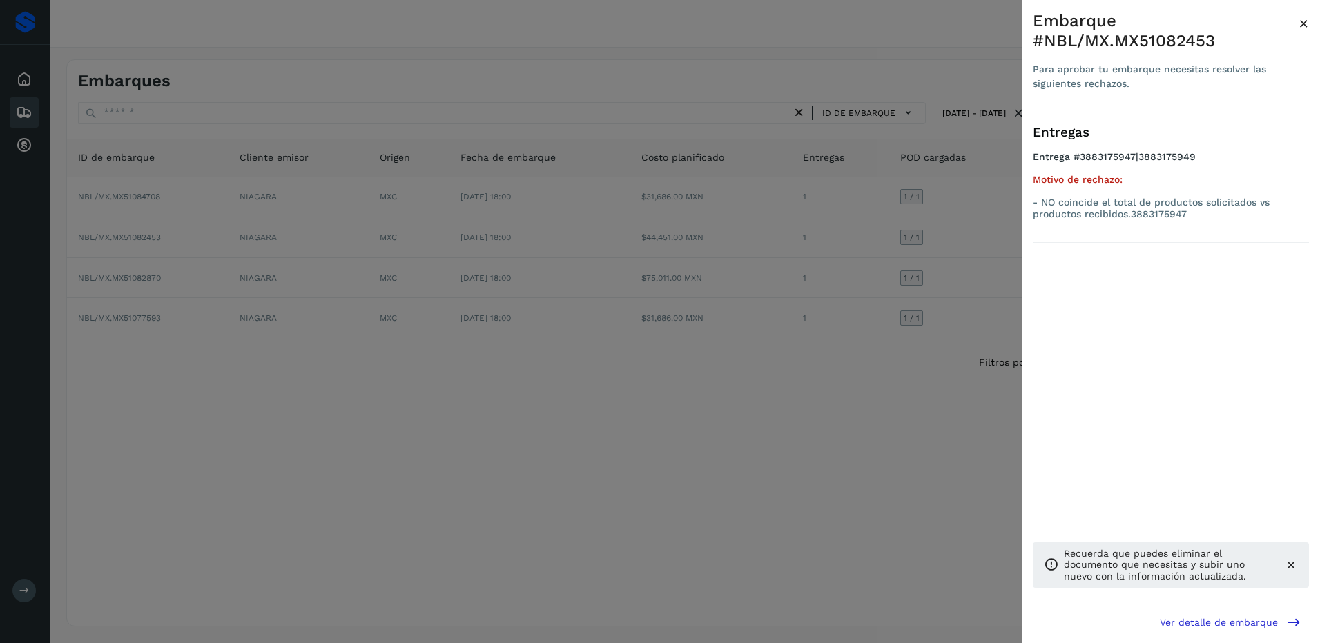
click at [743, 207] on div at bounding box center [660, 321] width 1320 height 643
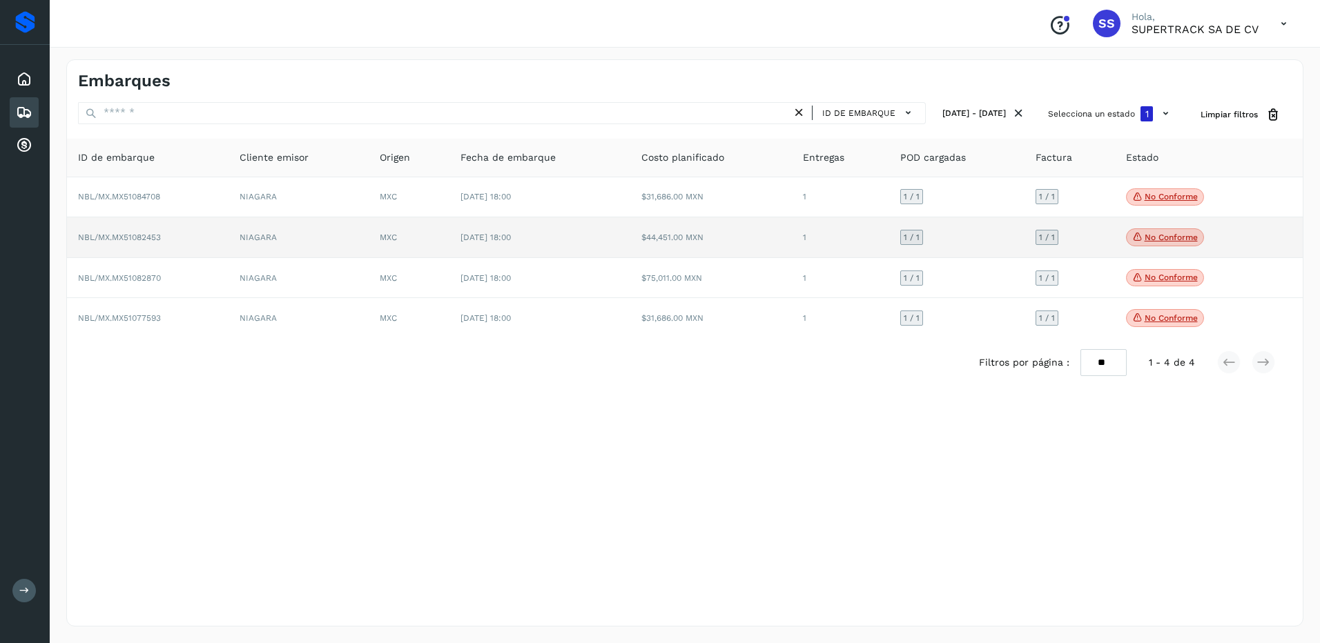
click at [782, 229] on td "$44,451.00 MXN" at bounding box center [711, 237] width 162 height 41
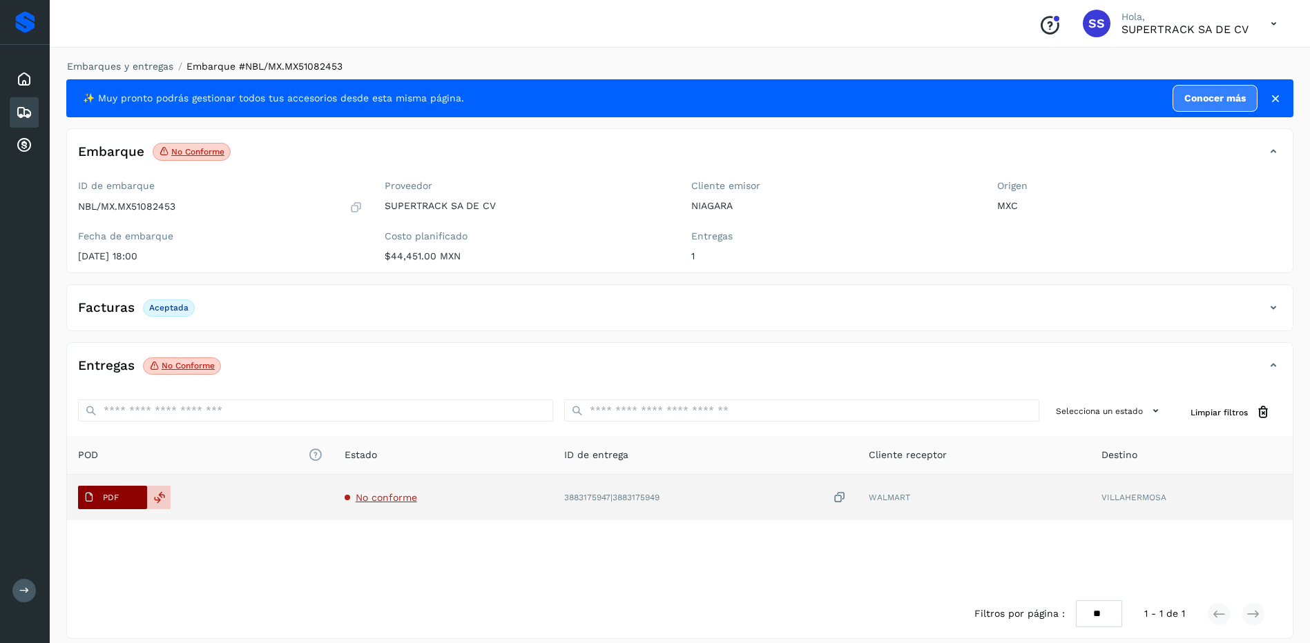
click at [117, 503] on p "PDF" at bounding box center [111, 498] width 16 height 10
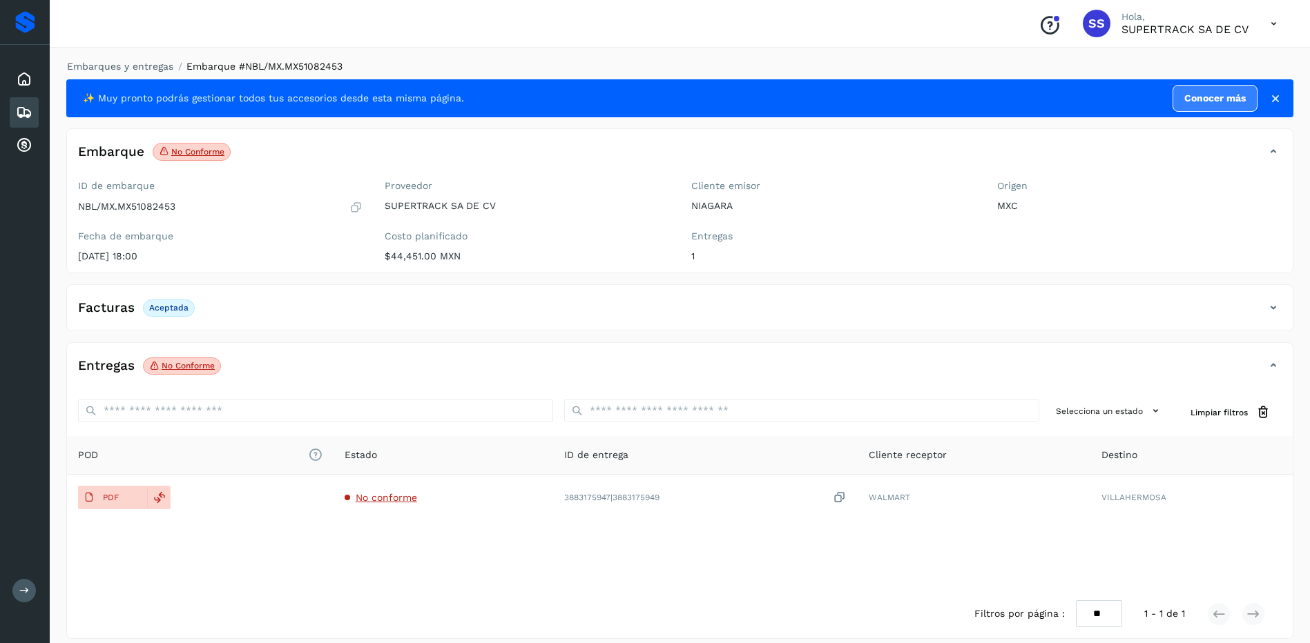
drag, startPoint x: 867, startPoint y: 338, endPoint x: 886, endPoint y: 337, distance: 19.3
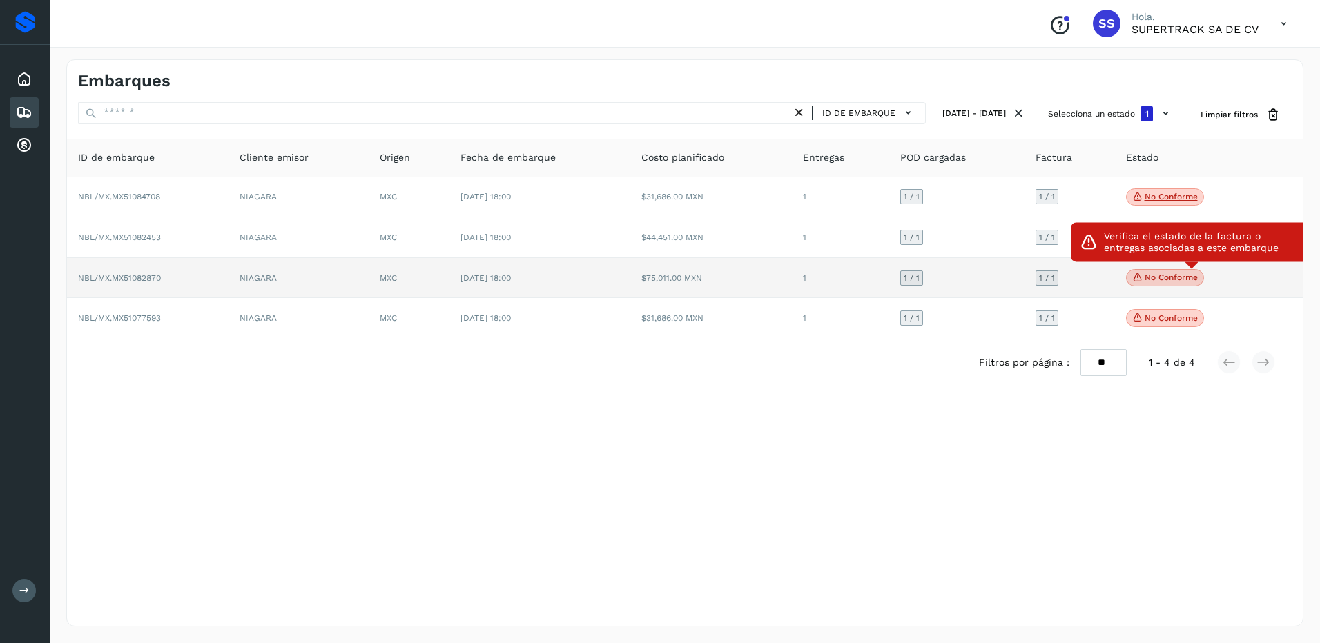
click at [1148, 281] on p "No conforme" at bounding box center [1171, 278] width 53 height 10
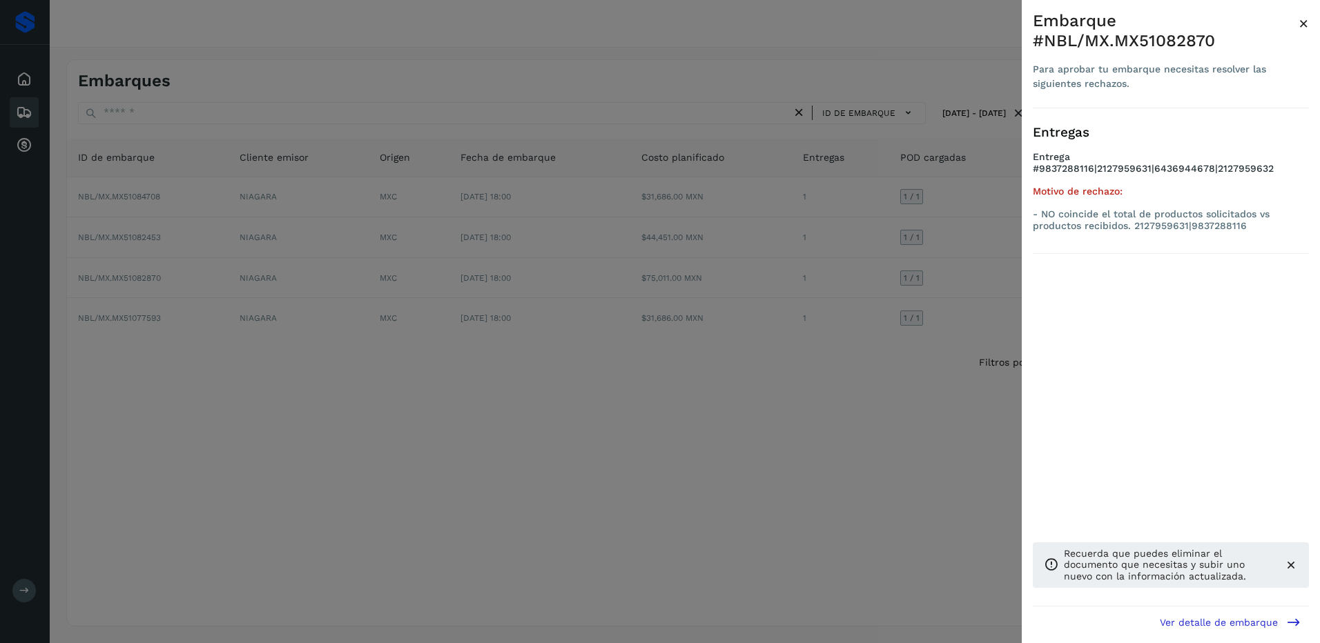
click at [846, 264] on div at bounding box center [660, 321] width 1320 height 643
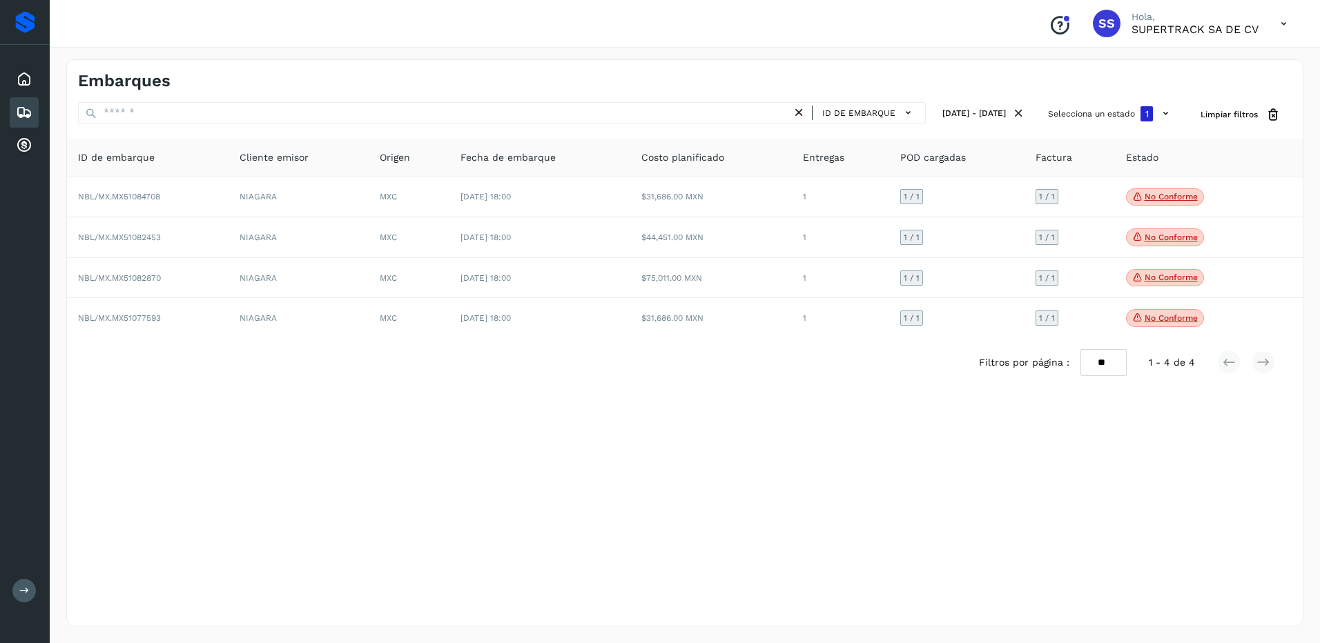
click at [829, 284] on td "1" at bounding box center [841, 278] width 98 height 41
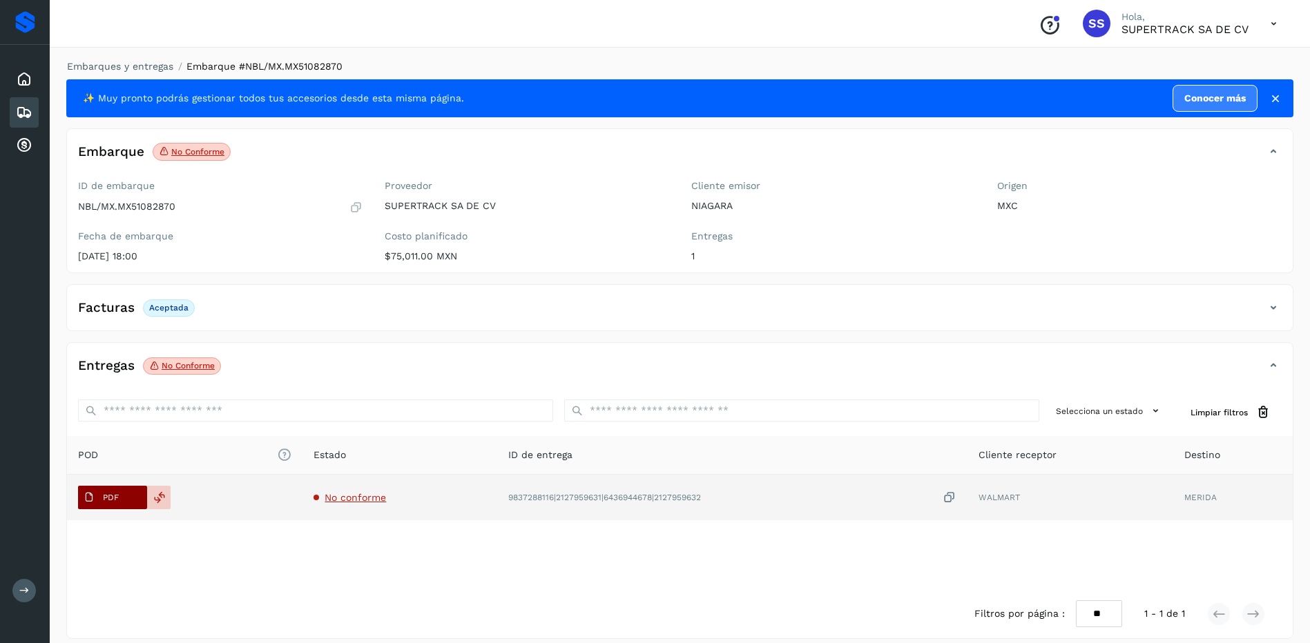
click at [115, 498] on p "PDF" at bounding box center [111, 498] width 16 height 10
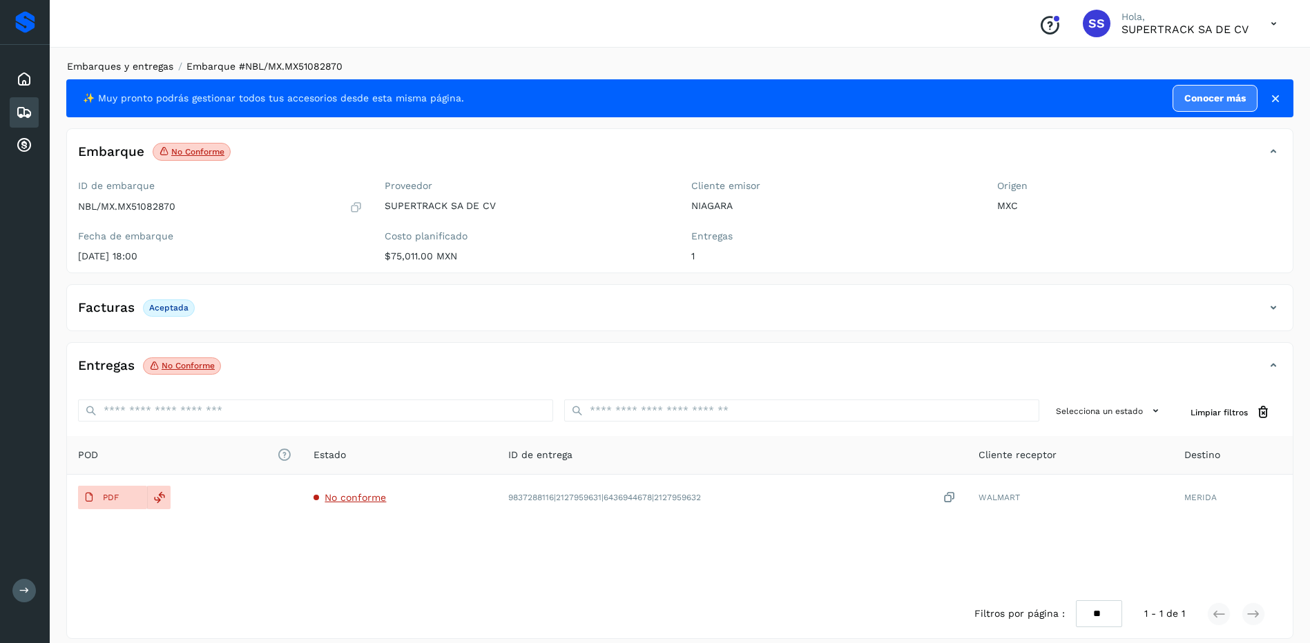
click at [147, 70] on link "Embarques y entregas" at bounding box center [120, 66] width 106 height 11
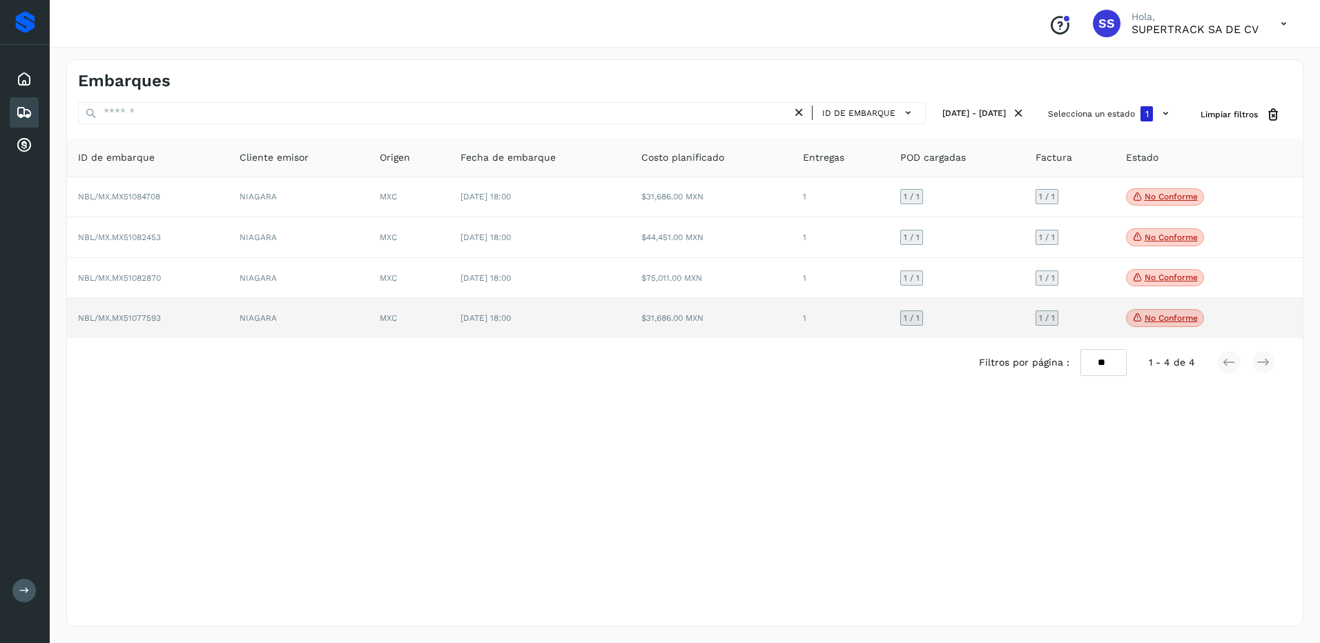
click at [871, 337] on td "1" at bounding box center [841, 318] width 98 height 40
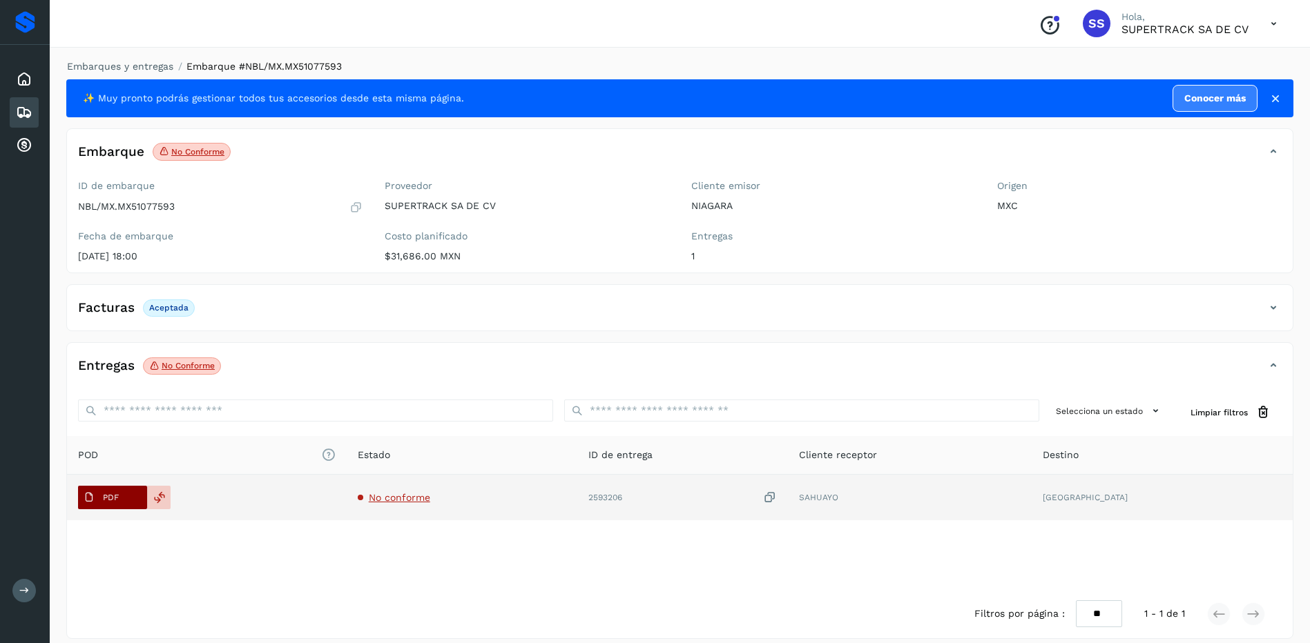
click at [135, 492] on button "PDF" at bounding box center [112, 497] width 69 height 23
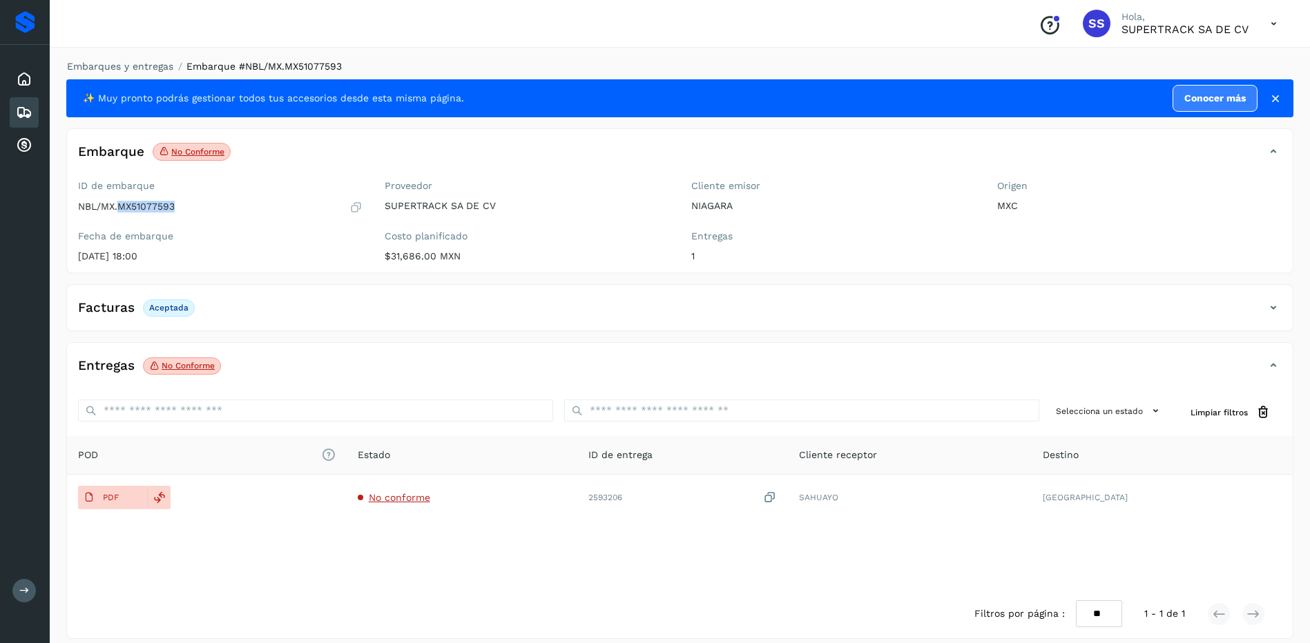
drag, startPoint x: 193, startPoint y: 202, endPoint x: 118, endPoint y: 213, distance: 76.2
click at [118, 213] on div "NBL/MX.MX51077593" at bounding box center [220, 207] width 284 height 14
copy p "MX51077593"
drag, startPoint x: 493, startPoint y: 385, endPoint x: 488, endPoint y: 380, distance: 7.3
click at [493, 385] on div "Entregas No conforme" at bounding box center [679, 371] width 1225 height 35
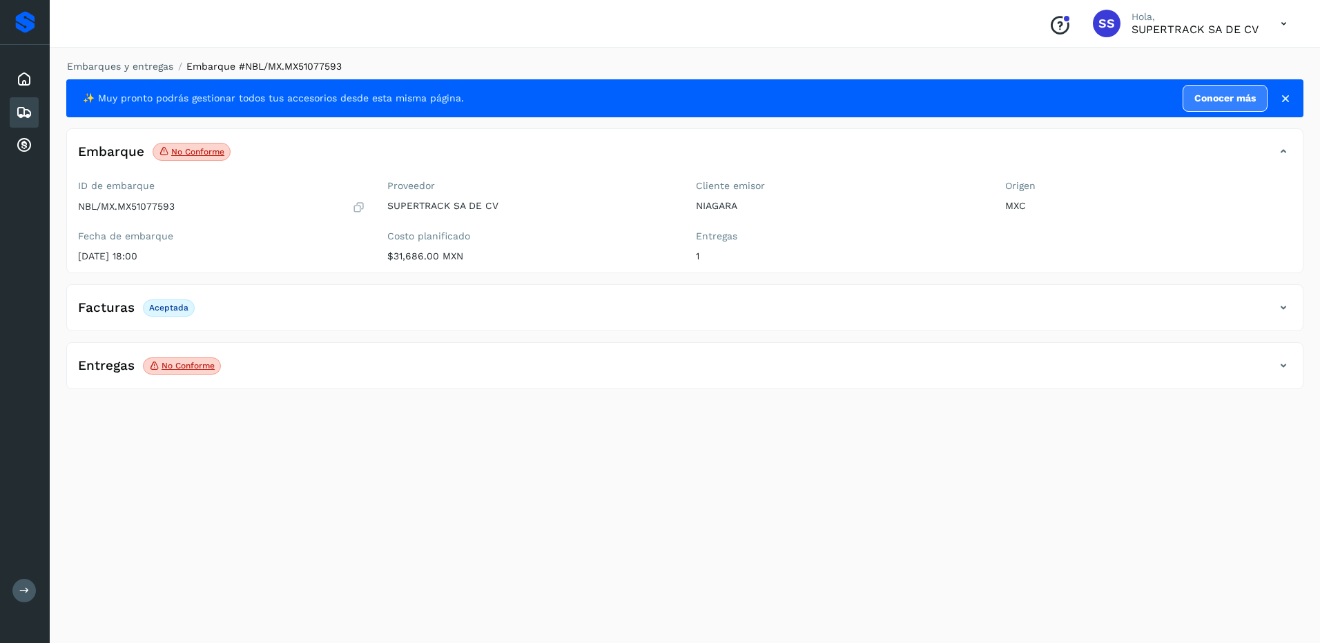
click at [348, 379] on div "Entregas No conforme" at bounding box center [685, 371] width 1236 height 35
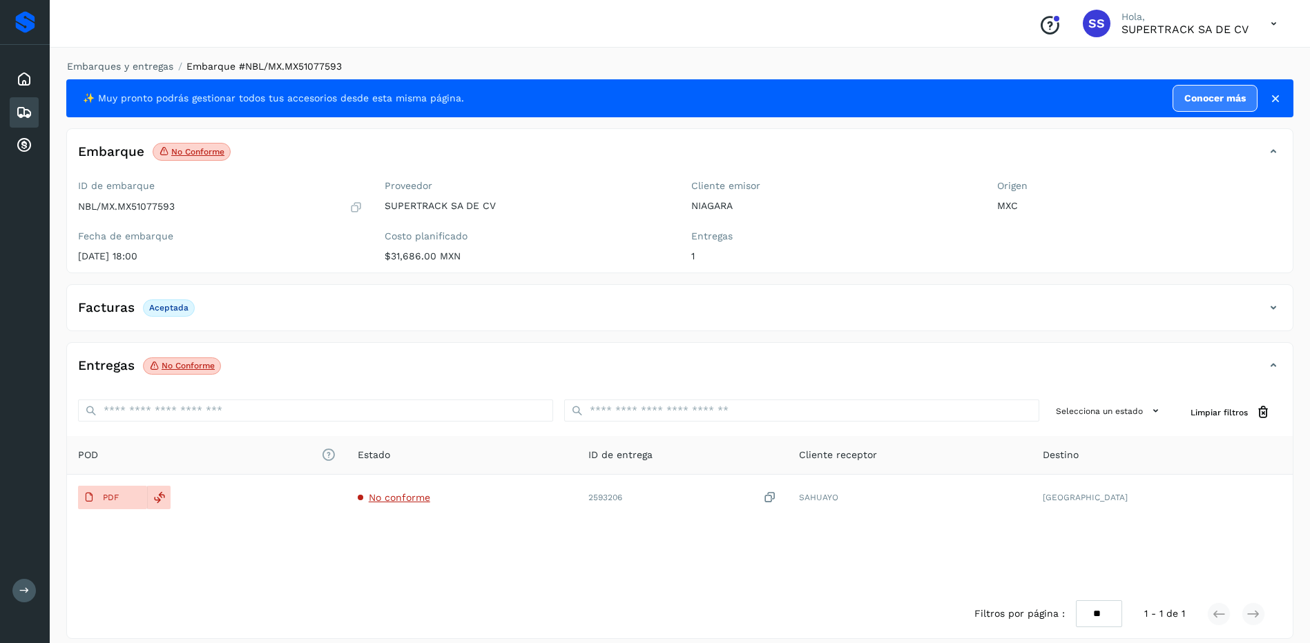
click at [281, 364] on div "Entregas No conforme" at bounding box center [666, 365] width 1198 height 23
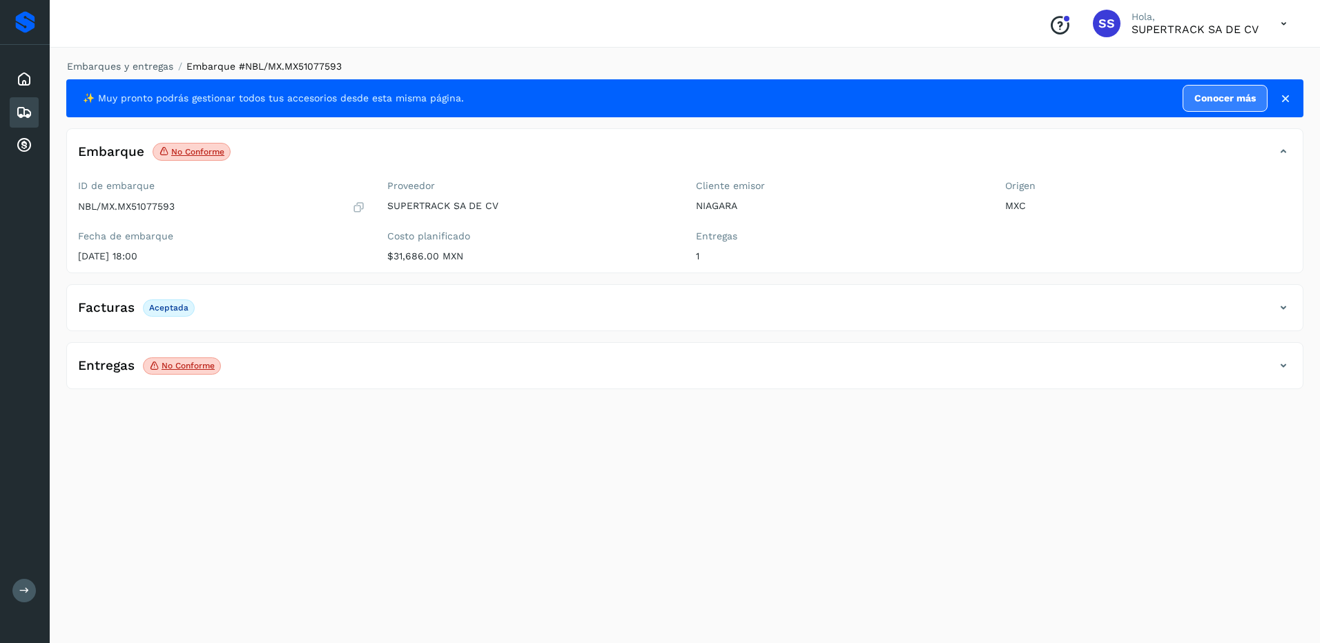
click at [324, 356] on div "Entregas No conforme" at bounding box center [671, 365] width 1208 height 23
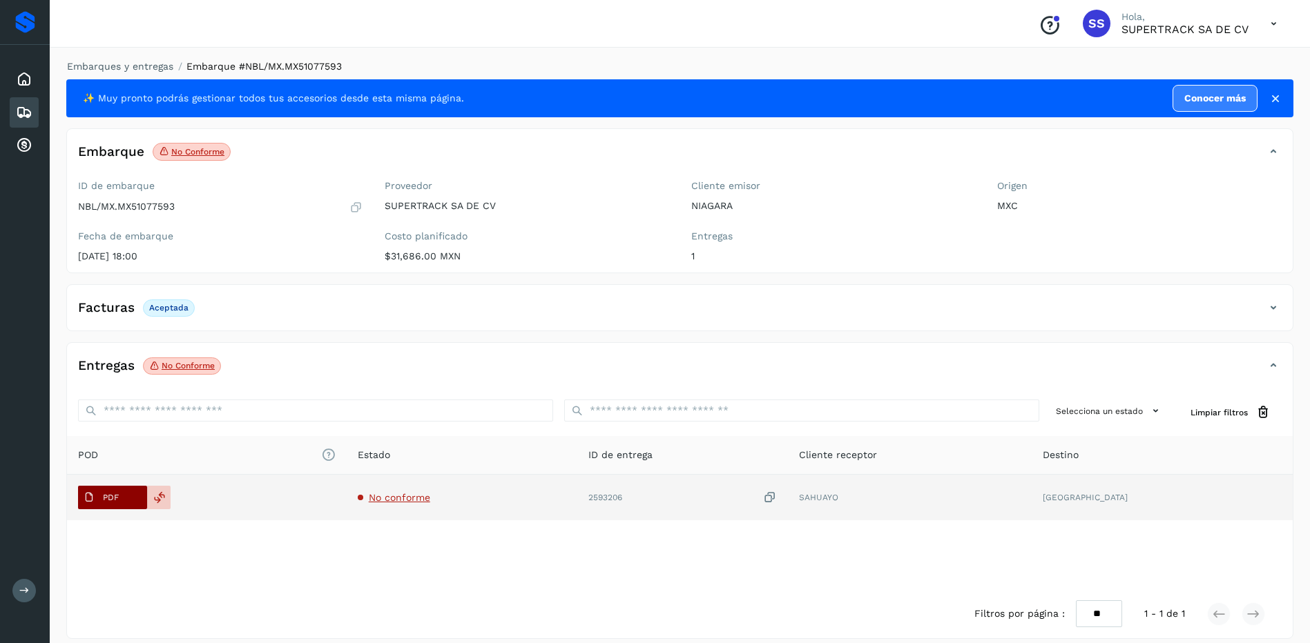
click at [99, 506] on span "PDF" at bounding box center [101, 498] width 46 height 22
drag, startPoint x: 416, startPoint y: 487, endPoint x: 418, endPoint y: 495, distance: 7.9
click at [416, 488] on td "No conforme" at bounding box center [462, 498] width 231 height 46
click at [418, 496] on span "No conforme" at bounding box center [399, 497] width 61 height 11
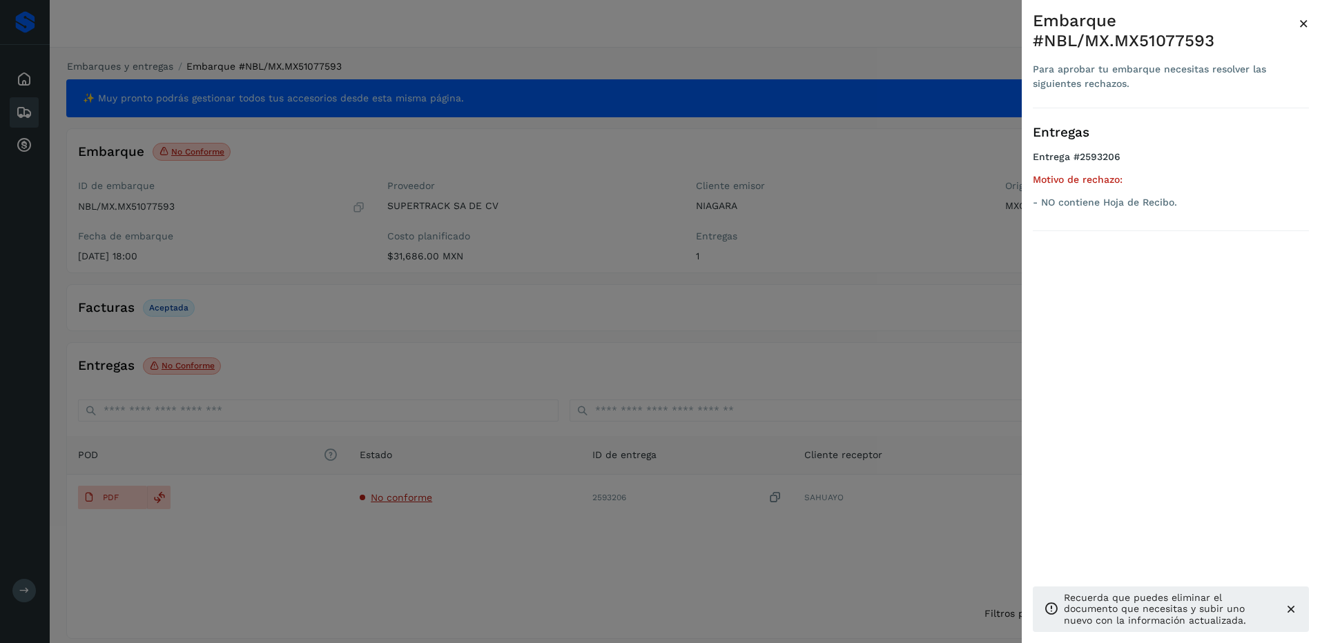
click at [583, 219] on div at bounding box center [660, 321] width 1320 height 643
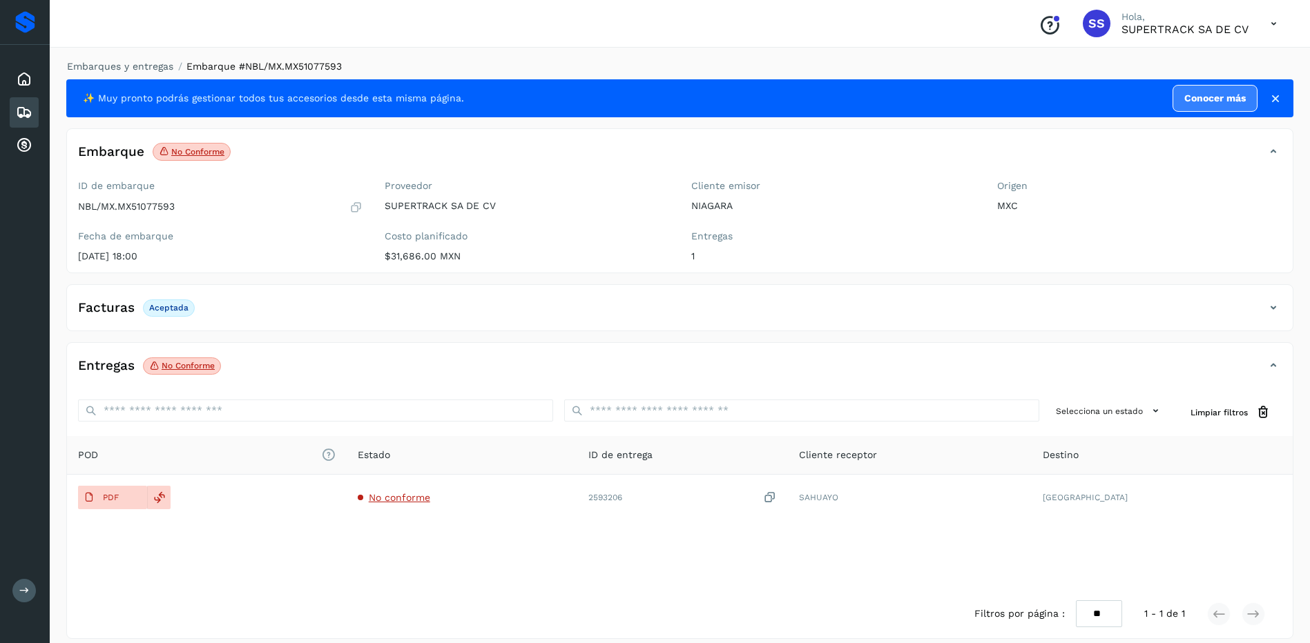
click at [137, 73] on li "Embarques y entregas" at bounding box center [115, 66] width 115 height 14
click at [137, 69] on link "Embarques y entregas" at bounding box center [120, 66] width 106 height 11
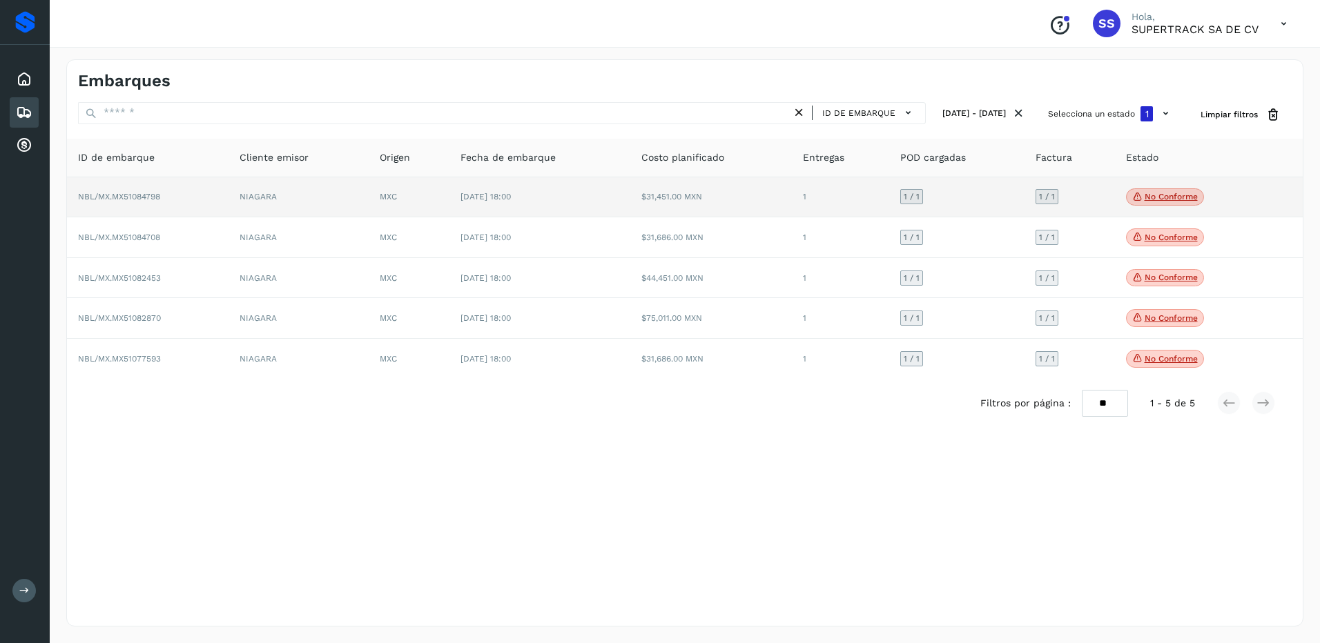
click at [1134, 206] on span "No conforme" at bounding box center [1165, 197] width 78 height 18
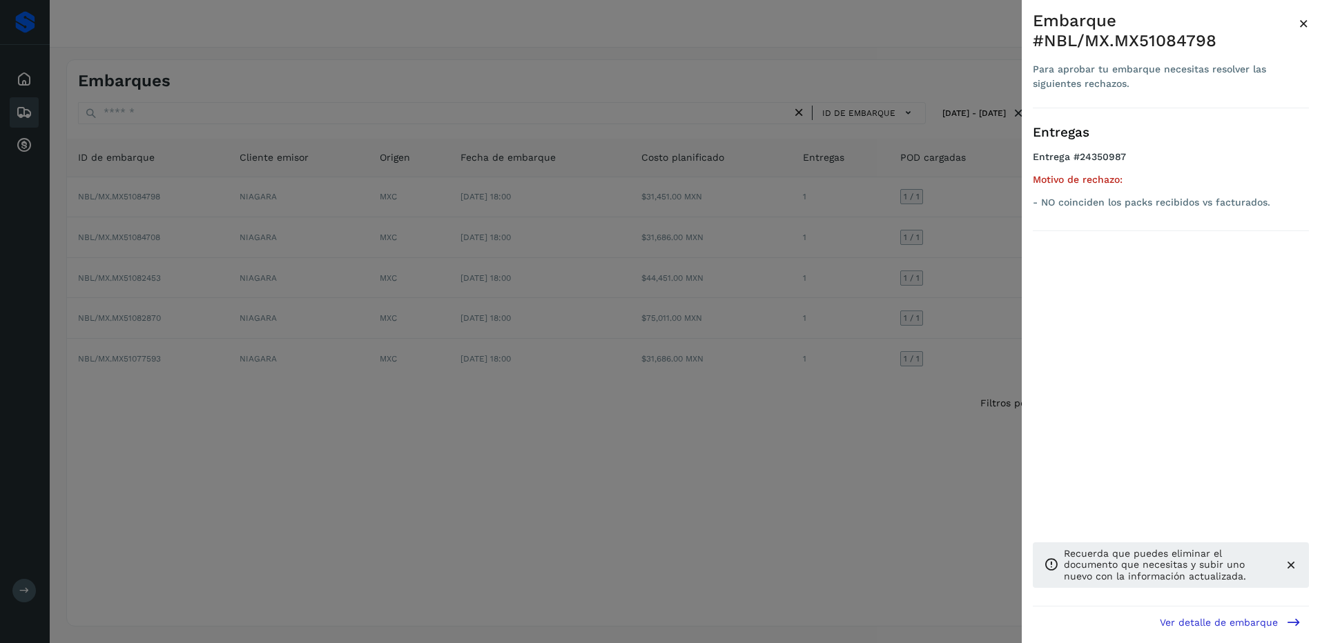
click at [956, 253] on div at bounding box center [660, 321] width 1320 height 643
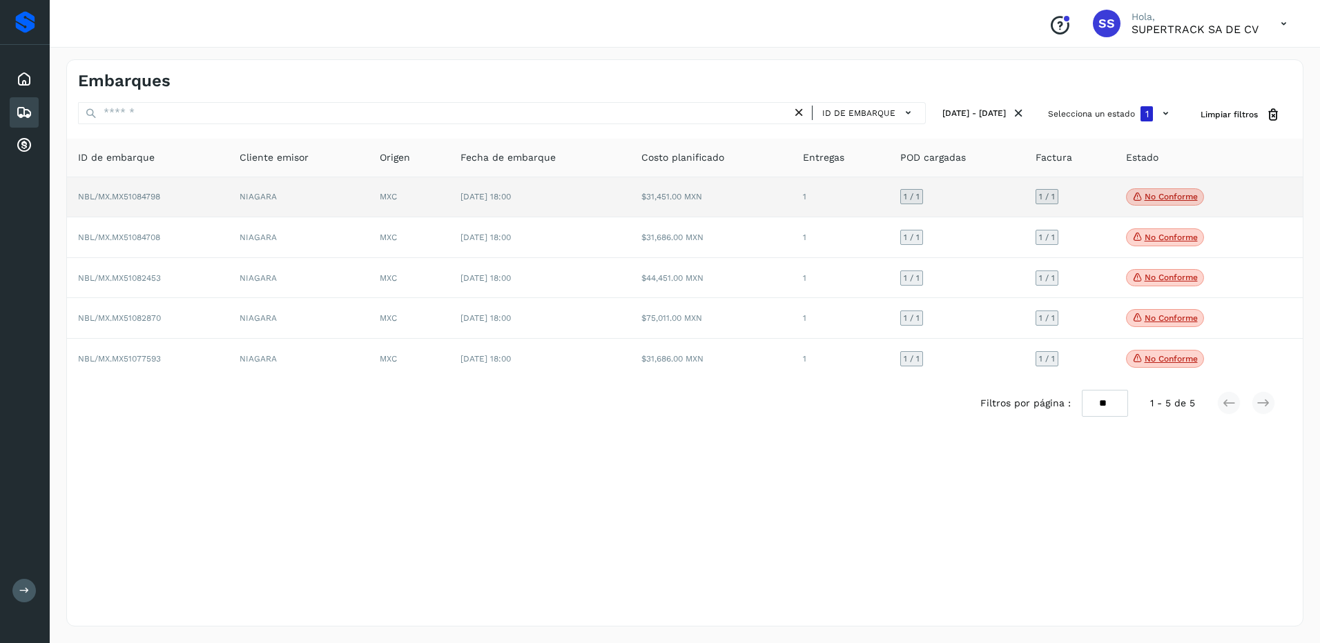
click at [1148, 193] on p "No conforme" at bounding box center [1171, 197] width 53 height 10
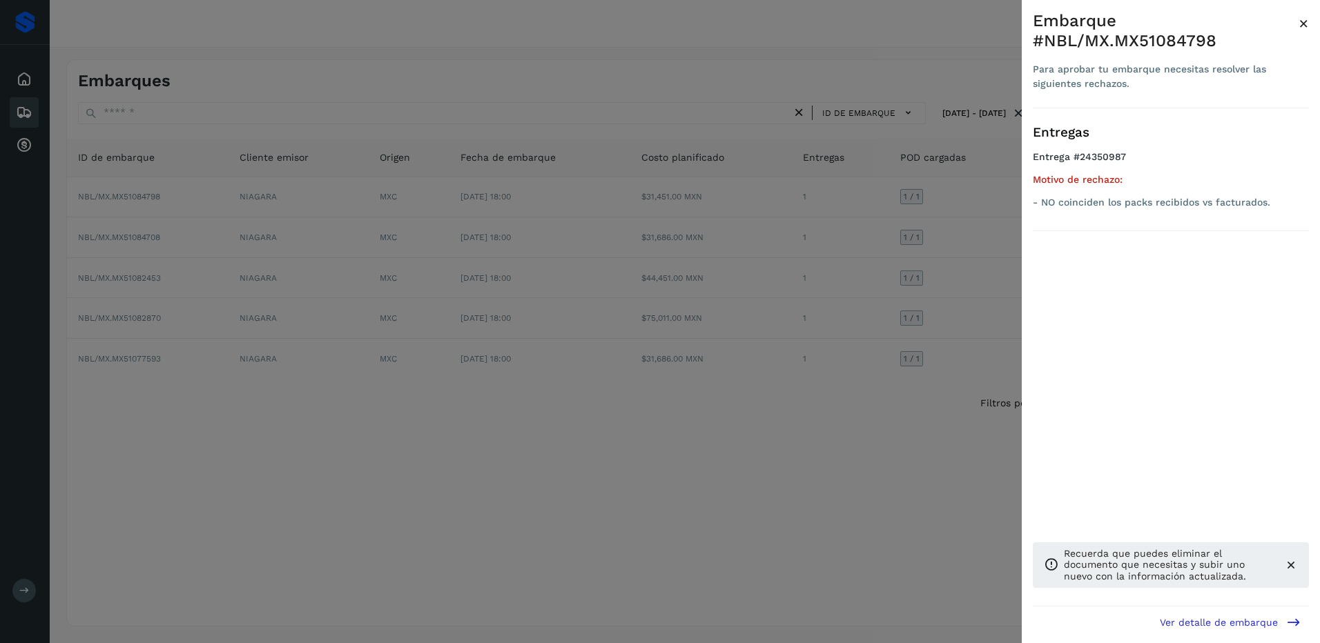
drag, startPoint x: 865, startPoint y: 353, endPoint x: 854, endPoint y: 315, distance: 40.2
click at [866, 353] on div at bounding box center [660, 321] width 1320 height 643
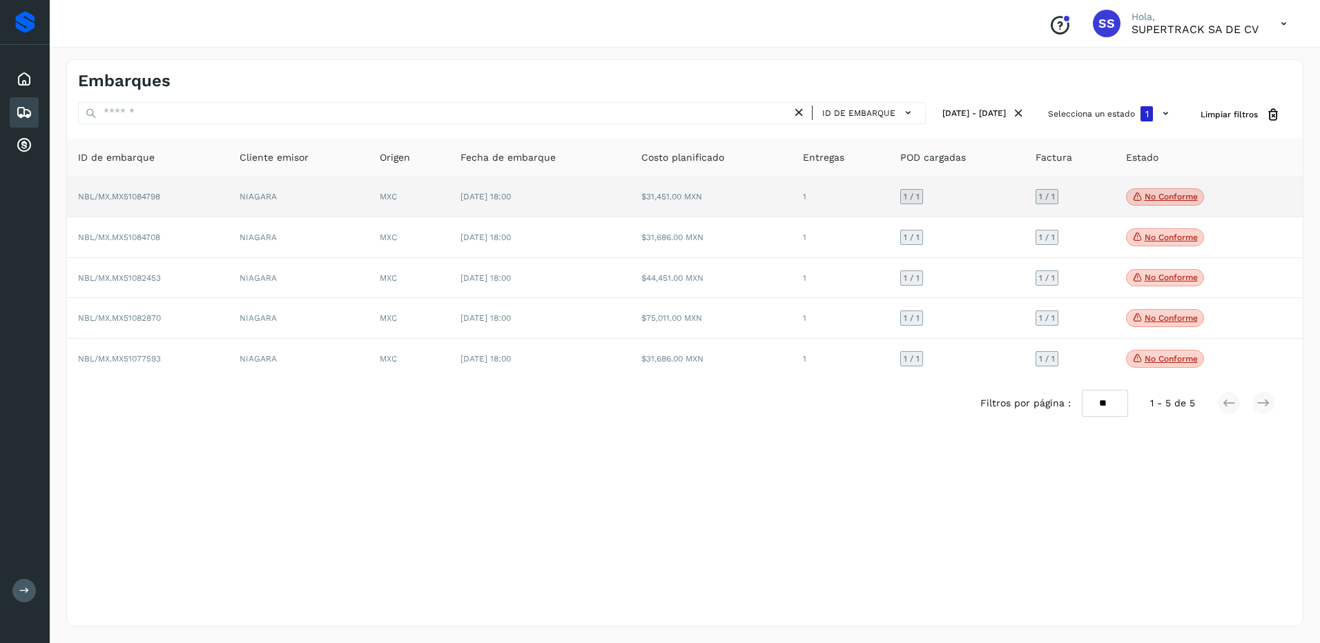
click at [736, 196] on td "$31,451.00 MXN" at bounding box center [711, 197] width 162 height 41
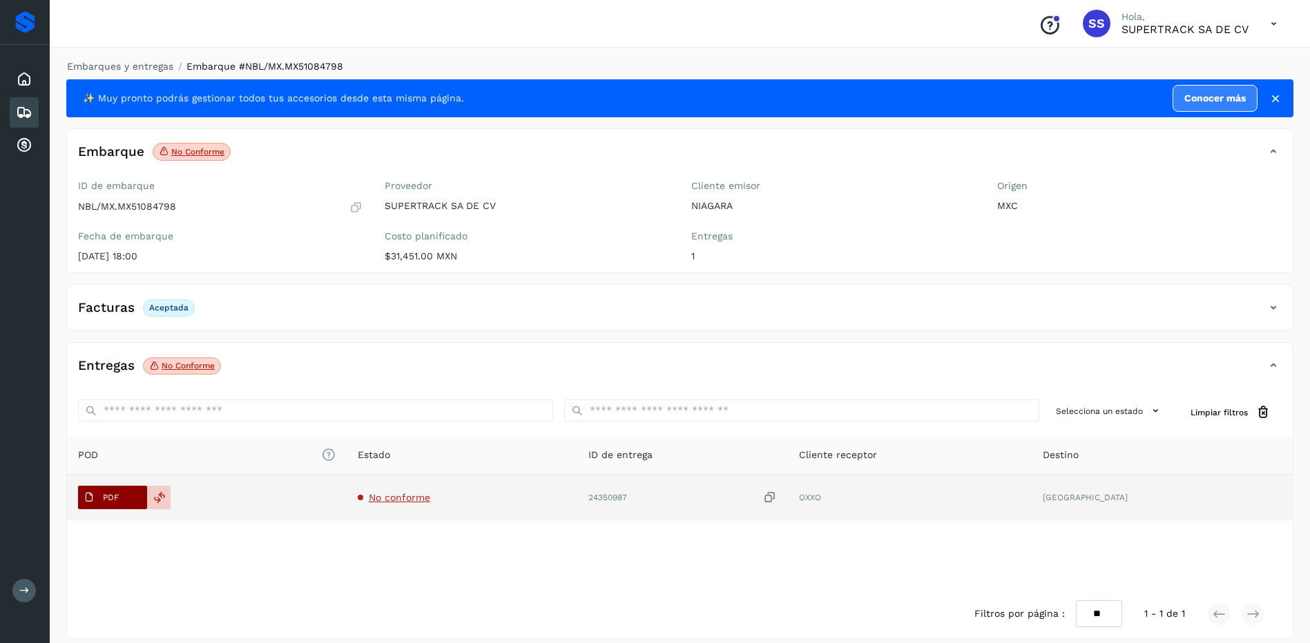
click at [113, 500] on p "PDF" at bounding box center [111, 498] width 16 height 10
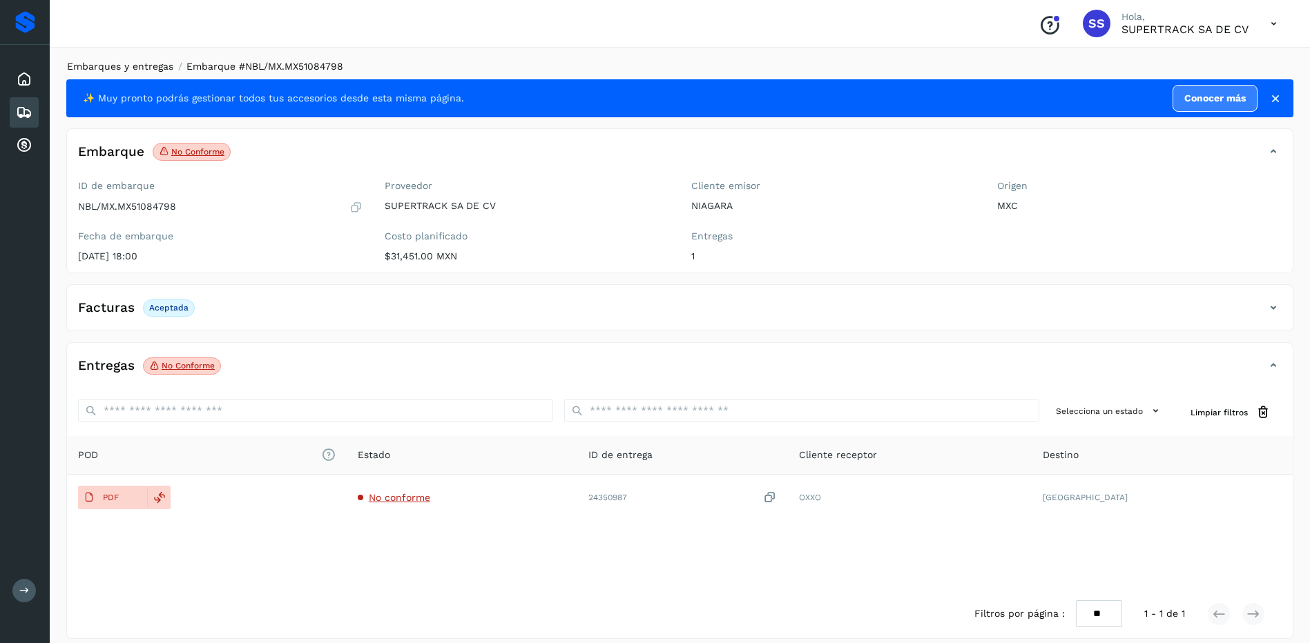
click at [152, 66] on link "Embarques y entregas" at bounding box center [120, 66] width 106 height 11
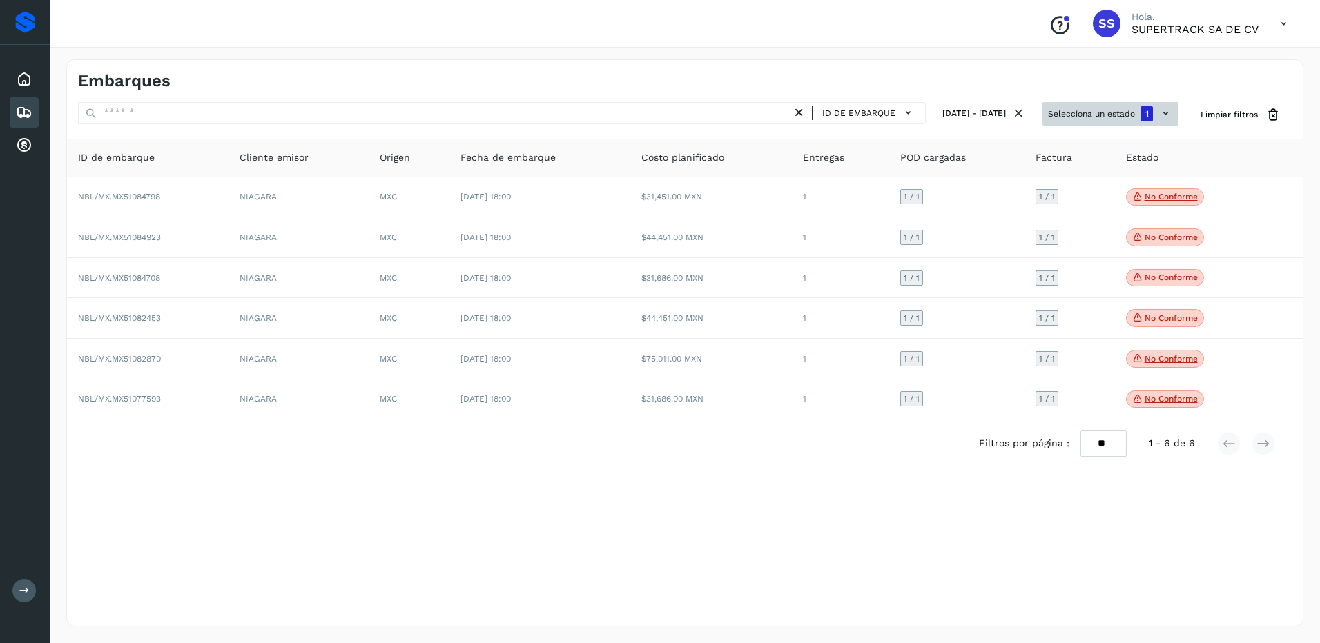
click at [1093, 116] on button "Selecciona un estado 1" at bounding box center [1110, 113] width 136 height 23
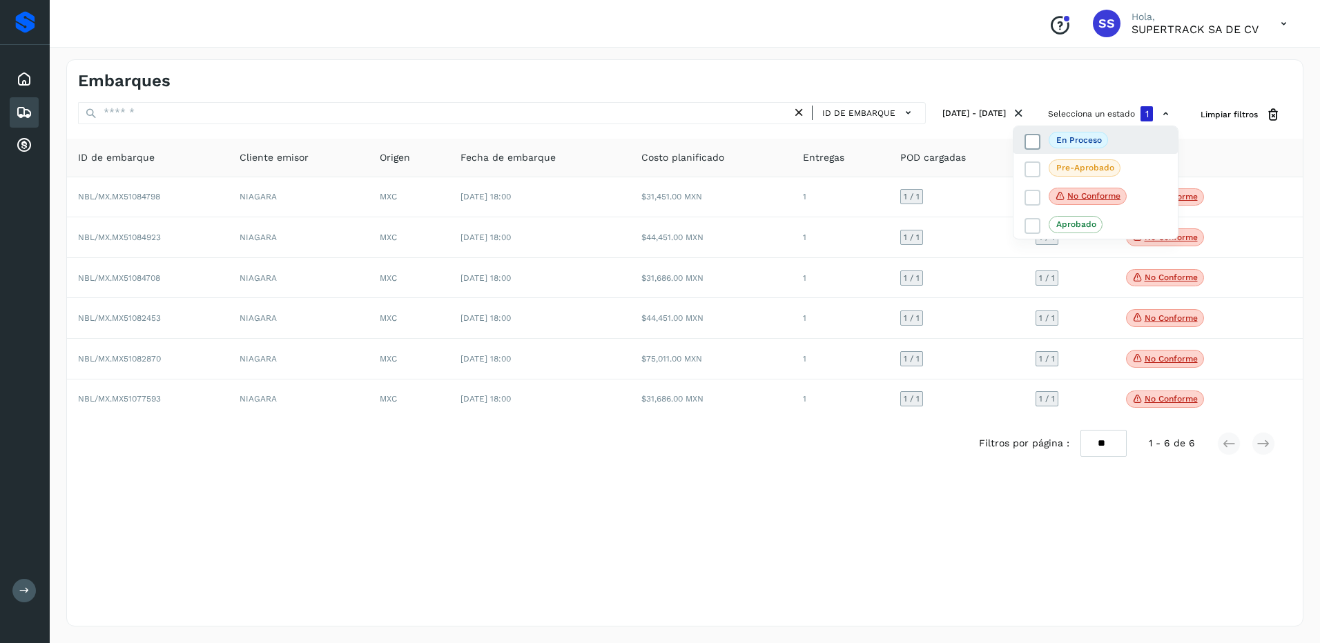
click at [1033, 148] on icon at bounding box center [1033, 142] width 14 height 14
click at [1025, 119] on div at bounding box center [660, 321] width 1320 height 643
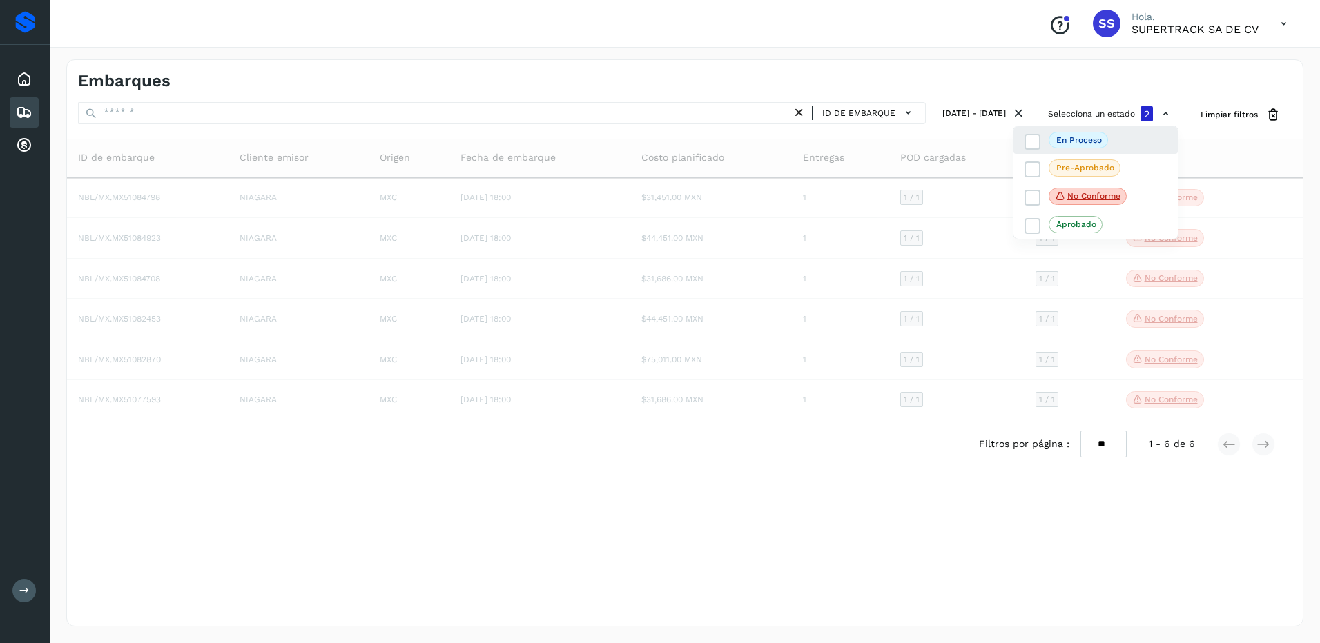
click at [1042, 117] on div "Selecciona un estado 2 En proceso Pre-Aprobado No conforme Aprobado" at bounding box center [1110, 115] width 136 height 26
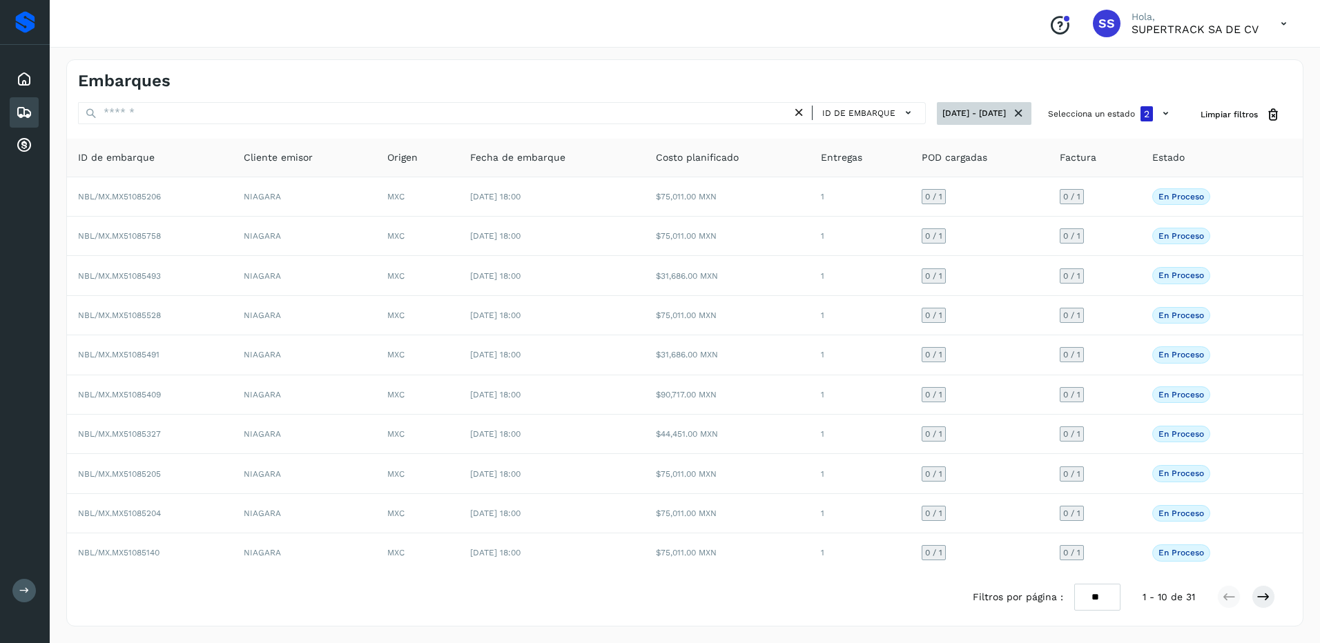
click at [1020, 117] on icon at bounding box center [1018, 113] width 14 height 14
click at [1129, 110] on button "Selecciona un estado 2" at bounding box center [1110, 113] width 136 height 23
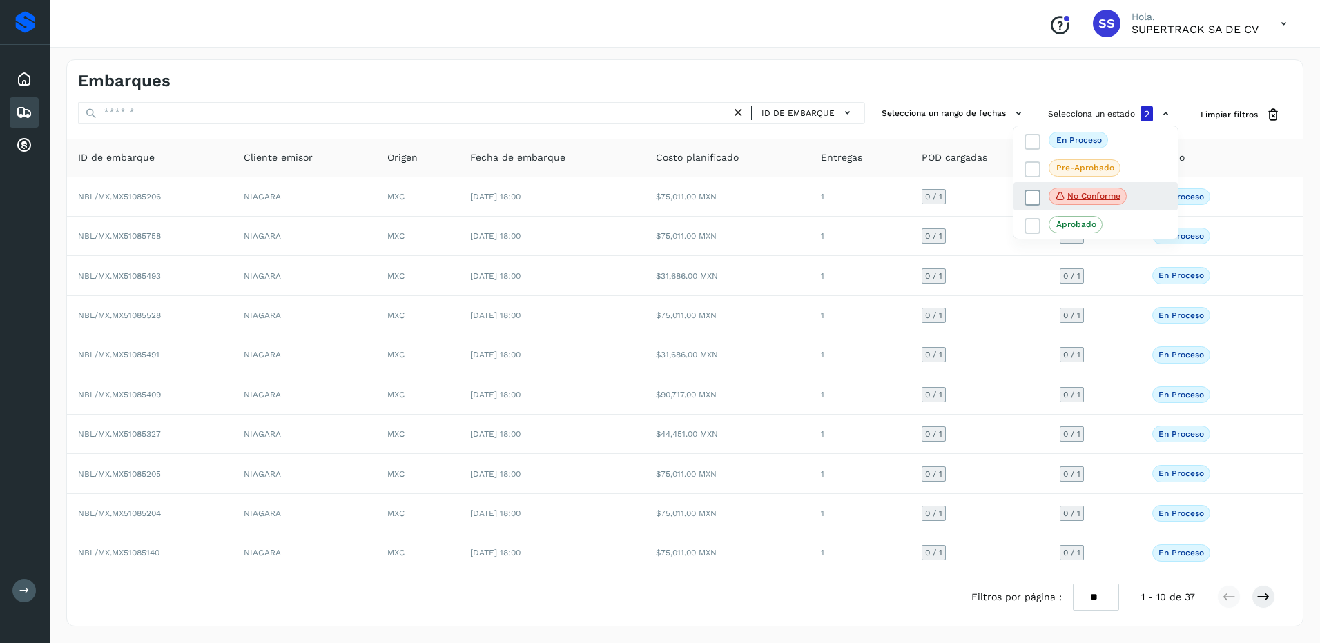
click at [1040, 197] on span at bounding box center [1032, 198] width 16 height 16
click at [1033, 139] on icon at bounding box center [1033, 142] width 14 height 14
click at [514, 108] on div at bounding box center [660, 321] width 1320 height 643
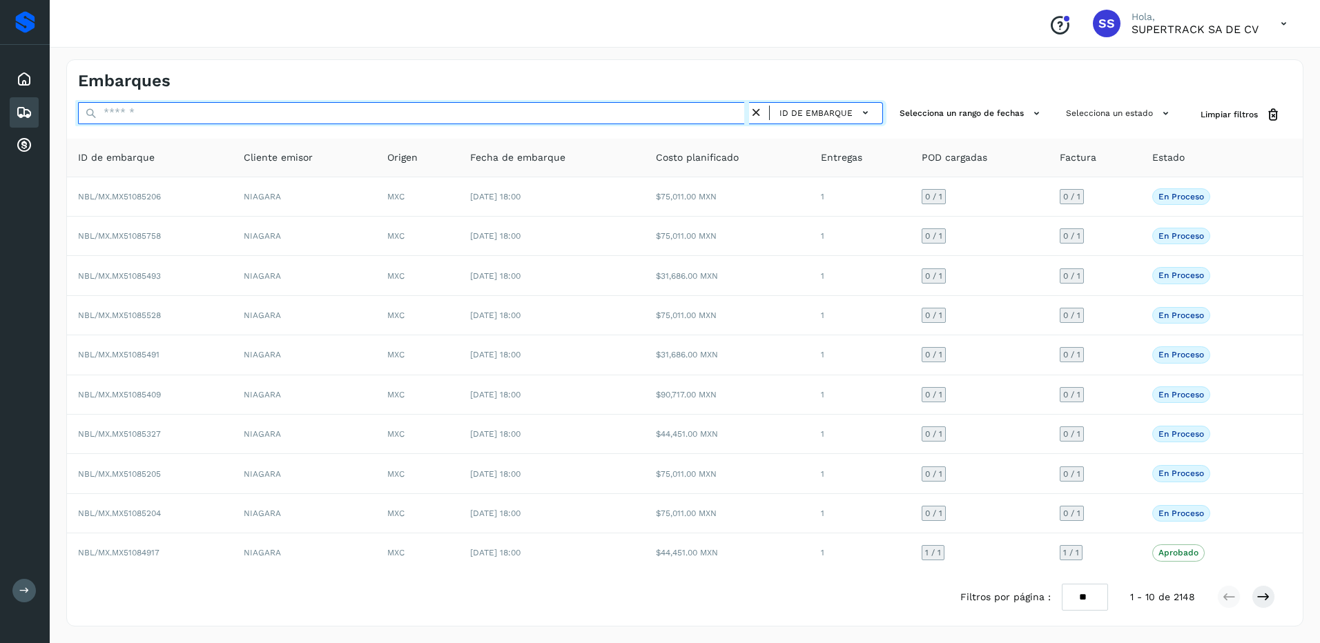
click at [378, 108] on input "text" at bounding box center [413, 113] width 671 height 22
click at [163, 114] on input "text" at bounding box center [413, 113] width 671 height 22
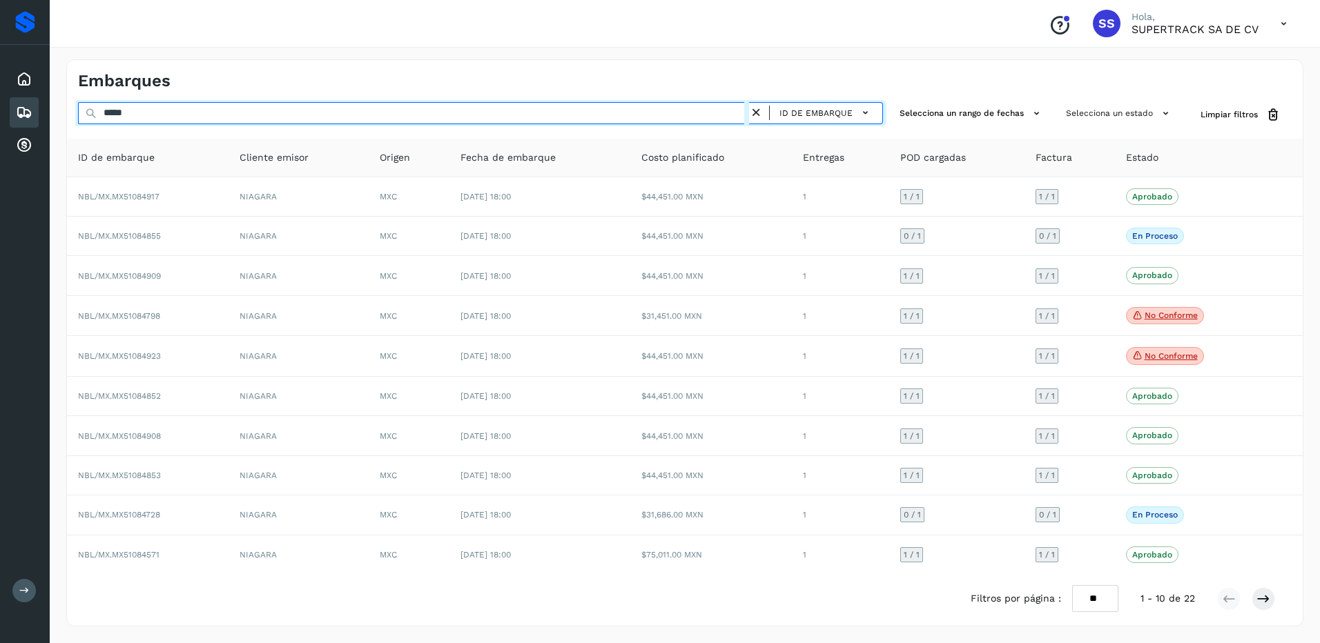
drag, startPoint x: 146, startPoint y: 110, endPoint x: 72, endPoint y: 110, distance: 74.6
click at [72, 110] on div "***** ID de embarque Selecciona un rango de fechas Selecciona un estado Limpiar…" at bounding box center [685, 115] width 1236 height 26
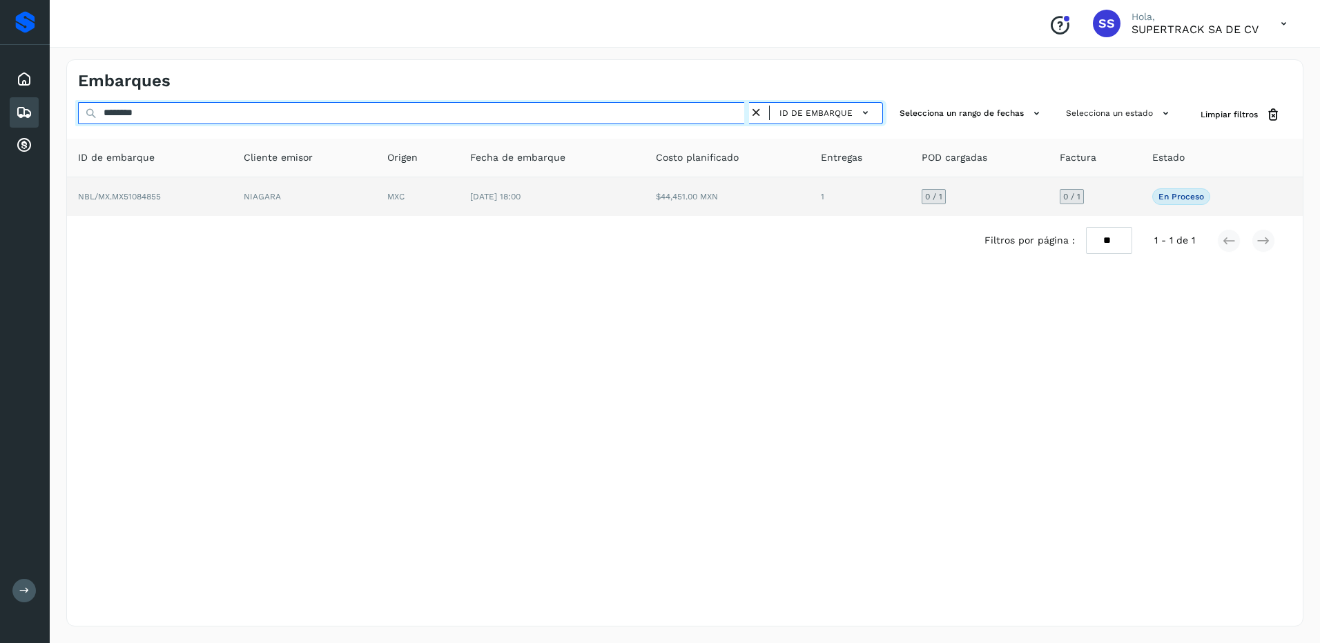
type input "********"
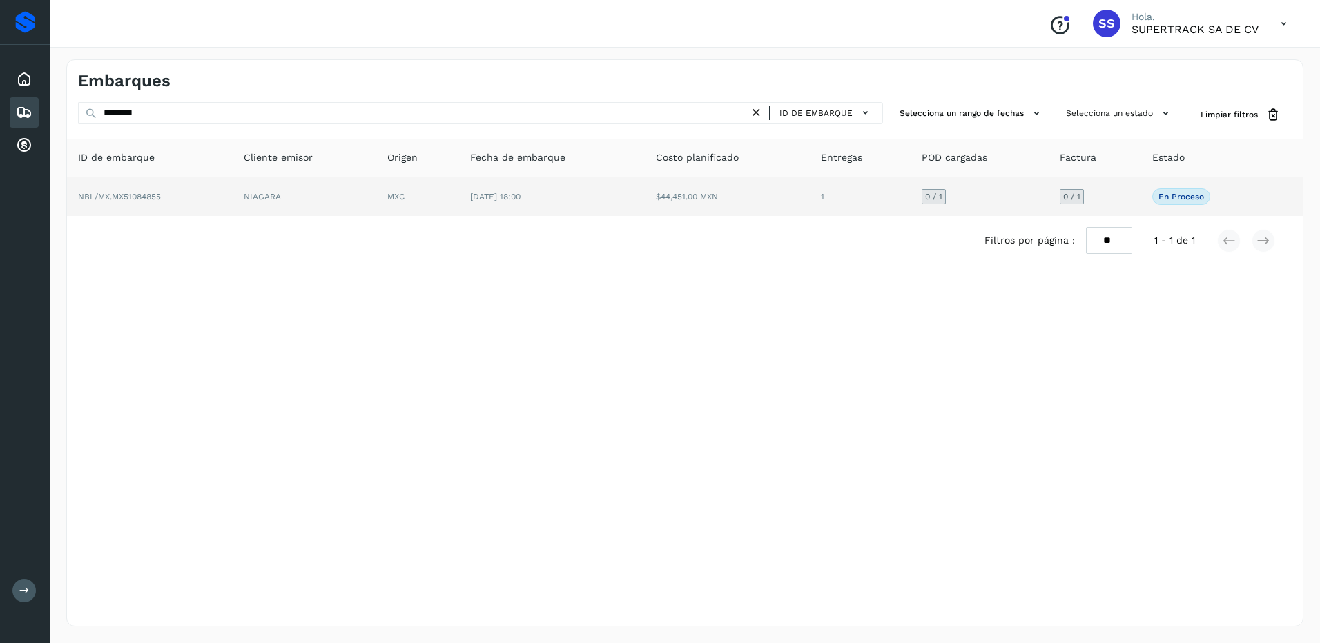
click at [412, 210] on td "MXC" at bounding box center [417, 196] width 83 height 39
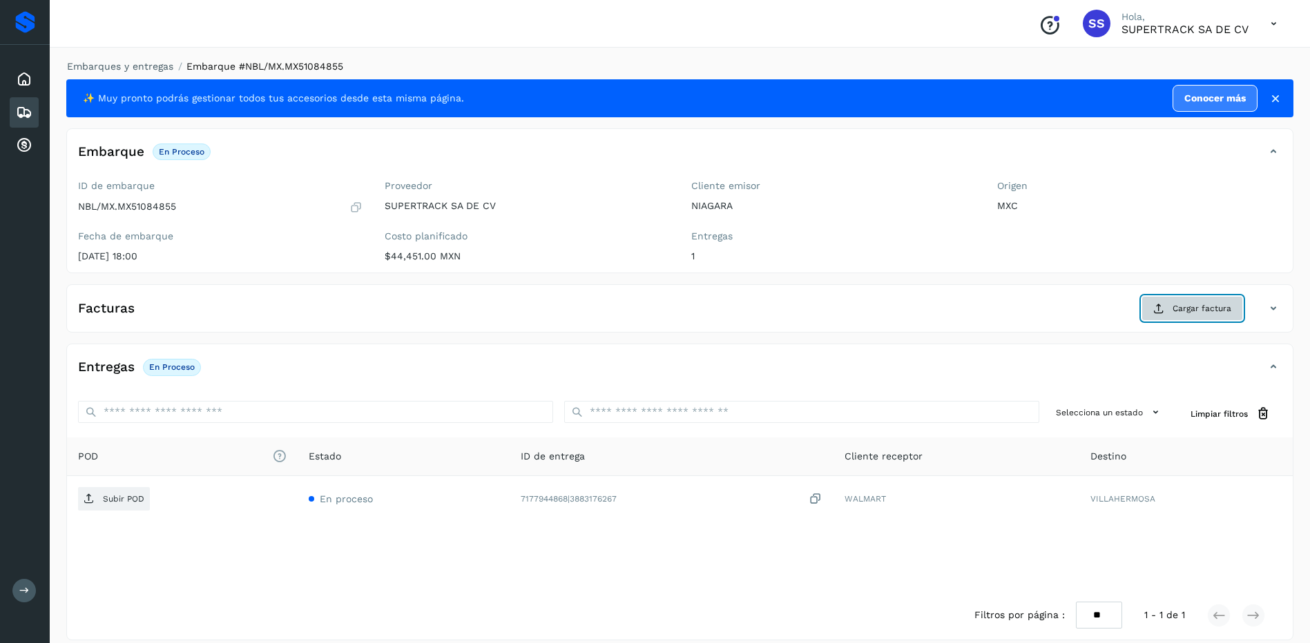
click at [1185, 306] on span "Cargar factura" at bounding box center [1201, 308] width 59 height 12
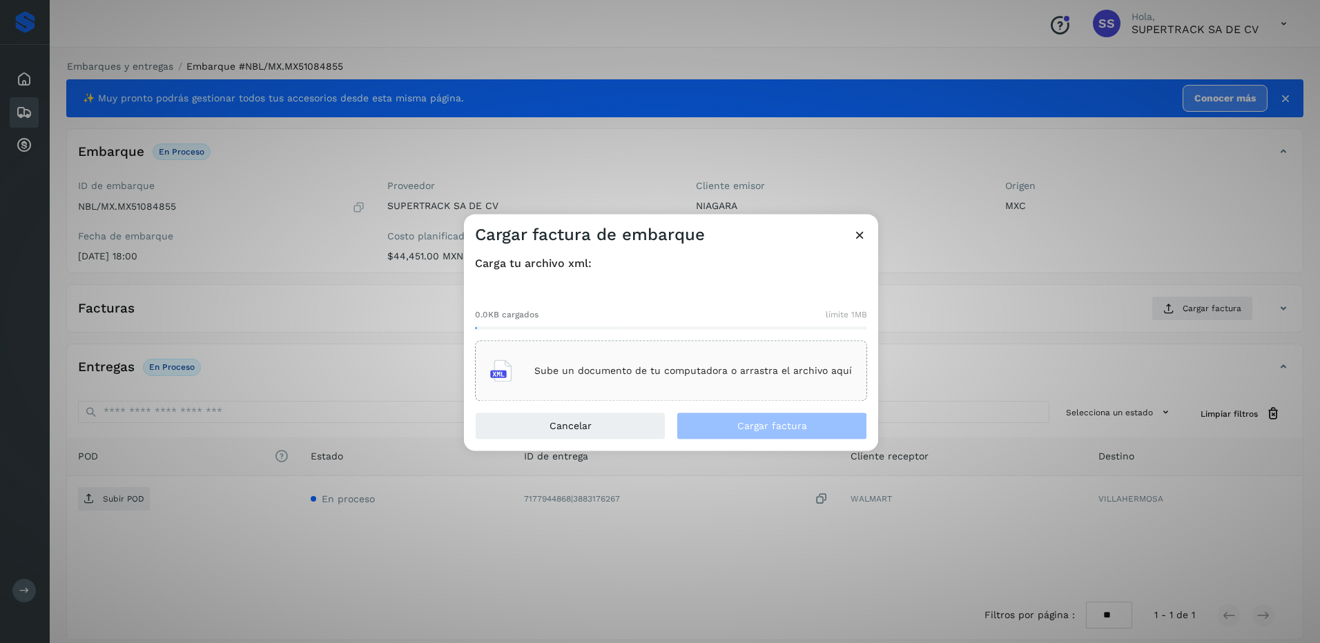
click at [628, 390] on div "Sube un documento de tu computadora o arrastra el archivo aquí" at bounding box center [671, 371] width 392 height 61
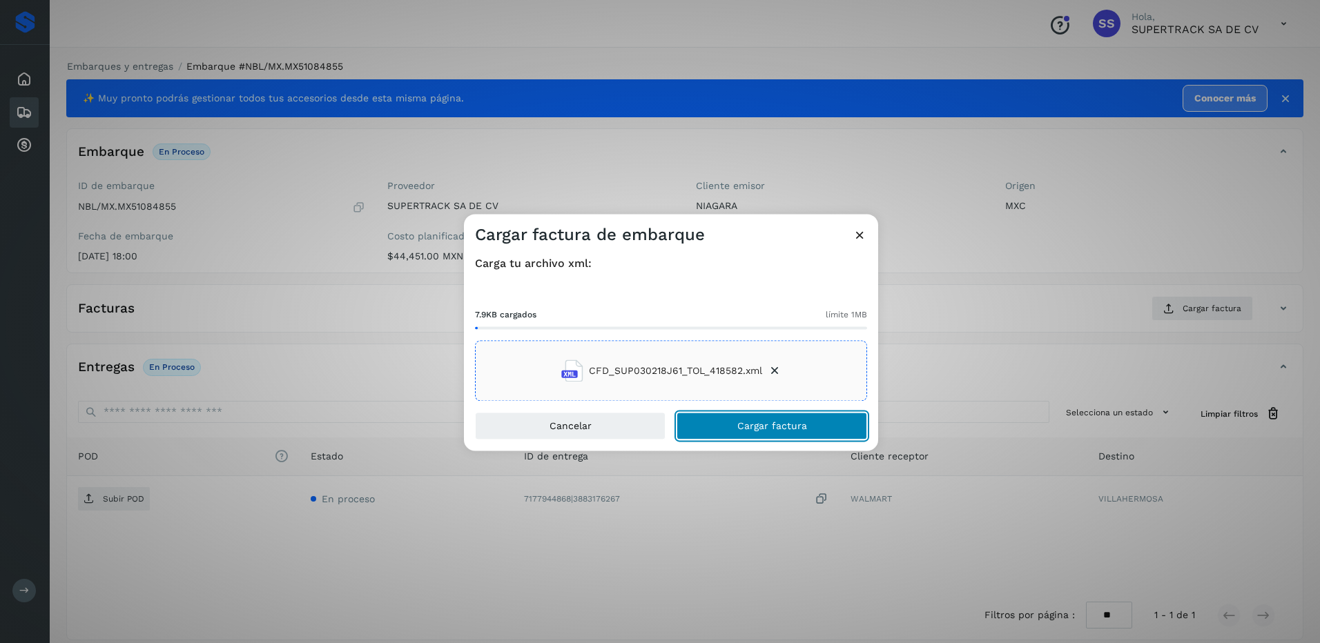
click at [794, 433] on button "Cargar factura" at bounding box center [772, 427] width 191 height 28
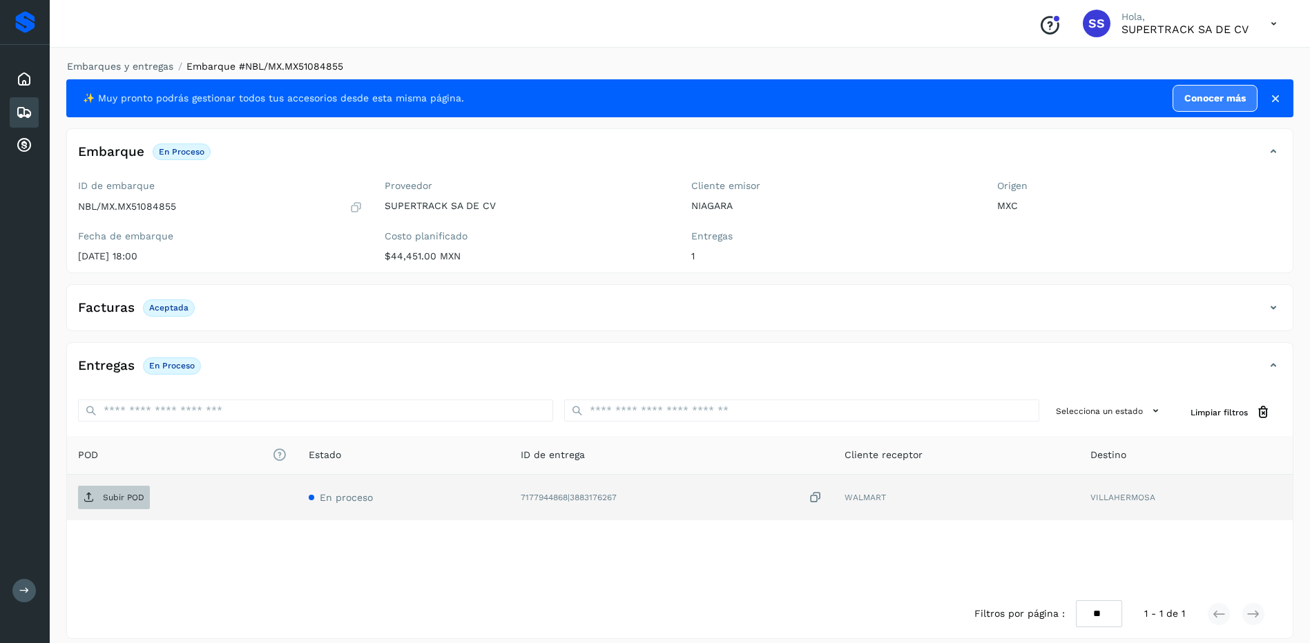
click at [139, 503] on p "Subir POD" at bounding box center [123, 498] width 41 height 10
click at [121, 68] on link "Embarques y entregas" at bounding box center [120, 66] width 106 height 11
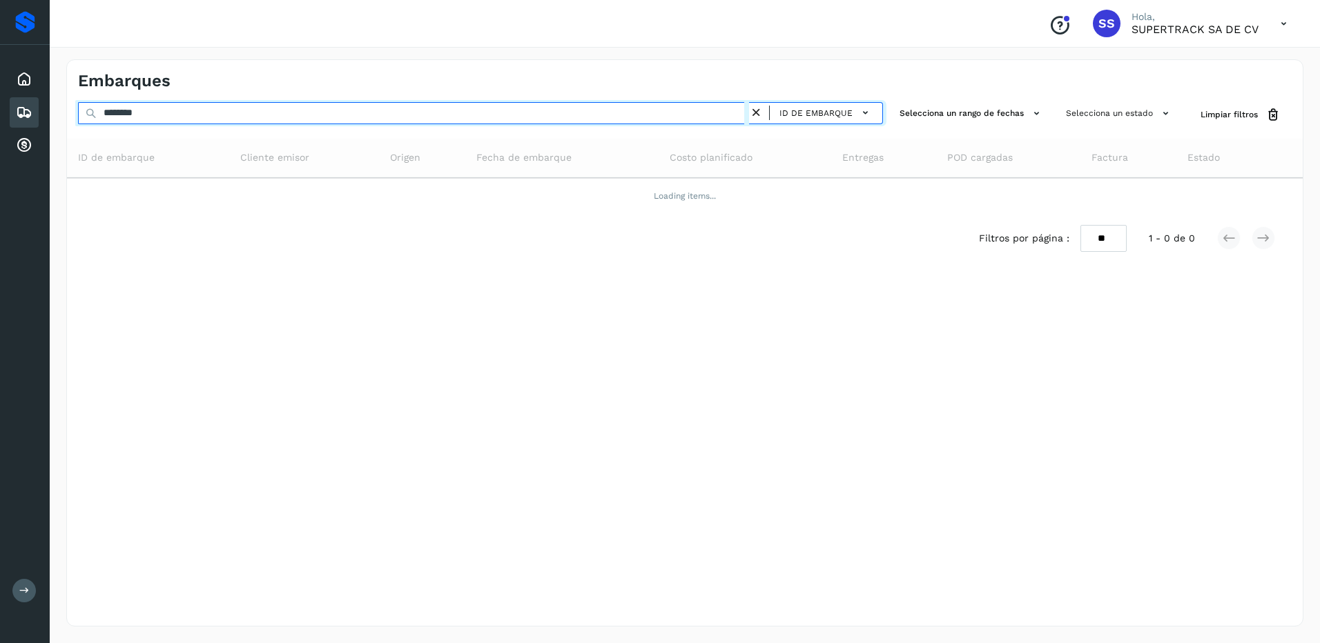
drag, startPoint x: 155, startPoint y: 112, endPoint x: 43, endPoint y: 90, distance: 113.3
click at [43, 90] on div "Proveedores Inicio Embarques Cuentas por cobrar Salir Conoce nuestros beneficio…" at bounding box center [660, 321] width 1320 height 643
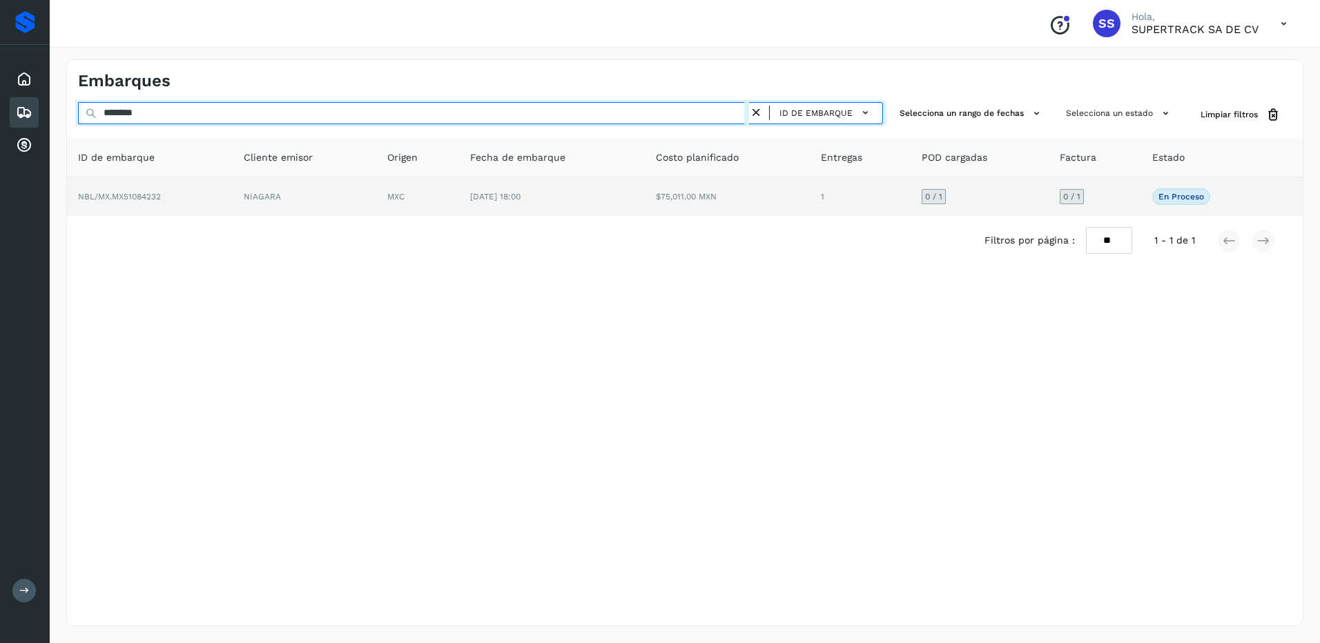
type input "********"
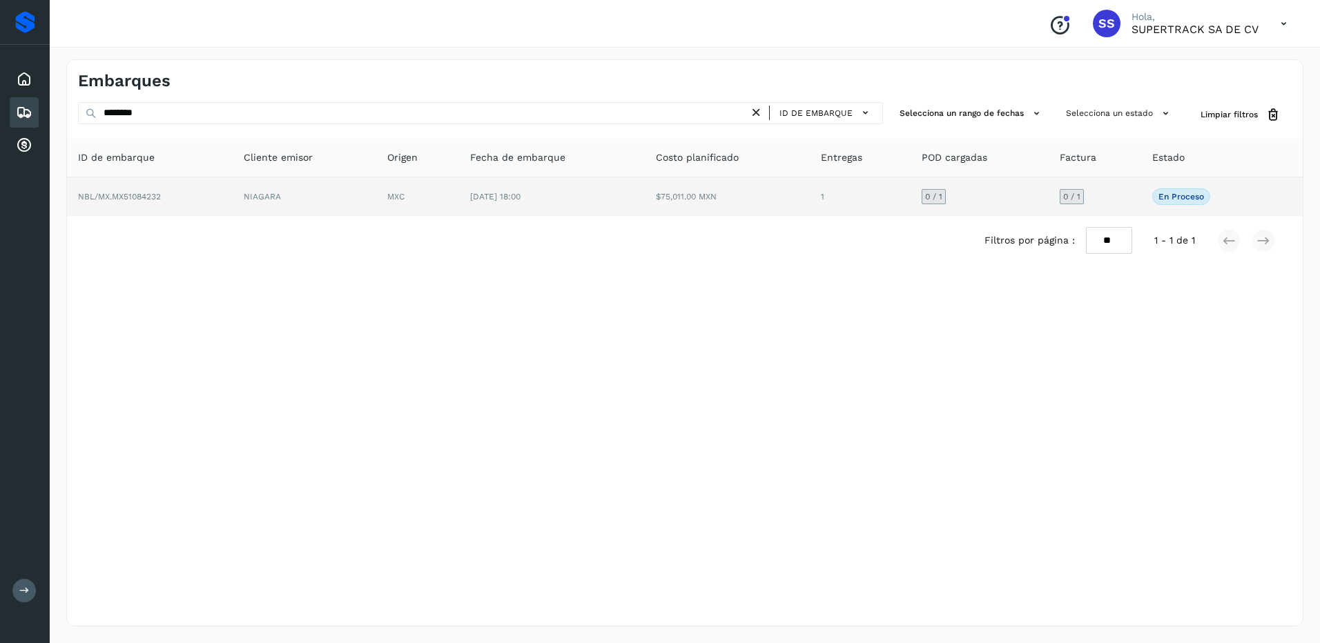
click at [499, 197] on span "[DATE] 18:00" at bounding box center [495, 197] width 50 height 10
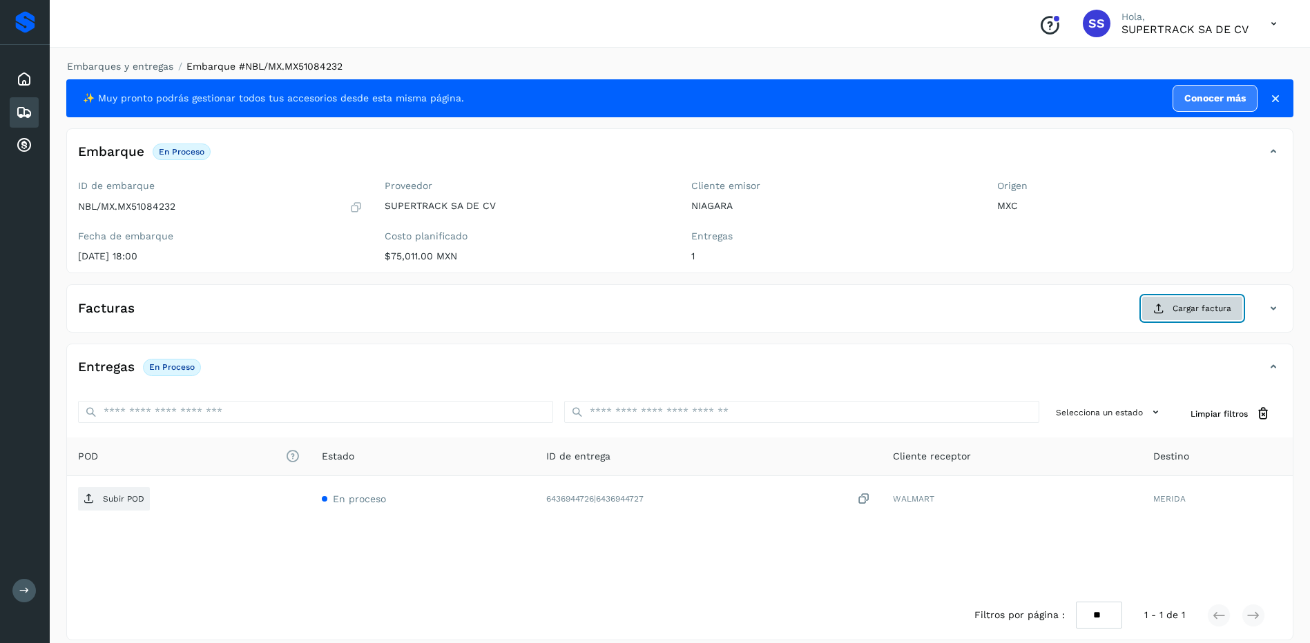
click at [1205, 307] on span "Cargar factura" at bounding box center [1201, 308] width 59 height 12
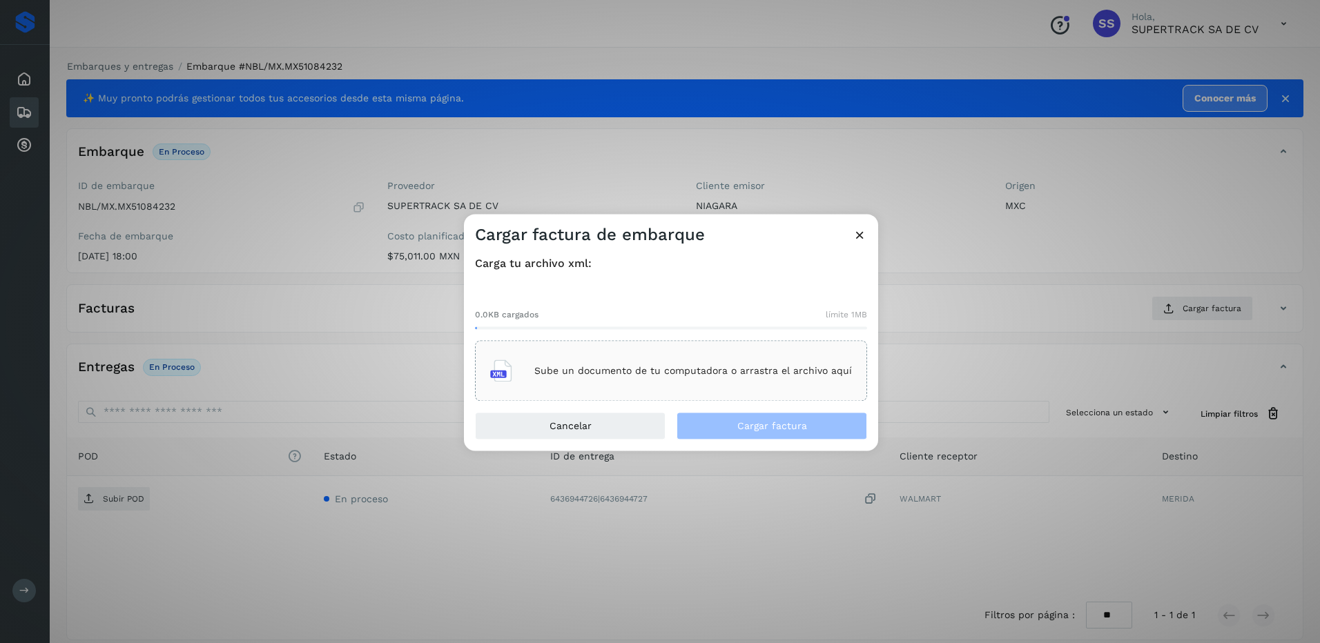
click at [714, 372] on p "Sube un documento de tu computadora o arrastra el archivo aquí" at bounding box center [693, 371] width 318 height 12
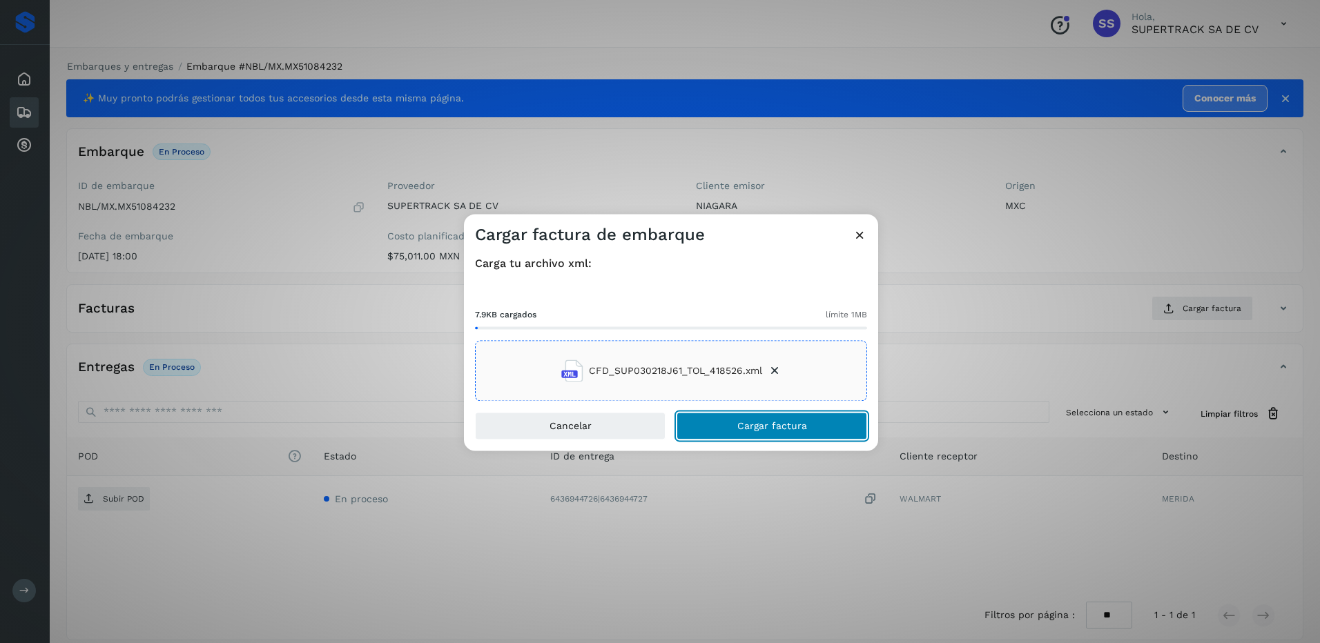
click at [768, 419] on button "Cargar factura" at bounding box center [772, 427] width 191 height 28
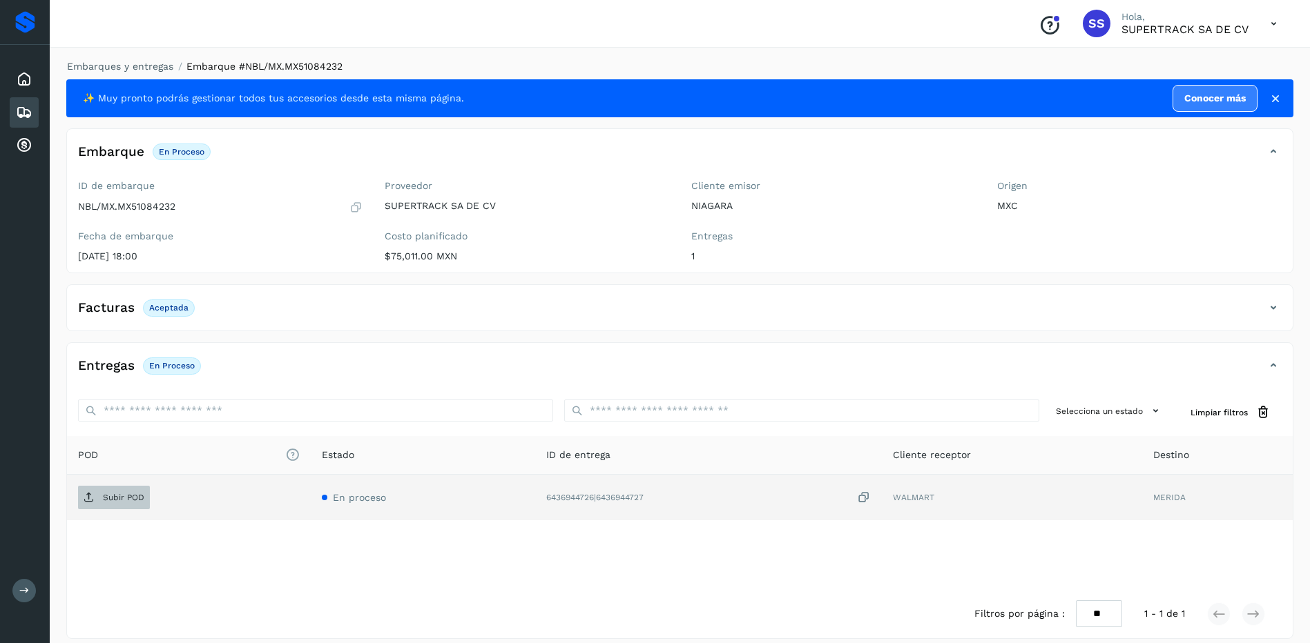
click at [104, 494] on p "Subir POD" at bounding box center [123, 498] width 41 height 10
click at [123, 65] on link "Embarques y entregas" at bounding box center [120, 66] width 106 height 11
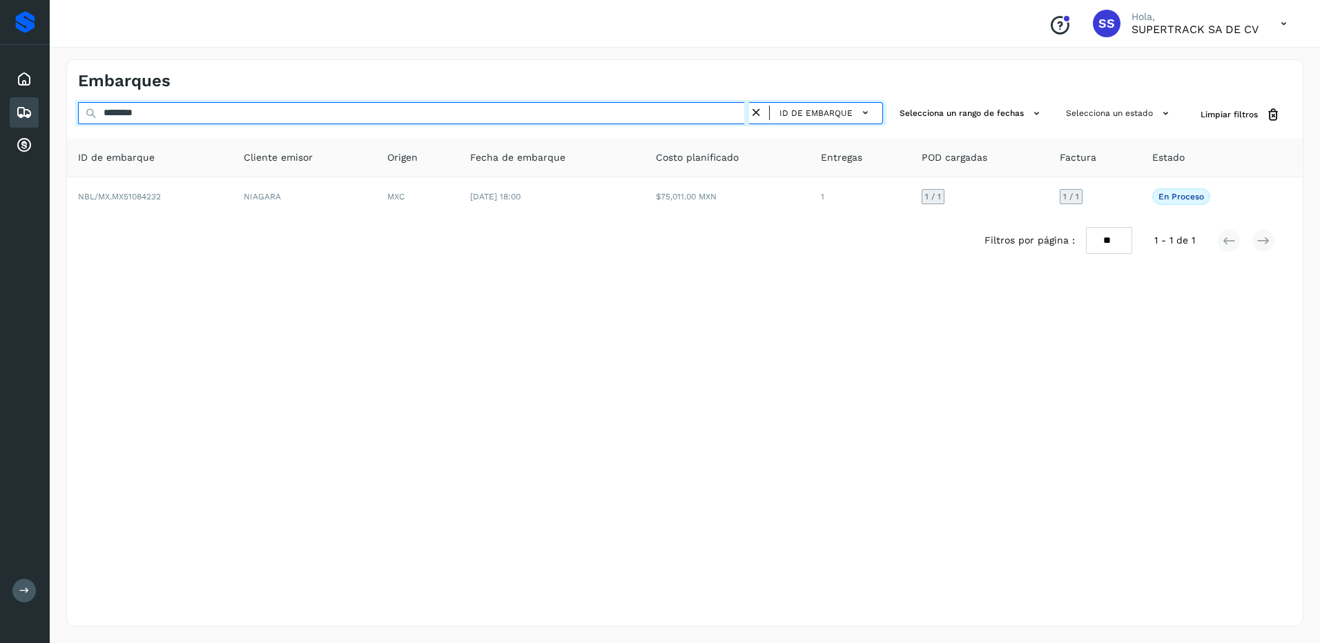
drag, startPoint x: 187, startPoint y: 112, endPoint x: 57, endPoint y: 113, distance: 129.8
click at [57, 113] on div "Embarques ******** ID de embarque Selecciona un rango de fechas Selecciona un e…" at bounding box center [685, 343] width 1270 height 601
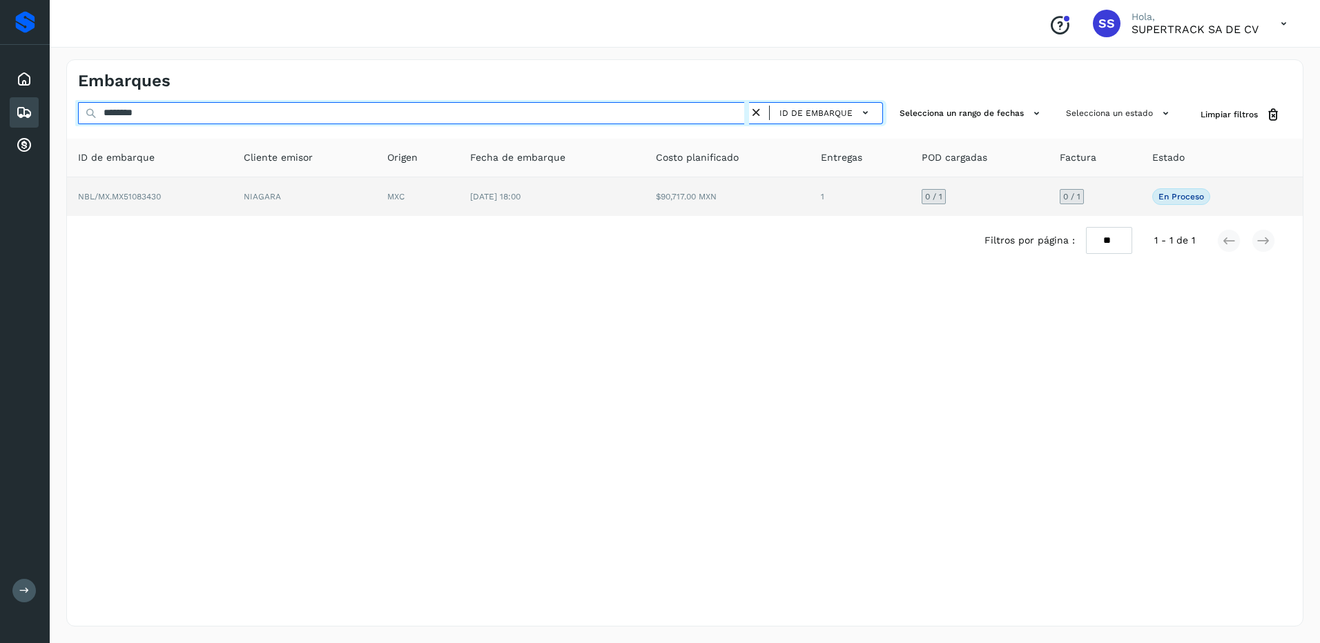
type input "********"
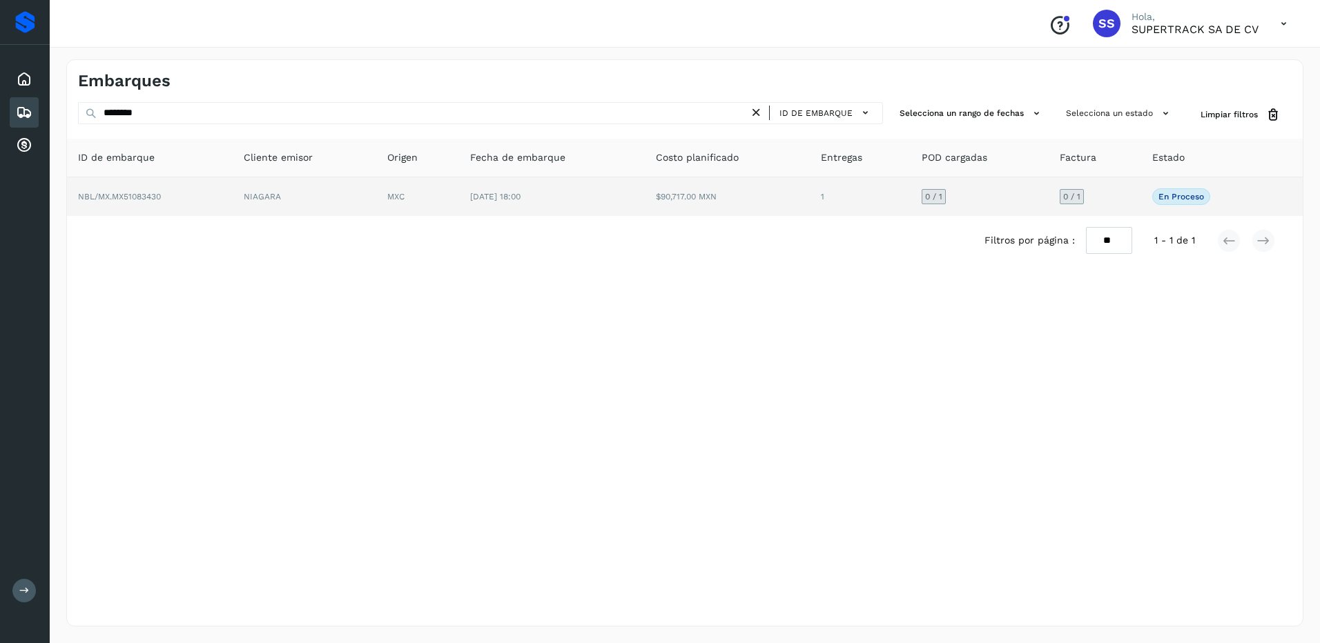
click at [368, 207] on td "NIAGARA" at bounding box center [305, 196] width 144 height 39
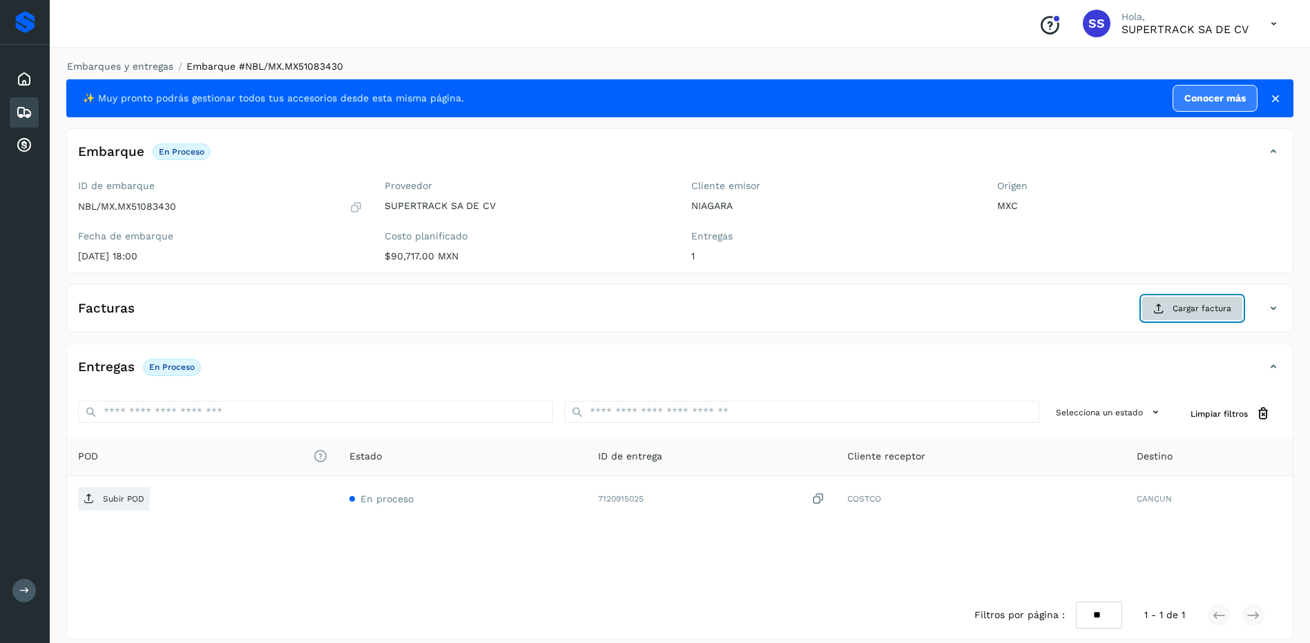
click at [1196, 315] on button "Cargar factura" at bounding box center [1191, 308] width 101 height 25
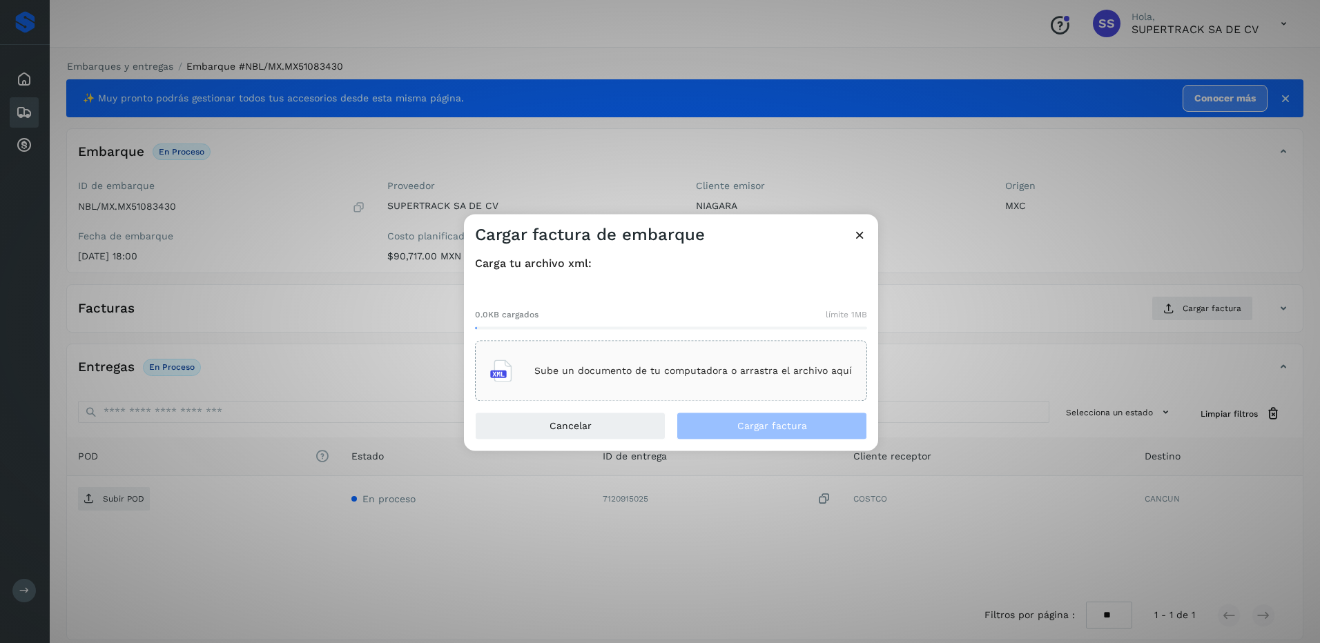
click at [626, 362] on div "Sube un documento de tu computadora o arrastra el archivo aquí" at bounding box center [671, 371] width 362 height 37
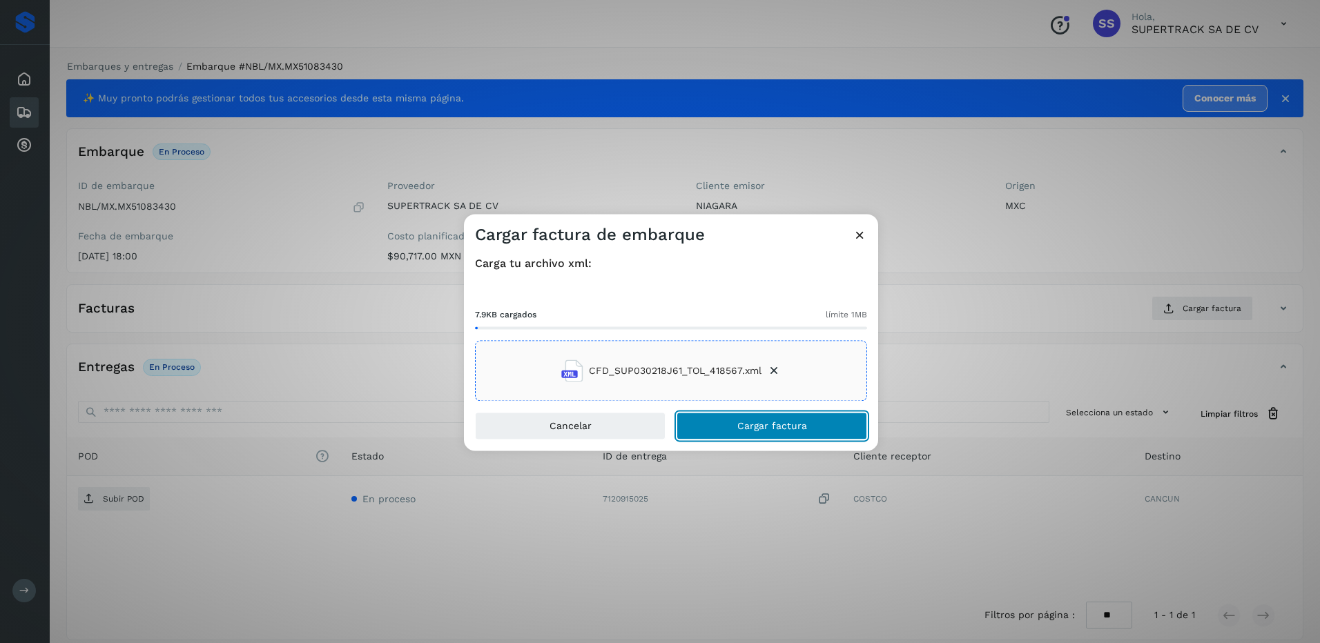
click at [730, 424] on button "Cargar factura" at bounding box center [772, 427] width 191 height 28
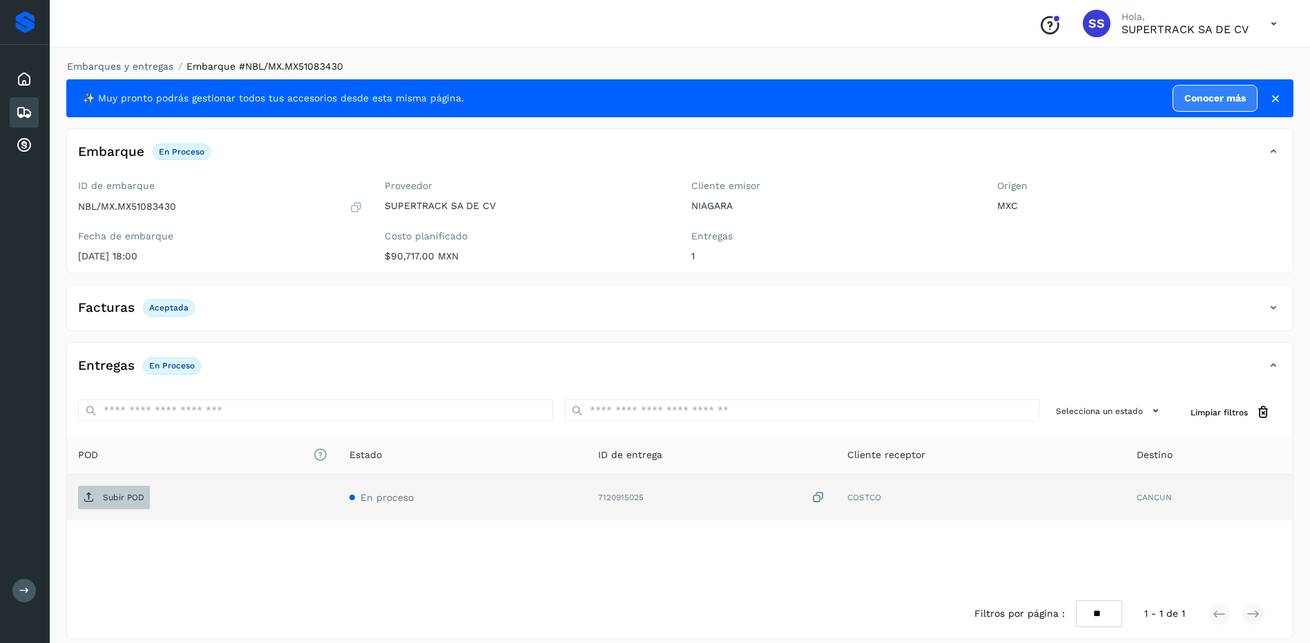
click at [139, 498] on p "Subir POD" at bounding box center [123, 498] width 41 height 10
click at [137, 68] on link "Embarques y entregas" at bounding box center [120, 66] width 106 height 11
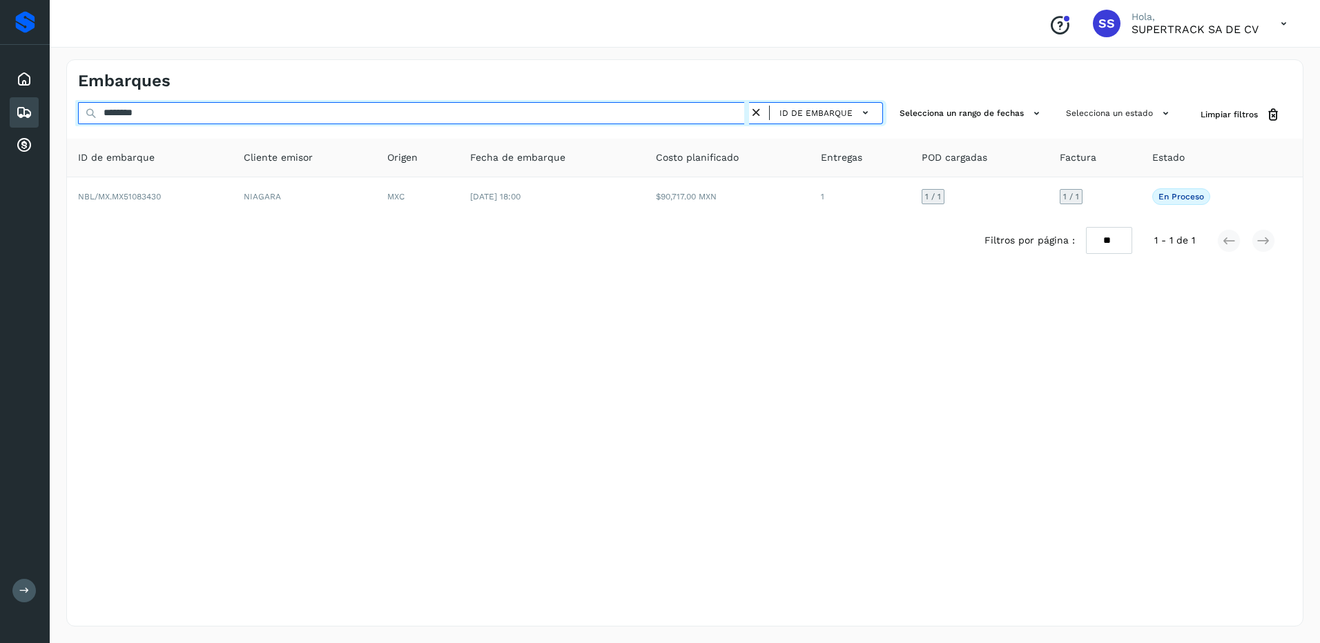
drag, startPoint x: 175, startPoint y: 114, endPoint x: 69, endPoint y: 108, distance: 106.5
click at [61, 110] on div "Embarques ******** ID de embarque Selecciona un rango de fechas Selecciona un e…" at bounding box center [685, 343] width 1270 height 601
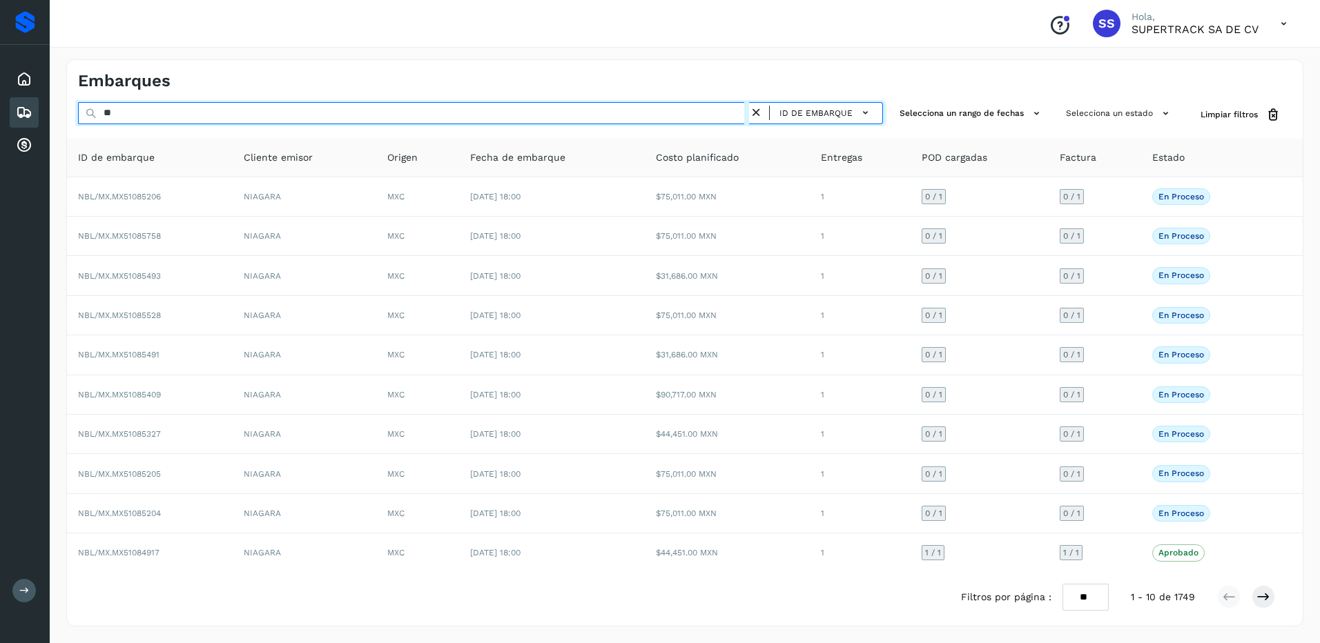
type input "*"
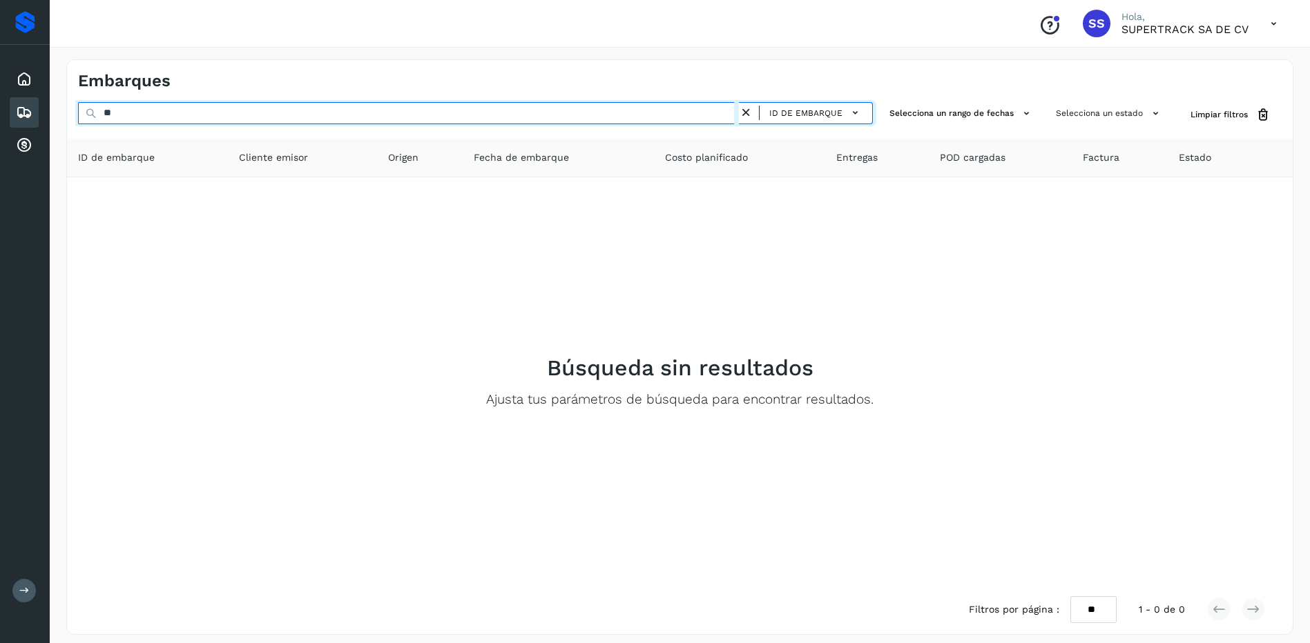
type input "*"
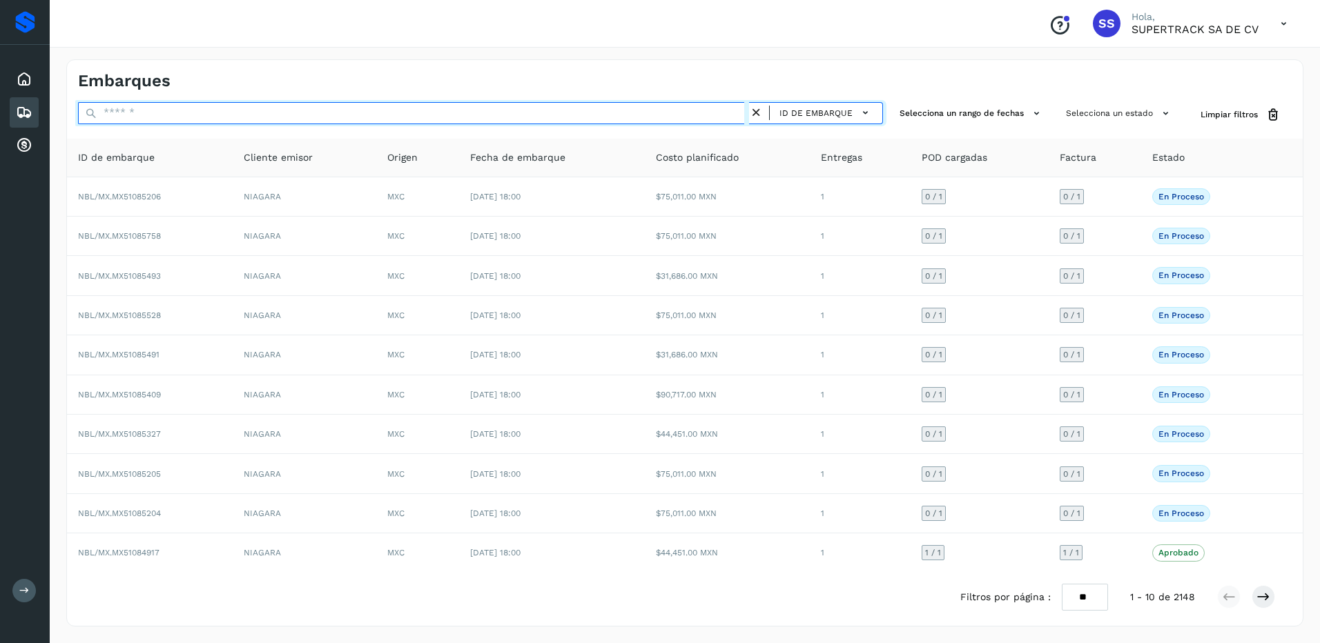
paste input "**********"
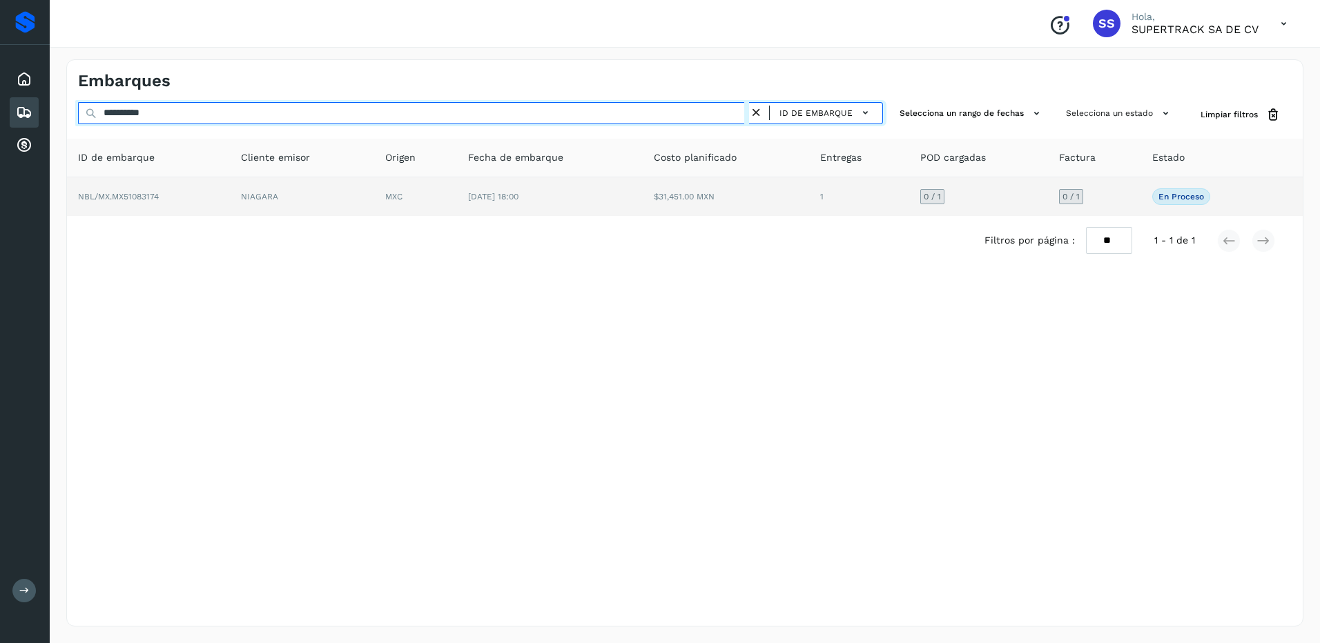
type input "**********"
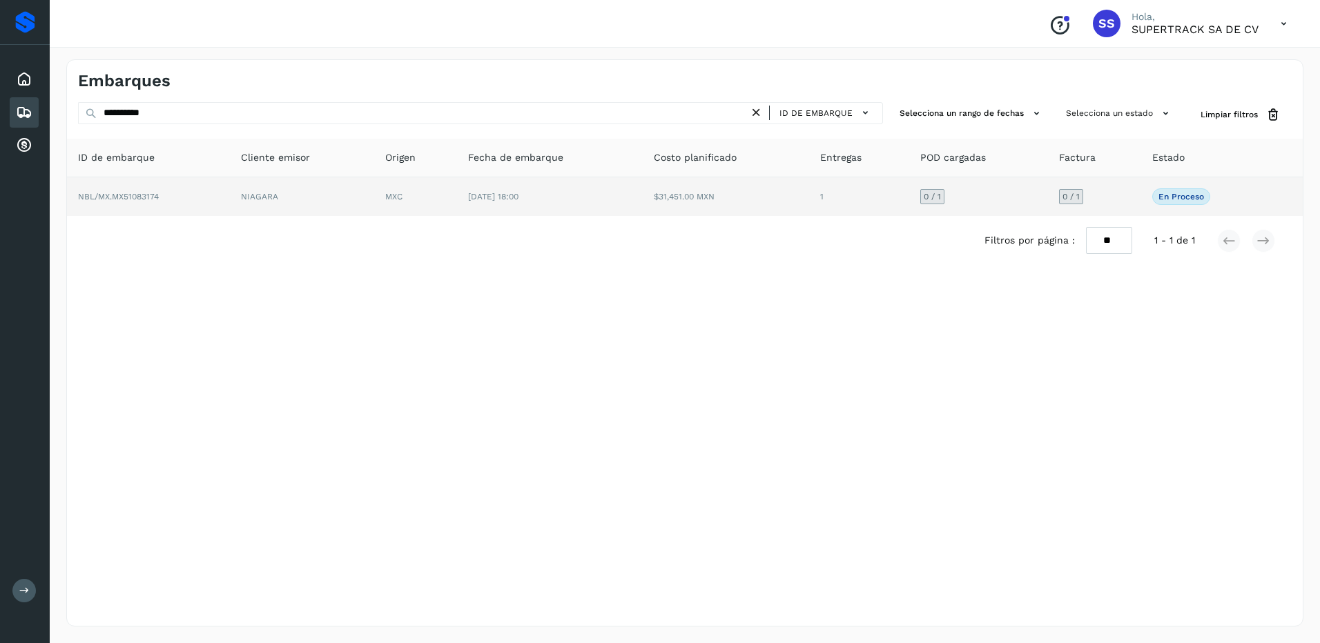
click at [389, 189] on td "MXC" at bounding box center [415, 196] width 83 height 39
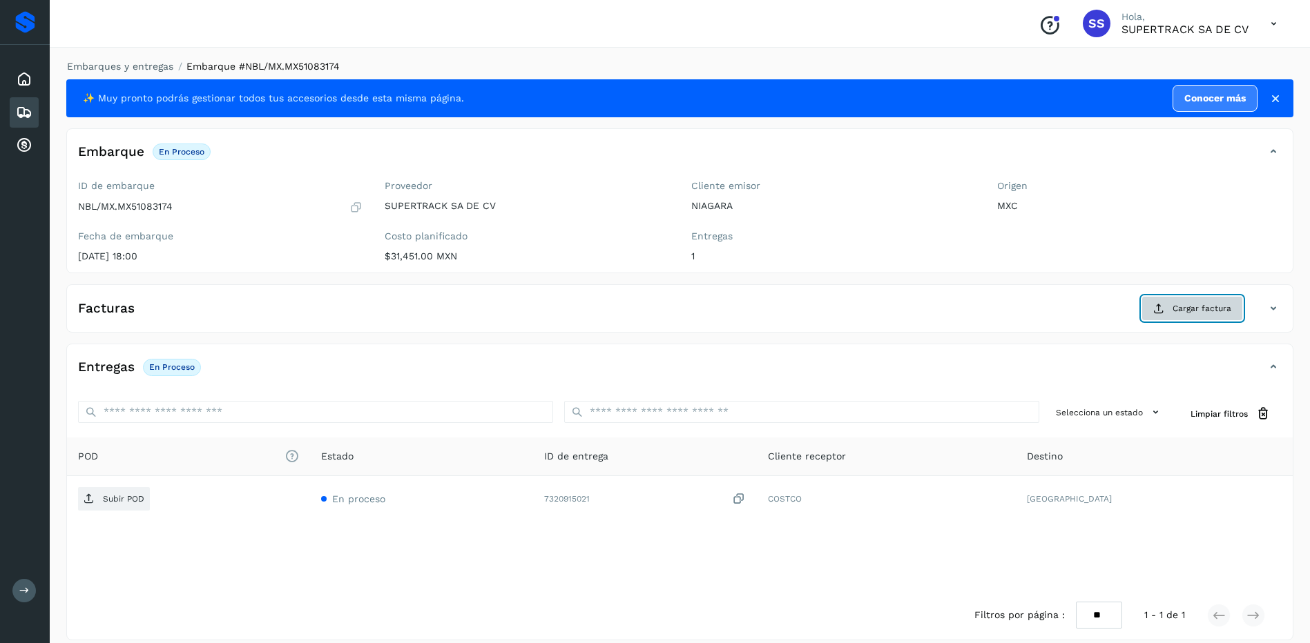
click at [1201, 307] on span "Cargar factura" at bounding box center [1201, 308] width 59 height 12
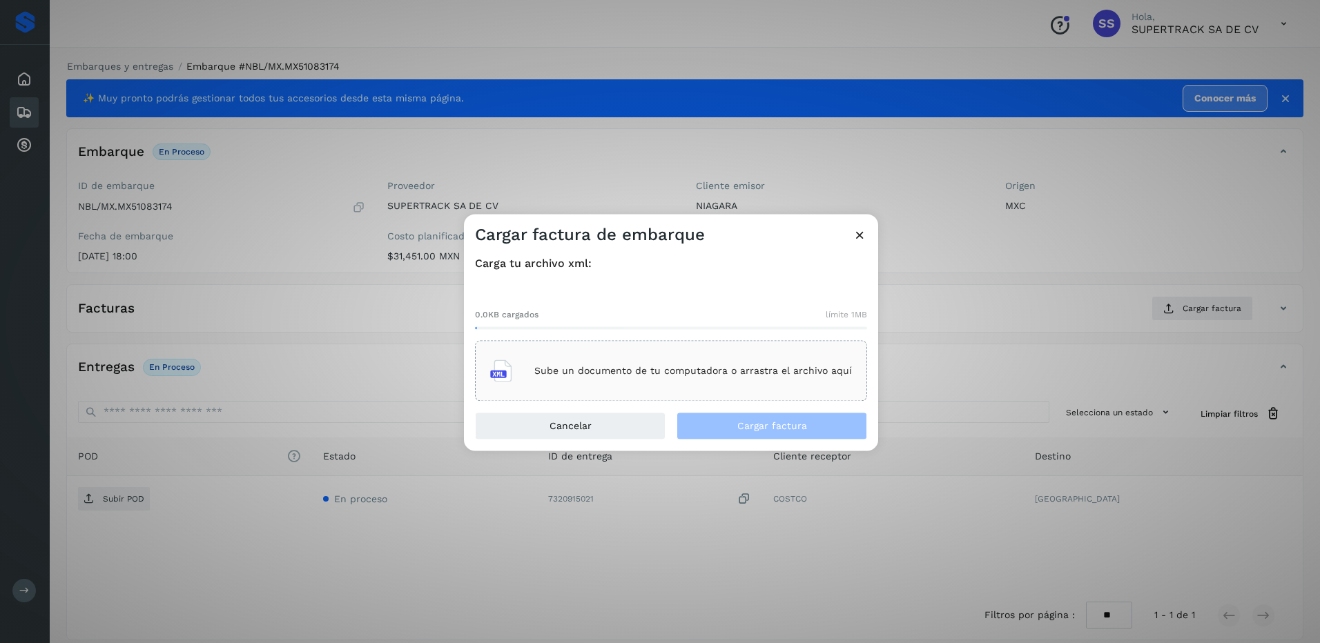
click at [660, 384] on div "Sube un documento de tu computadora o arrastra el archivo aquí" at bounding box center [671, 371] width 362 height 37
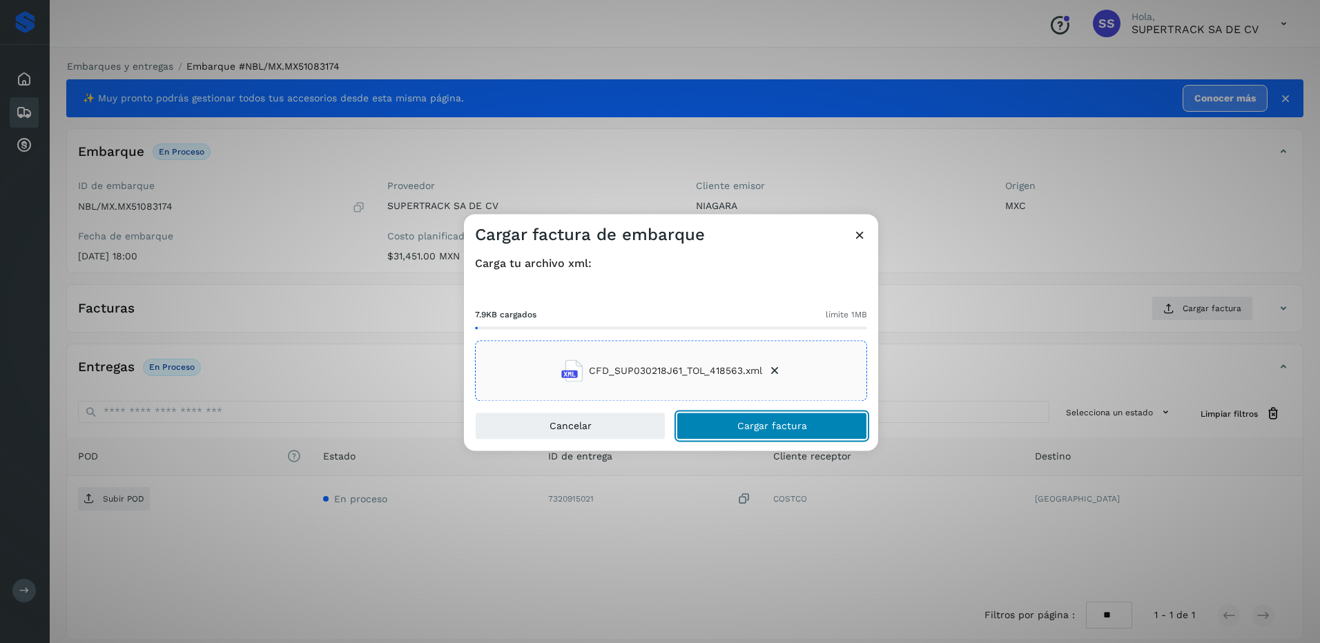
click at [764, 429] on span "Cargar factura" at bounding box center [772, 427] width 70 height 10
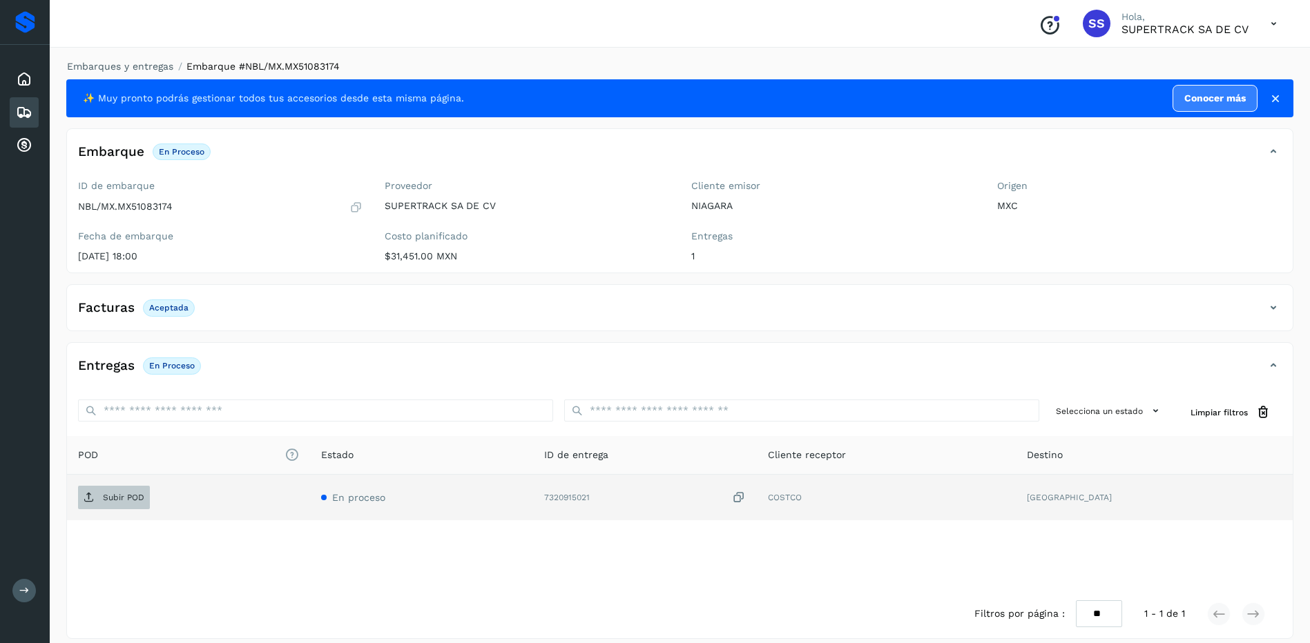
click at [129, 503] on p "Subir POD" at bounding box center [123, 498] width 41 height 10
click at [131, 66] on link "Embarques y entregas" at bounding box center [120, 66] width 106 height 11
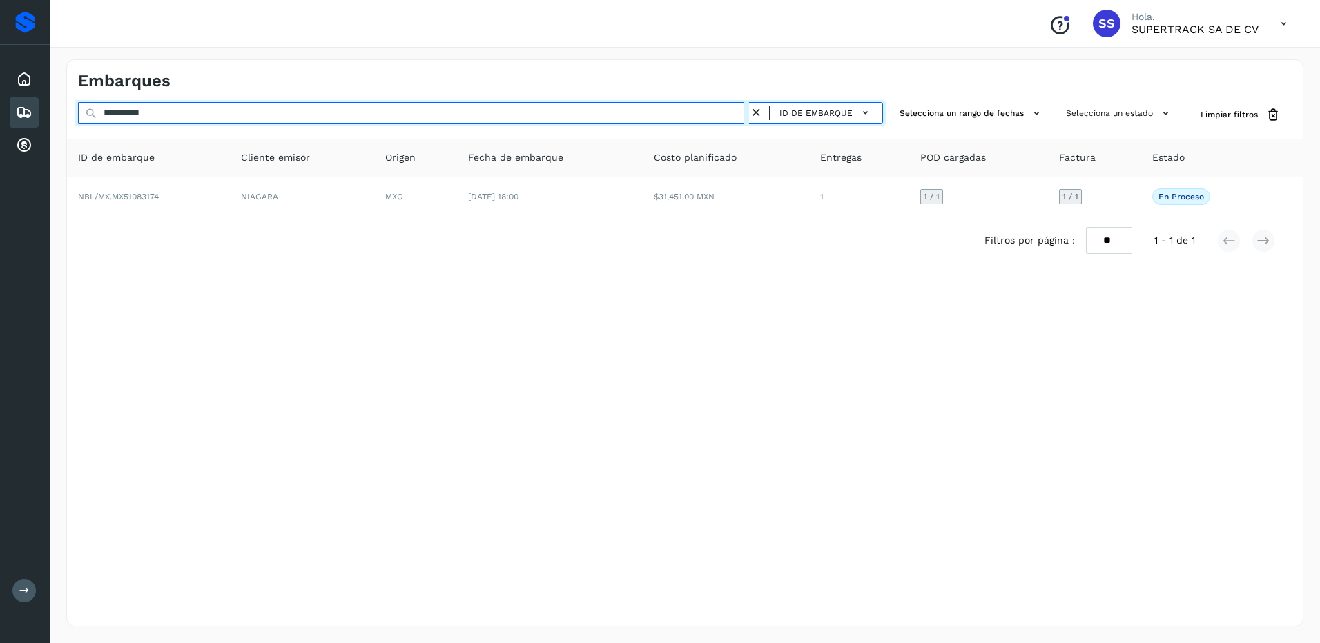
drag, startPoint x: 173, startPoint y: 116, endPoint x: 56, endPoint y: 116, distance: 116.7
click at [56, 116] on div "**********" at bounding box center [685, 343] width 1270 height 601
type input "*"
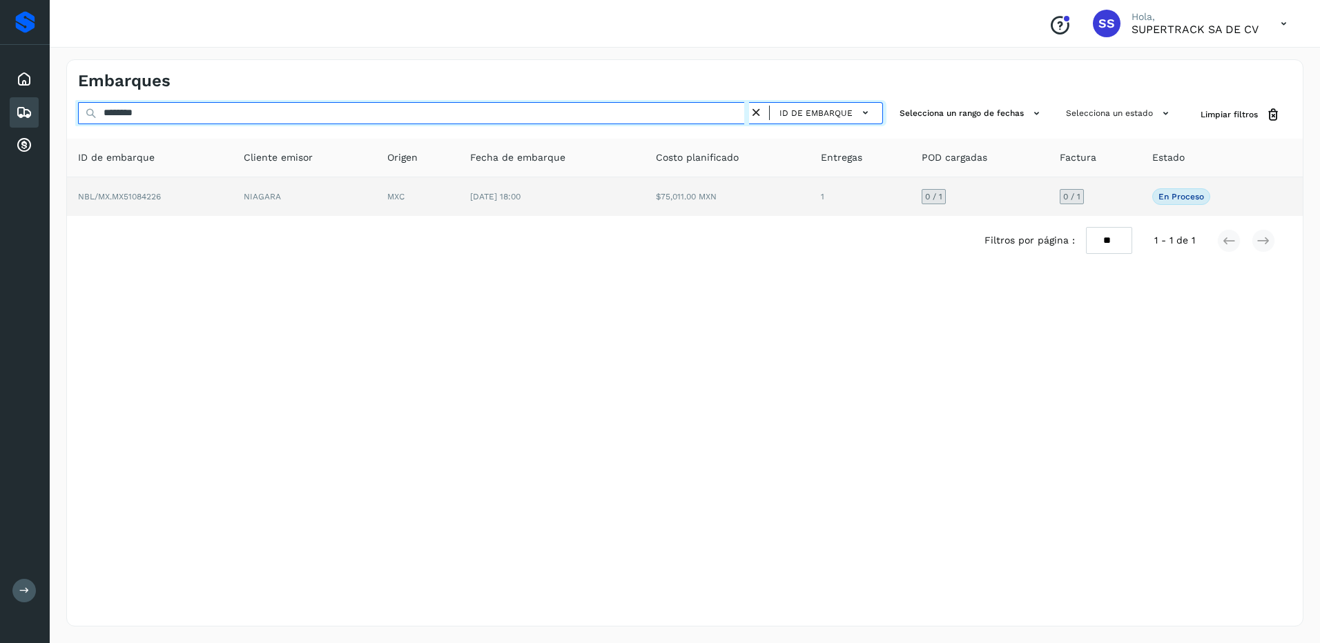
type input "********"
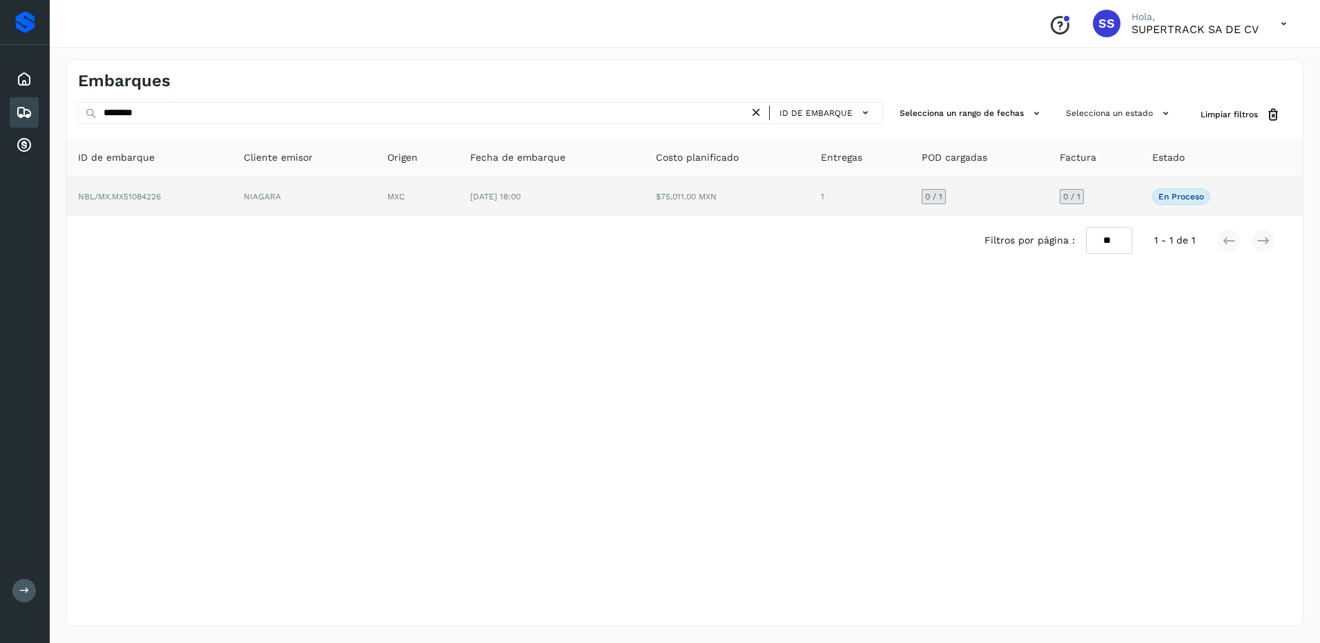
click at [628, 193] on td "[DATE] 18:00" at bounding box center [551, 196] width 185 height 39
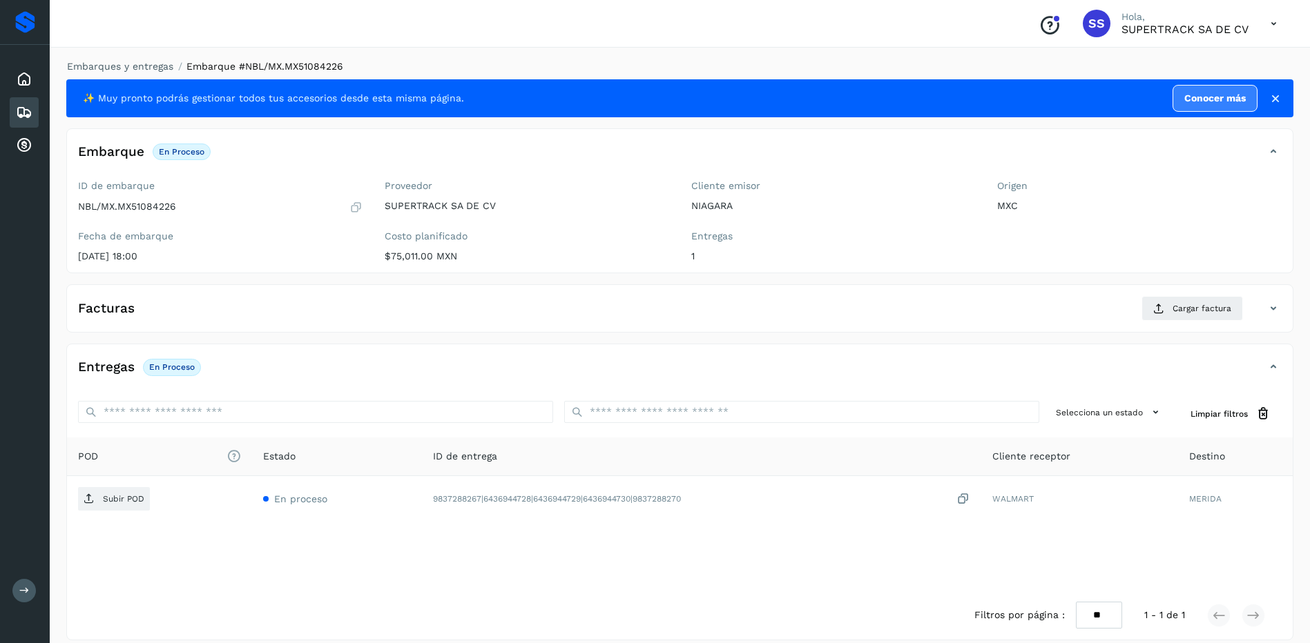
click at [117, 59] on div "Embarques y entregas Embarque #NBL/MX.MX51084226 ✨ Muy pronto podrás gestionar …" at bounding box center [680, 350] width 1260 height 614
click at [142, 71] on link "Embarques y entregas" at bounding box center [120, 66] width 106 height 11
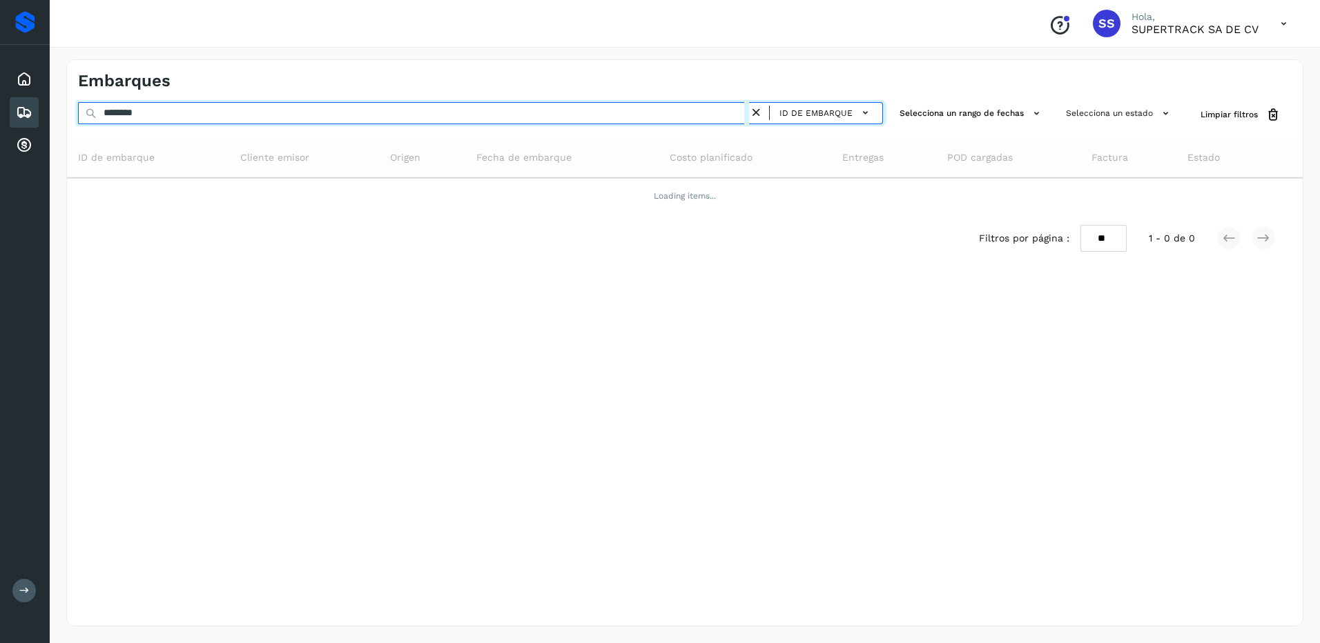
drag, startPoint x: 168, startPoint y: 109, endPoint x: 3, endPoint y: 117, distance: 165.2
click at [0, 117] on html "Proveedores Inicio Embarques Cuentas por cobrar Salir Conoce nuestros beneficio…" at bounding box center [660, 321] width 1320 height 643
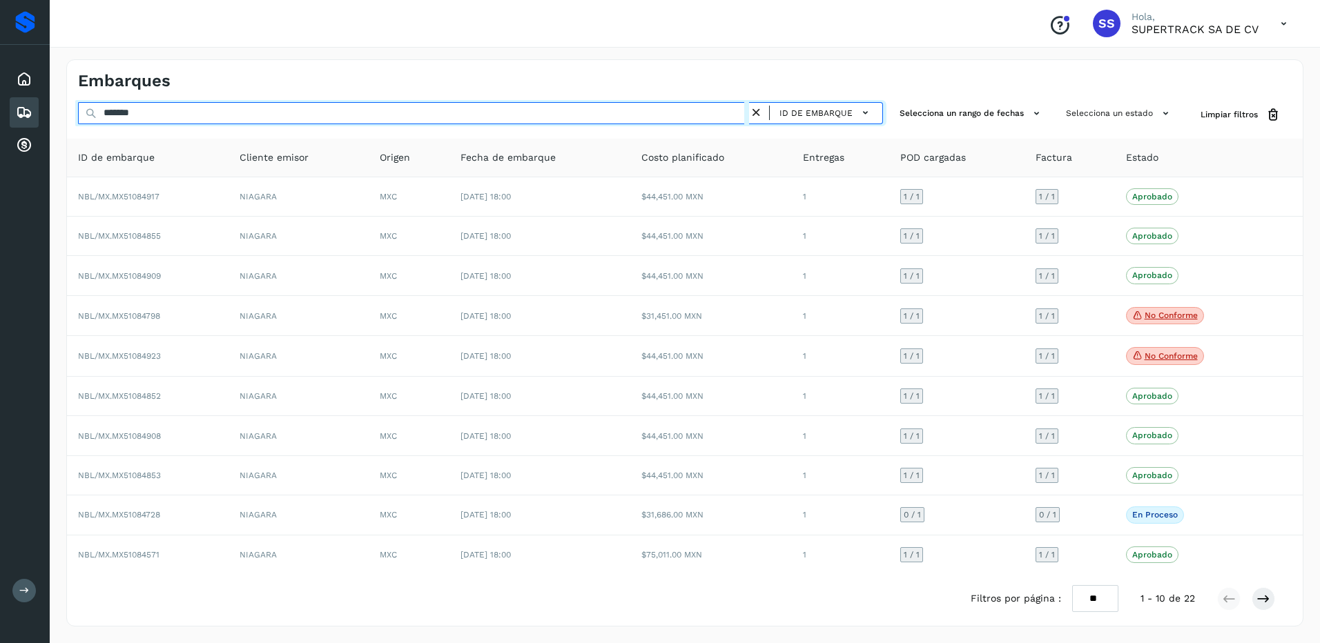
type input "********"
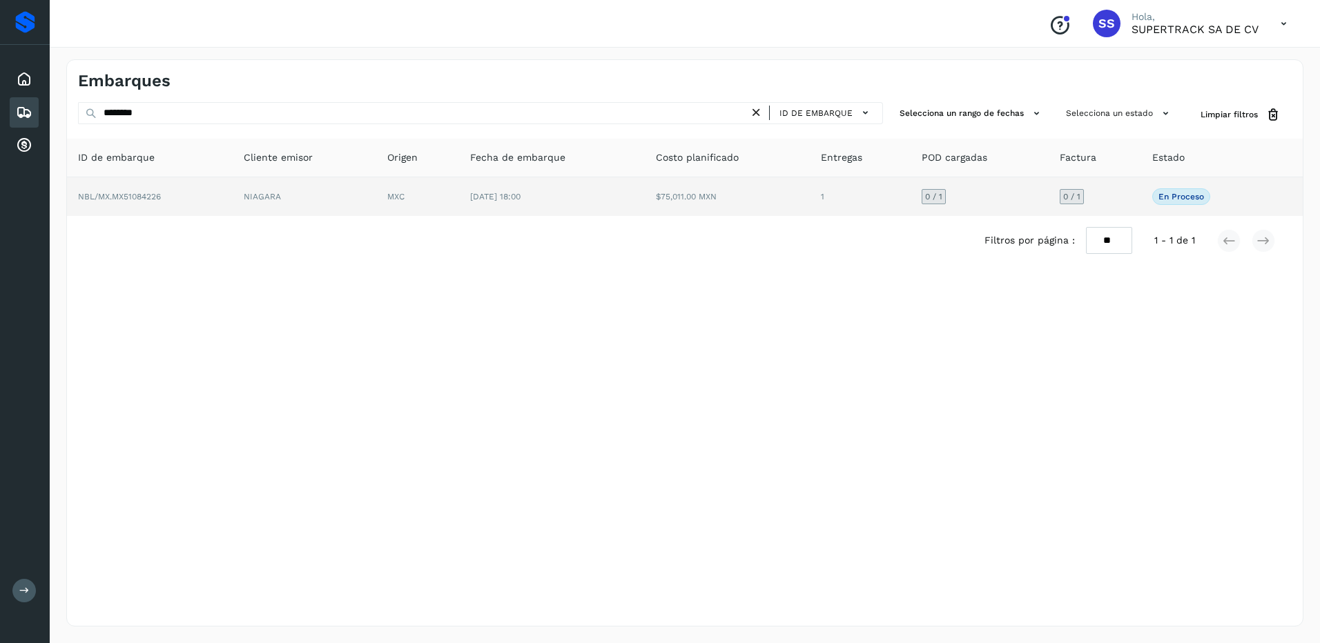
drag, startPoint x: 214, startPoint y: 175, endPoint x: 223, endPoint y: 186, distance: 14.2
click at [215, 175] on th "ID de embarque" at bounding box center [150, 158] width 166 height 39
click at [224, 188] on td "NBL/MX.MX51084226" at bounding box center [150, 196] width 166 height 39
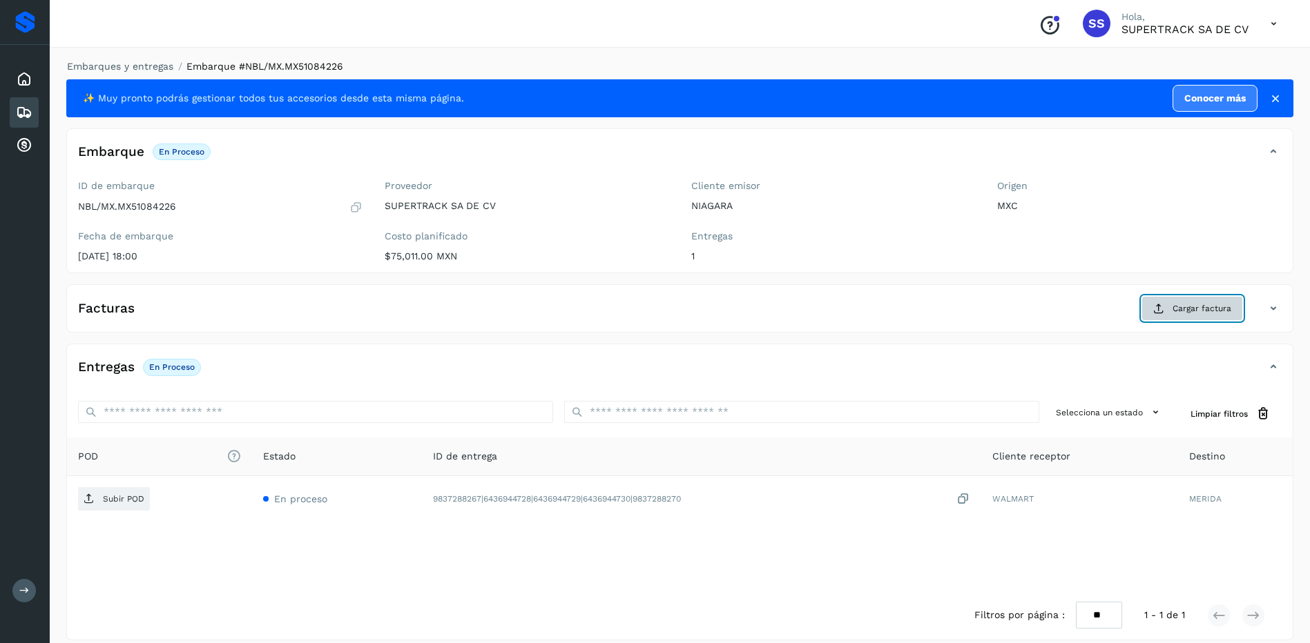
click at [1178, 304] on span "Cargar factura" at bounding box center [1201, 308] width 59 height 12
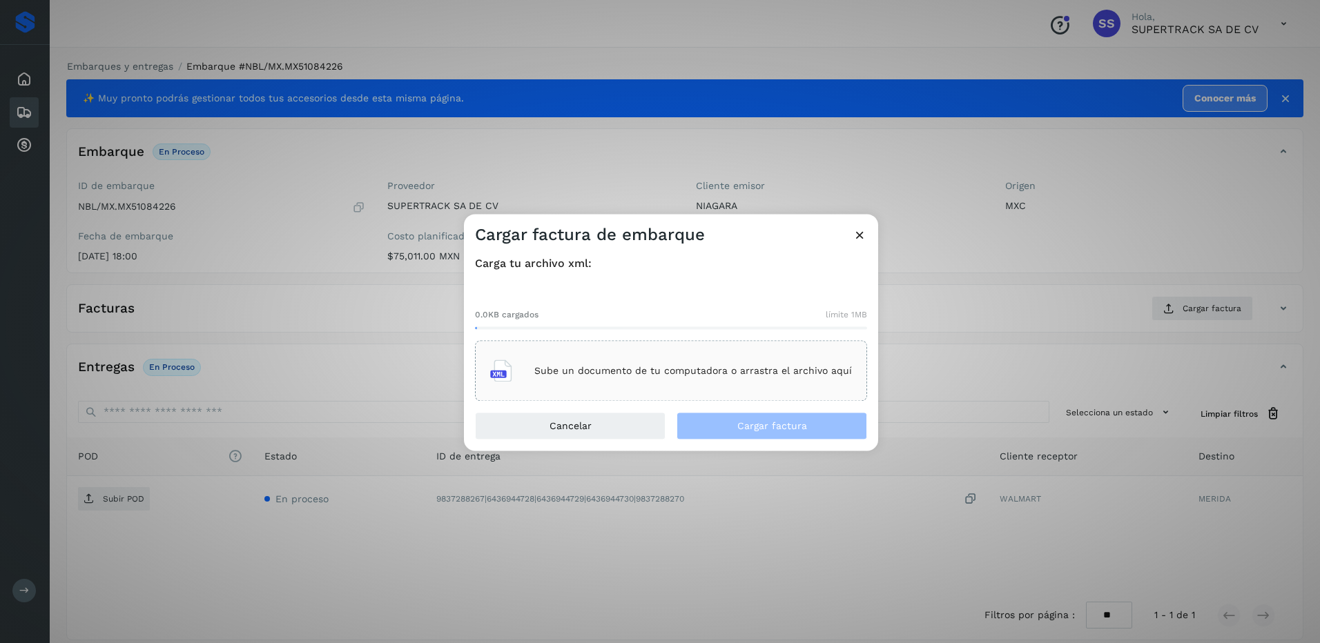
click at [706, 375] on p "Sube un documento de tu computadora o arrastra el archivo aquí" at bounding box center [693, 371] width 318 height 12
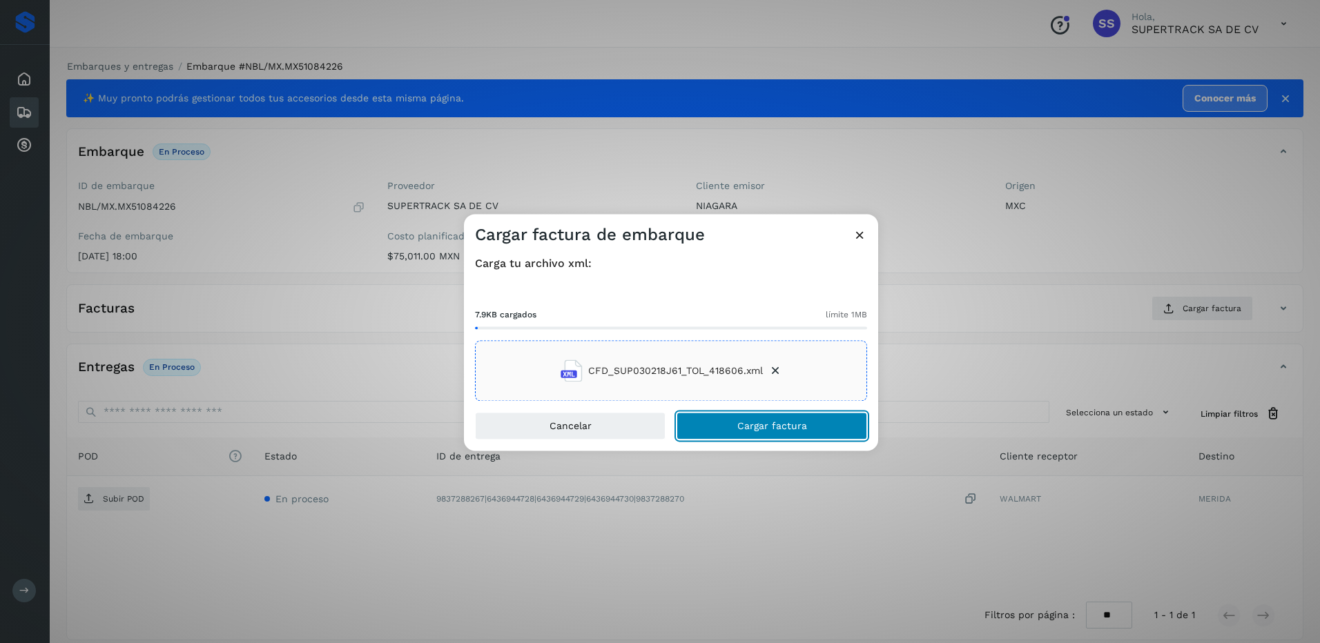
click at [775, 427] on span "Cargar factura" at bounding box center [772, 427] width 70 height 10
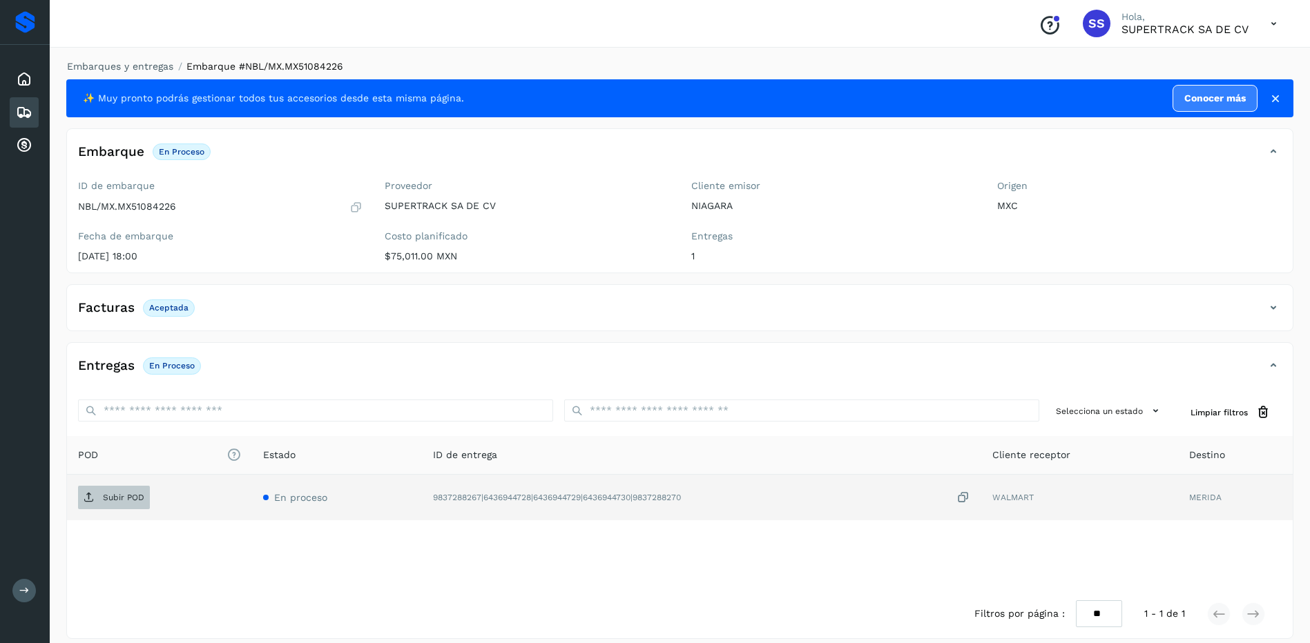
click at [141, 498] on p "Subir POD" at bounding box center [123, 498] width 41 height 10
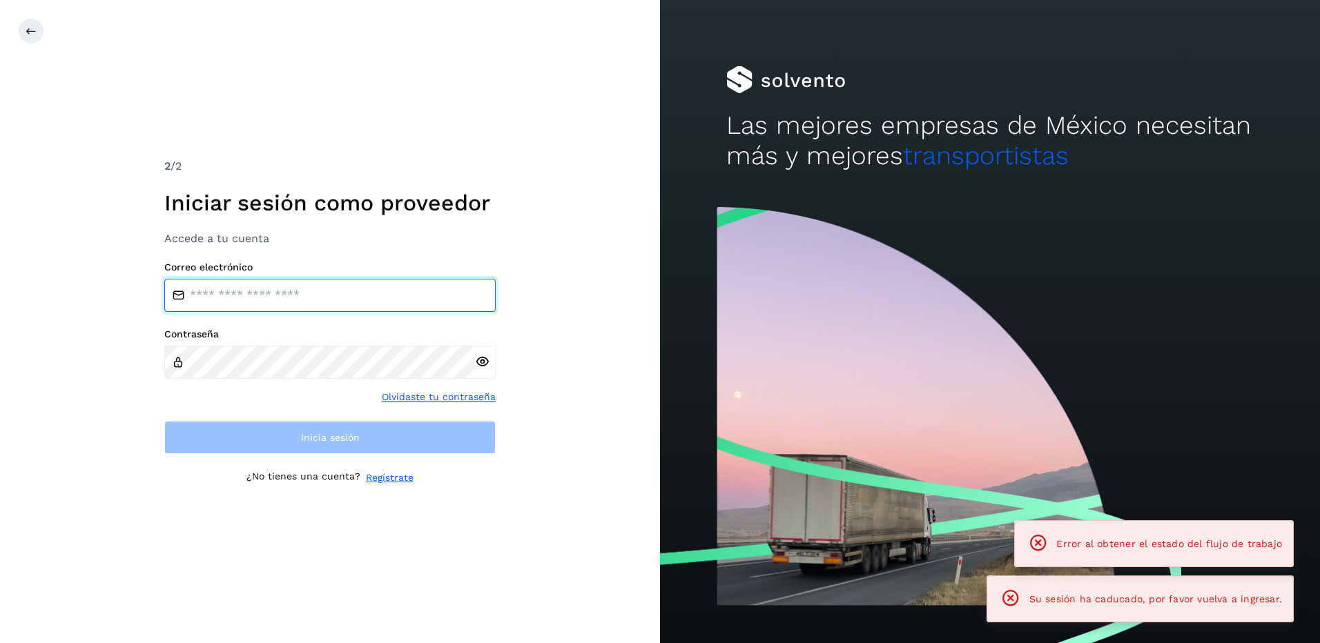
type input "**********"
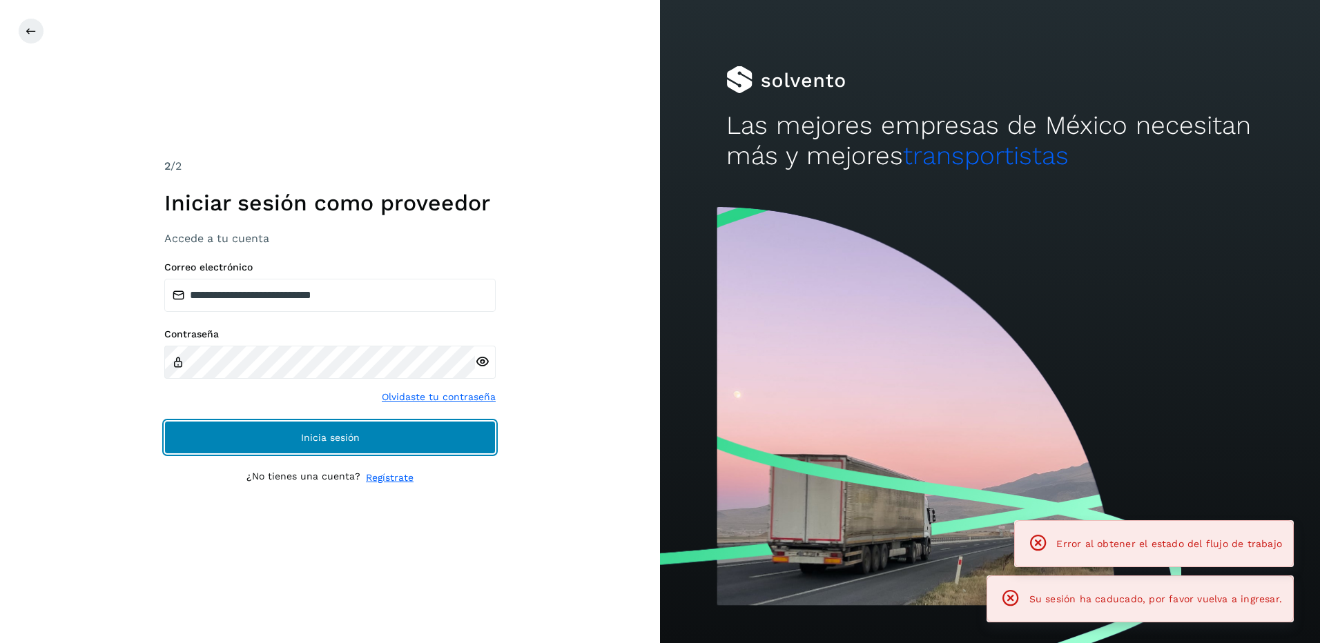
click at [429, 440] on button "Inicia sesión" at bounding box center [329, 437] width 331 height 33
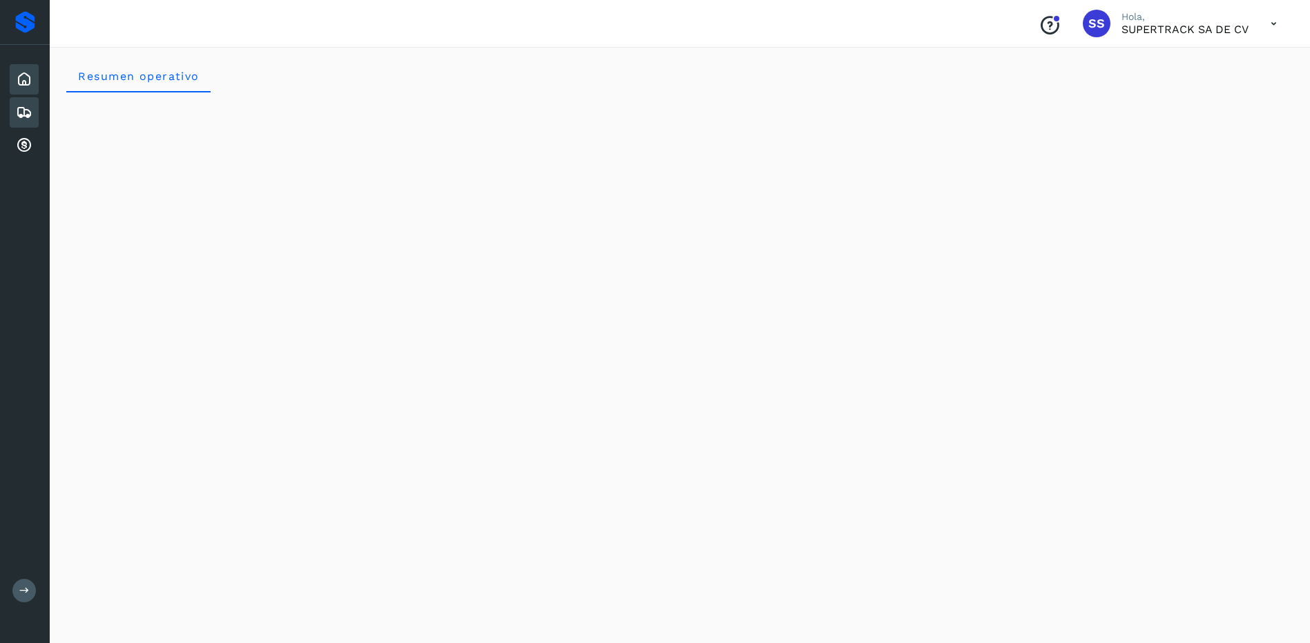
click at [30, 108] on icon at bounding box center [24, 112] width 17 height 17
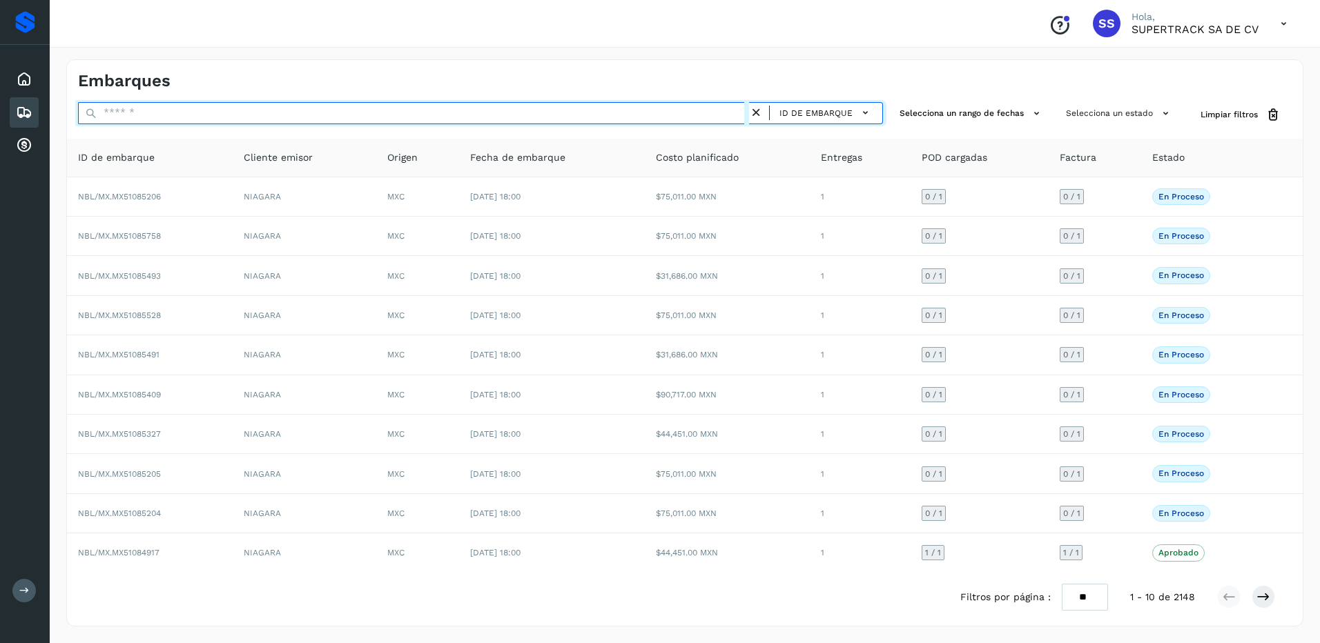
click at [133, 119] on input "text" at bounding box center [413, 113] width 671 height 22
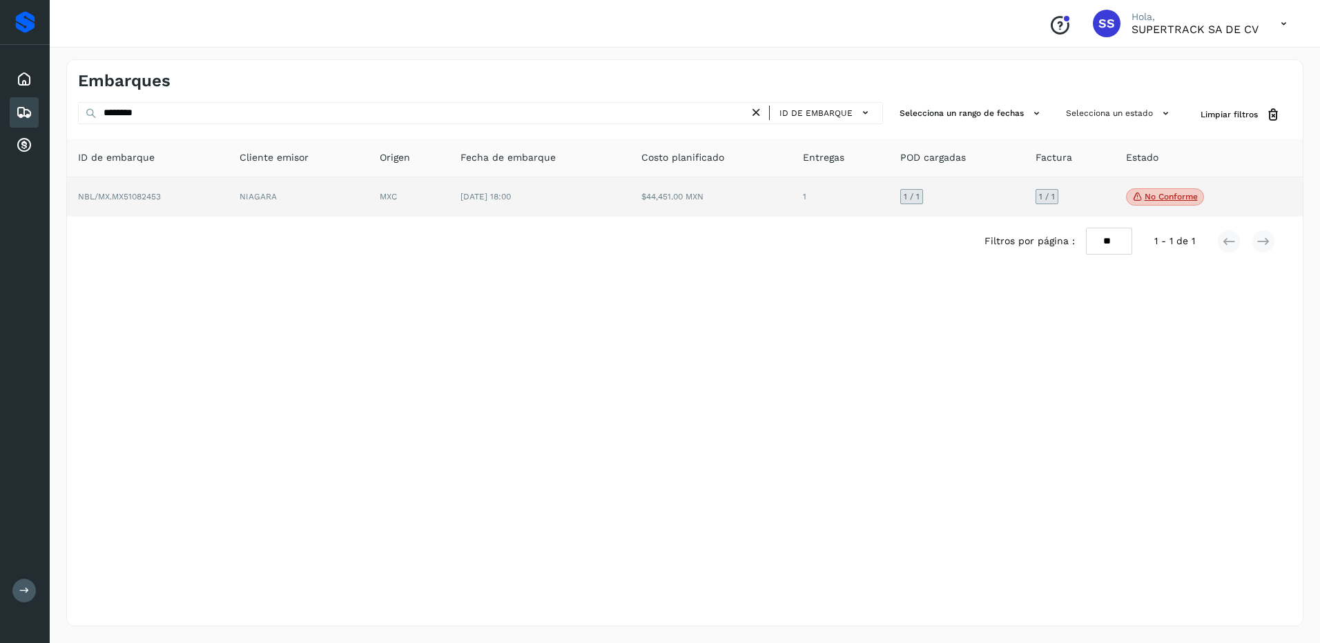
click at [1168, 197] on p "No conforme" at bounding box center [1171, 197] width 53 height 10
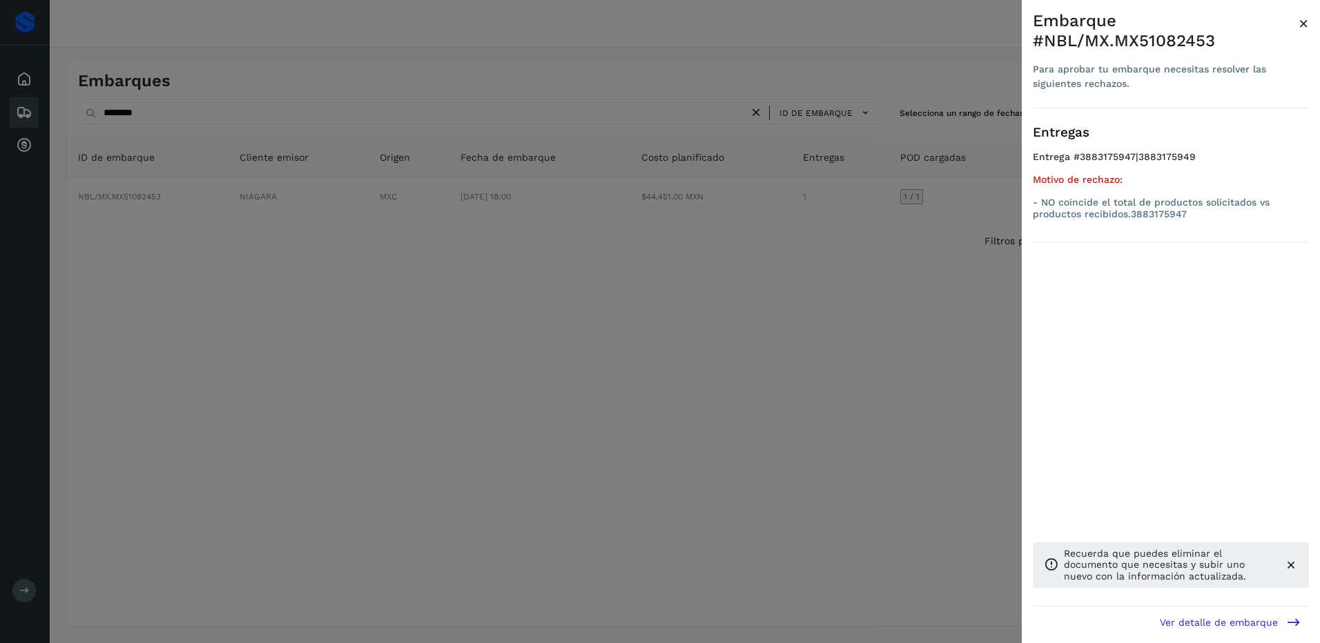
click at [942, 329] on div at bounding box center [660, 321] width 1320 height 643
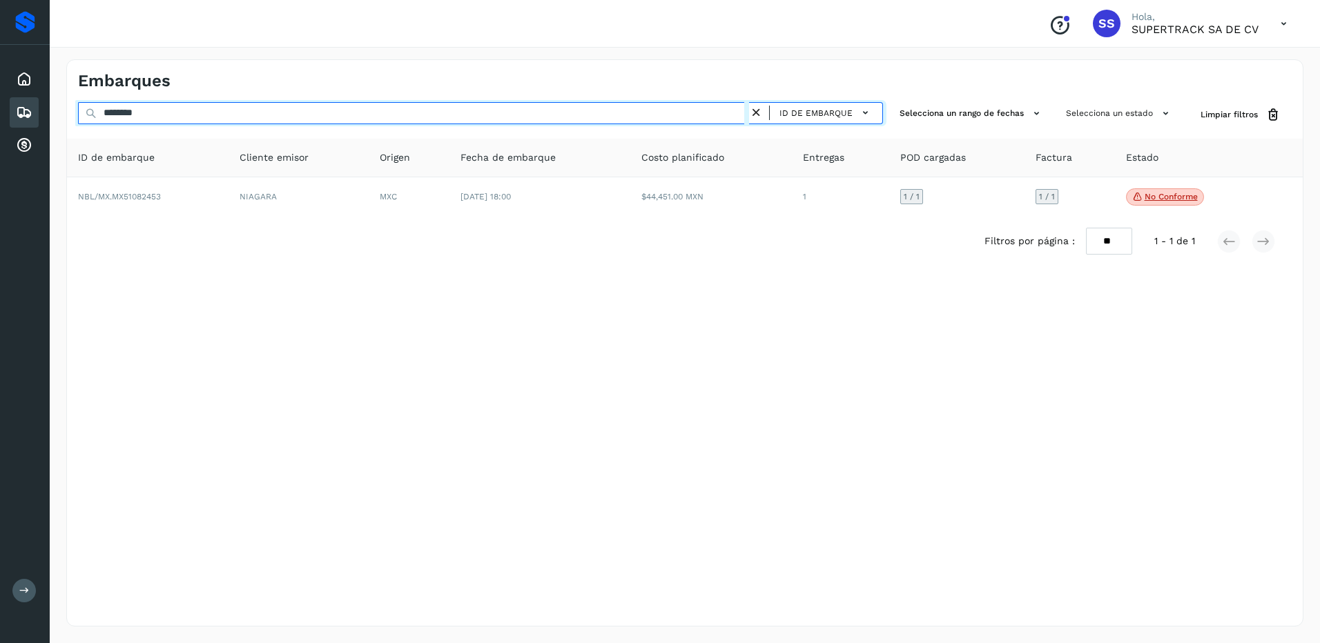
drag, startPoint x: 156, startPoint y: 113, endPoint x: -3, endPoint y: 118, distance: 158.9
click at [0, 118] on html "Proveedores Inicio Embarques Cuentas por cobrar Salir Conoce nuestros beneficio…" at bounding box center [660, 321] width 1320 height 643
drag, startPoint x: 155, startPoint y: 112, endPoint x: 0, endPoint y: 51, distance: 166.8
click at [0, 51] on html "Proveedores Inicio Embarques Cuentas por cobrar Salir Conoce nuestros beneficio…" at bounding box center [660, 321] width 1320 height 643
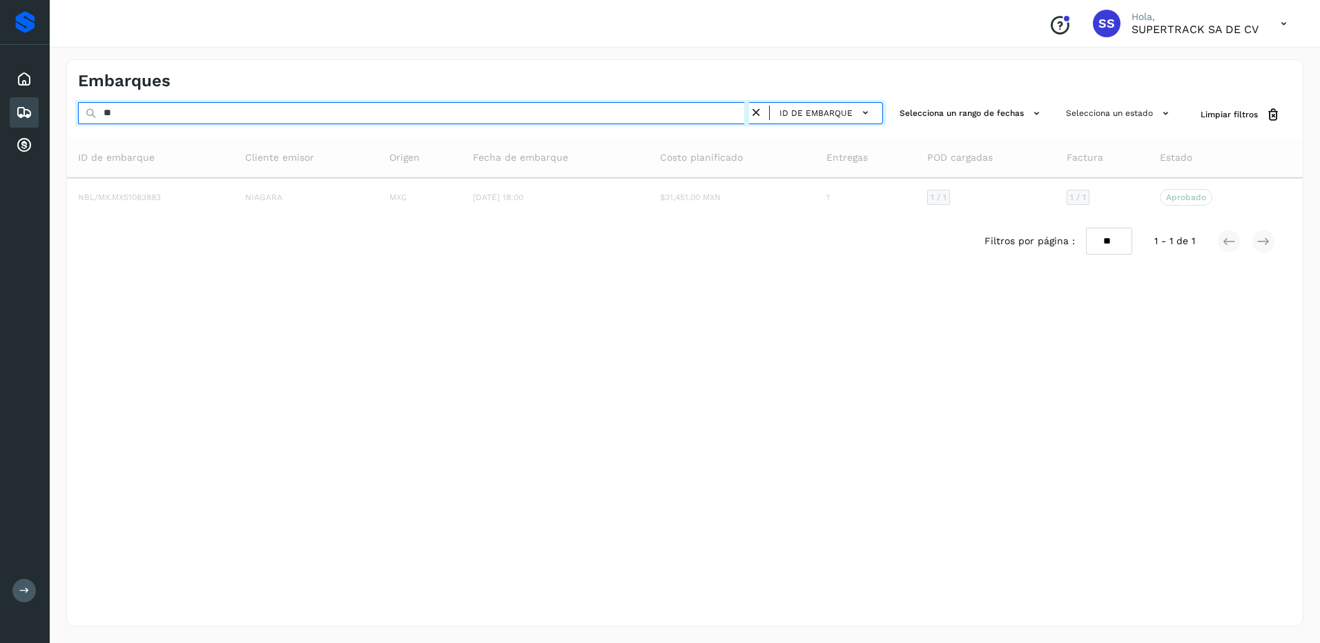
type input "*"
drag, startPoint x: 162, startPoint y: 115, endPoint x: 66, endPoint y: 115, distance: 96.0
click at [66, 115] on div "Embarques ******** ID de embarque Selecciona un rango de fechas Selecciona un e…" at bounding box center [685, 343] width 1270 height 601
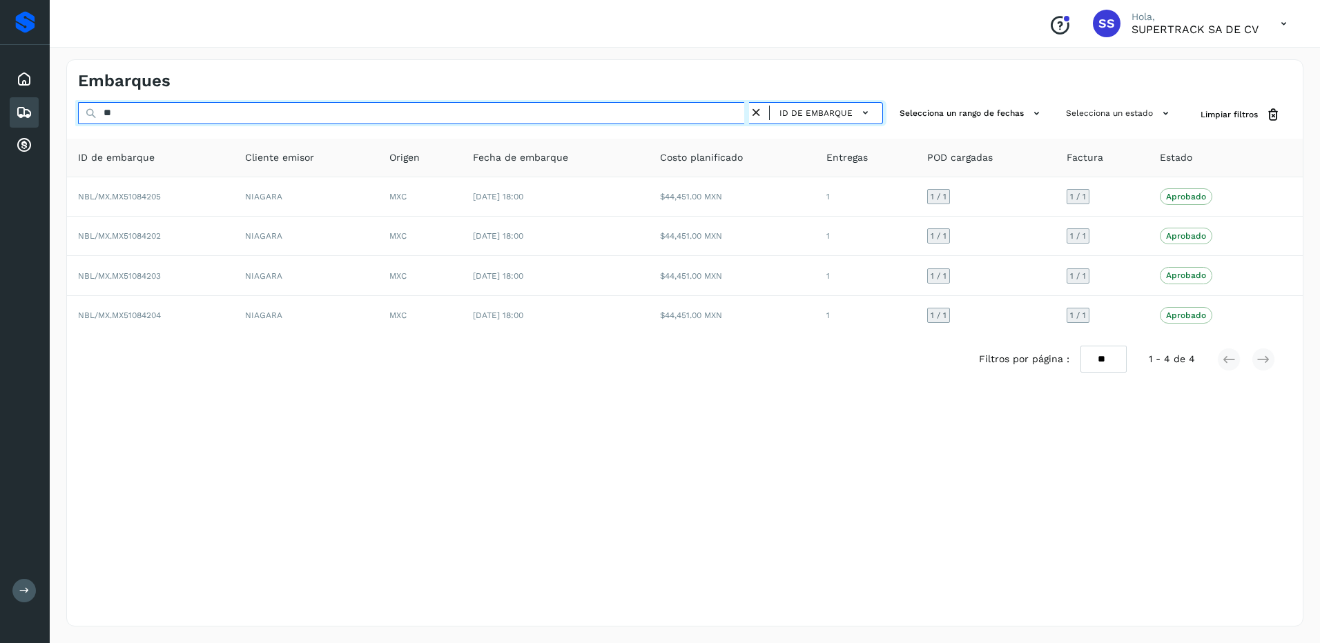
type input "*"
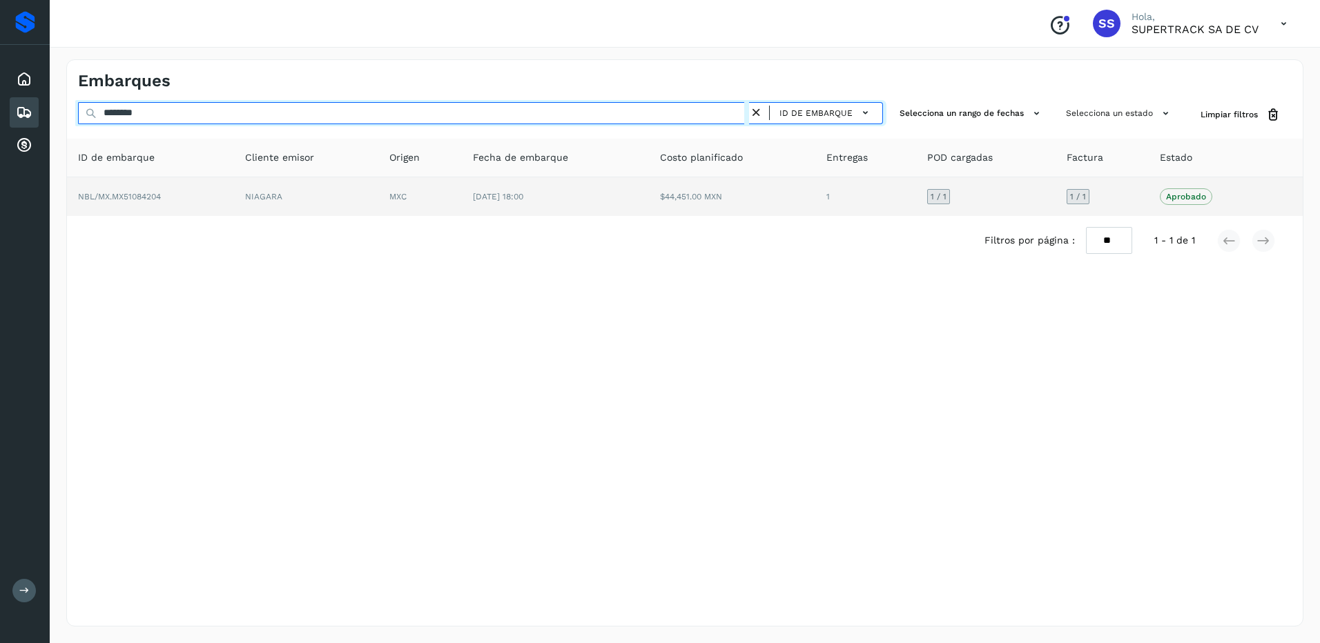
type input "********"
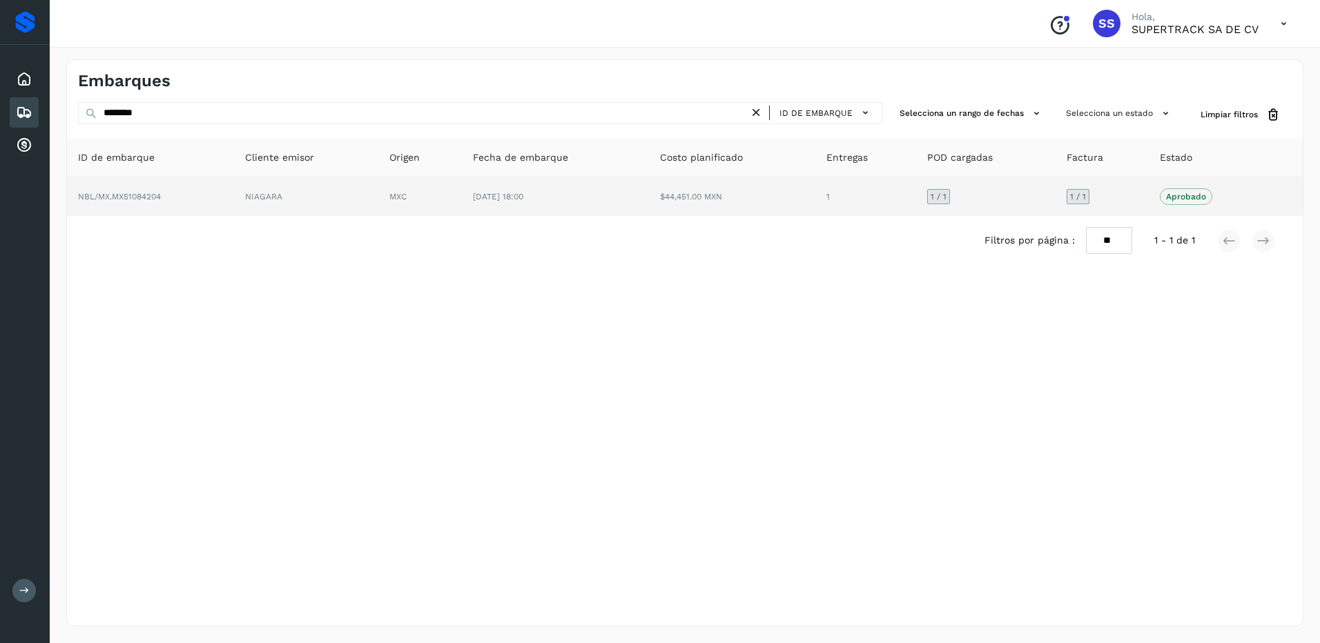
click at [740, 183] on td "$44,451.00 MXN" at bounding box center [732, 196] width 167 height 39
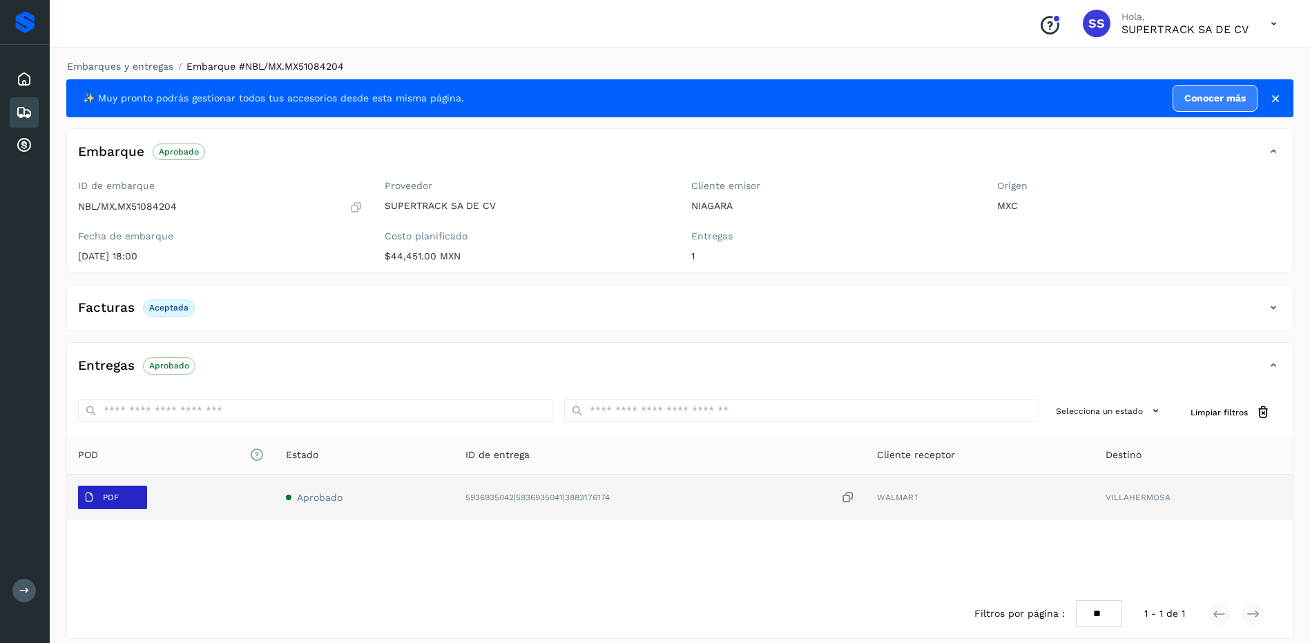
click at [121, 507] on span "PDF" at bounding box center [101, 498] width 46 height 22
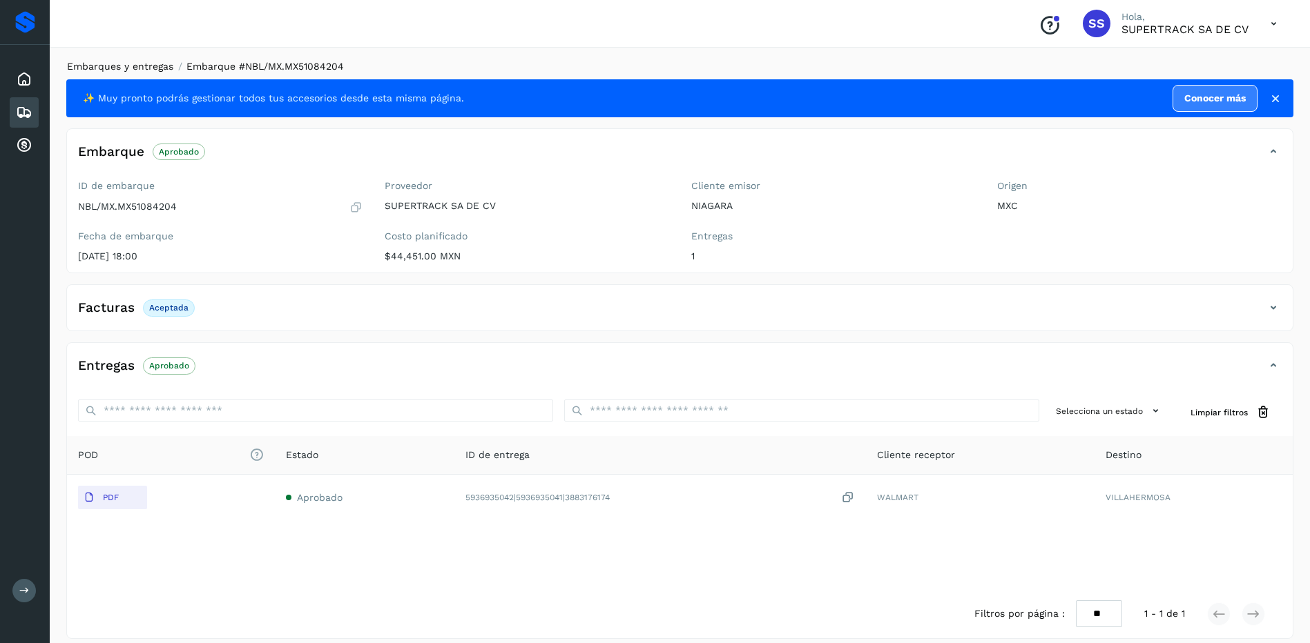
click at [135, 61] on link "Embarques y entregas" at bounding box center [120, 66] width 106 height 11
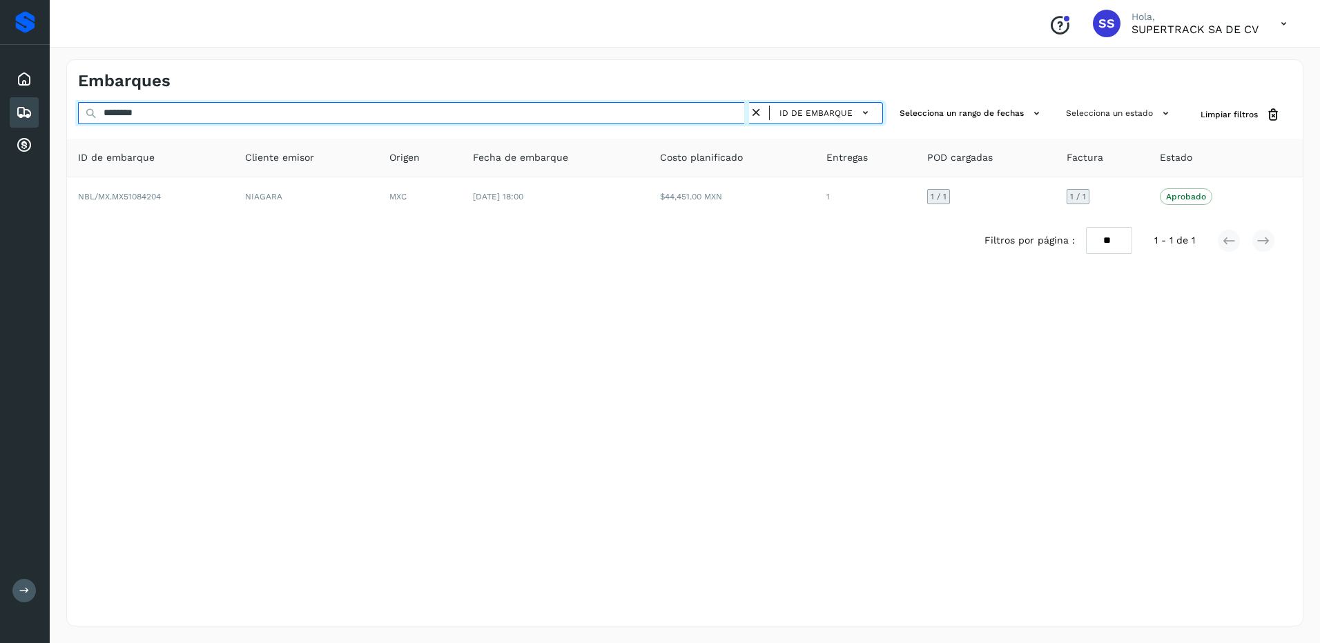
drag, startPoint x: 155, startPoint y: 119, endPoint x: 0, endPoint y: 95, distance: 156.4
click at [0, 97] on html "Proveedores Inicio Embarques Cuentas por cobrar Salir Conoce nuestros beneficio…" at bounding box center [660, 321] width 1320 height 643
drag, startPoint x: 137, startPoint y: 109, endPoint x: 77, endPoint y: 103, distance: 59.7
click at [77, 106] on div "******** ID de embarque Selecciona un rango de fechas Selecciona un estado Limp…" at bounding box center [685, 115] width 1236 height 26
drag, startPoint x: 139, startPoint y: 113, endPoint x: 159, endPoint y: 114, distance: 20.0
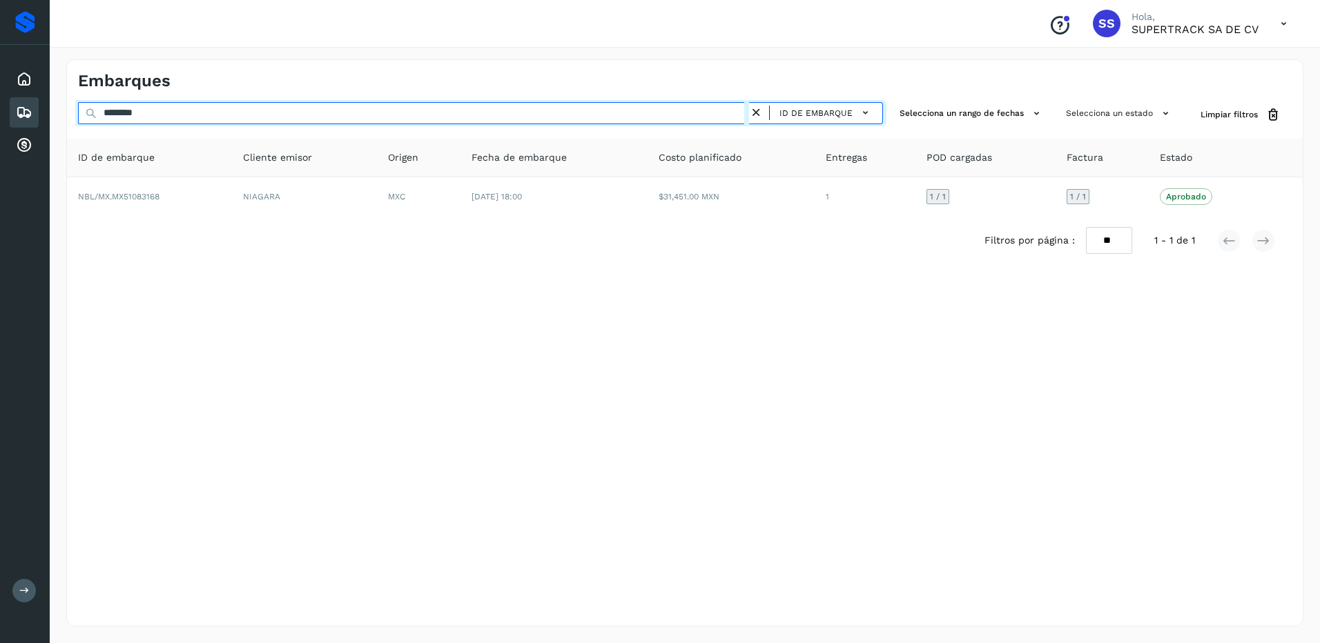
click at [150, 114] on input "********" at bounding box center [413, 113] width 671 height 22
click at [157, 113] on input "********" at bounding box center [413, 113] width 671 height 22
drag, startPoint x: 157, startPoint y: 113, endPoint x: 64, endPoint y: 110, distance: 93.3
click at [64, 110] on div "Embarques ******** ID de embarque Selecciona un rango de fechas Selecciona un e…" at bounding box center [685, 343] width 1270 height 601
drag, startPoint x: 170, startPoint y: 114, endPoint x: 0, endPoint y: 55, distance: 179.9
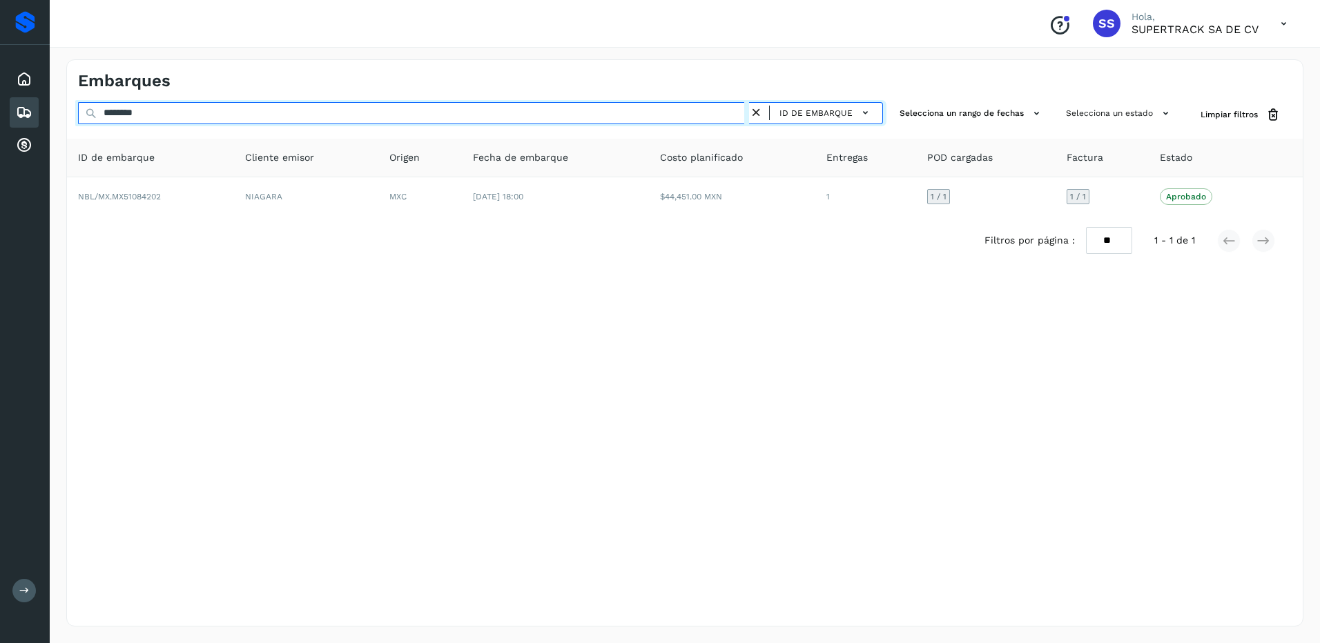
click at [0, 55] on html "Proveedores Inicio Embarques Cuentas por cobrar Salir Conoce nuestros beneficio…" at bounding box center [660, 321] width 1320 height 643
drag, startPoint x: 159, startPoint y: 121, endPoint x: -3, endPoint y: 81, distance: 167.3
click at [0, 81] on html "Proveedores Inicio Embarques Cuentas por cobrar Salir Conoce nuestros beneficio…" at bounding box center [660, 321] width 1320 height 643
drag, startPoint x: 28, startPoint y: 107, endPoint x: 1, endPoint y: 106, distance: 26.9
click at [1, 106] on div "Proveedores Inicio Embarques Cuentas por cobrar Salir Conoce nuestros beneficio…" at bounding box center [660, 321] width 1320 height 643
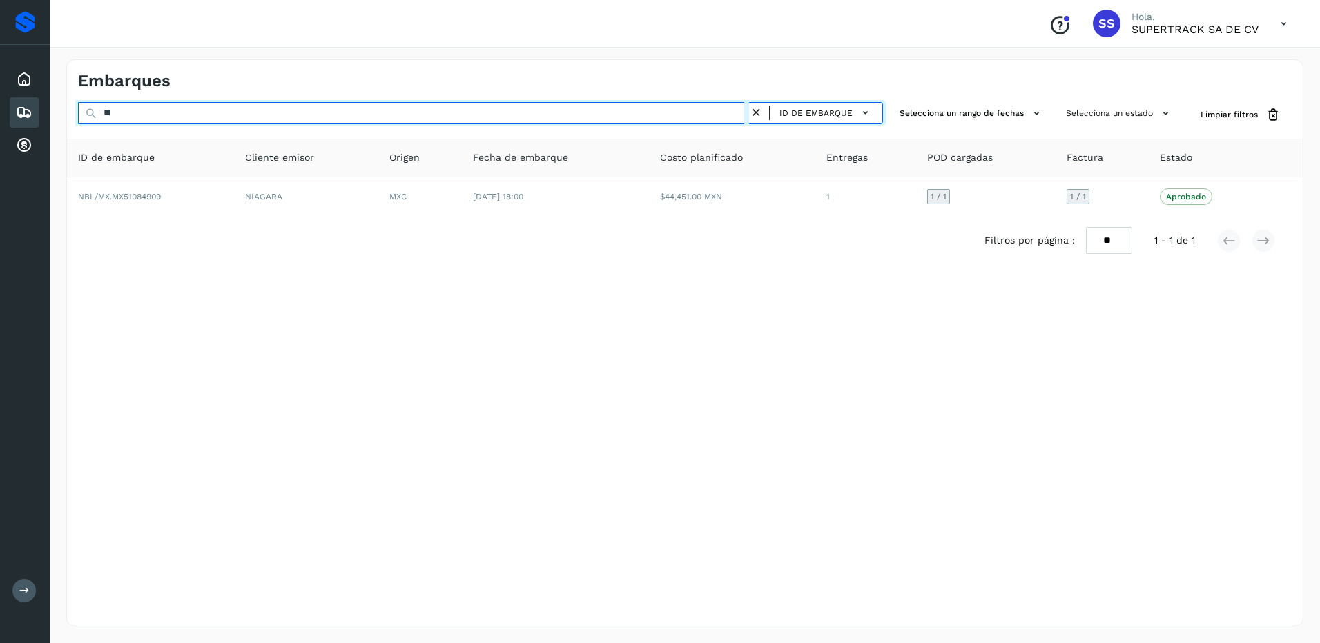
type input "*"
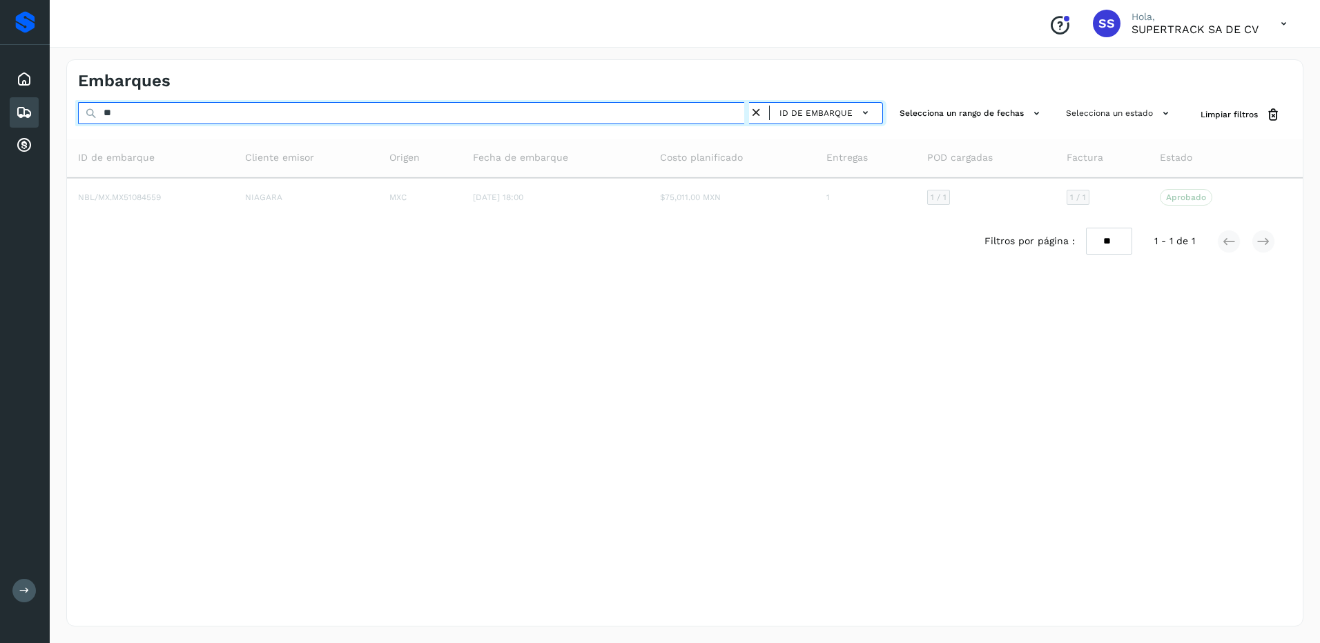
type input "*"
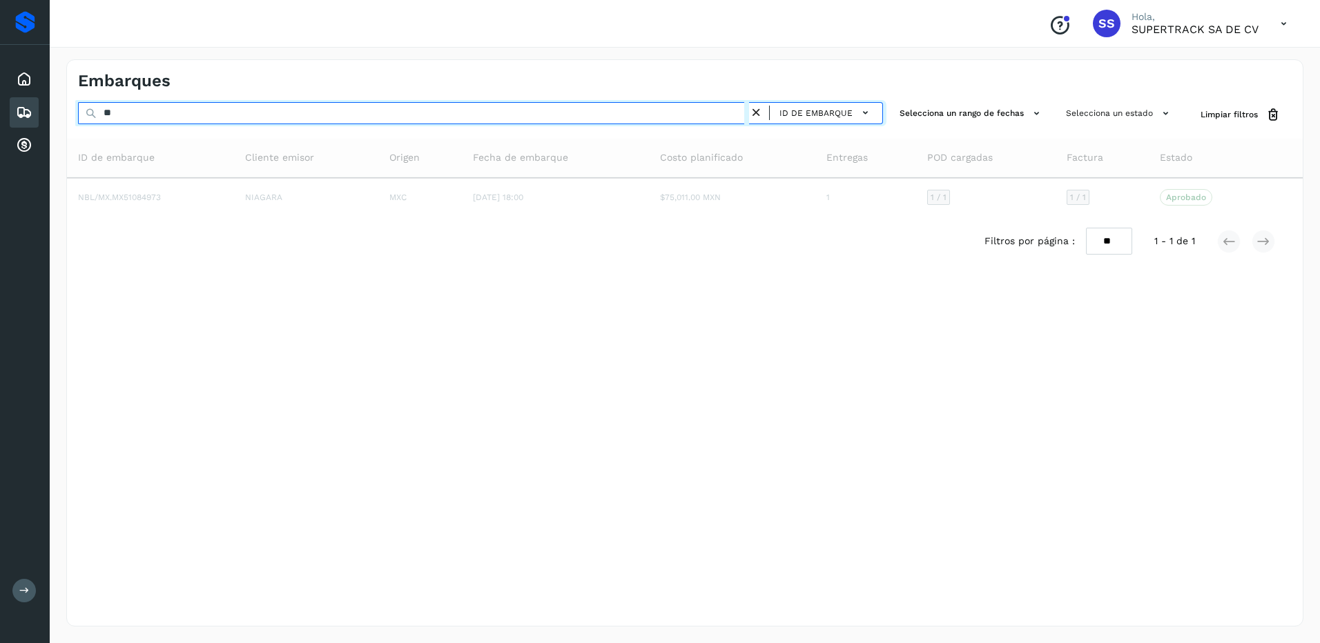
type input "*"
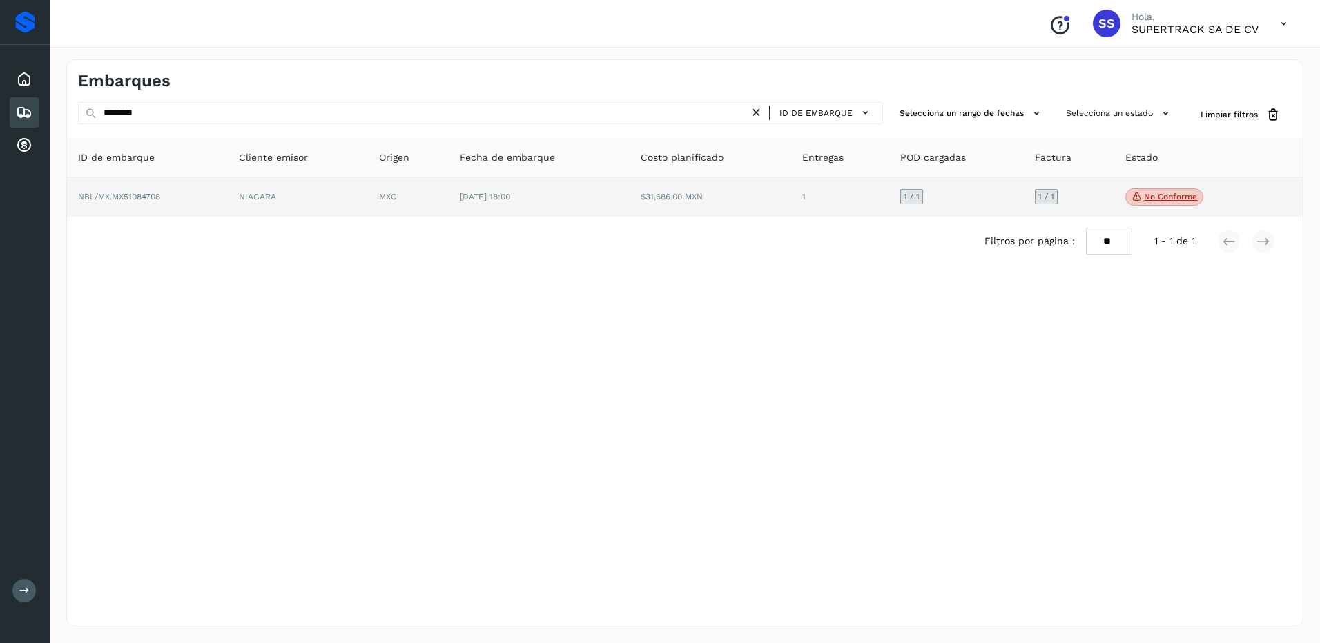
click at [1174, 196] on p "No conforme" at bounding box center [1170, 197] width 53 height 10
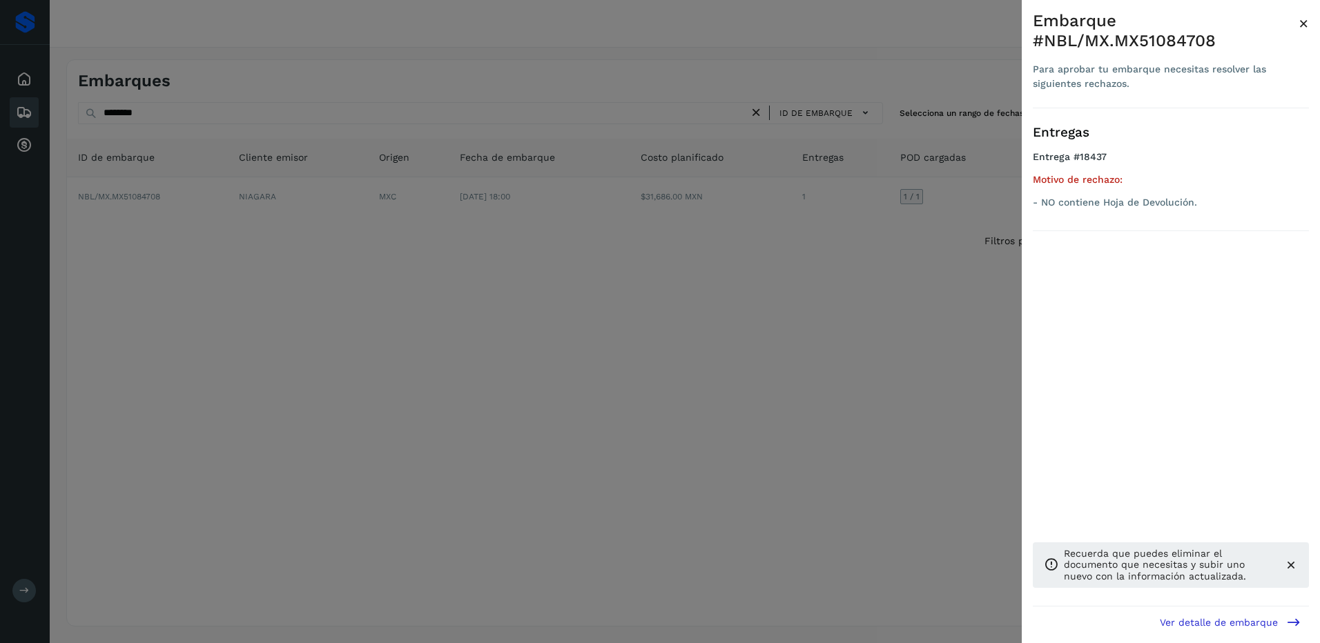
click at [790, 289] on div at bounding box center [660, 321] width 1320 height 643
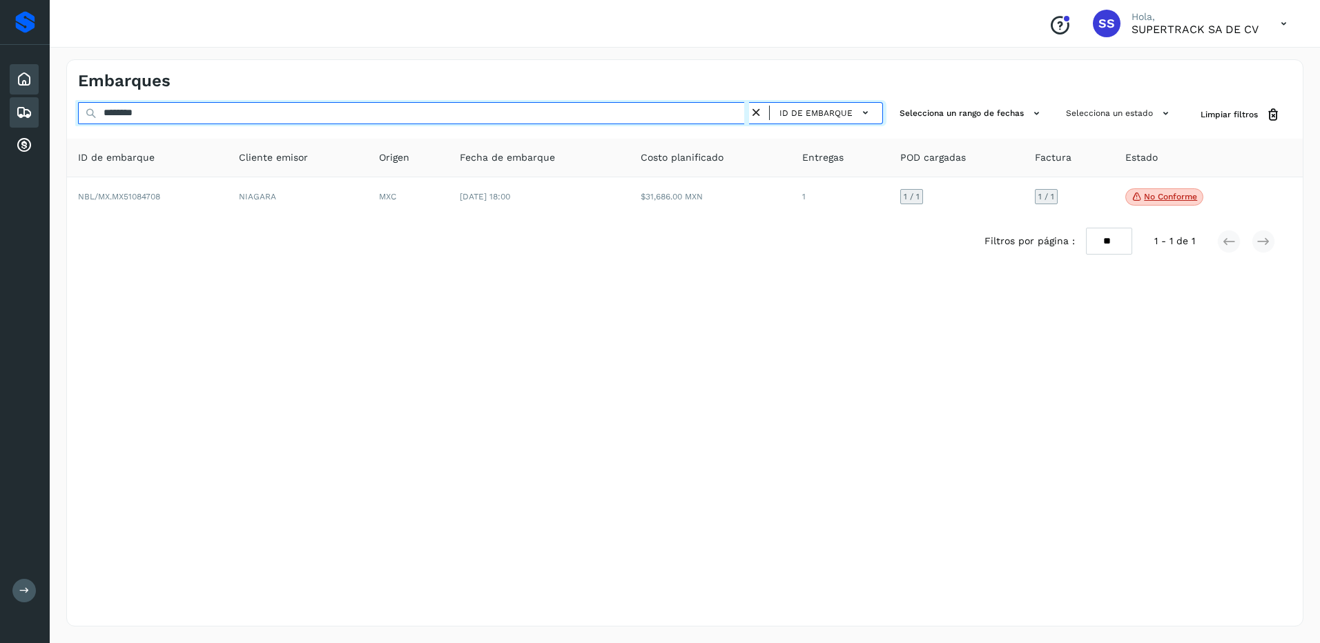
drag, startPoint x: 181, startPoint y: 110, endPoint x: 14, endPoint y: 81, distance: 169.4
click at [14, 81] on div "Proveedores Inicio Embarques Cuentas por cobrar Salir Conoce nuestros beneficio…" at bounding box center [660, 321] width 1320 height 643
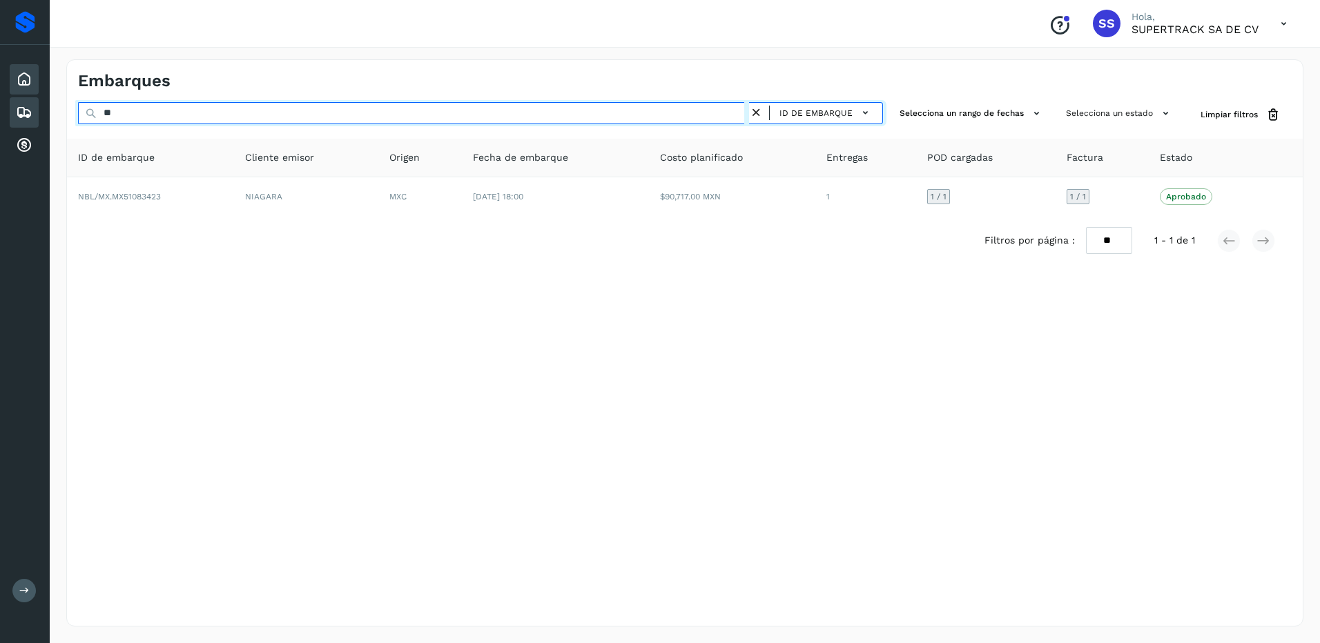
type input "*"
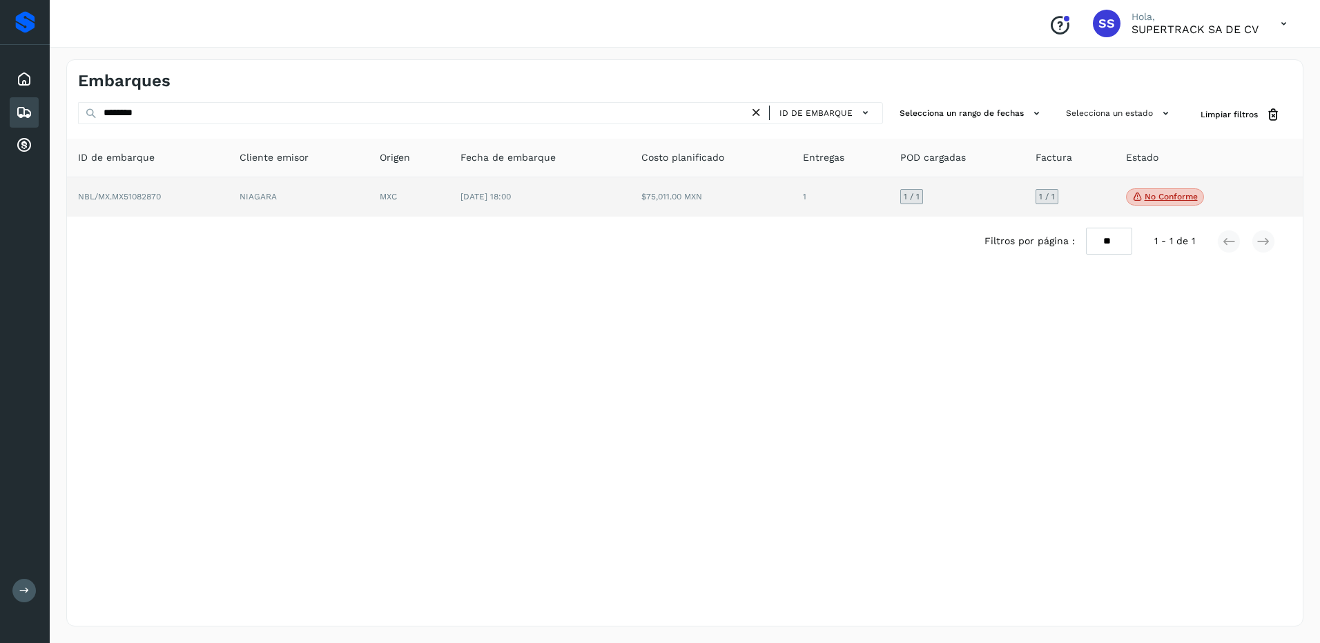
click at [1132, 204] on span "No conforme" at bounding box center [1165, 197] width 78 height 18
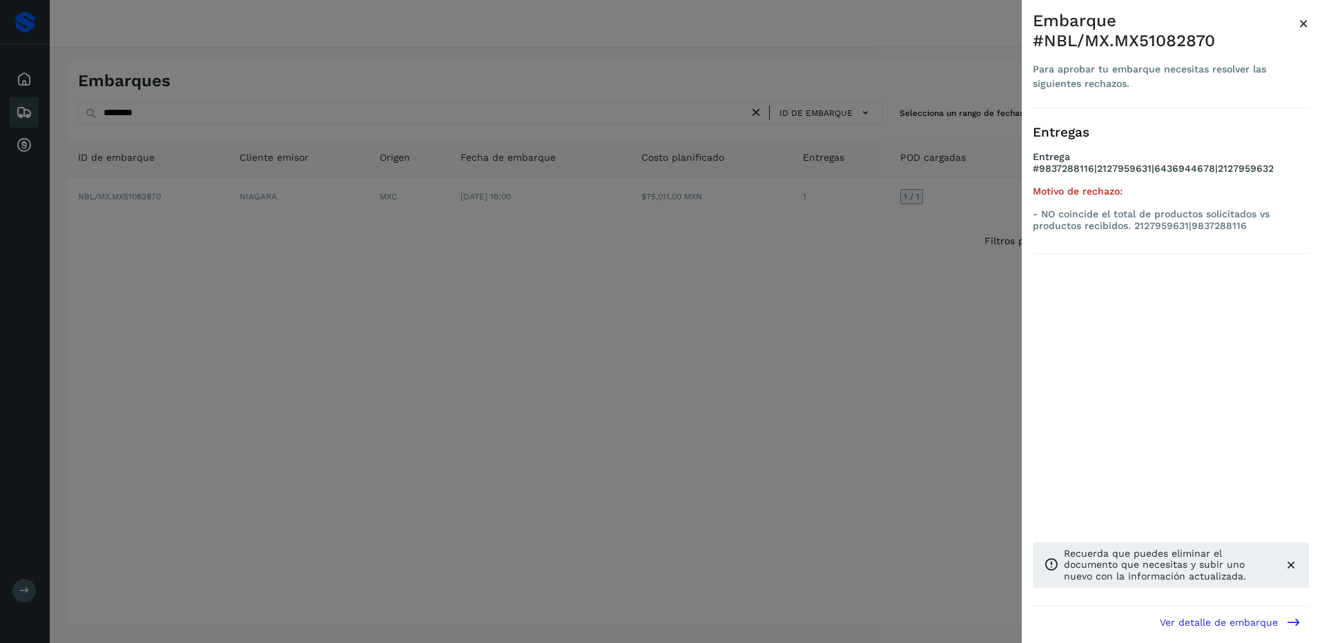
click at [948, 301] on div at bounding box center [660, 321] width 1320 height 643
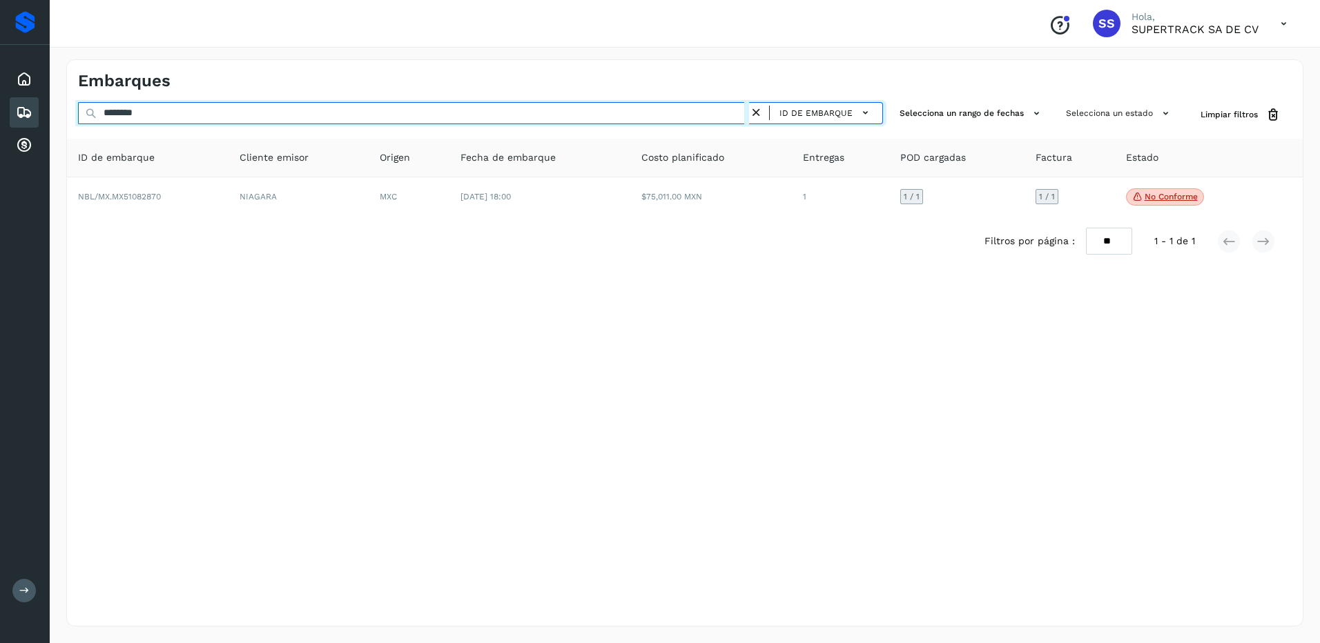
drag, startPoint x: 170, startPoint y: 115, endPoint x: 69, endPoint y: 84, distance: 105.3
click at [57, 87] on div "Embarques ******** ID de embarque Selecciona un rango de fechas Selecciona un e…" at bounding box center [685, 343] width 1270 height 601
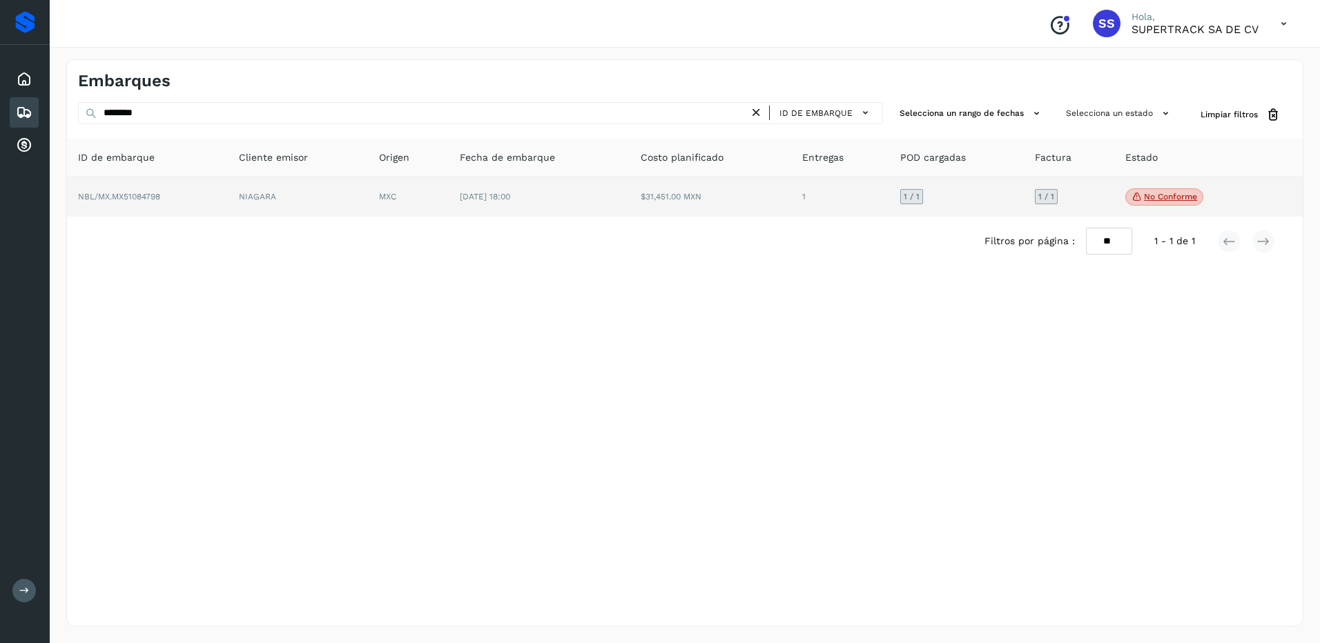
click at [1144, 201] on p "No conforme" at bounding box center [1170, 197] width 53 height 10
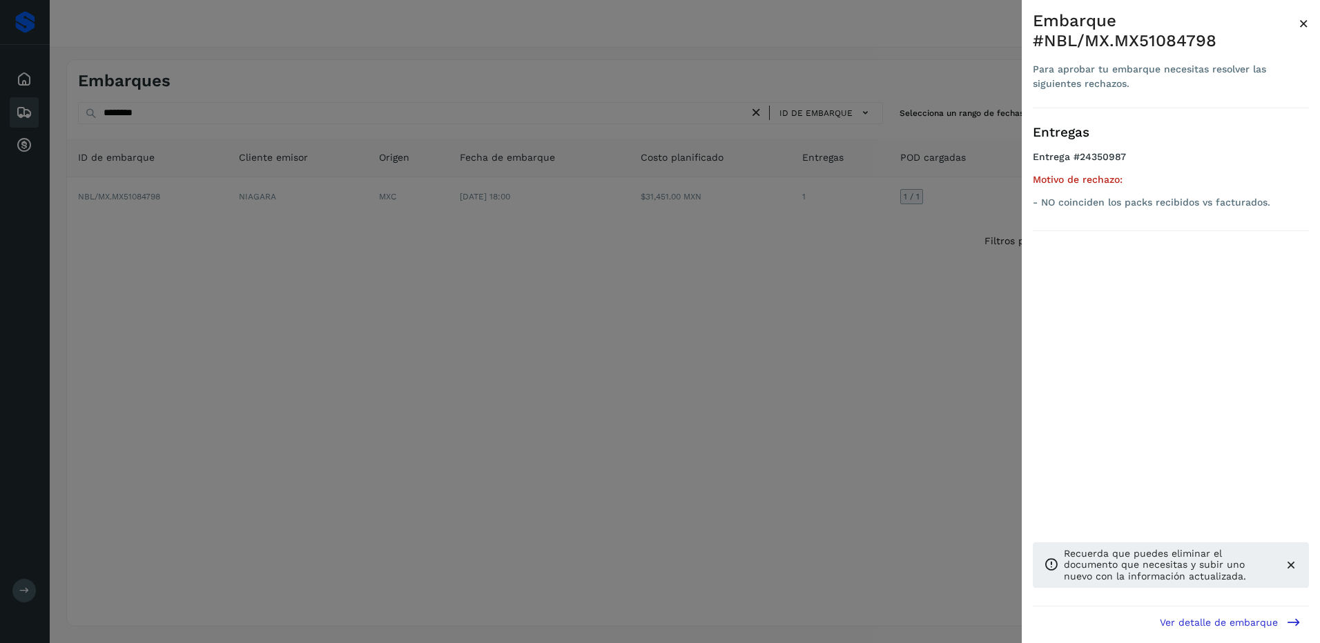
drag, startPoint x: 599, startPoint y: 298, endPoint x: 214, endPoint y: 171, distance: 405.2
click at [560, 304] on div at bounding box center [660, 321] width 1320 height 643
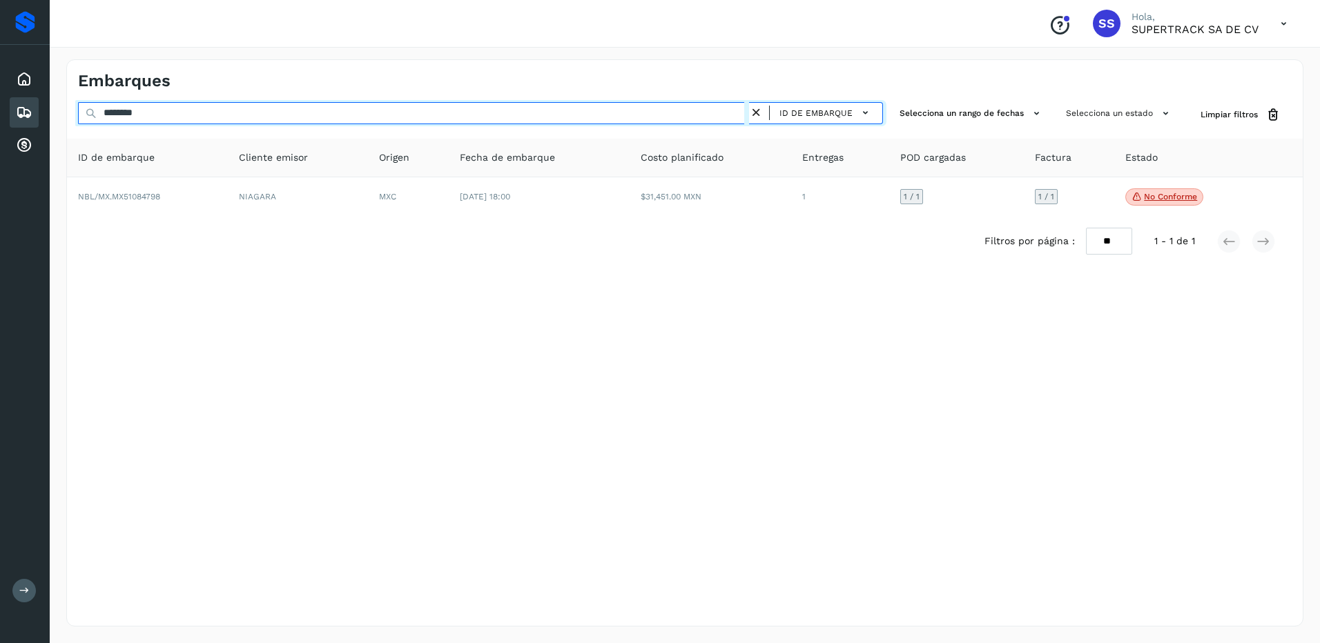
drag, startPoint x: 182, startPoint y: 121, endPoint x: 0, endPoint y: 88, distance: 184.6
click at [0, 89] on html "Proveedores Inicio Embarques Cuentas por cobrar Salir Conoce nuestros beneficio…" at bounding box center [660, 321] width 1320 height 643
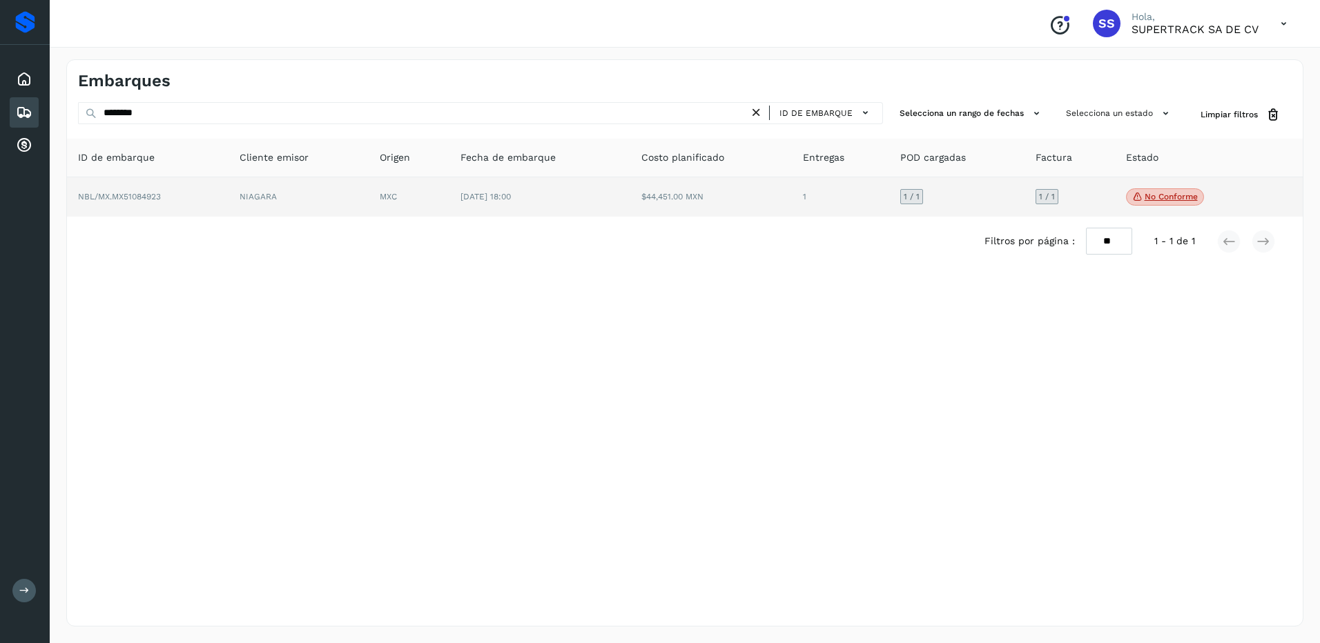
click at [1149, 197] on p "No conforme" at bounding box center [1171, 197] width 53 height 10
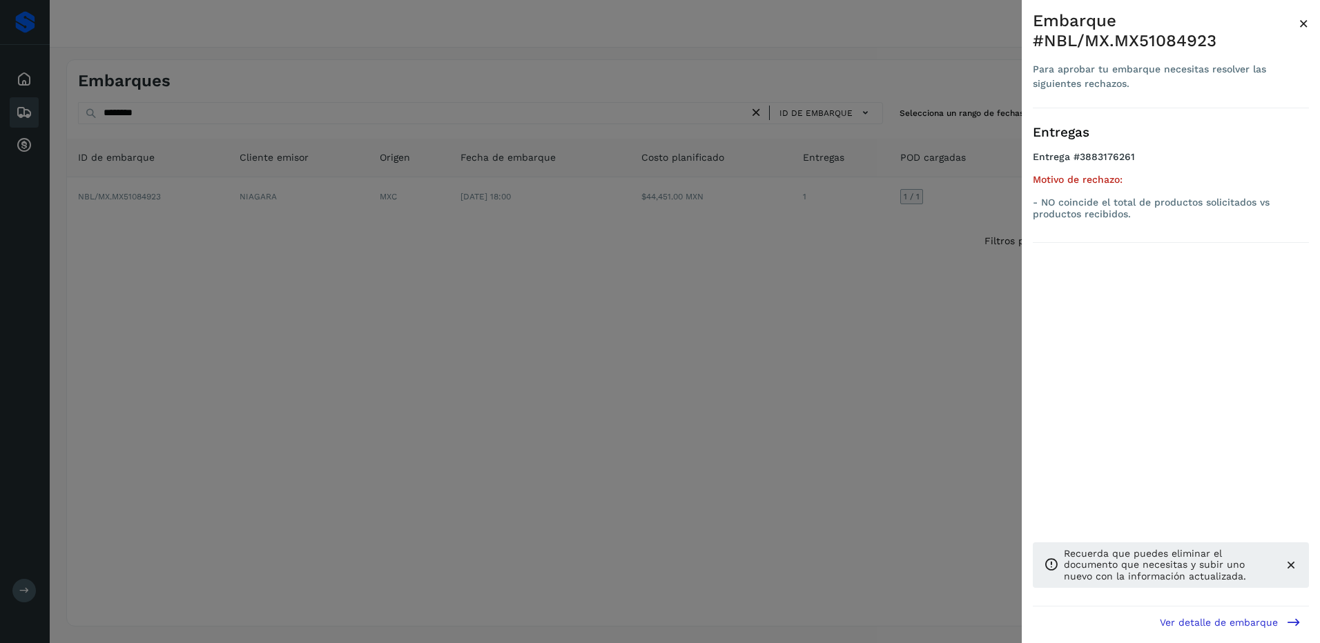
drag, startPoint x: 1145, startPoint y: 193, endPoint x: 1145, endPoint y: 182, distance: 10.4
click at [1145, 182] on div "Motivo de rechazo: - NO coincide el total de productos solicitados vs productos…" at bounding box center [1171, 197] width 276 height 46
drag, startPoint x: 386, startPoint y: 266, endPoint x: 282, endPoint y: 143, distance: 161.7
click at [380, 261] on div at bounding box center [660, 321] width 1320 height 643
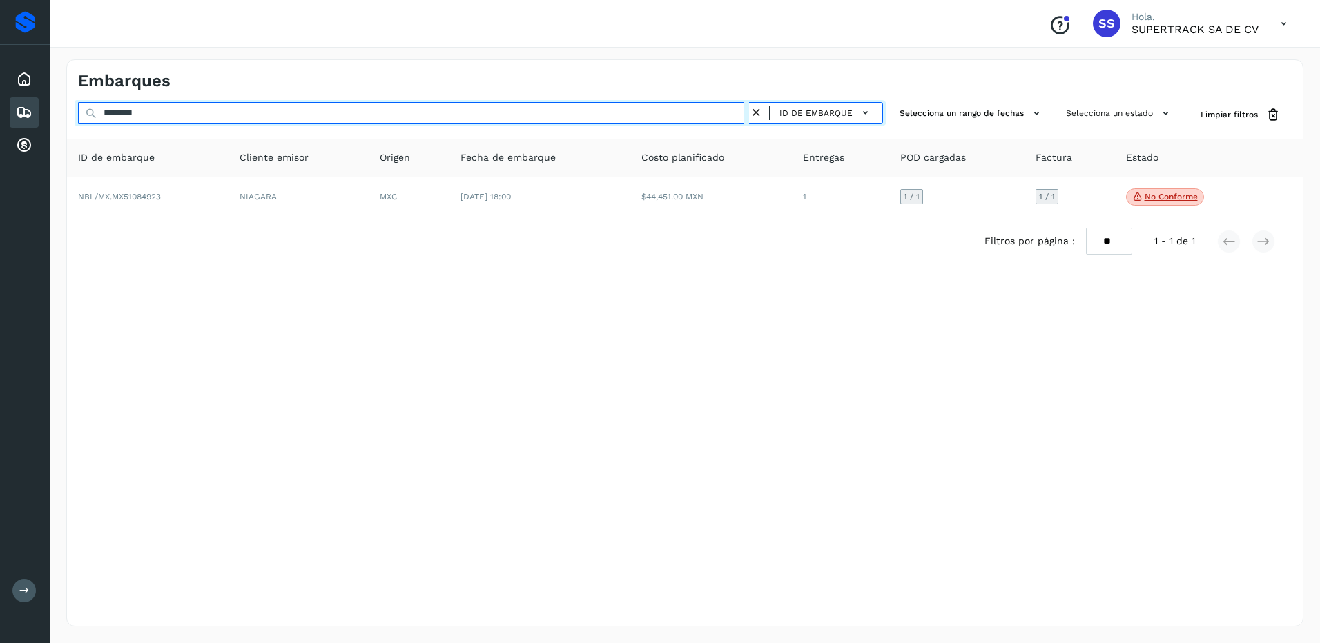
drag, startPoint x: 197, startPoint y: 110, endPoint x: 185, endPoint y: 94, distance: 20.2
click at [135, 106] on input "********" at bounding box center [413, 113] width 671 height 22
drag, startPoint x: 134, startPoint y: 108, endPoint x: 171, endPoint y: 111, distance: 36.7
click at [135, 108] on input "********" at bounding box center [413, 113] width 671 height 22
click at [171, 111] on input "********" at bounding box center [413, 113] width 671 height 22
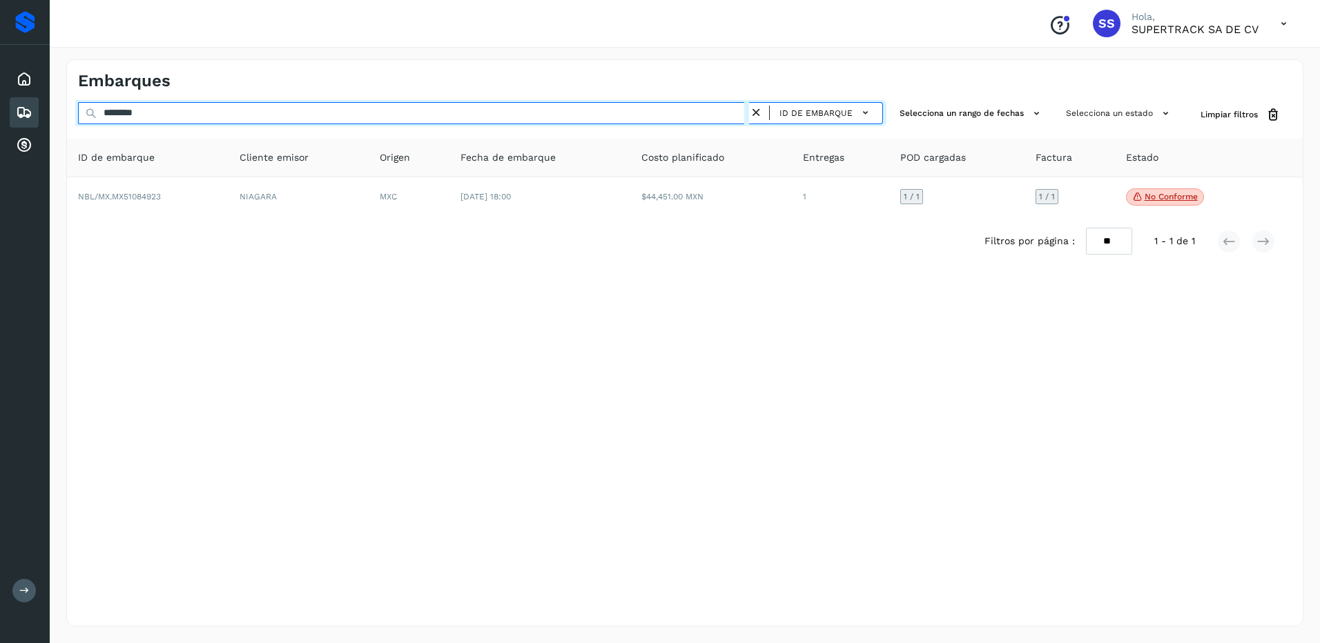
drag, startPoint x: 171, startPoint y: 111, endPoint x: 75, endPoint y: 115, distance: 96.7
click at [75, 115] on div "******** ID de embarque Selecciona un rango de fechas Selecciona un estado Limp…" at bounding box center [685, 115] width 1236 height 26
drag, startPoint x: 155, startPoint y: 113, endPoint x: 58, endPoint y: 67, distance: 107.1
click at [0, 91] on html "Proveedores Inicio Embarques Cuentas por cobrar Salir Conoce nuestros beneficio…" at bounding box center [660, 321] width 1320 height 643
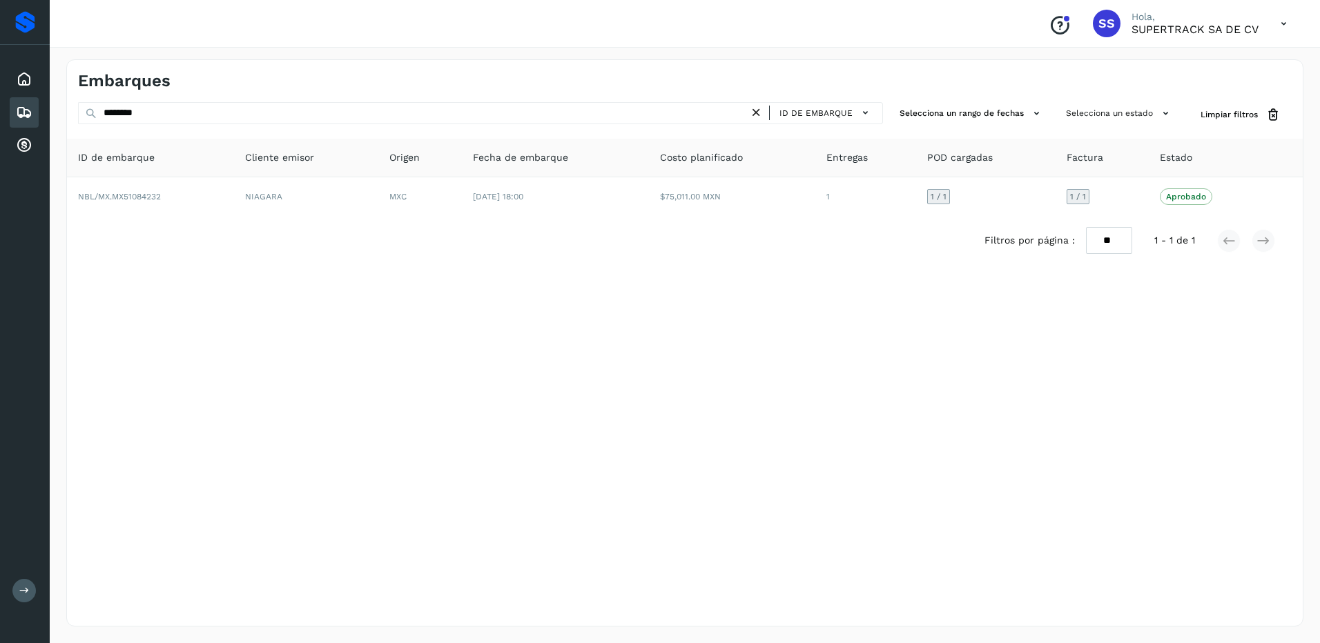
click at [687, 436] on div "Embarques ******** ID de embarque Selecciona un rango de fechas Selecciona un e…" at bounding box center [684, 342] width 1237 height 567
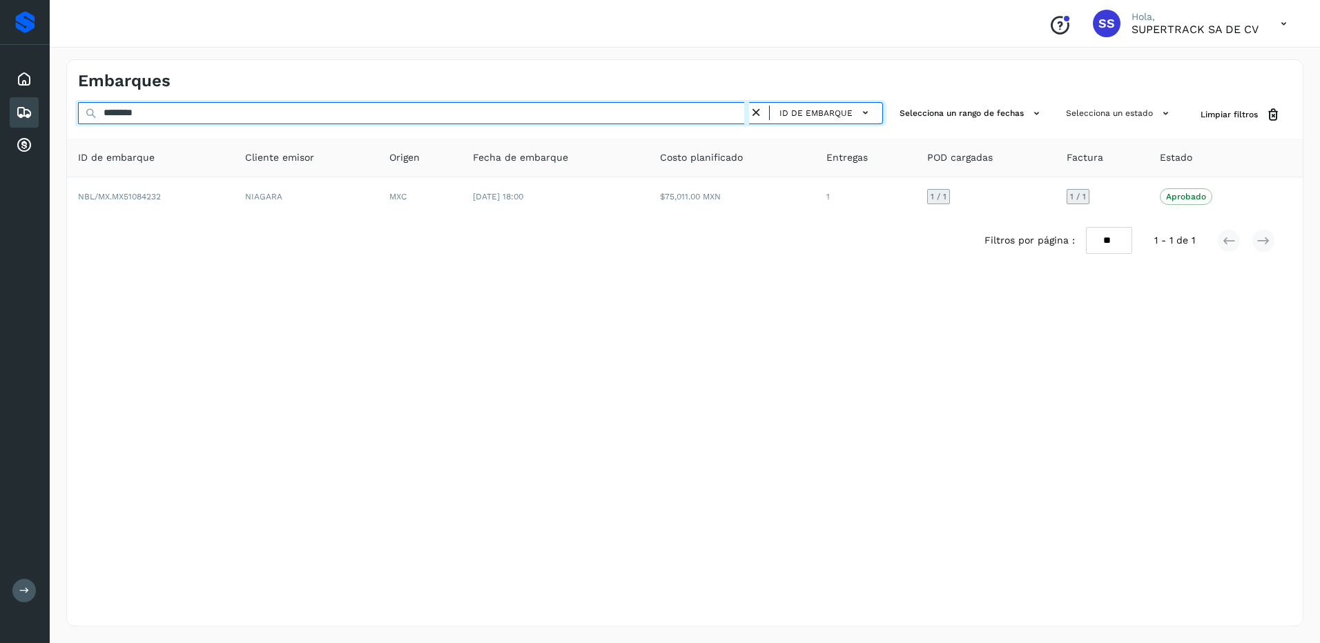
drag, startPoint x: 167, startPoint y: 116, endPoint x: 101, endPoint y: 108, distance: 66.8
click at [46, 113] on div "Proveedores Inicio Embarques Cuentas por cobrar Salir Conoce nuestros beneficio…" at bounding box center [660, 321] width 1320 height 643
type input "*"
type input "********"
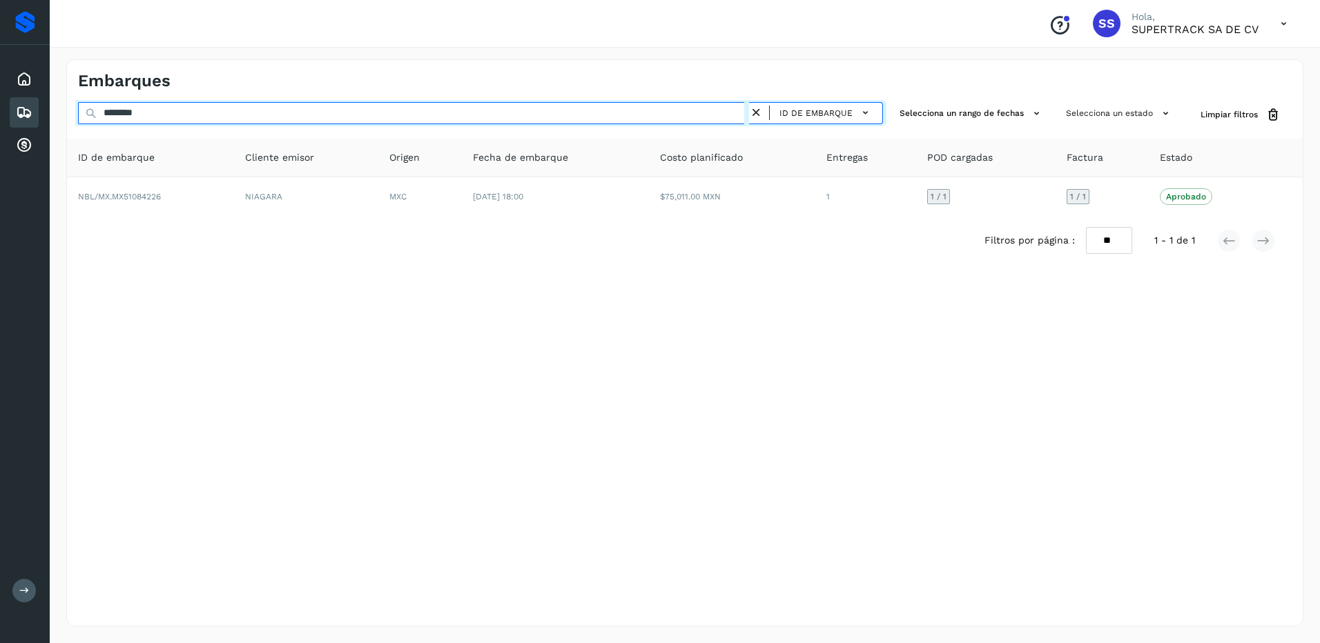
drag, startPoint x: 184, startPoint y: 113, endPoint x: 84, endPoint y: 114, distance: 100.1
click at [84, 114] on input "********" at bounding box center [413, 113] width 671 height 22
